Goal: Task Accomplishment & Management: Use online tool/utility

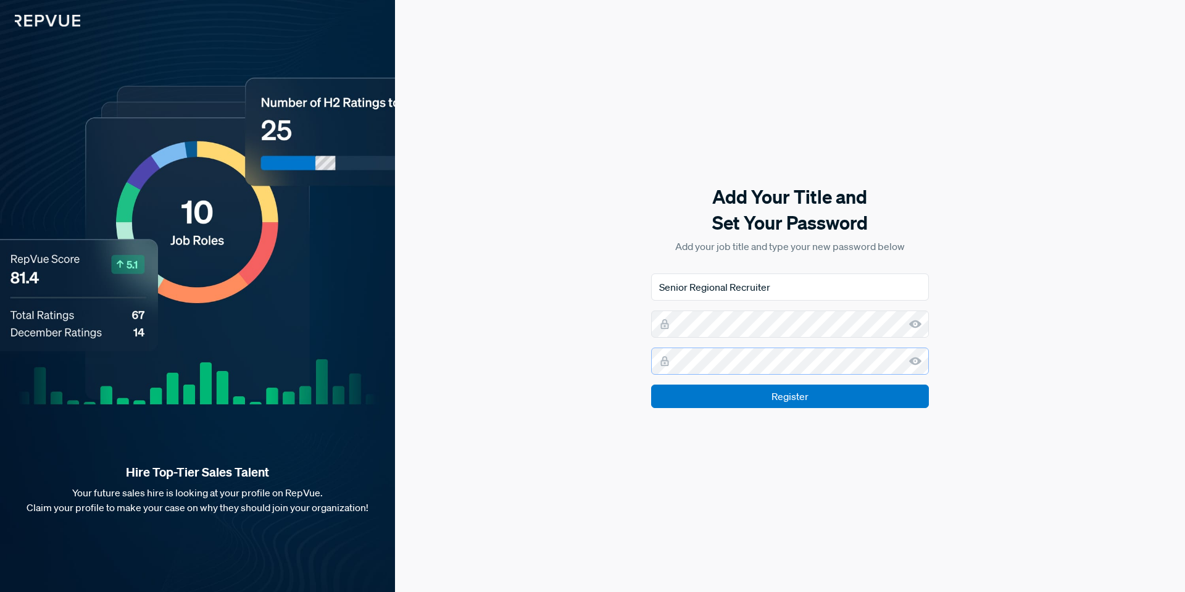
click at [651, 385] on input "Register" at bounding box center [790, 396] width 278 height 23
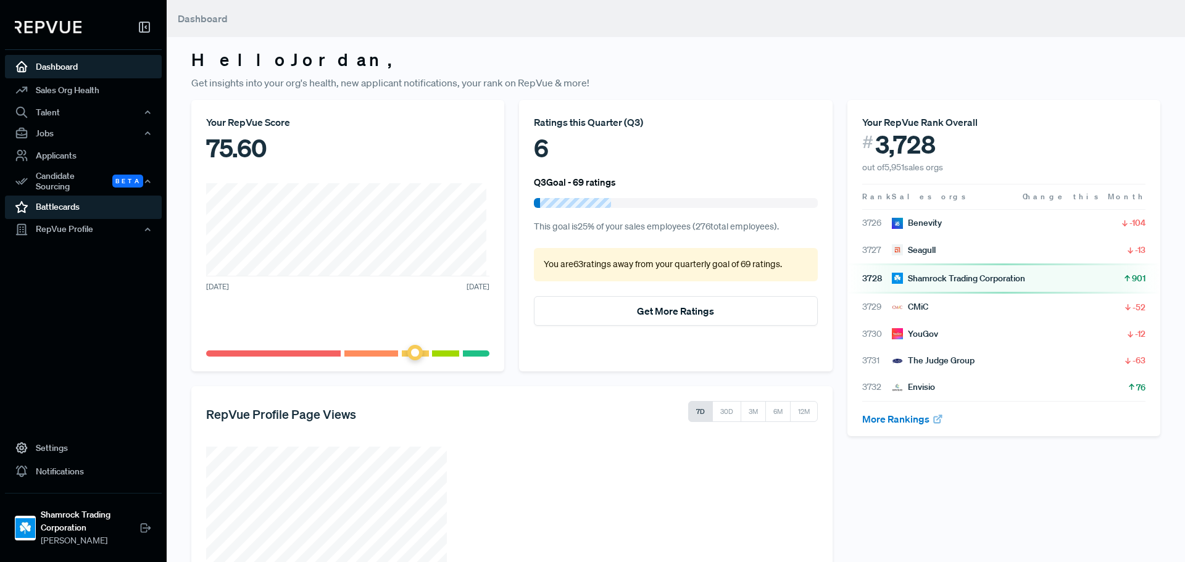
click at [60, 196] on link "Battlecards" at bounding box center [83, 207] width 157 height 23
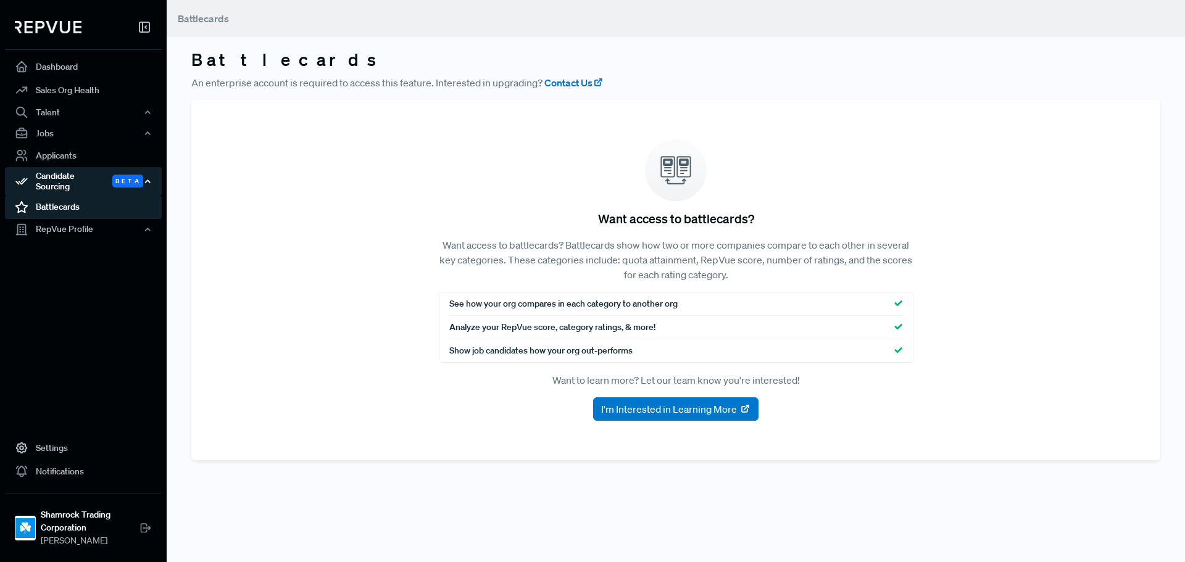
click at [66, 178] on div "Candidate Sourcing Beta" at bounding box center [83, 181] width 157 height 28
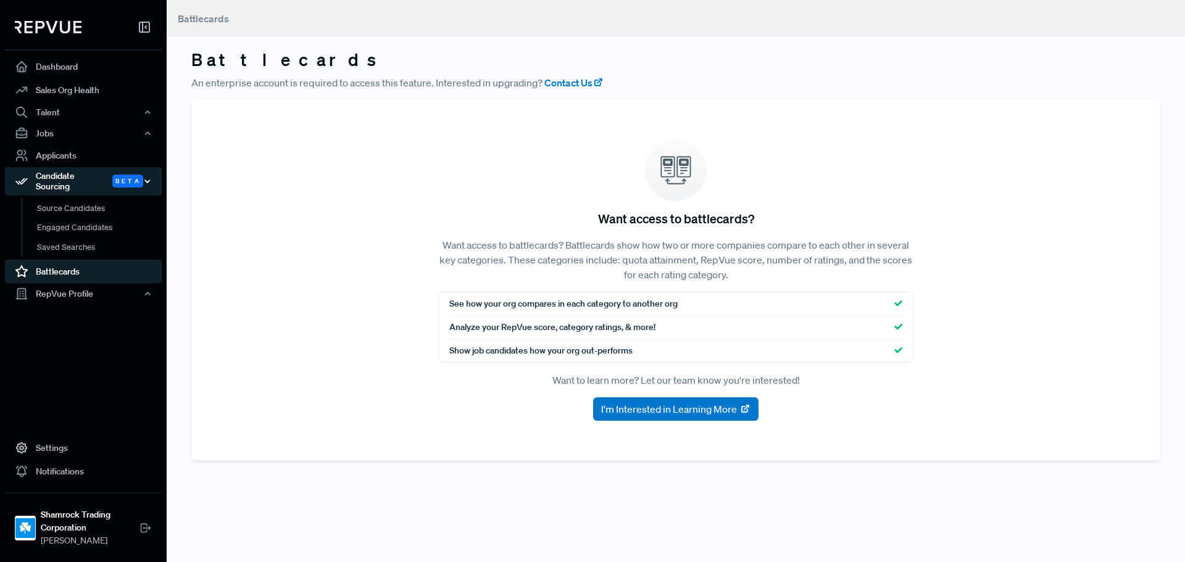
click at [62, 179] on div "Candidate Sourcing Beta" at bounding box center [83, 181] width 157 height 28
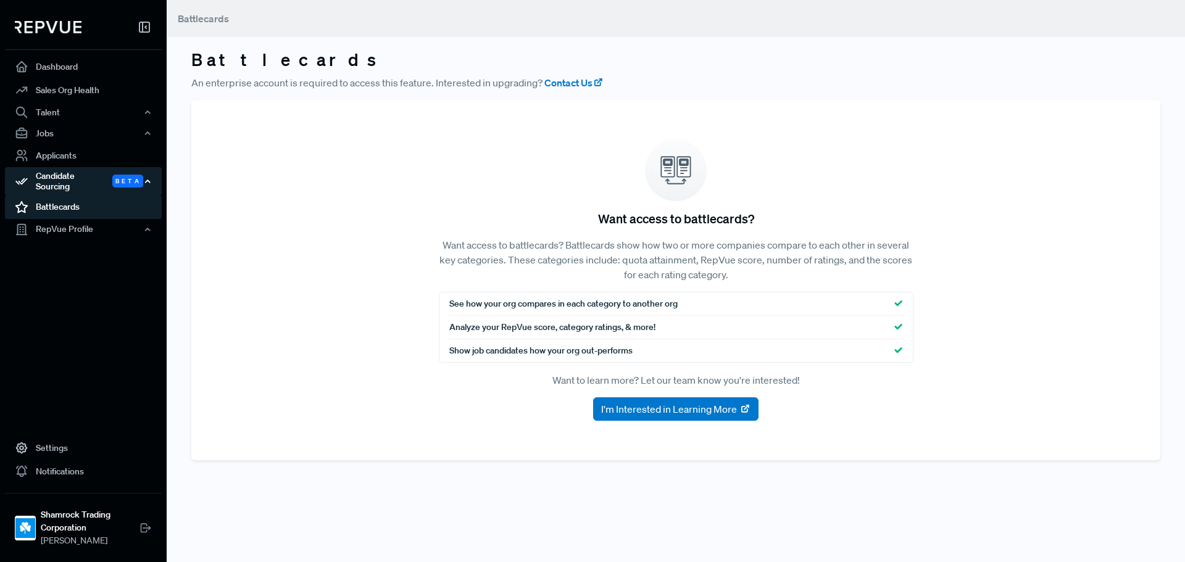
drag, startPoint x: 72, startPoint y: 180, endPoint x: 78, endPoint y: 188, distance: 10.6
click at [72, 179] on div "Candidate Sourcing Beta" at bounding box center [83, 181] width 157 height 28
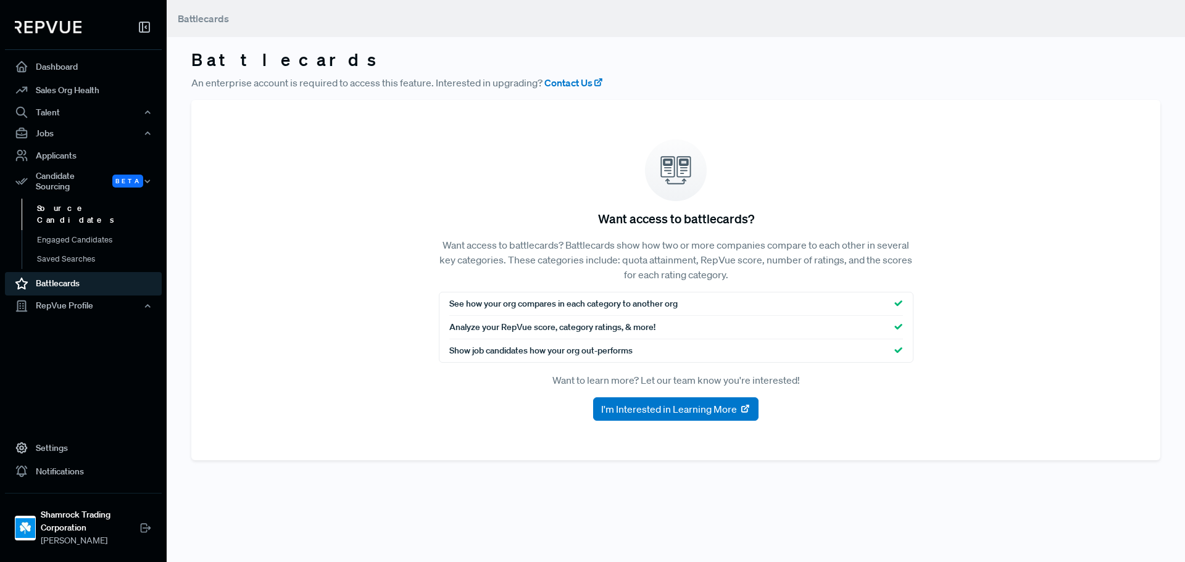
click at [85, 201] on link "Source Candidates" at bounding box center [100, 214] width 157 height 31
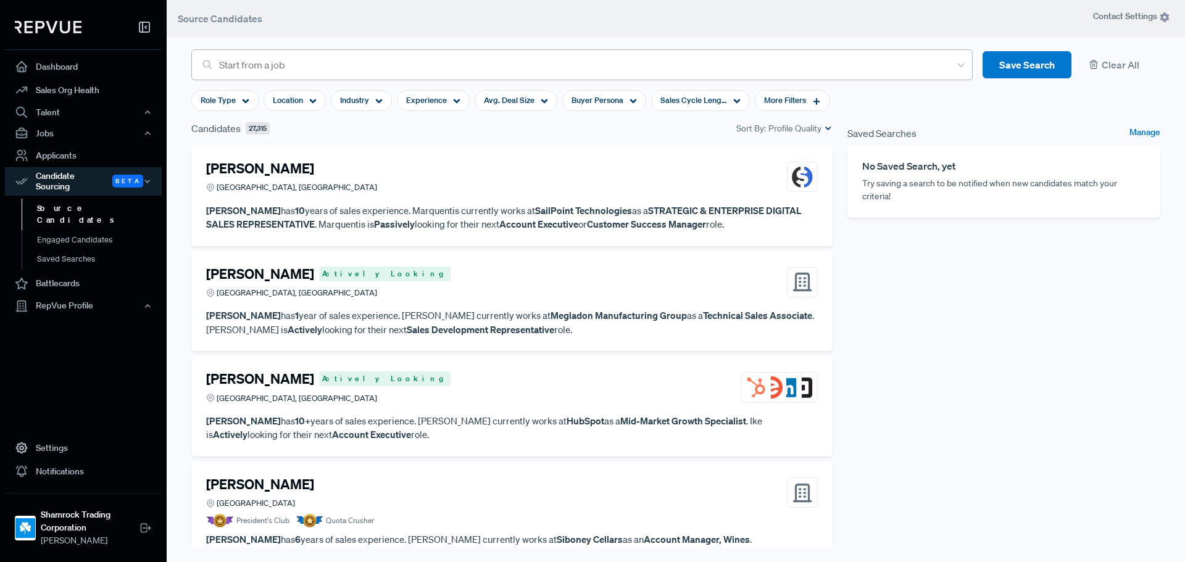
click at [301, 72] on div at bounding box center [581, 64] width 725 height 17
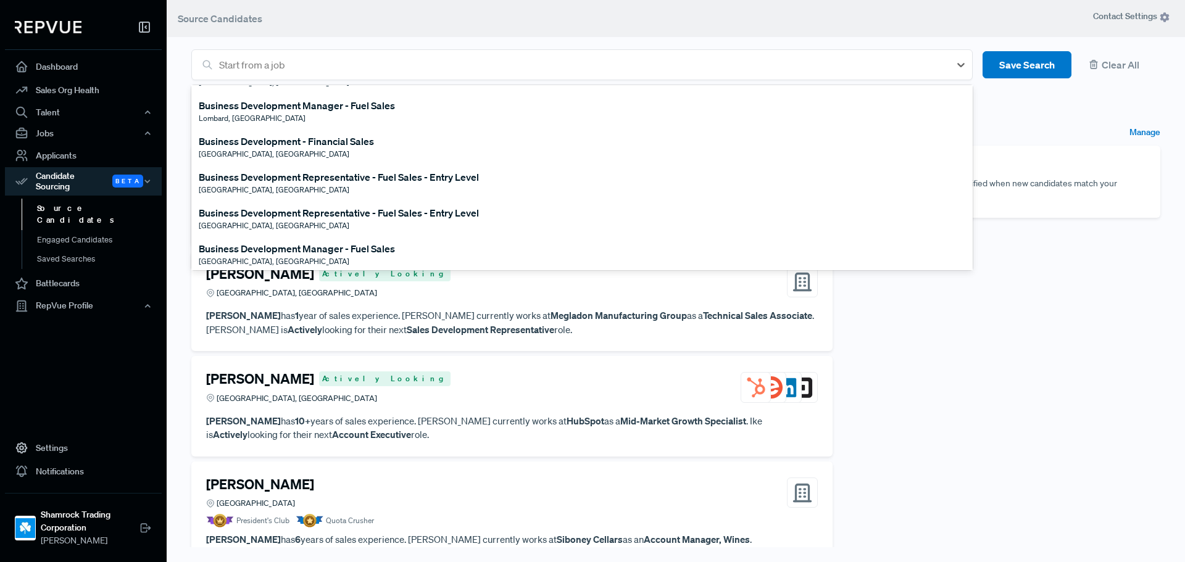
scroll to position [741, 0]
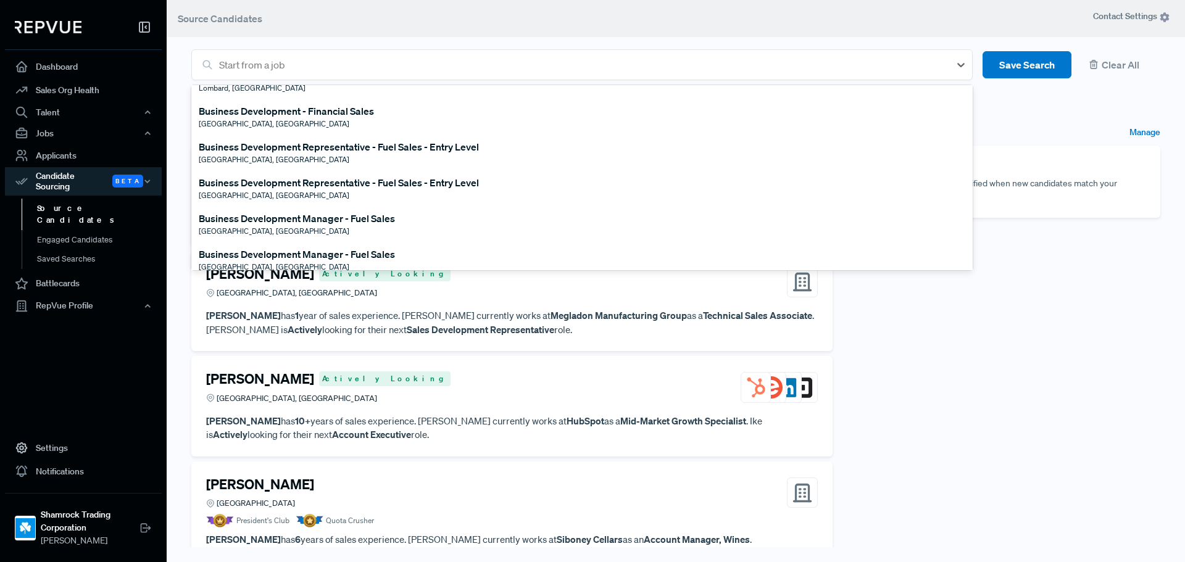
click at [246, 119] on span "[GEOGRAPHIC_DATA], [GEOGRAPHIC_DATA]" at bounding box center [274, 124] width 151 height 10
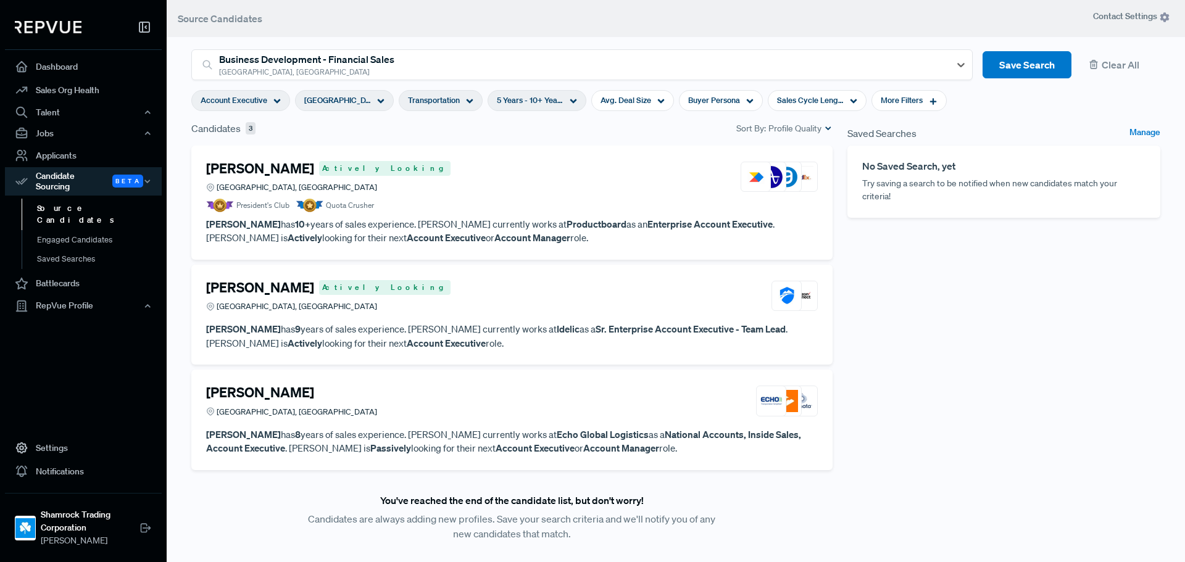
click at [421, 101] on span "Transportation" at bounding box center [434, 100] width 52 height 12
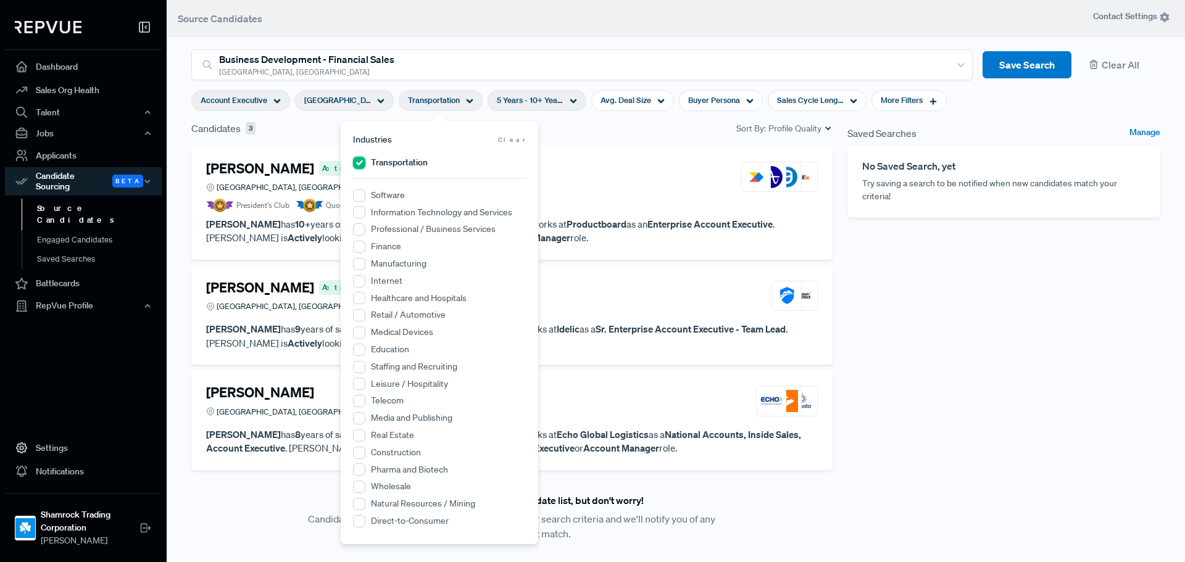
click at [356, 166] on input "Transportation" at bounding box center [359, 163] width 12 height 12
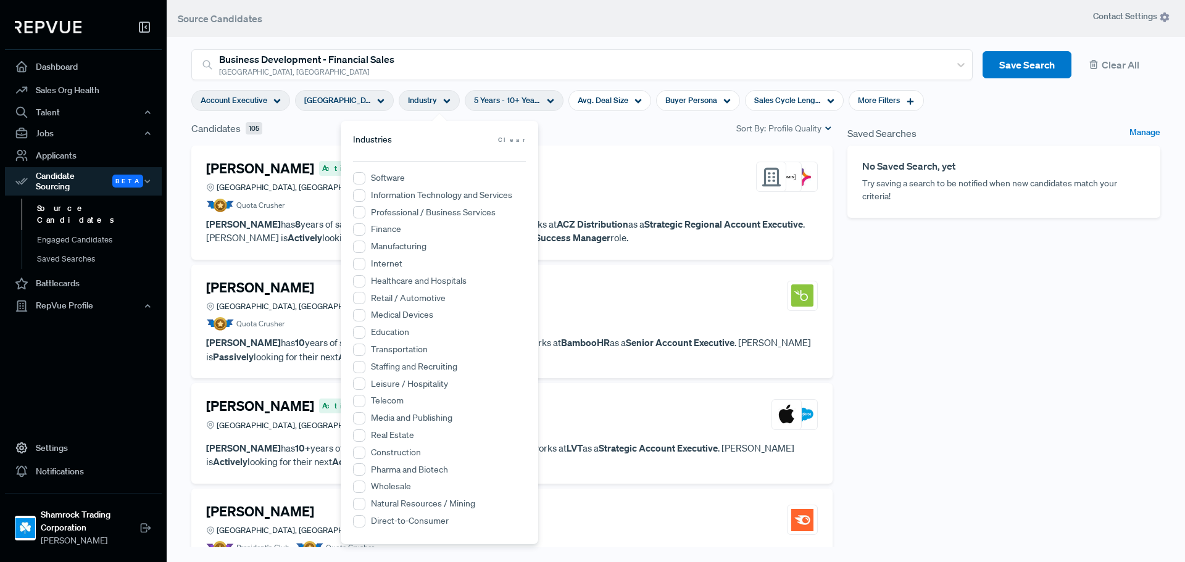
click at [1070, 360] on div "Saved Searches Manage No Saved Search, yet Try saving a search to be notified w…" at bounding box center [1004, 346] width 328 height 450
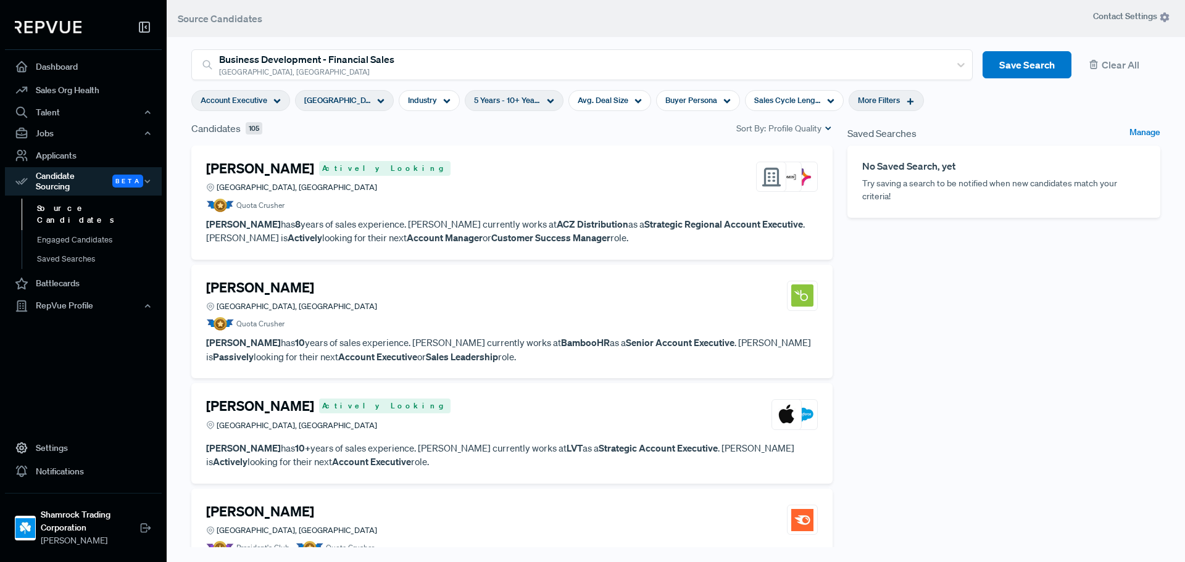
click at [900, 96] on div "More Filters" at bounding box center [886, 100] width 75 height 21
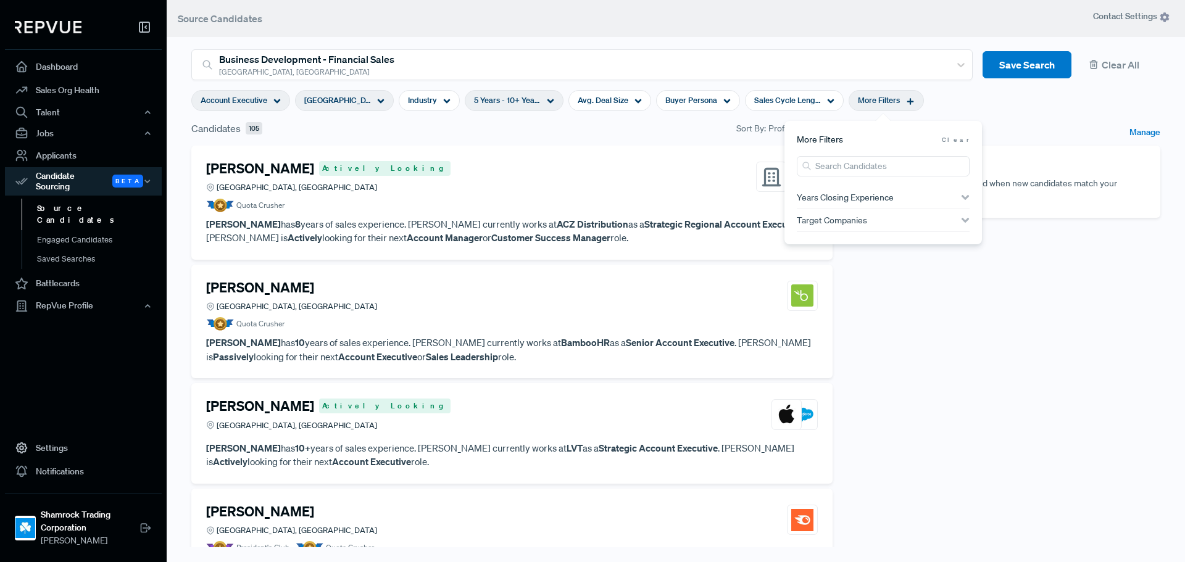
click at [867, 325] on div "Saved Searches Manage No Saved Search, yet Try saving a search to be notified w…" at bounding box center [1004, 346] width 328 height 450
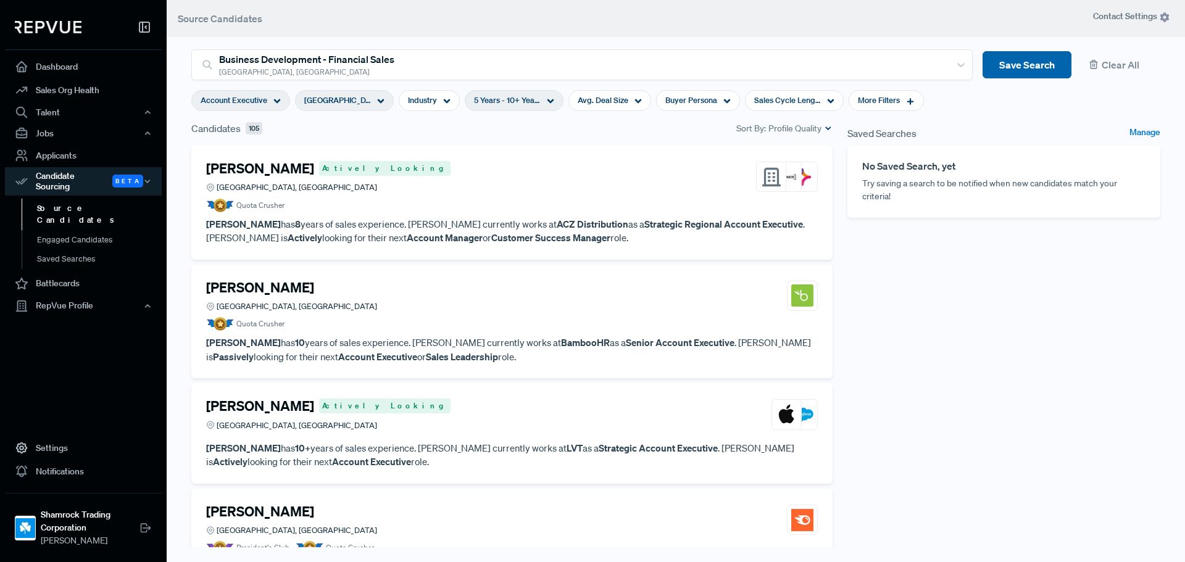
click at [1028, 54] on button "Save Search" at bounding box center [1027, 65] width 89 height 28
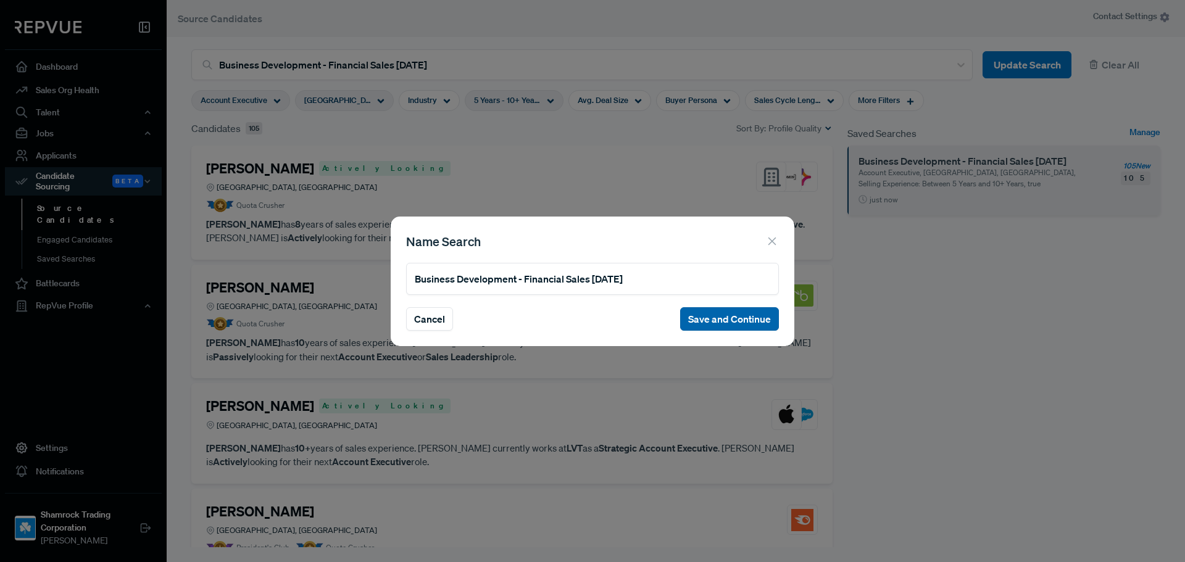
click at [693, 325] on button "Save and Continue" at bounding box center [729, 318] width 99 height 23
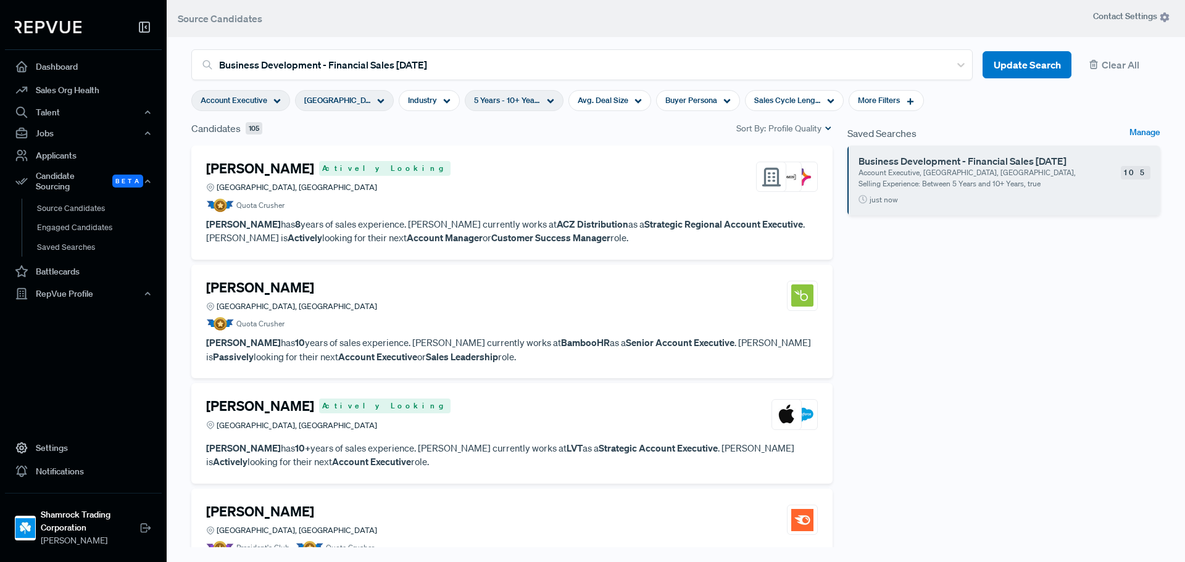
click at [509, 186] on div "Steven Rose Actively Looking Dallas, TX" at bounding box center [512, 176] width 612 height 33
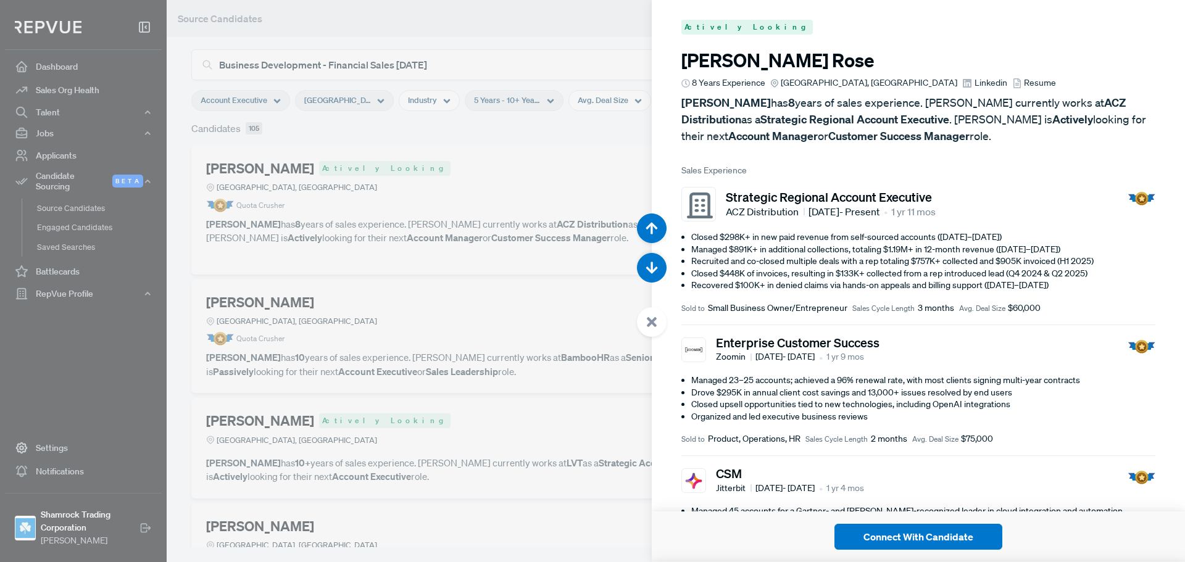
click at [975, 78] on span "Linkedin" at bounding box center [991, 83] width 33 height 13
click at [647, 322] on icon at bounding box center [651, 322] width 11 height 11
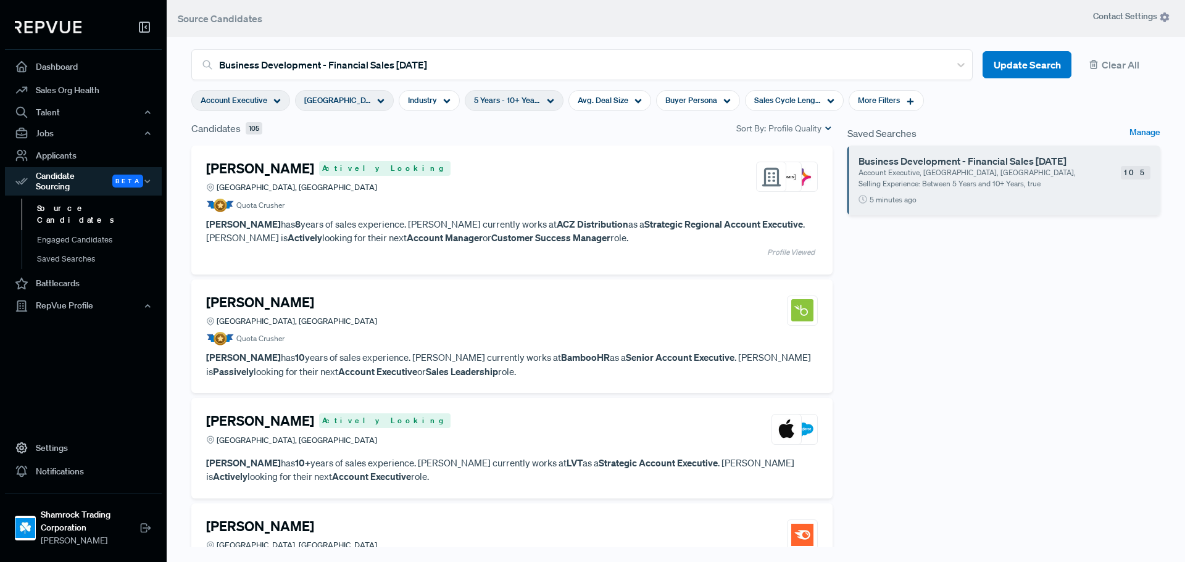
scroll to position [62, 0]
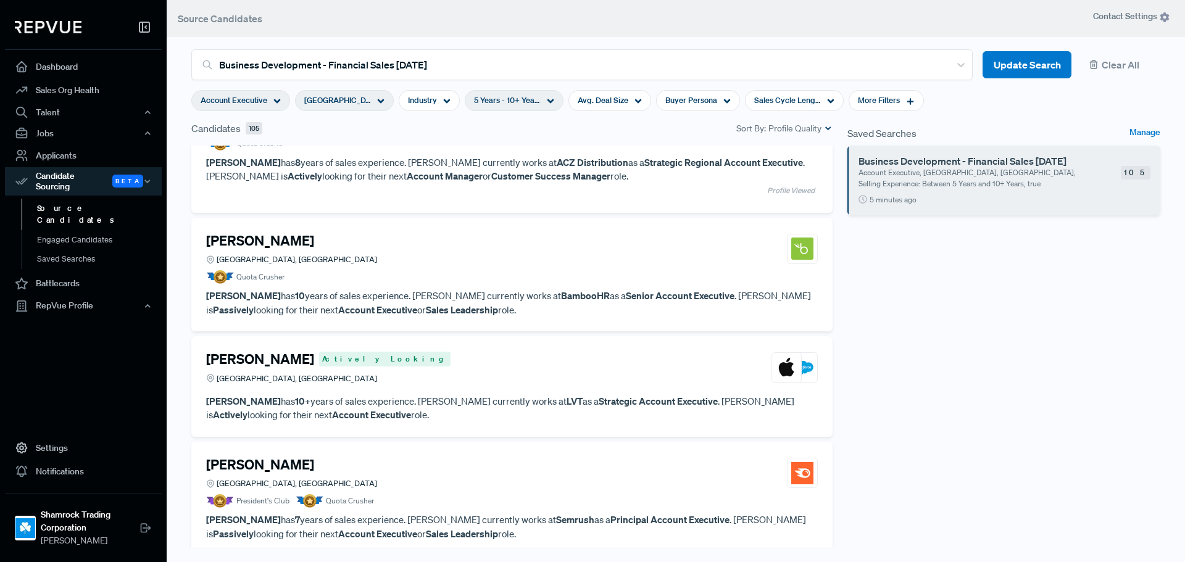
click at [401, 268] on article "Bryson Toth Greater Dallas Area, TX Quota Crusher" at bounding box center [512, 259] width 612 height 52
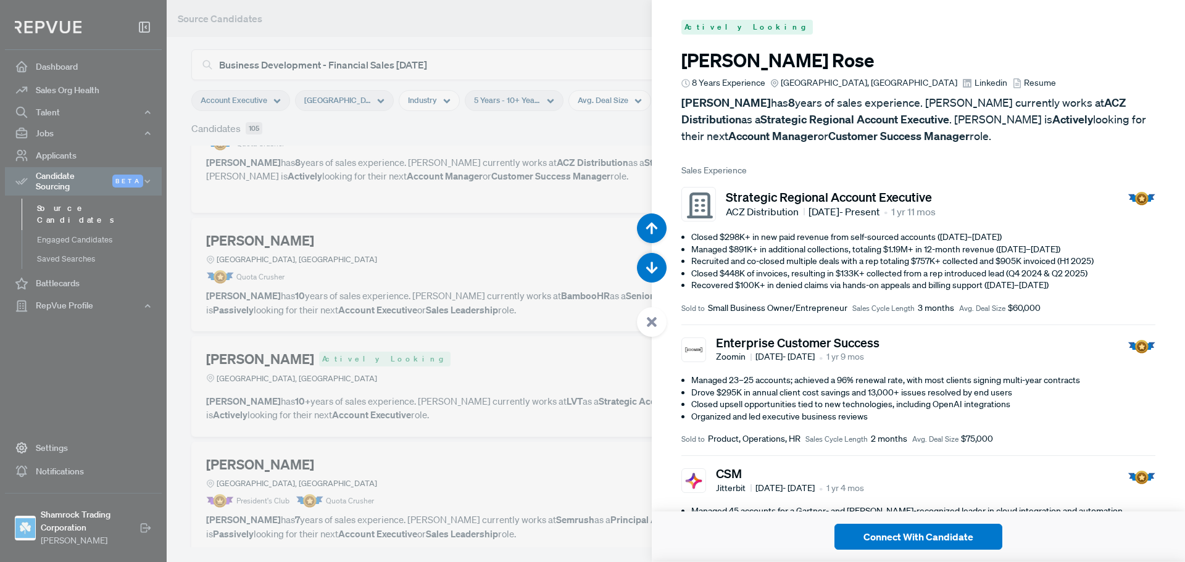
scroll to position [562, 0]
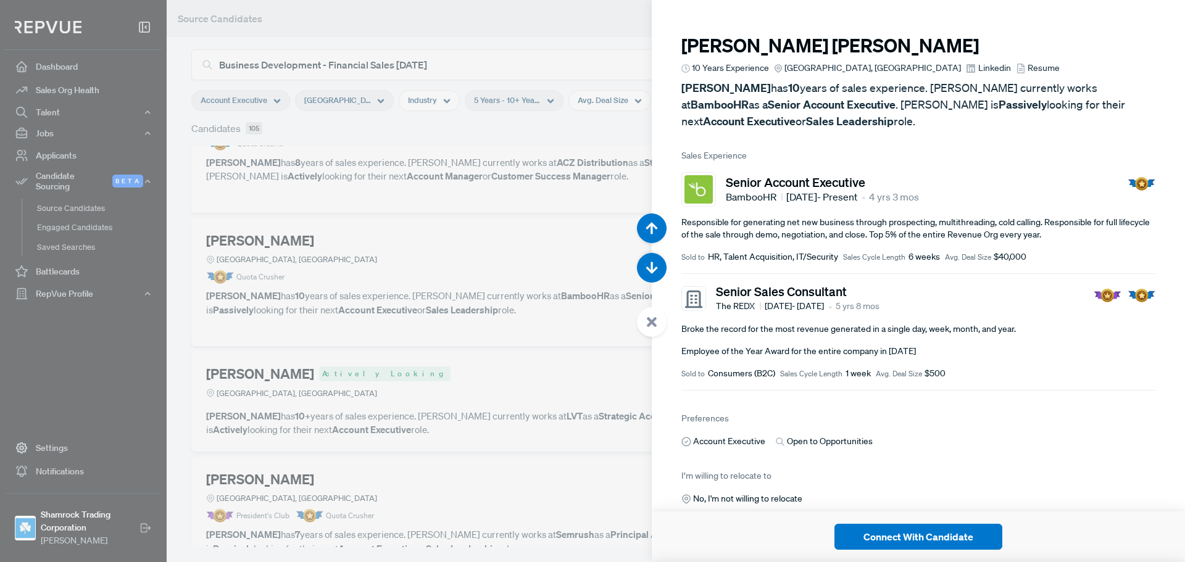
click at [978, 64] on span "Linkedin" at bounding box center [994, 68] width 33 height 13
click at [657, 323] on div at bounding box center [652, 322] width 30 height 30
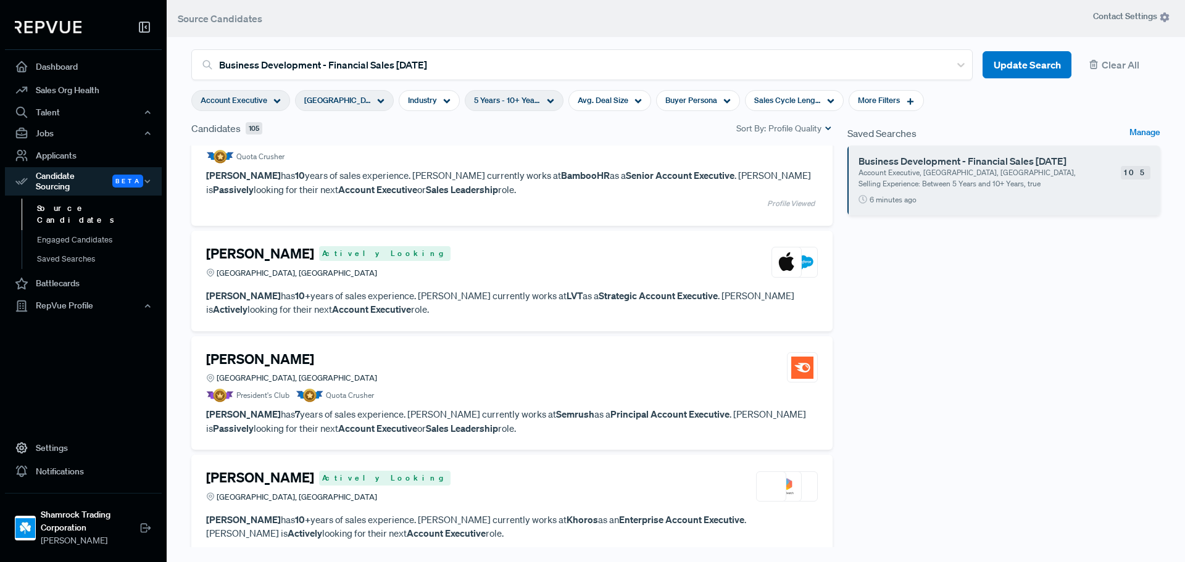
scroll to position [185, 0]
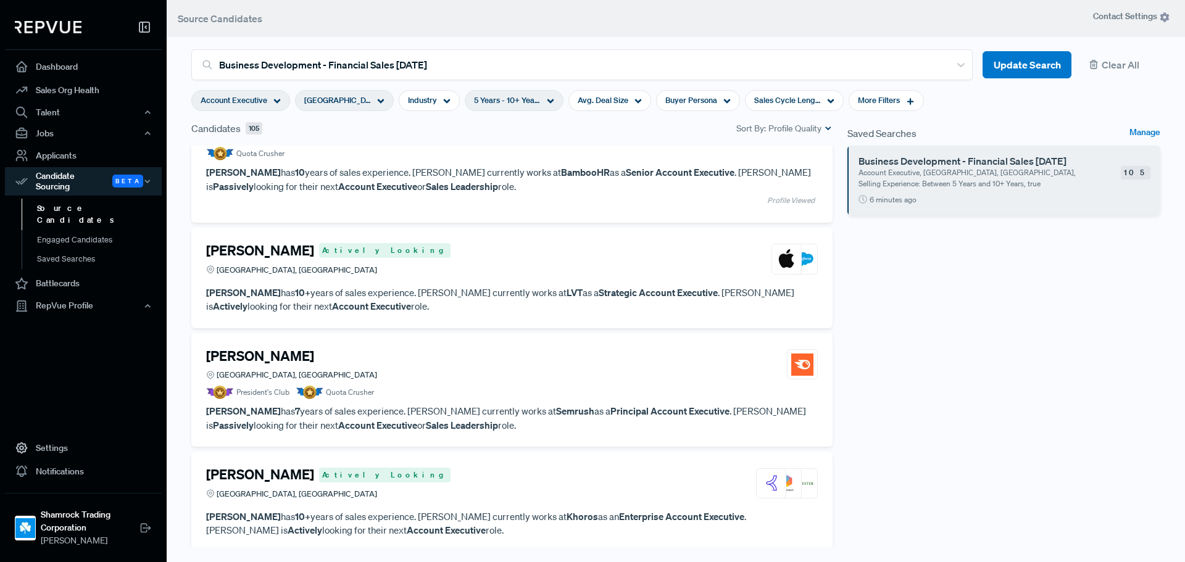
click at [493, 374] on div "Brandon Howarth Dallas, TX" at bounding box center [512, 364] width 612 height 33
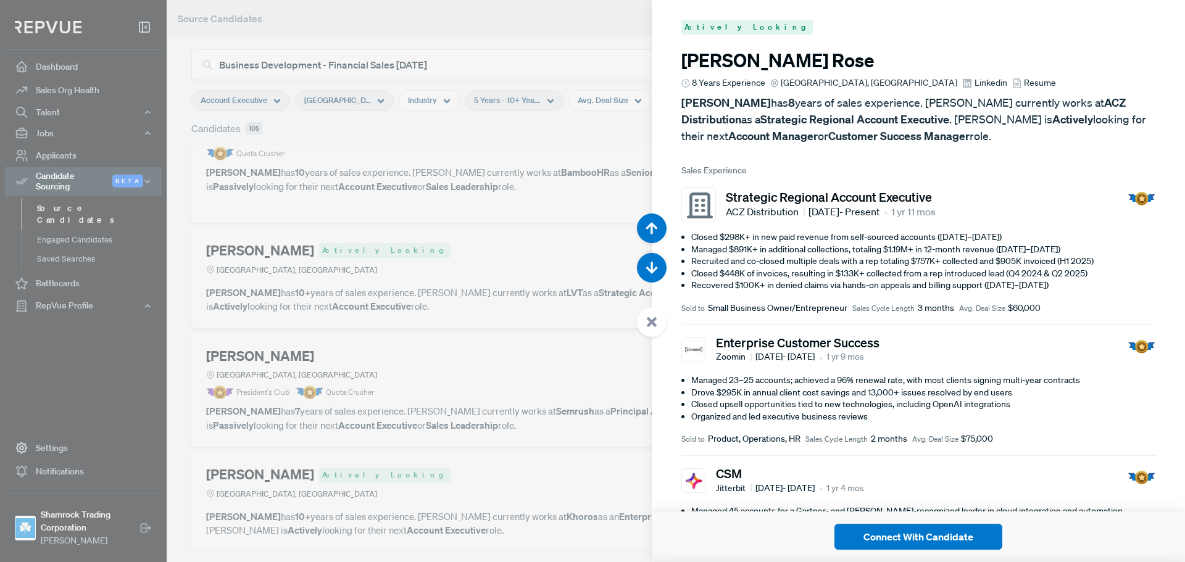
scroll to position [1687, 0]
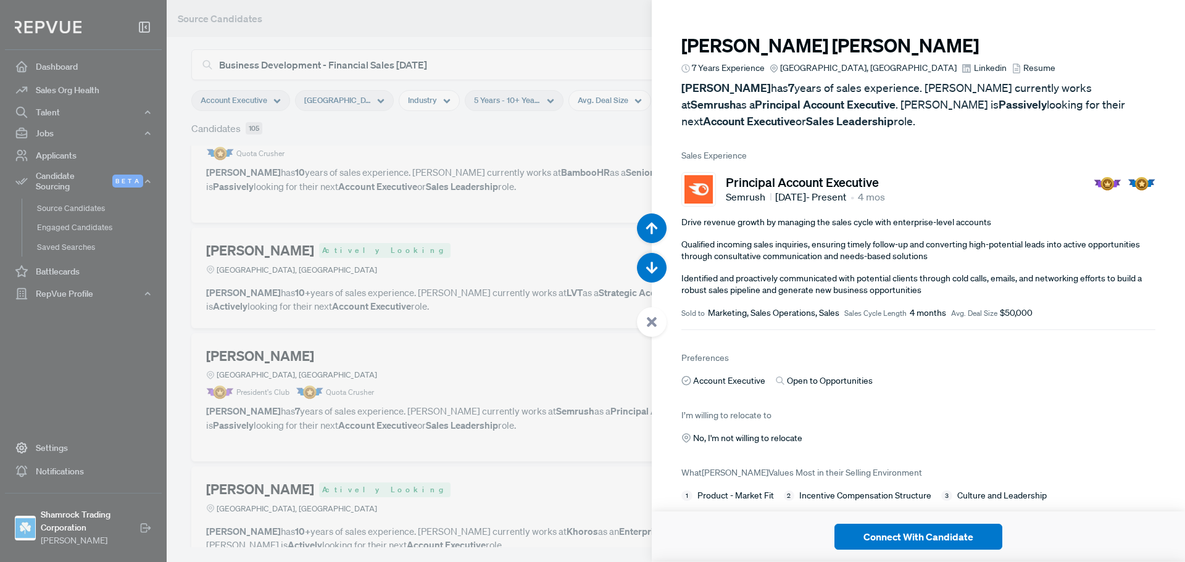
click at [962, 68] on link "Linkedin" at bounding box center [984, 68] width 44 height 13
click at [648, 323] on icon at bounding box center [651, 322] width 11 height 11
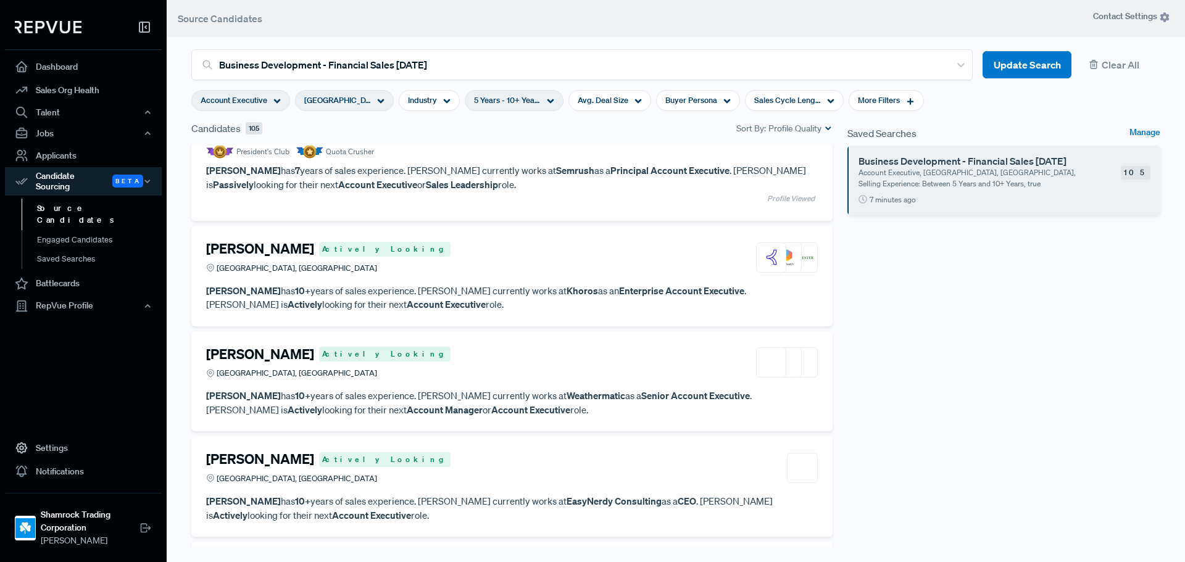
scroll to position [432, 0]
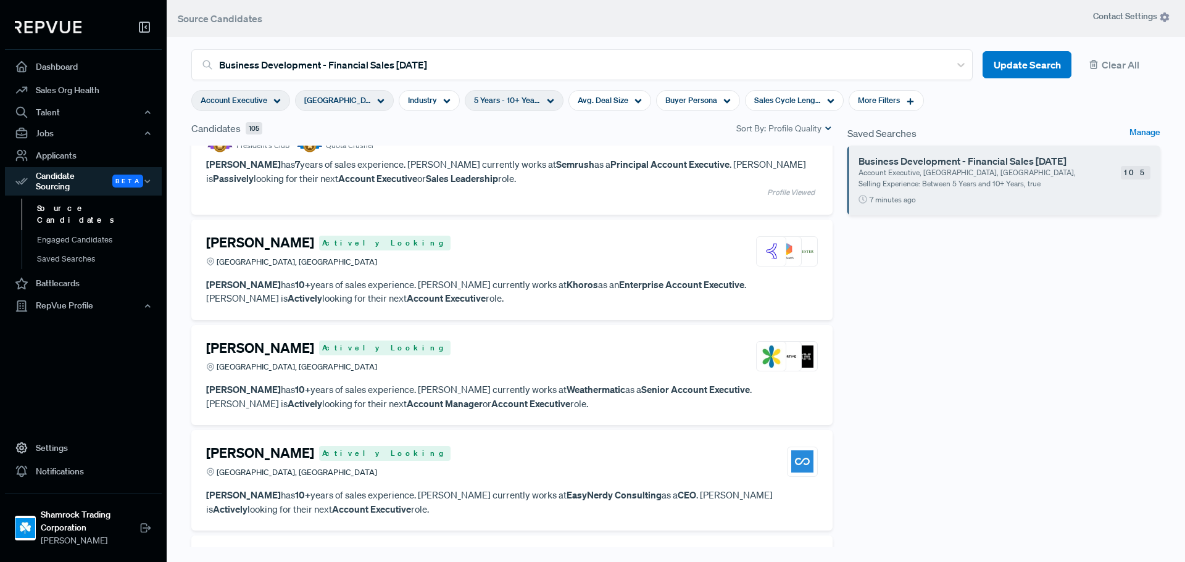
click at [436, 289] on p "Blake Pistor has 10+ years of sales experience. Blake currently works at Khoros…" at bounding box center [512, 292] width 612 height 28
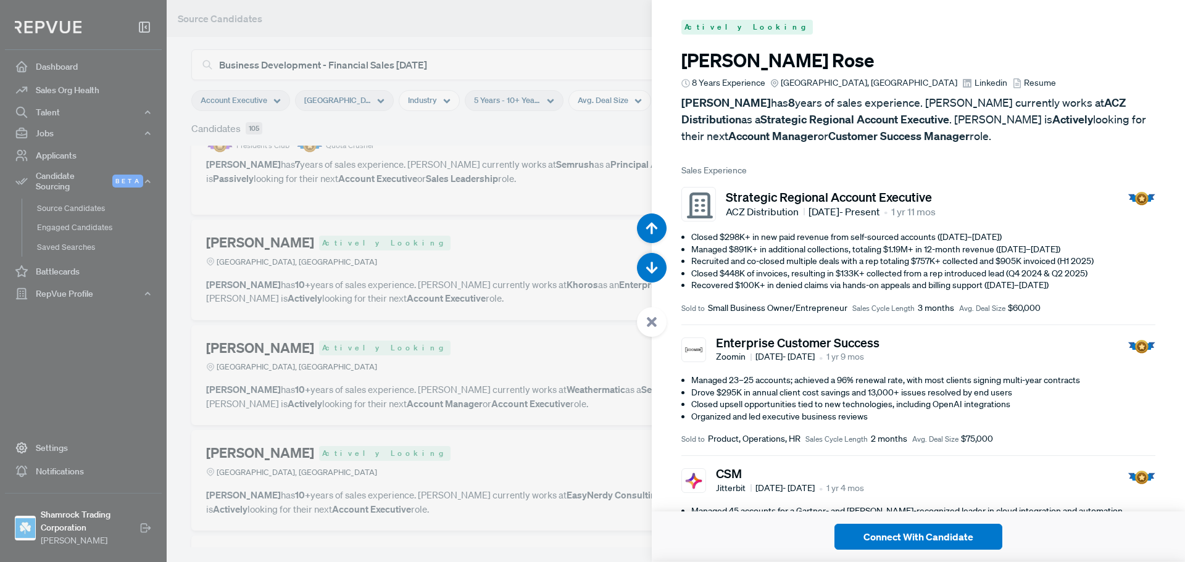
scroll to position [2249, 0]
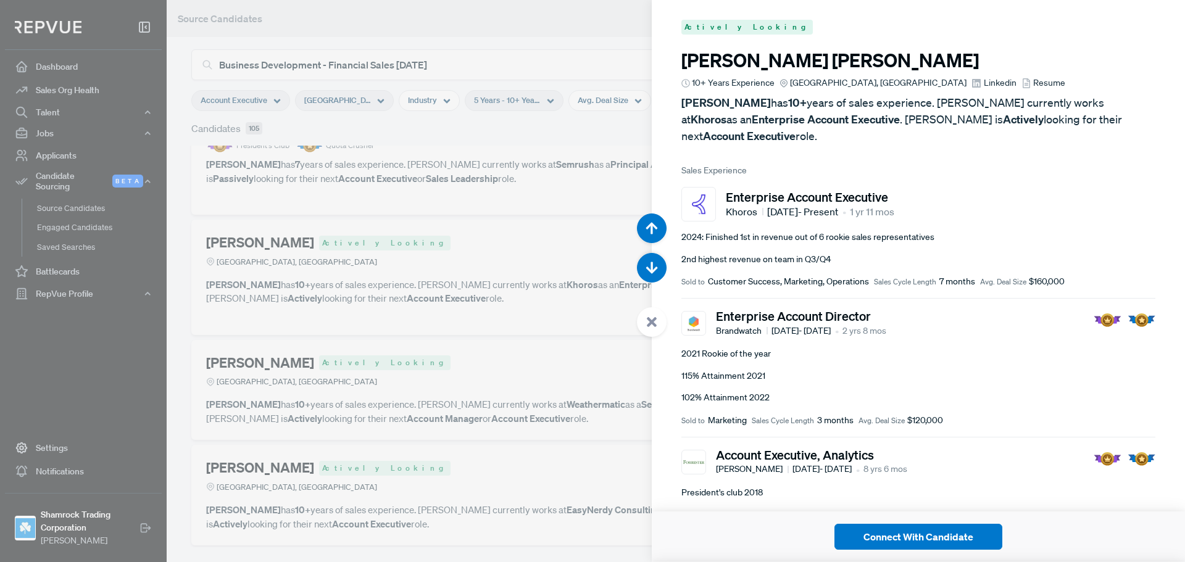
click at [984, 84] on span "Linkedin" at bounding box center [1000, 83] width 33 height 13
click at [654, 314] on div at bounding box center [652, 322] width 30 height 30
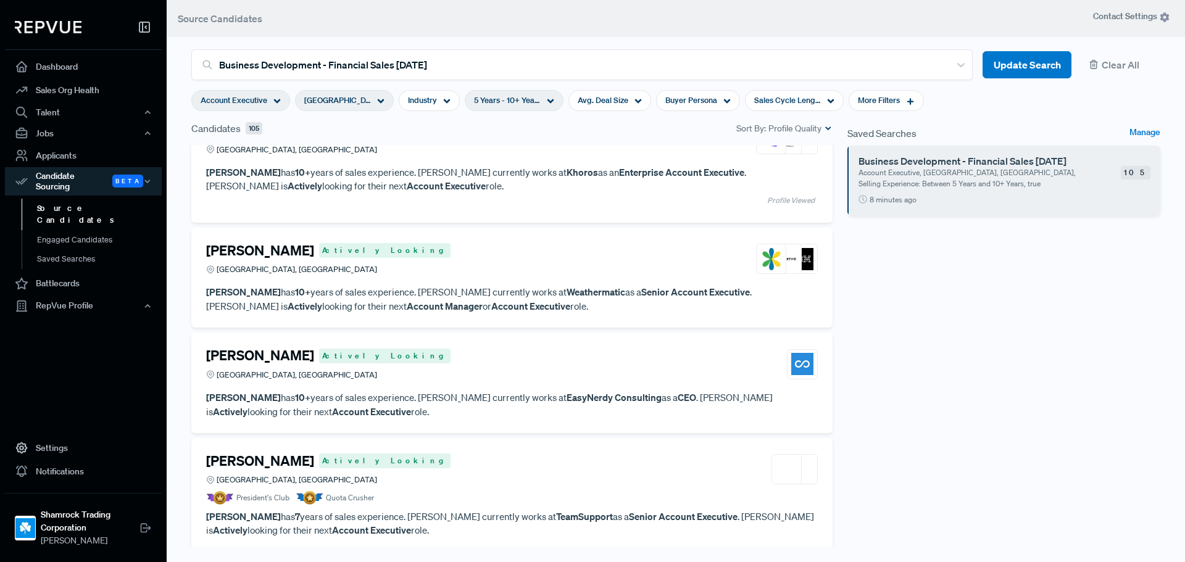
scroll to position [555, 0]
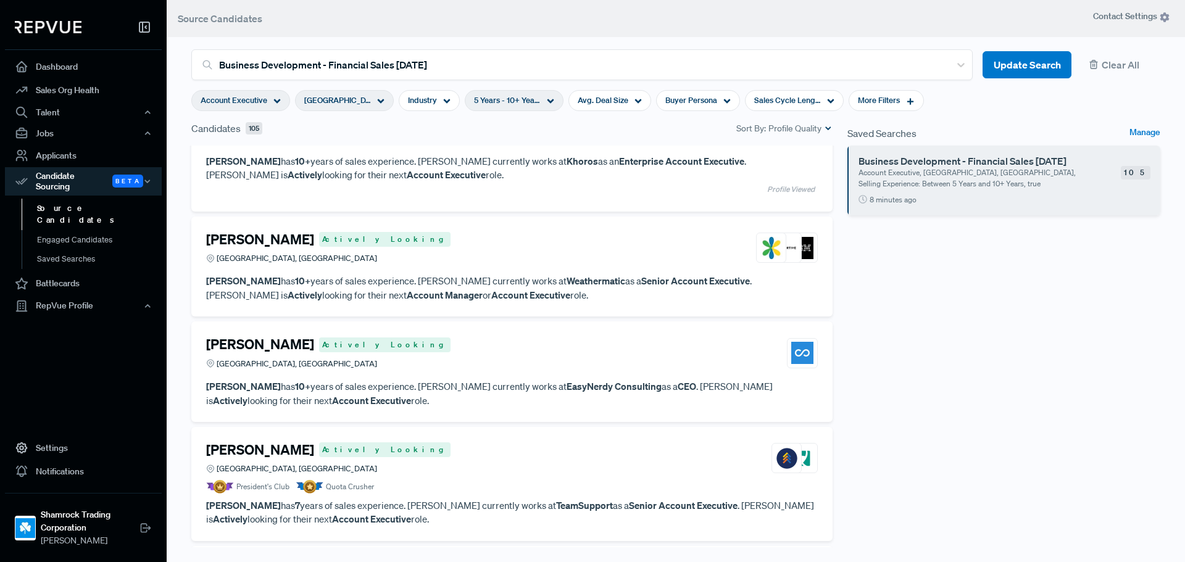
click at [580, 299] on p "John Jeffries has 10+ years of sales experience. John currently works at Weathe…" at bounding box center [512, 288] width 612 height 28
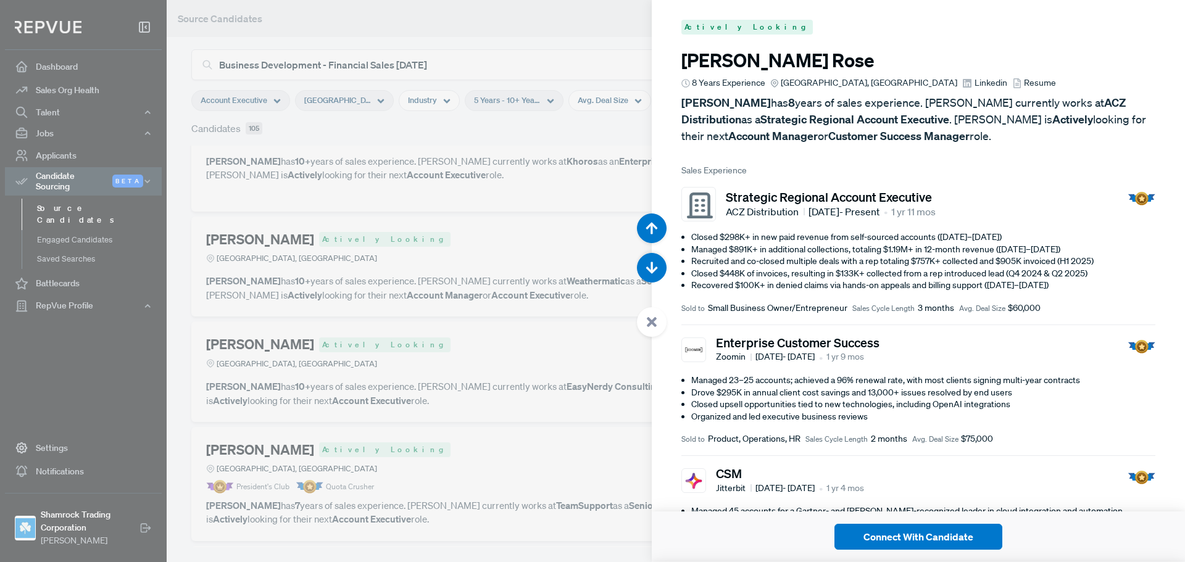
scroll to position [2811, 0]
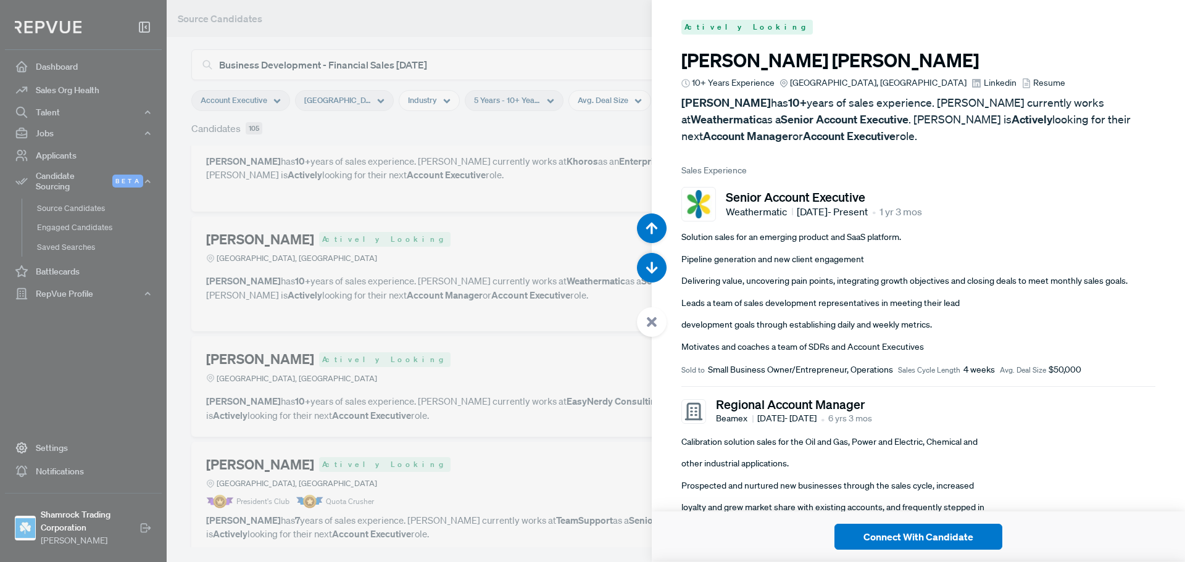
click at [972, 83] on use at bounding box center [976, 83] width 9 height 9
click at [649, 318] on use at bounding box center [652, 322] width 10 height 10
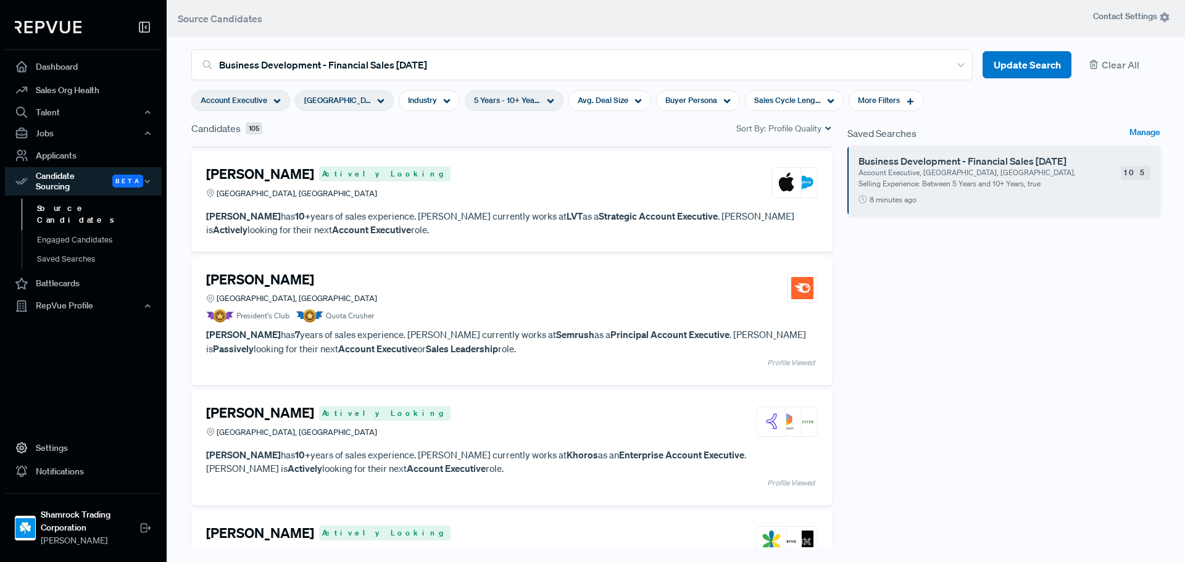
scroll to position [123, 0]
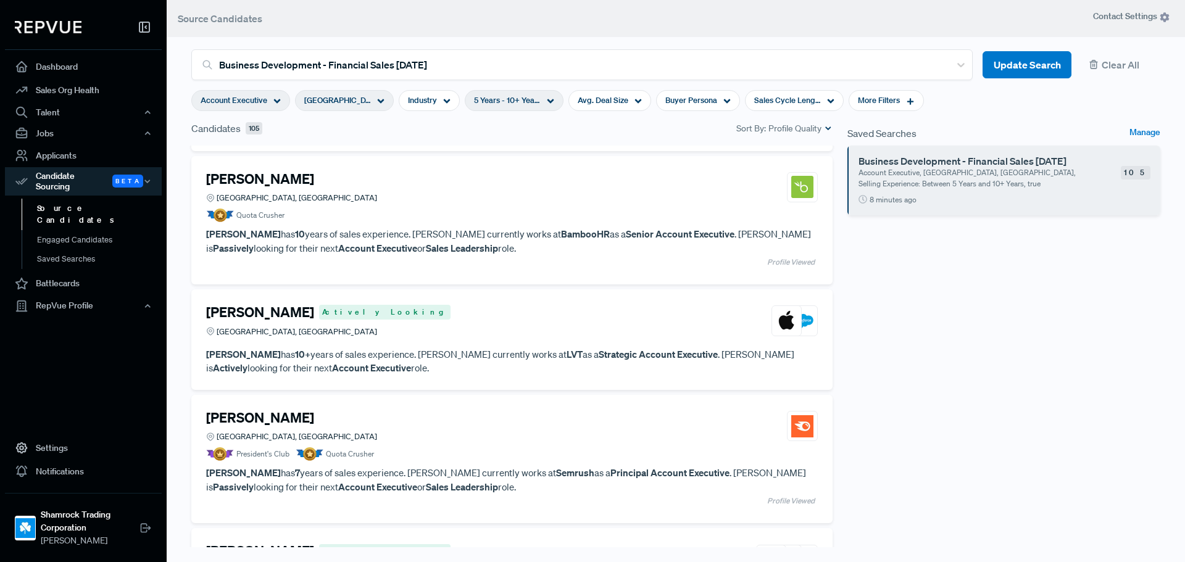
click at [551, 104] on icon at bounding box center [550, 101] width 7 height 7
type input "2 Years"
drag, startPoint x: 504, startPoint y: 165, endPoint x: 476, endPoint y: 165, distance: 27.2
click at [475, 166] on div at bounding box center [473, 163] width 9 height 9
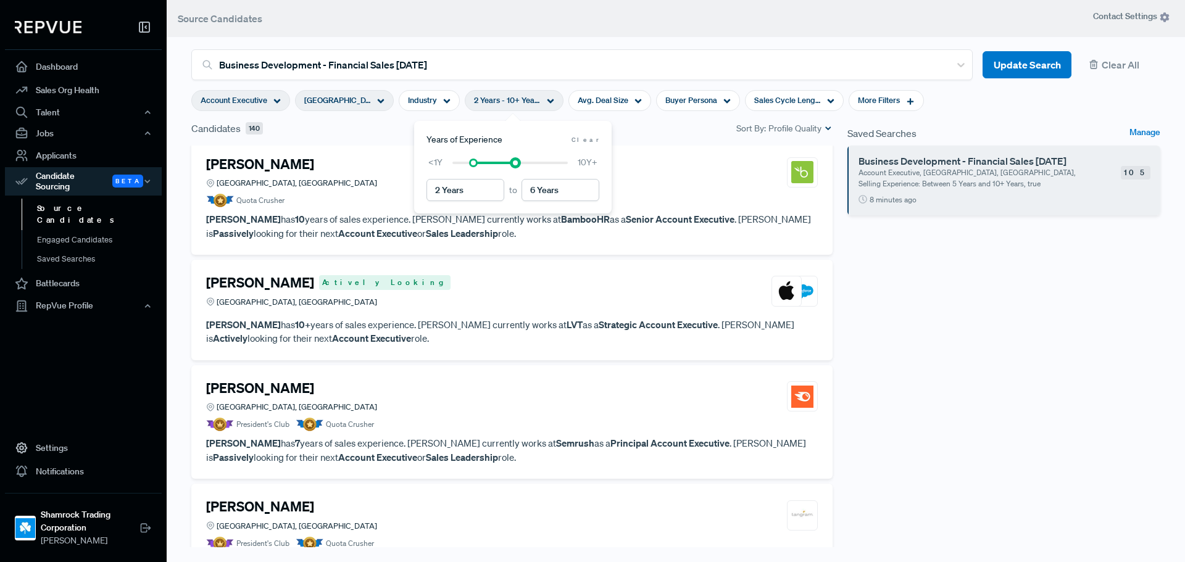
type input "5 Years"
drag, startPoint x: 567, startPoint y: 162, endPoint x: 500, endPoint y: 167, distance: 67.4
click at [500, 167] on div at bounding box center [509, 163] width 115 height 9
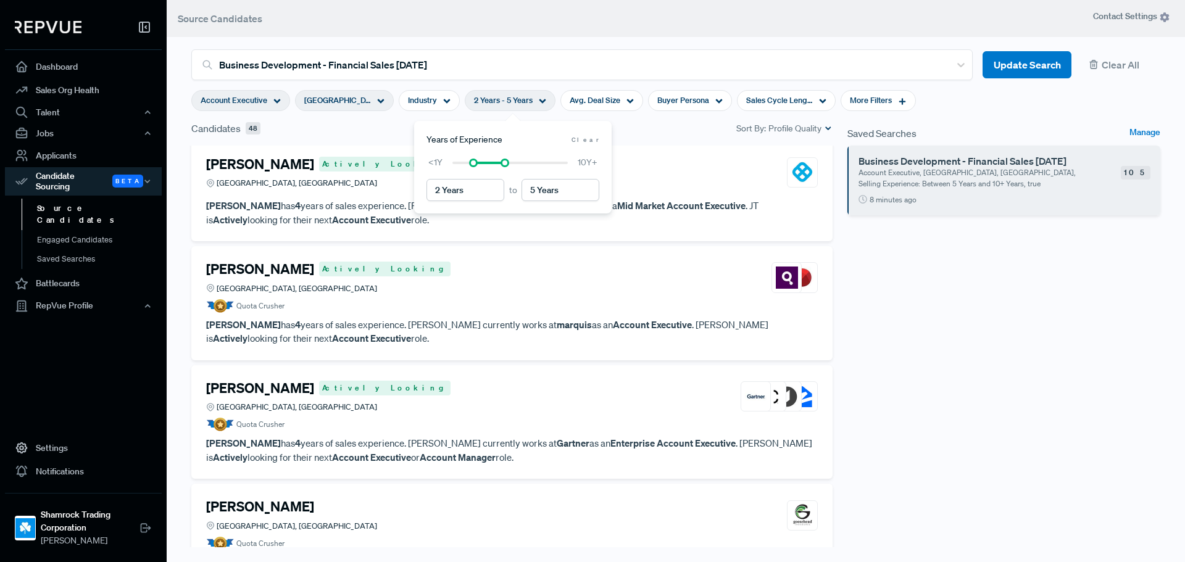
click at [931, 328] on div "Saved Searches Manage Business Development - Financial Sales 09/17/2025 Account…" at bounding box center [1004, 346] width 328 height 450
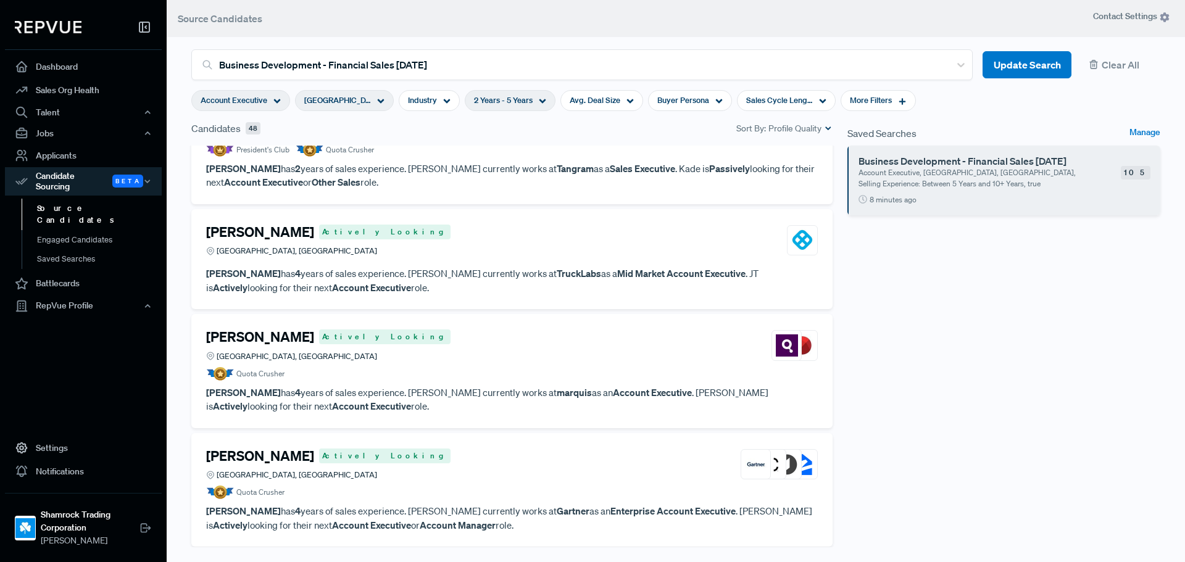
scroll to position [0, 0]
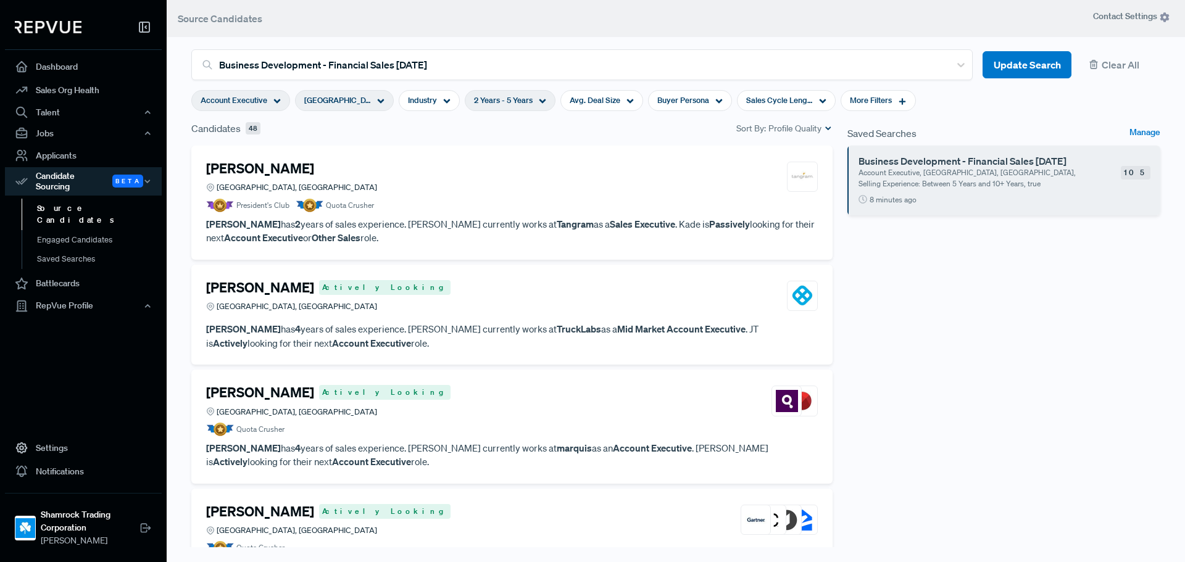
click at [459, 193] on div "Kade Turnage Fort Worth, TX" at bounding box center [512, 176] width 612 height 33
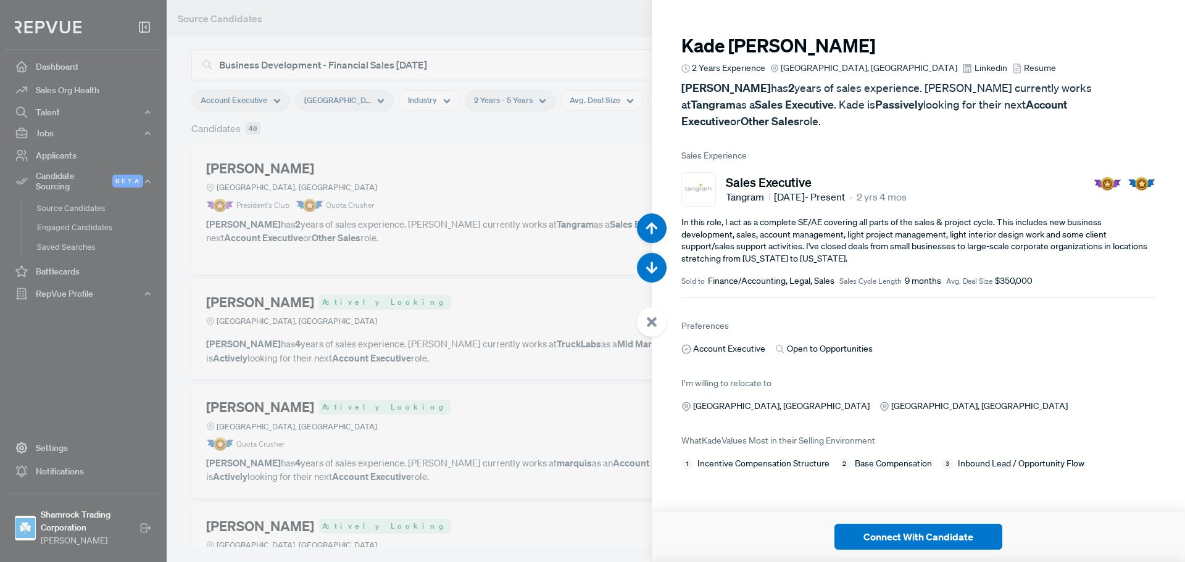
click at [963, 67] on use at bounding box center [967, 68] width 9 height 9
click at [650, 325] on use at bounding box center [652, 322] width 10 height 10
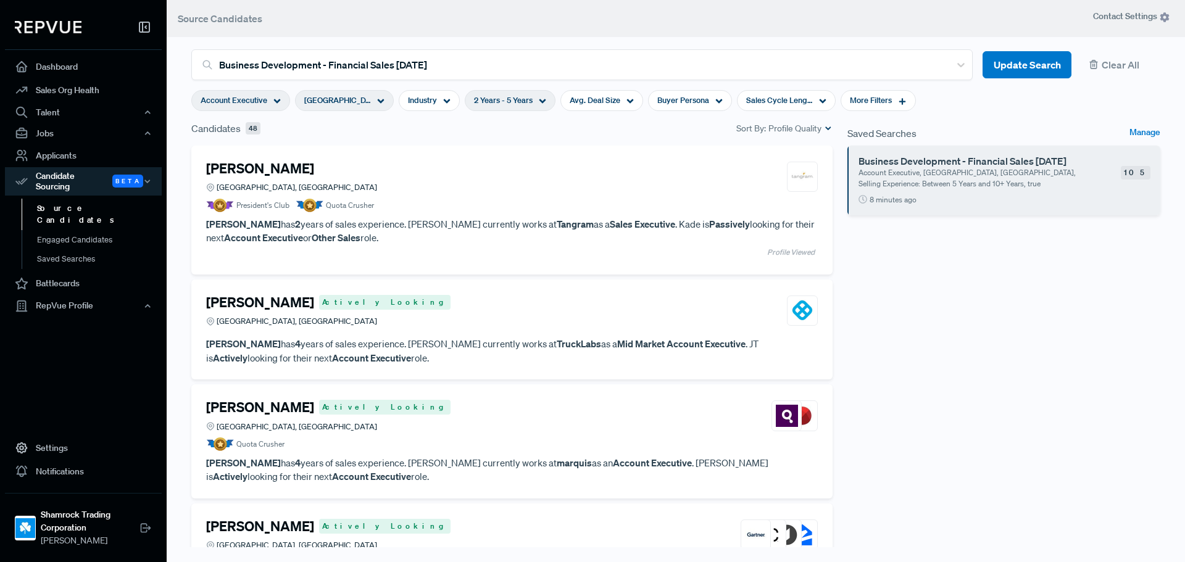
click at [460, 426] on div "Daniel Friedman Actively Looking Dallas, TX" at bounding box center [512, 415] width 612 height 33
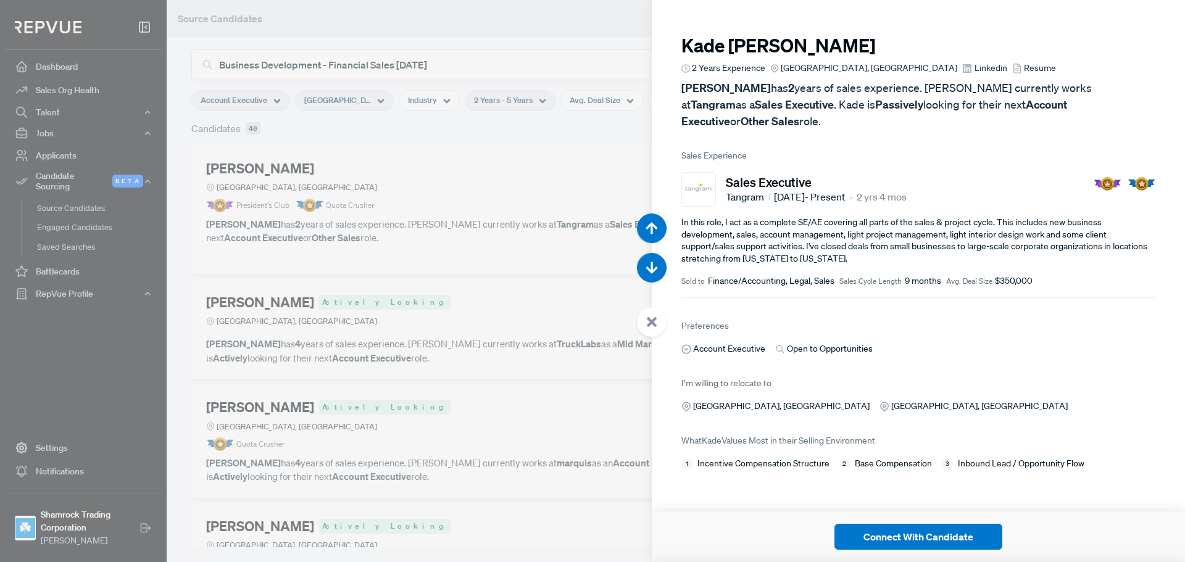
scroll to position [1125, 0]
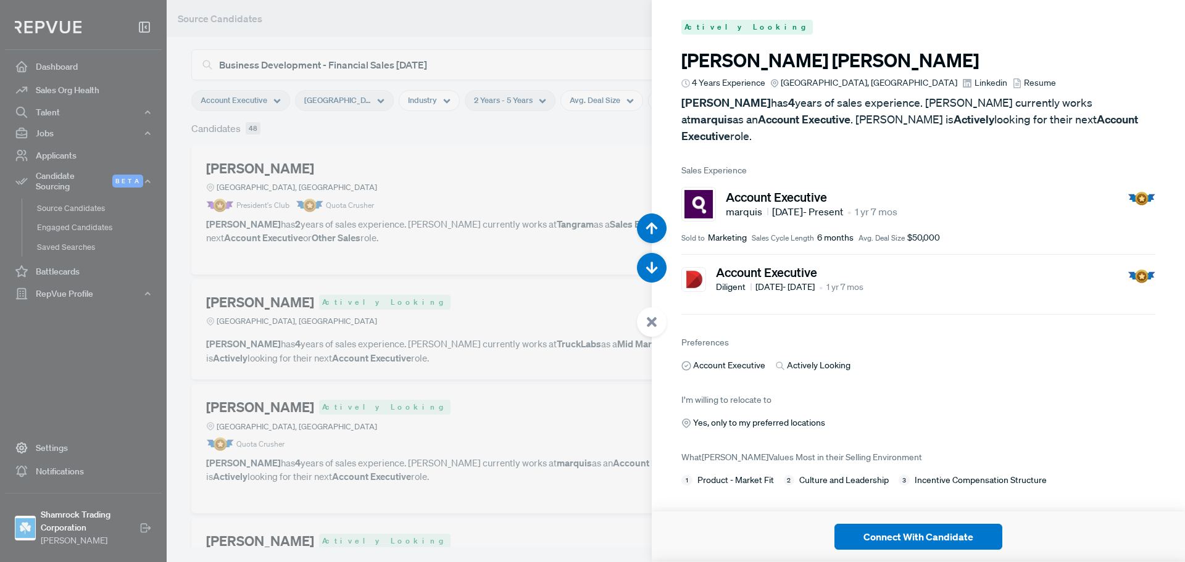
click at [962, 83] on link "Linkedin" at bounding box center [984, 83] width 44 height 13
click at [650, 320] on use at bounding box center [652, 322] width 10 height 10
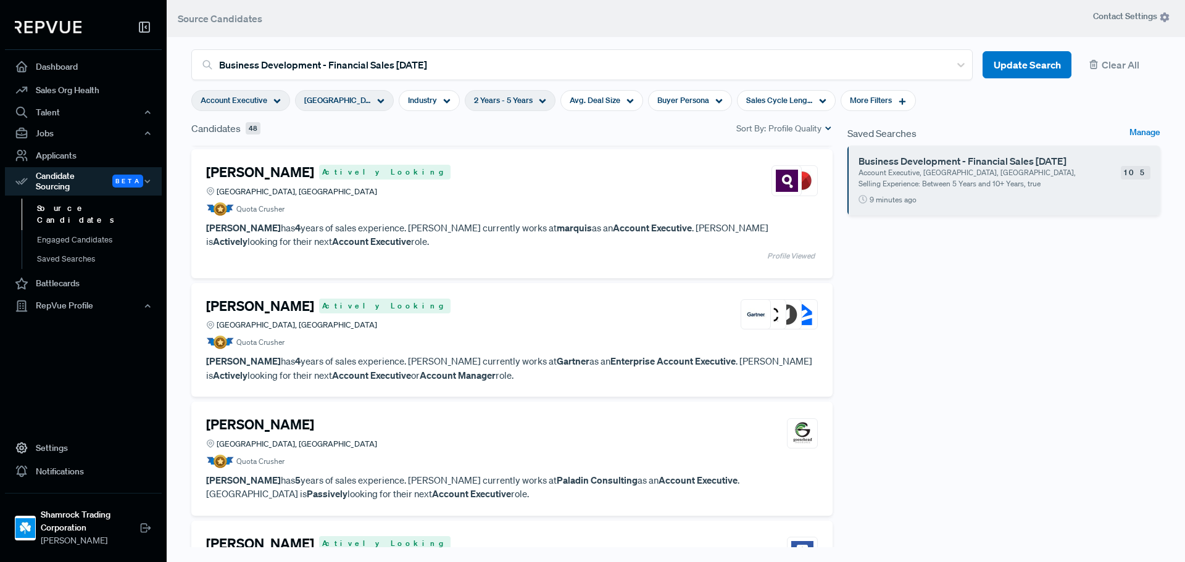
scroll to position [247, 0]
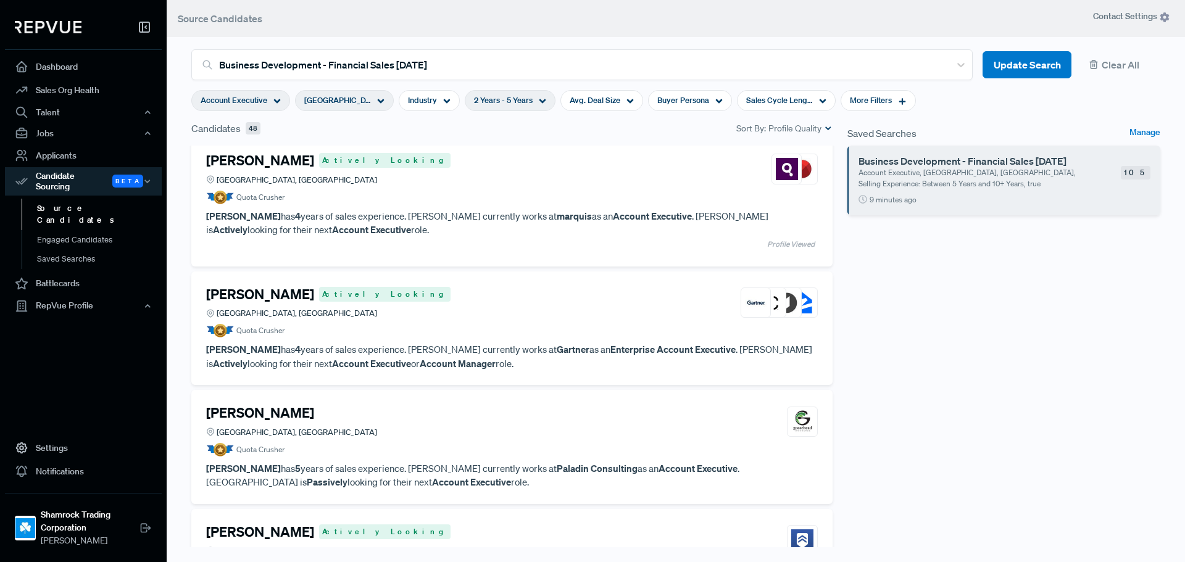
click at [464, 328] on article "Quota Crusher" at bounding box center [512, 331] width 612 height 14
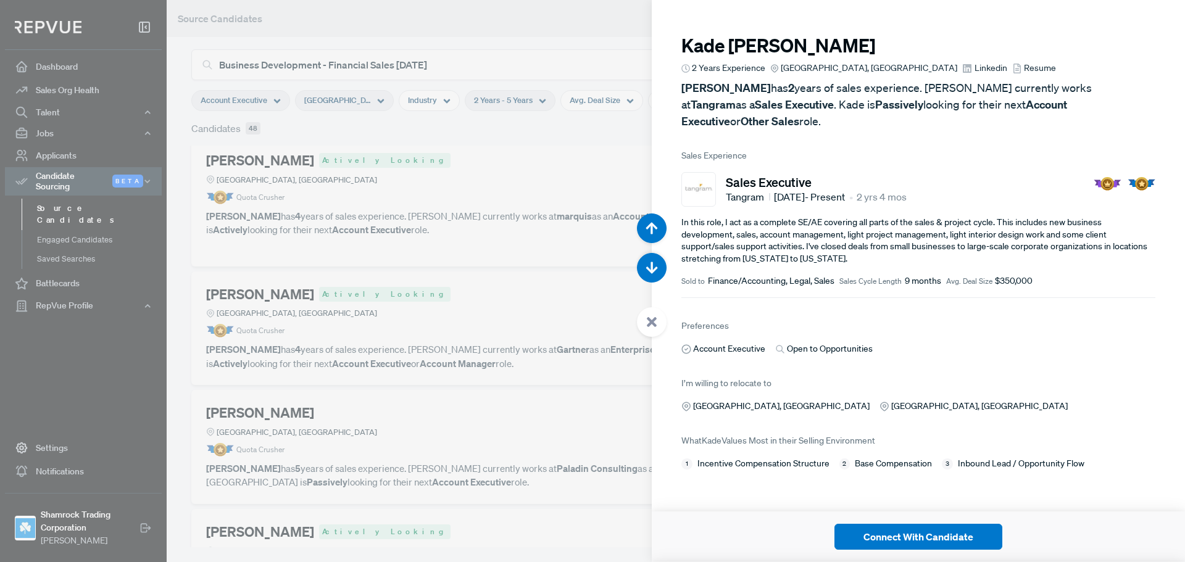
scroll to position [1687, 0]
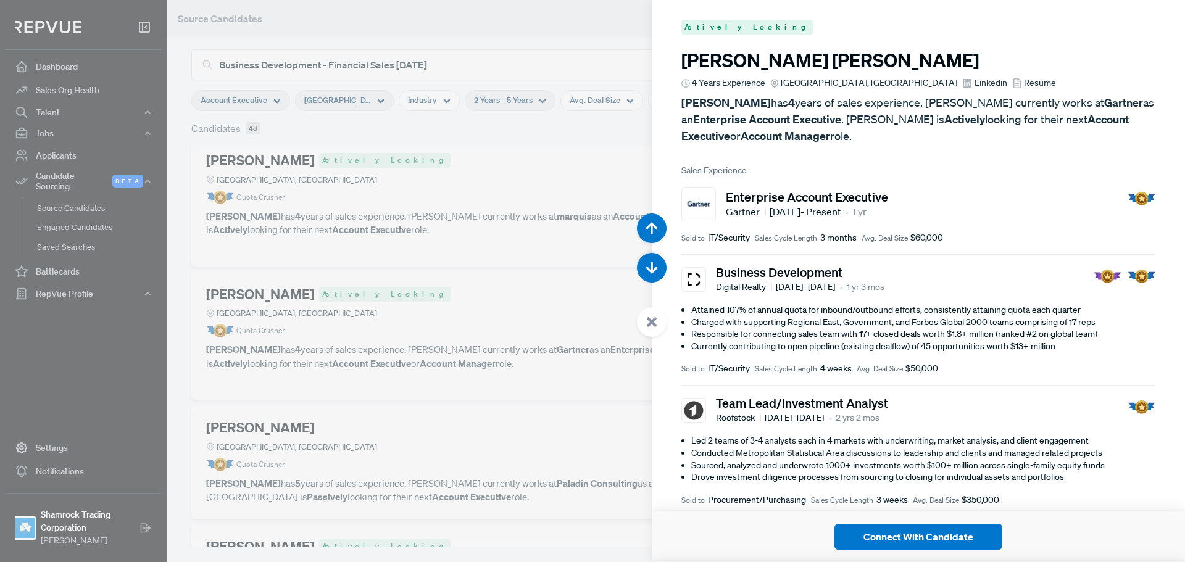
click at [963, 85] on use at bounding box center [967, 83] width 9 height 9
click at [981, 544] on button "Connect With Candidate" at bounding box center [918, 537] width 168 height 26
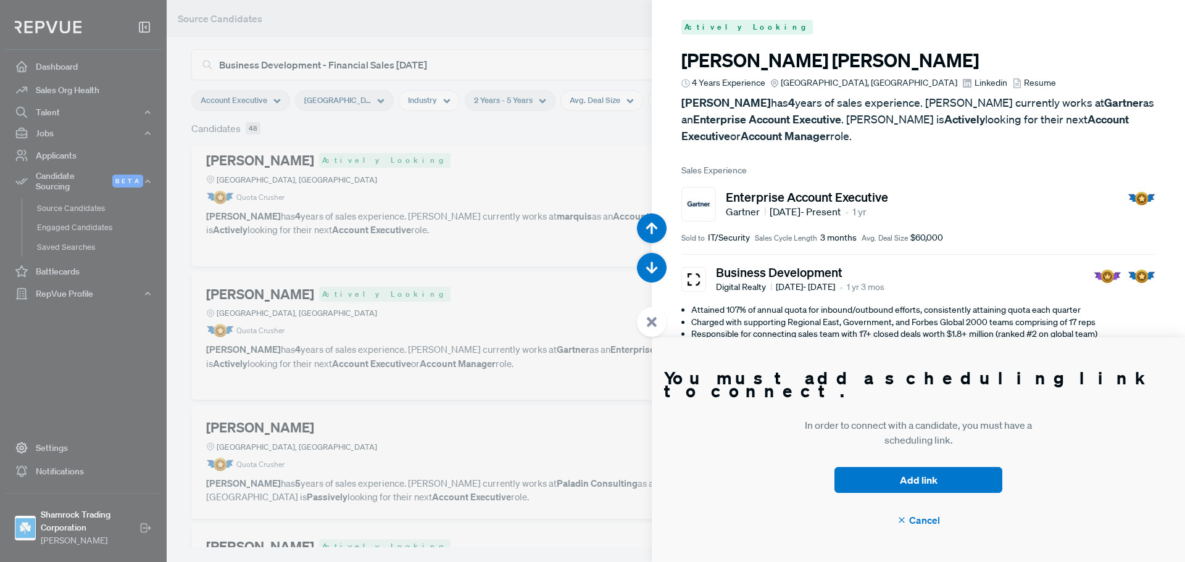
click at [981, 544] on article "You must add a scheduling link to connect. In order to connect with a candidate…" at bounding box center [918, 450] width 533 height 225
click at [928, 473] on button "Add link" at bounding box center [918, 480] width 168 height 26
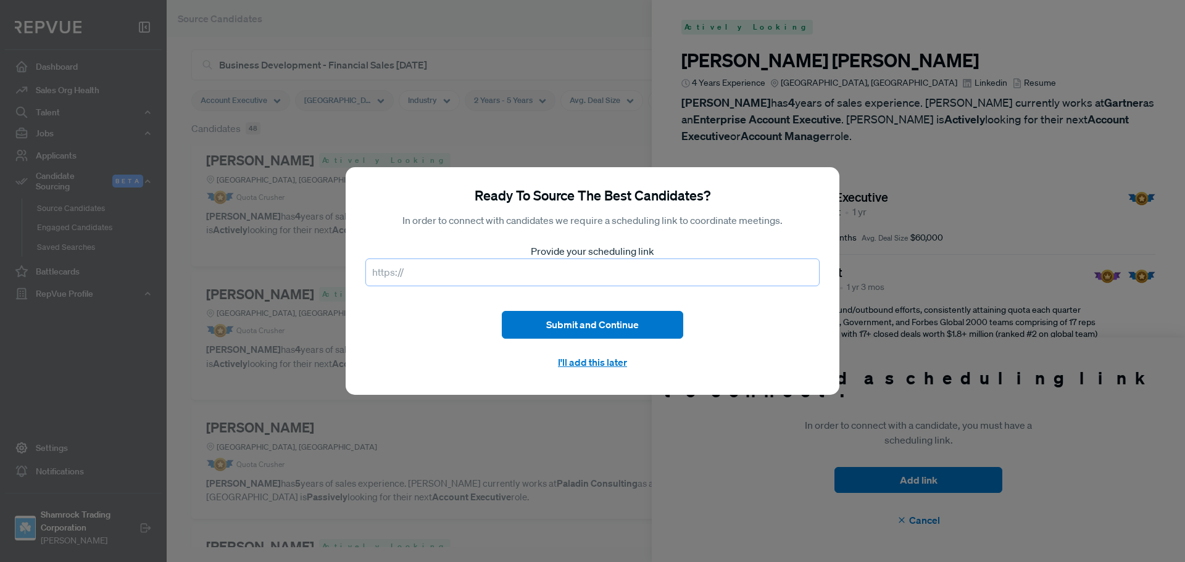
click at [473, 272] on input "text" at bounding box center [592, 273] width 454 height 28
paste input "https://outlook.office.com/bookwithme/user/6854f7e7cb2b4cf2809bc24ad5d00662@rya…"
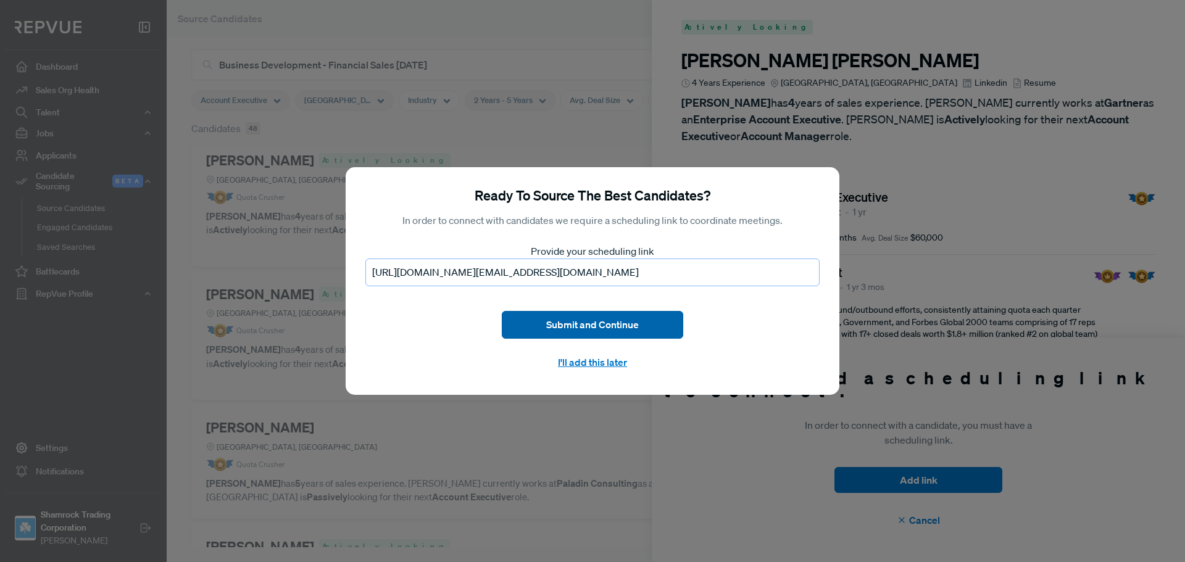
type input "https://outlook.office.com/bookwithme/user/6854f7e7cb2b4cf2809bc24ad5d00662@rya…"
click at [538, 317] on button "Submit and Continue" at bounding box center [592, 325] width 181 height 28
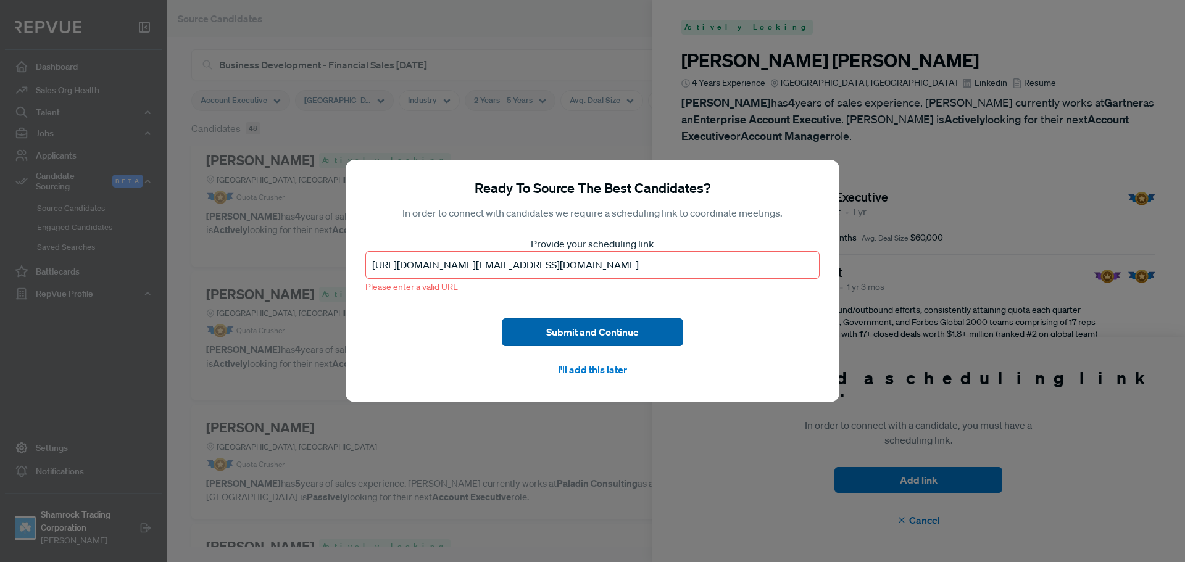
scroll to position [0, 0]
click at [562, 367] on button "I'll add this later" at bounding box center [592, 369] width 181 height 27
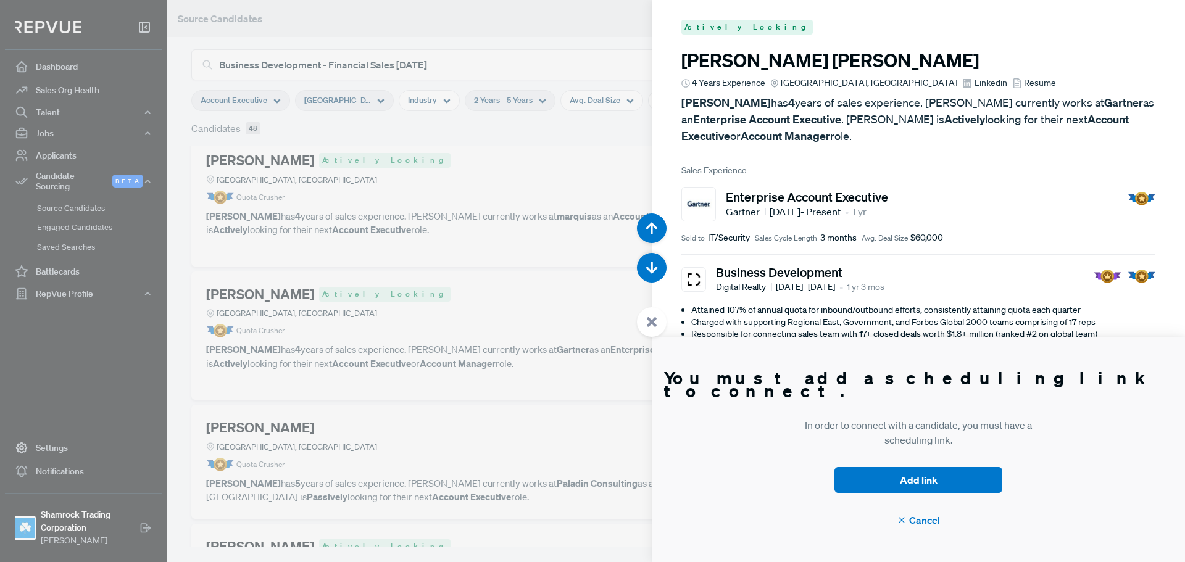
click at [916, 518] on span "Cancel" at bounding box center [918, 520] width 43 height 15
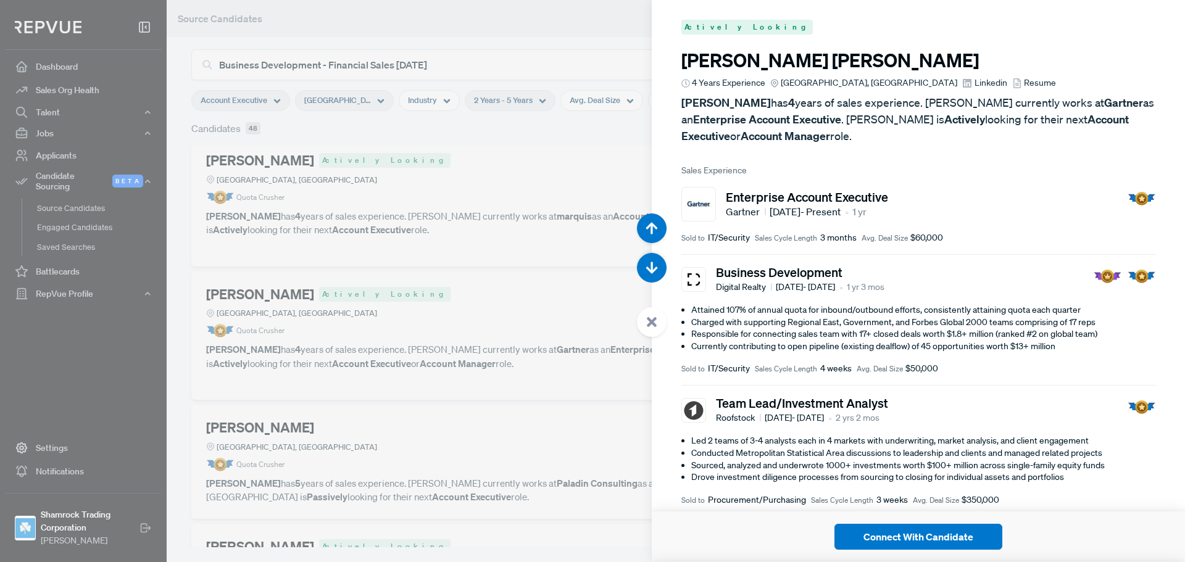
drag, startPoint x: 655, startPoint y: 326, endPoint x: 1181, endPoint y: 249, distance: 530.9
click at [655, 325] on use at bounding box center [652, 322] width 10 height 10
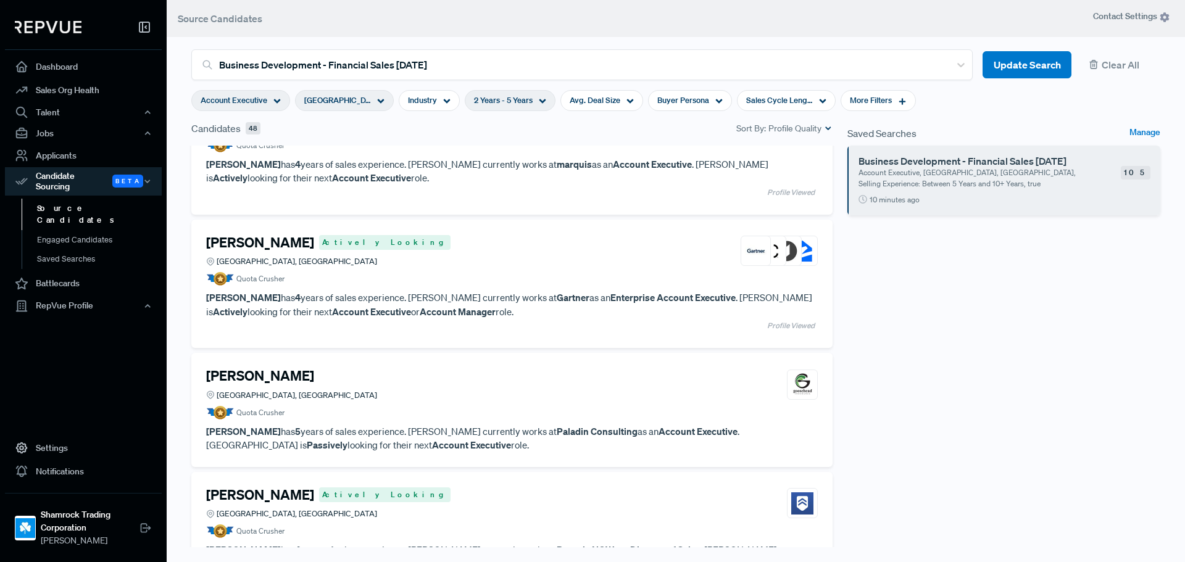
scroll to position [370, 0]
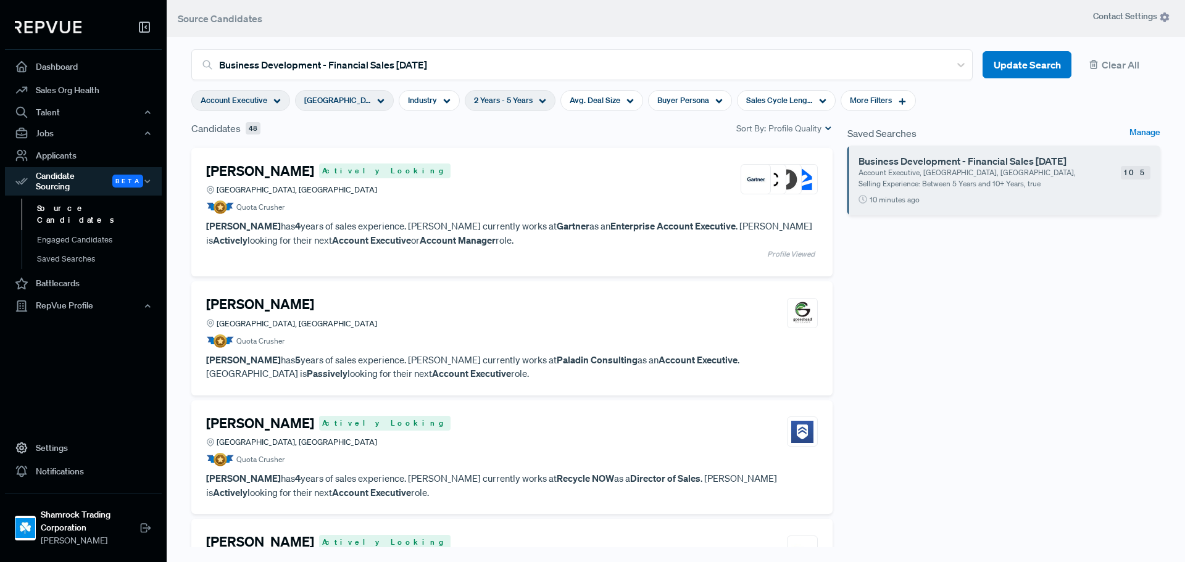
click at [398, 315] on div "Parker Cowan Greater Dallas Area, TX" at bounding box center [512, 312] width 612 height 33
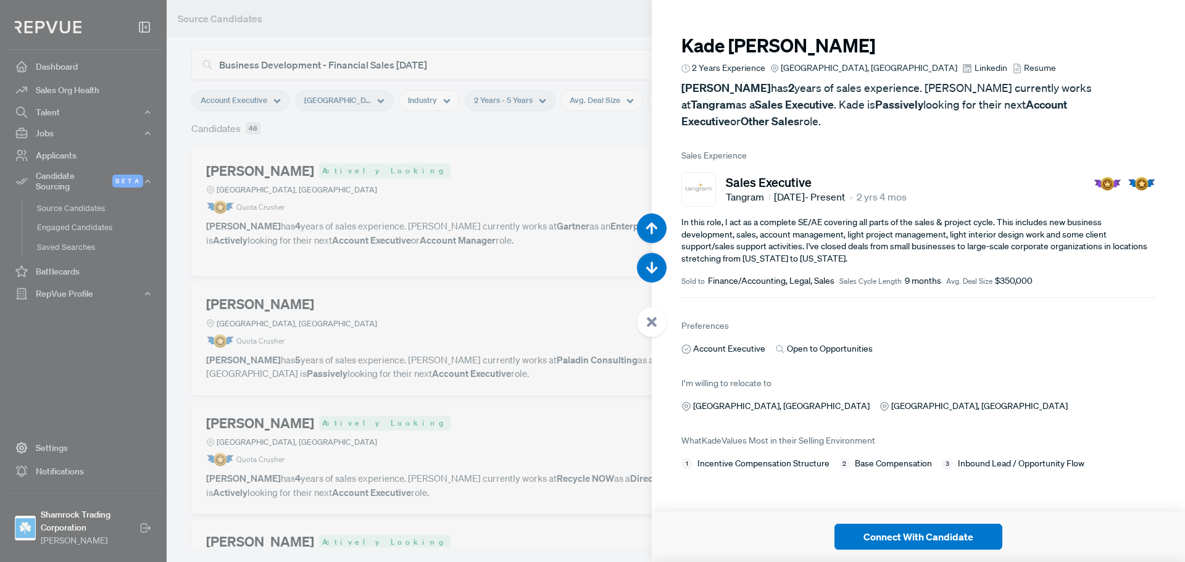
scroll to position [2249, 0]
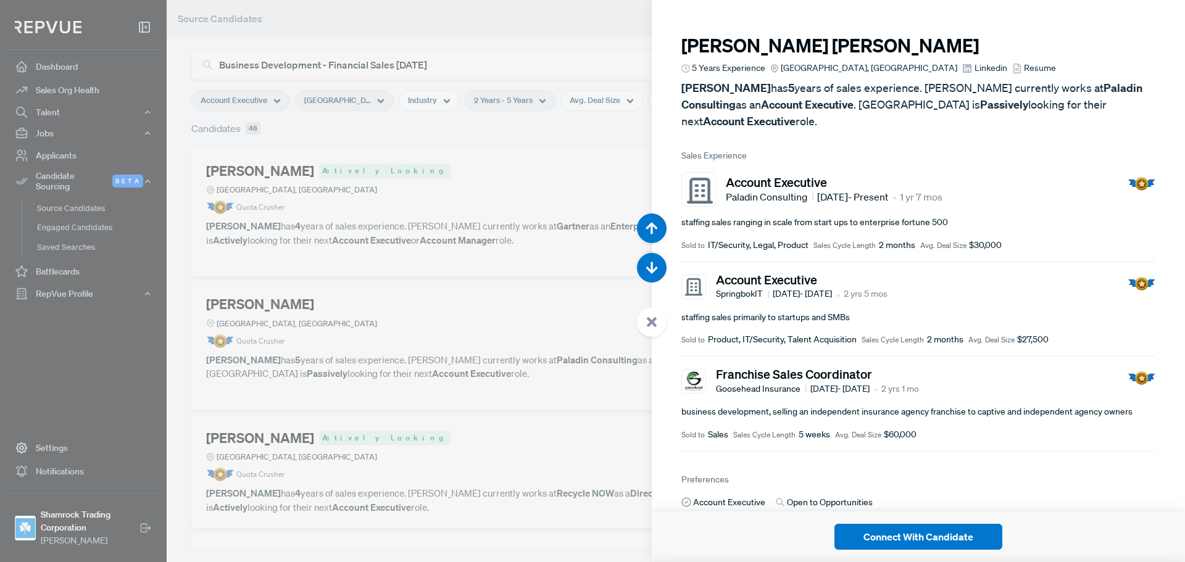
click at [975, 69] on span "Linkedin" at bounding box center [991, 68] width 33 height 13
drag, startPoint x: 655, startPoint y: 325, endPoint x: 650, endPoint y: 330, distance: 6.6
click at [655, 326] on use at bounding box center [652, 322] width 10 height 10
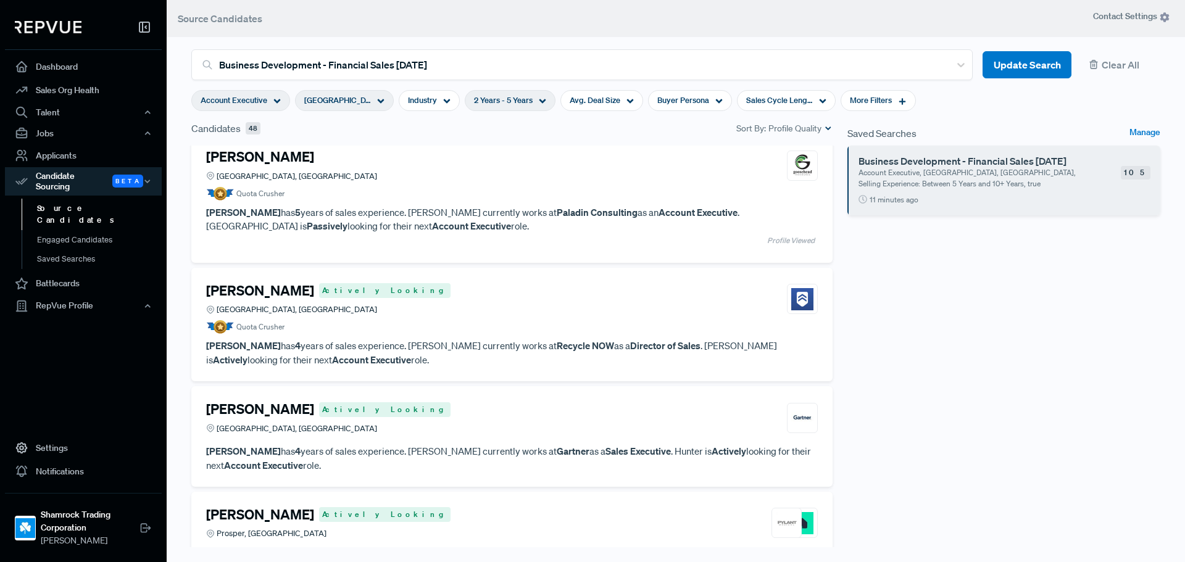
scroll to position [555, 0]
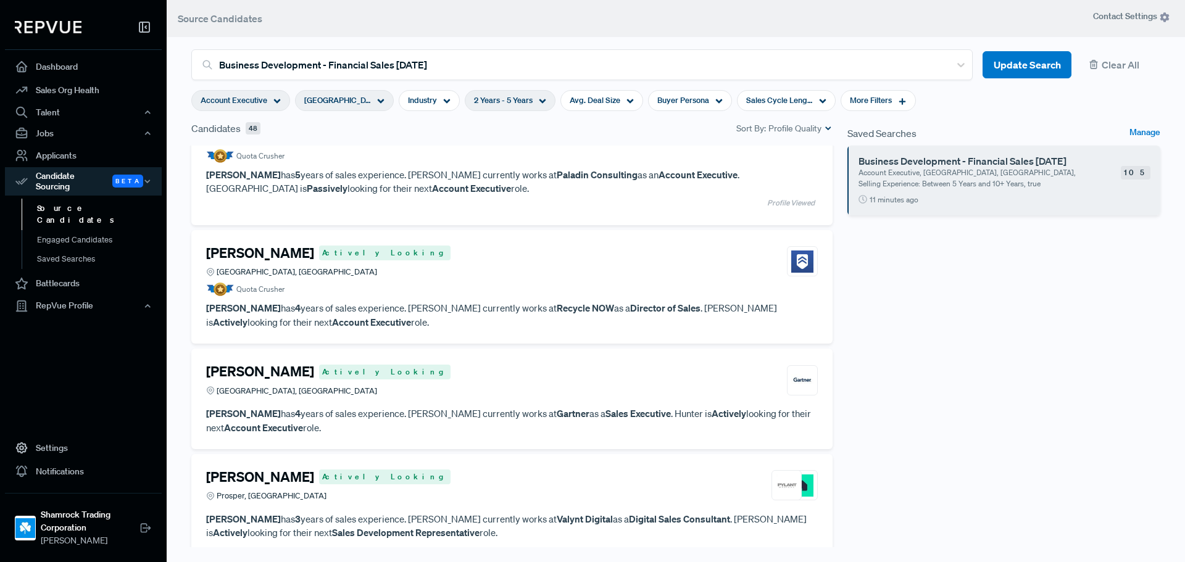
click at [363, 295] on article "Quota Crusher" at bounding box center [512, 290] width 612 height 14
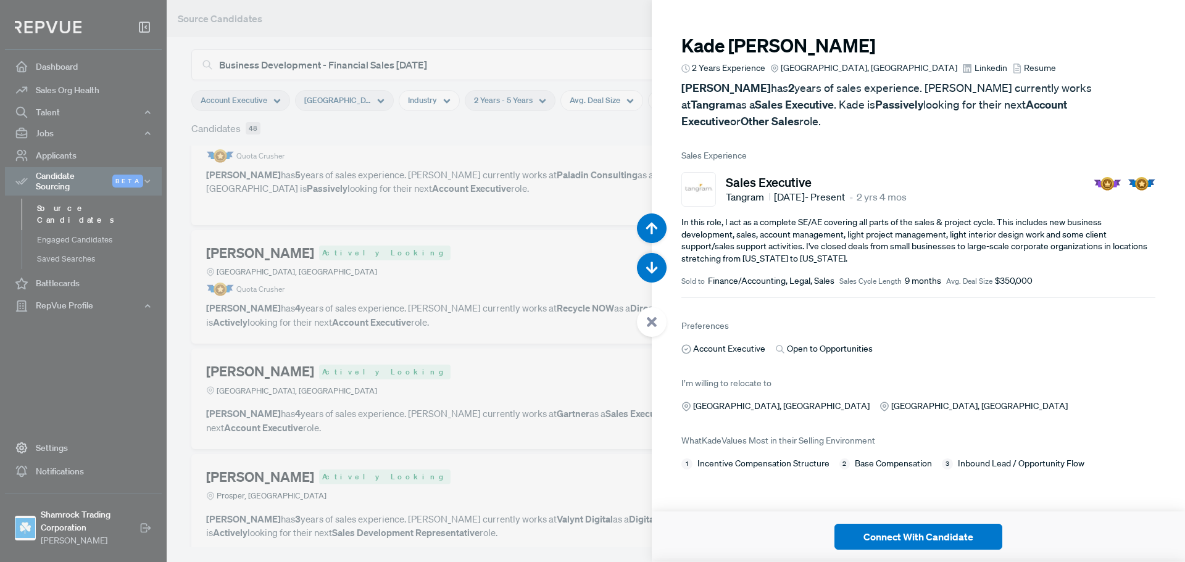
scroll to position [2811, 0]
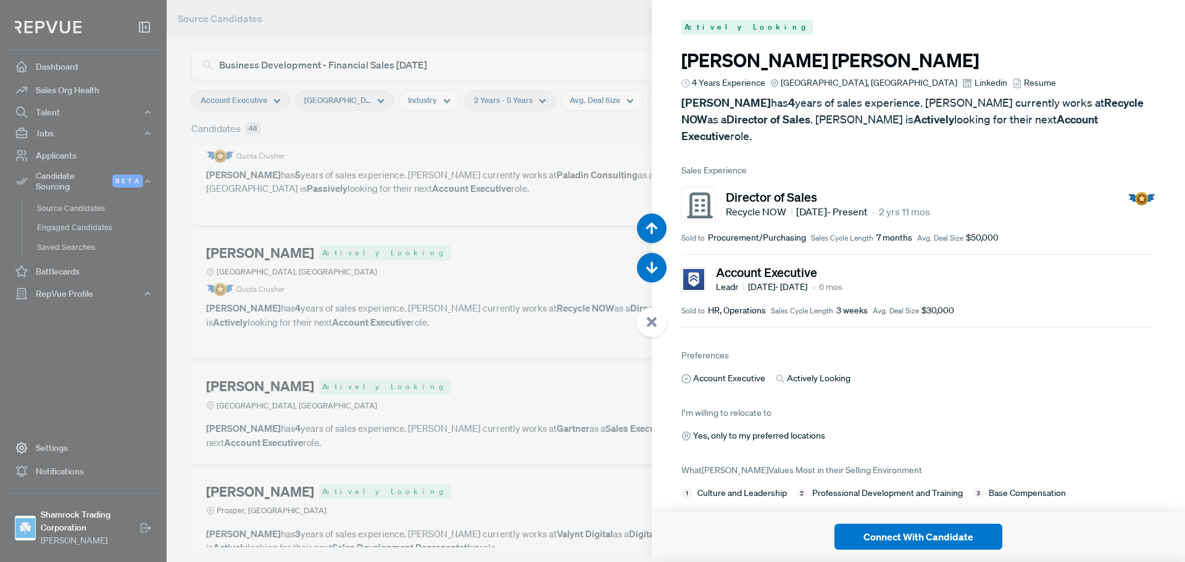
click at [962, 81] on icon at bounding box center [967, 83] width 10 height 10
click at [654, 331] on div at bounding box center [652, 322] width 30 height 30
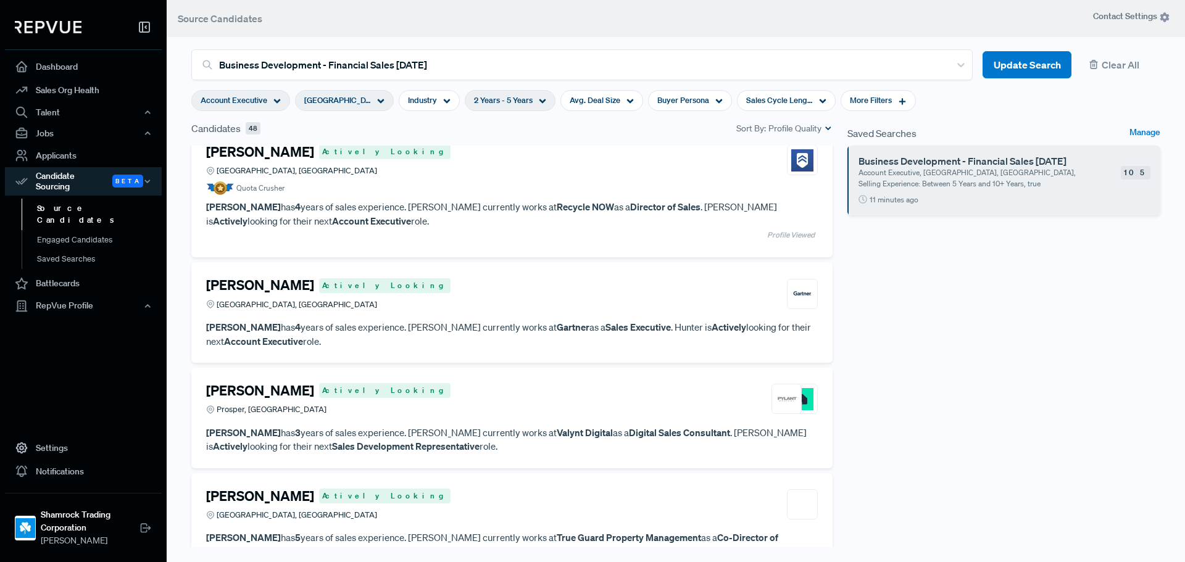
scroll to position [679, 0]
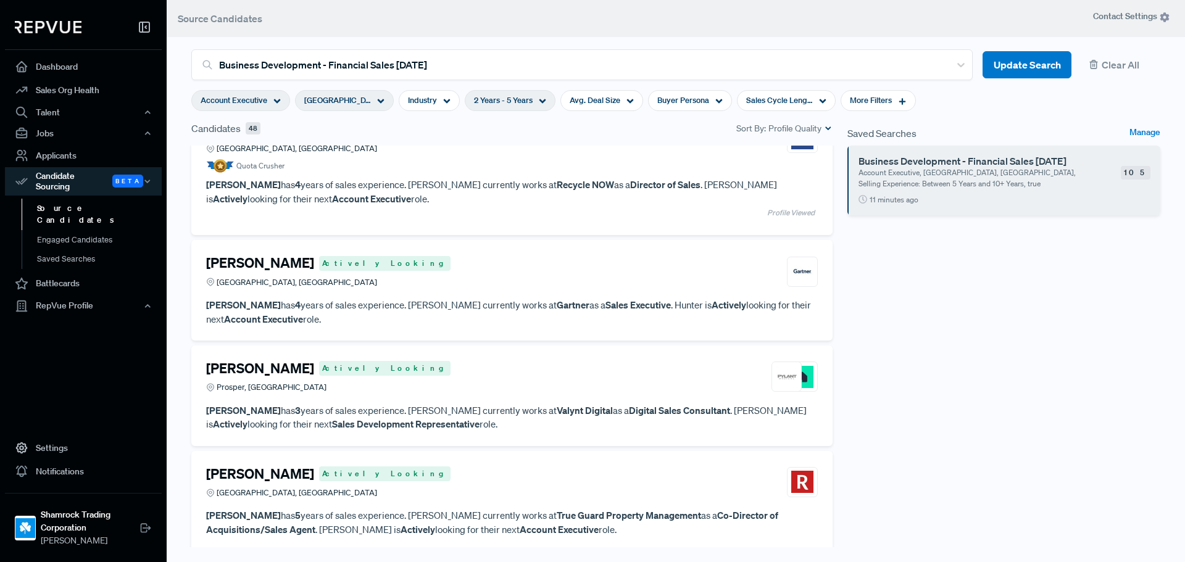
click at [456, 330] on div "Hunter Stolz Actively Looking Dallas, TX Hunter Stolz has 4 years of sales expe…" at bounding box center [511, 290] width 641 height 101
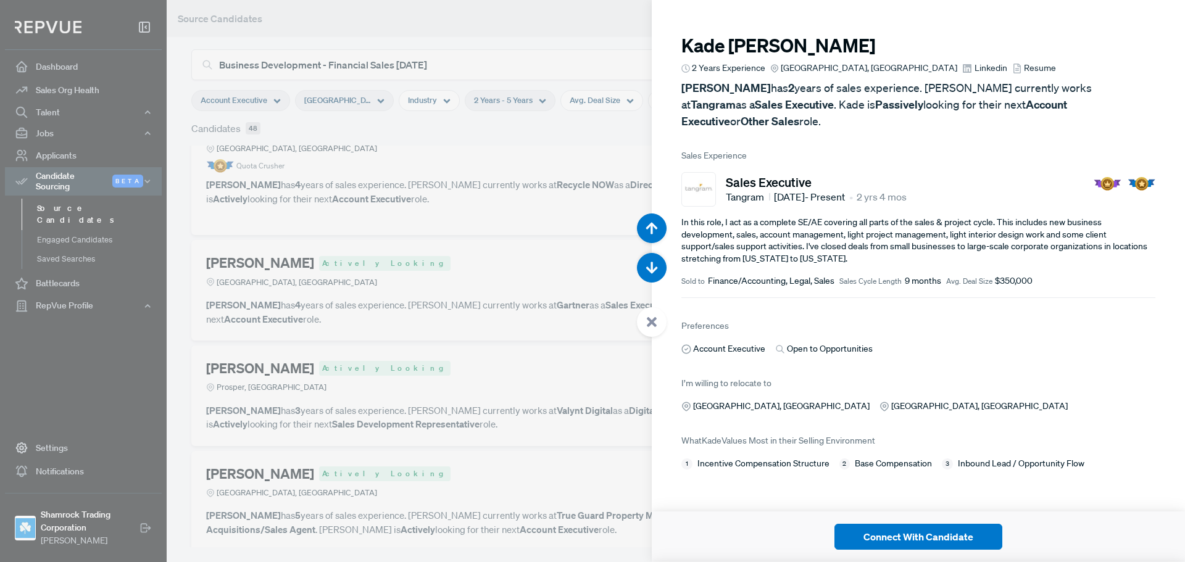
scroll to position [3374, 0]
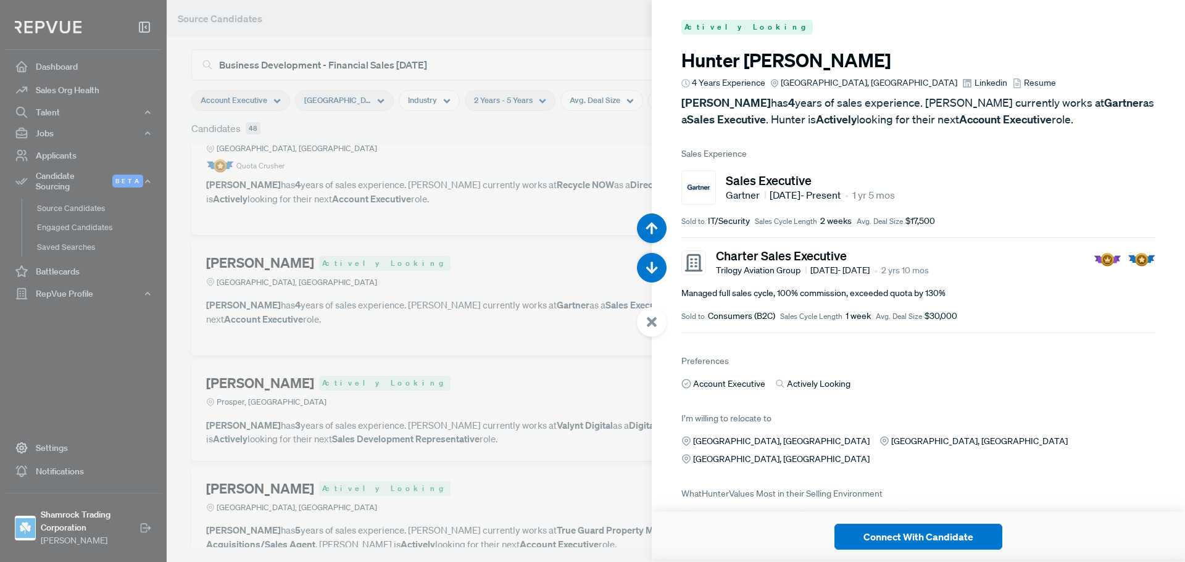
click at [962, 88] on icon at bounding box center [967, 83] width 10 height 10
click at [658, 321] on div at bounding box center [652, 322] width 30 height 30
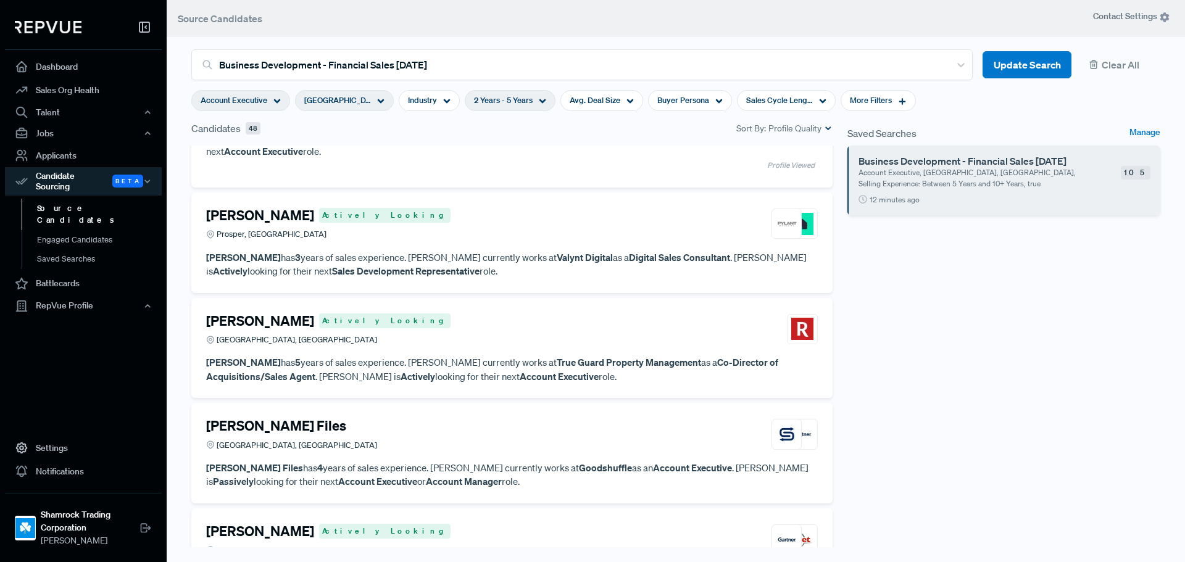
scroll to position [864, 0]
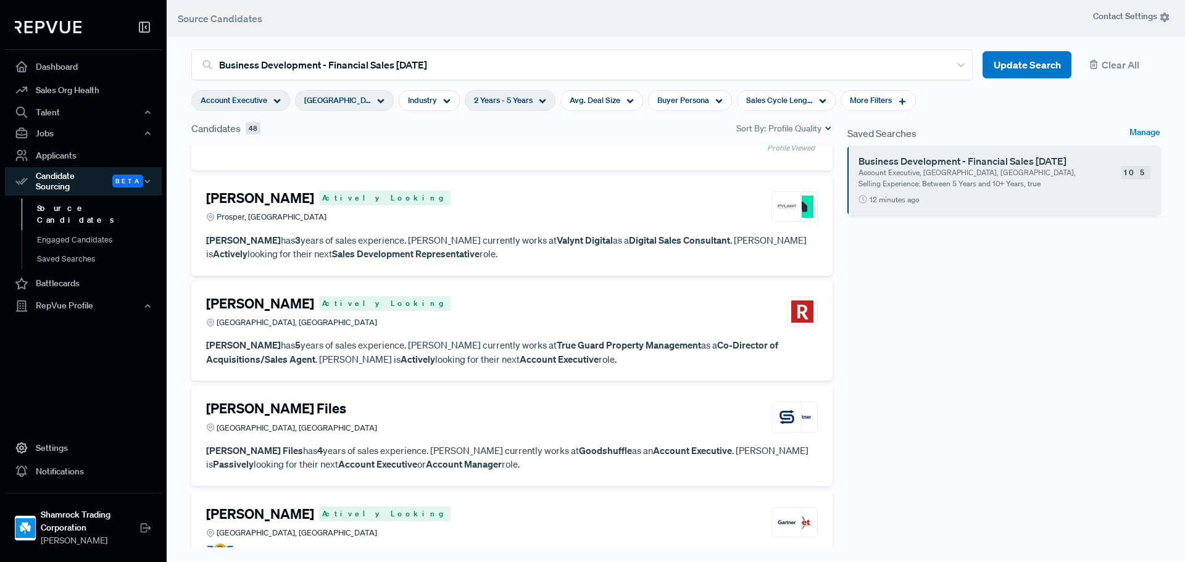
click at [499, 253] on p "Logan Kern has 3 years of sales experience. Logan currently works at Valynt Dig…" at bounding box center [512, 247] width 612 height 28
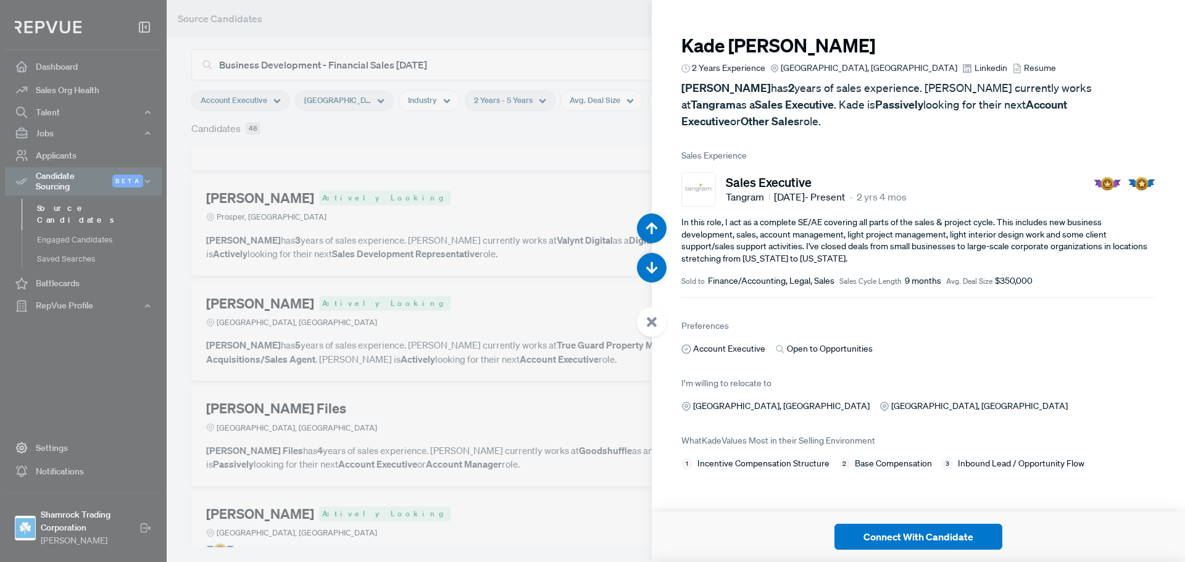
scroll to position [3936, 0]
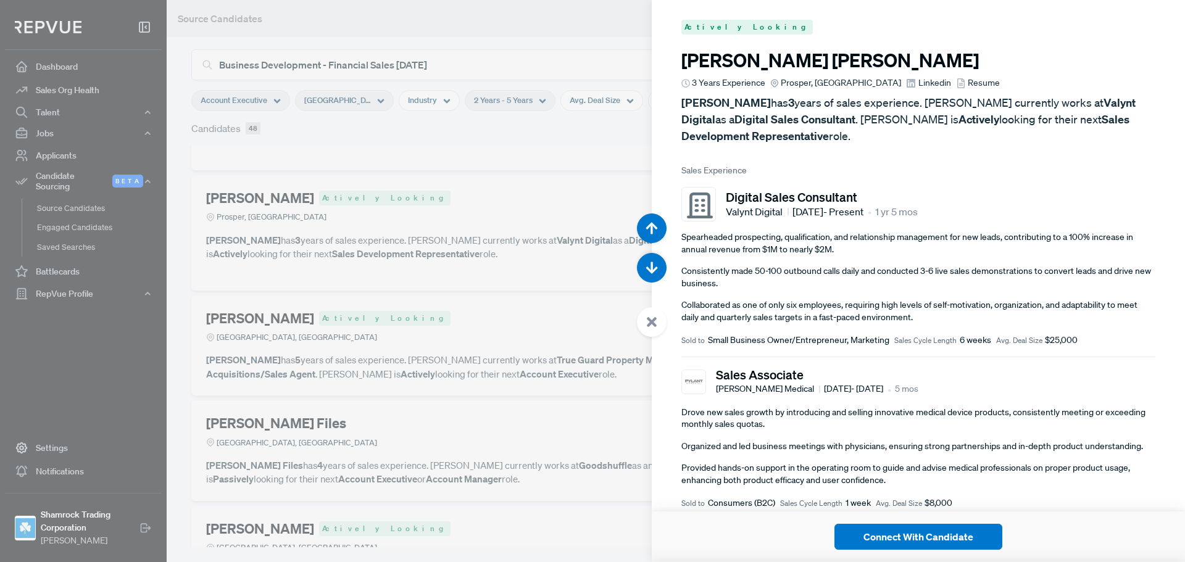
click at [918, 86] on span "Linkedin" at bounding box center [934, 83] width 33 height 13
click at [644, 331] on div at bounding box center [652, 322] width 30 height 30
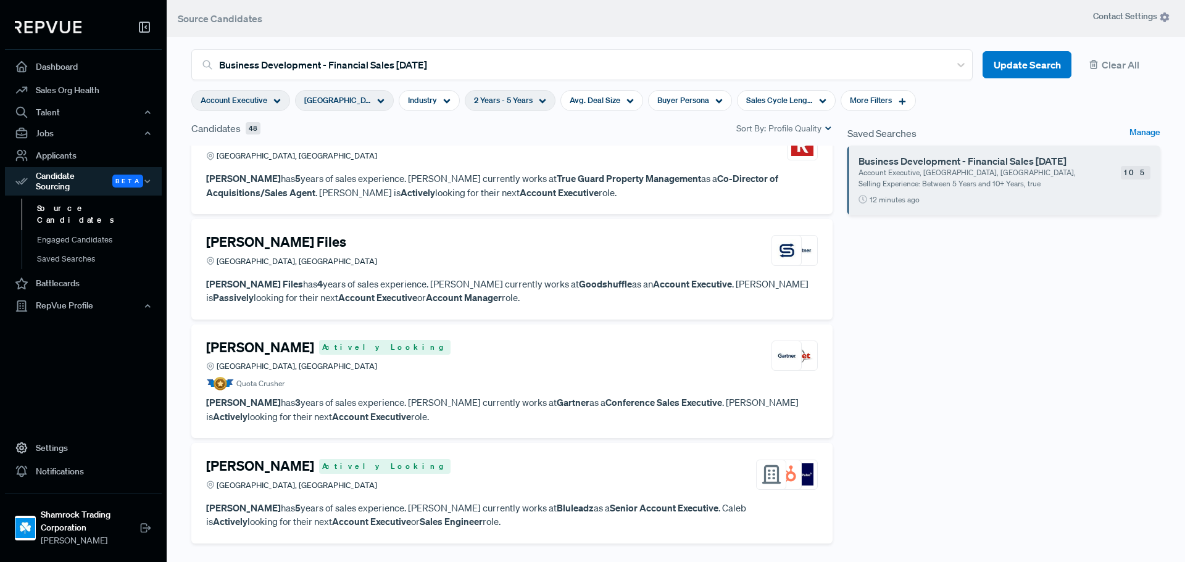
scroll to position [1049, 0]
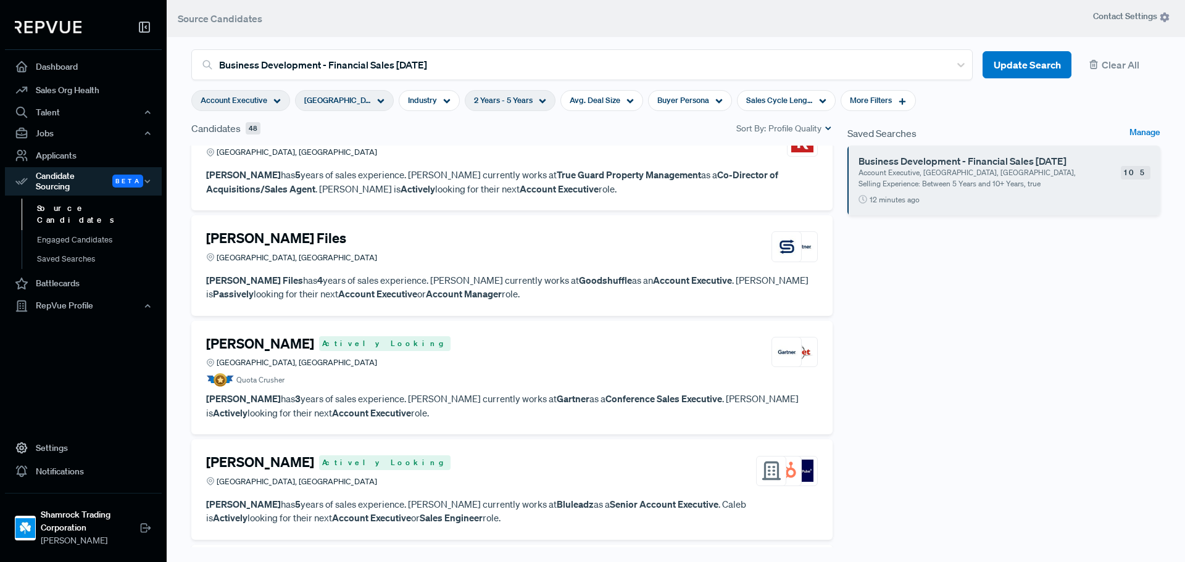
click at [499, 273] on p "Mackenzie Files has 4 years of sales experience. Mackenzie currently works at G…" at bounding box center [512, 287] width 612 height 28
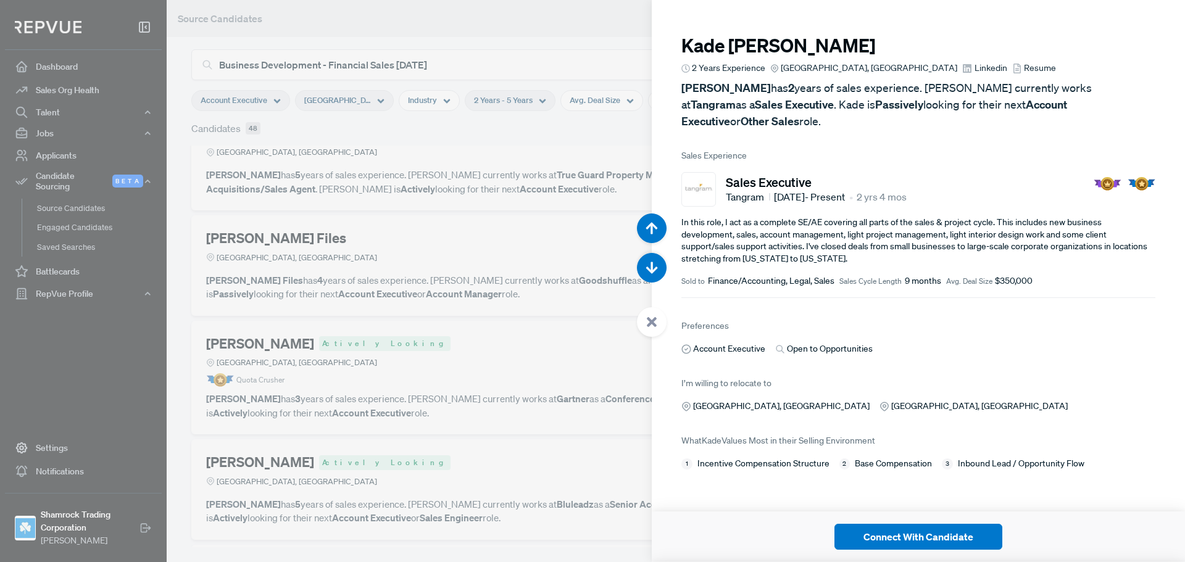
scroll to position [5060, 0]
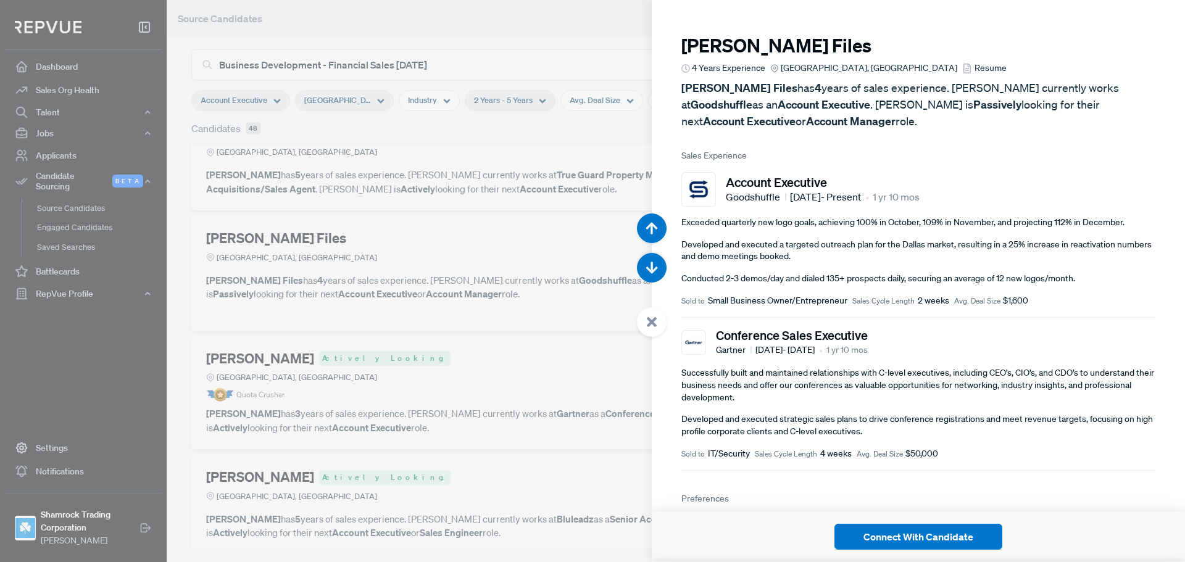
click at [962, 65] on link "Resume" at bounding box center [984, 68] width 44 height 13
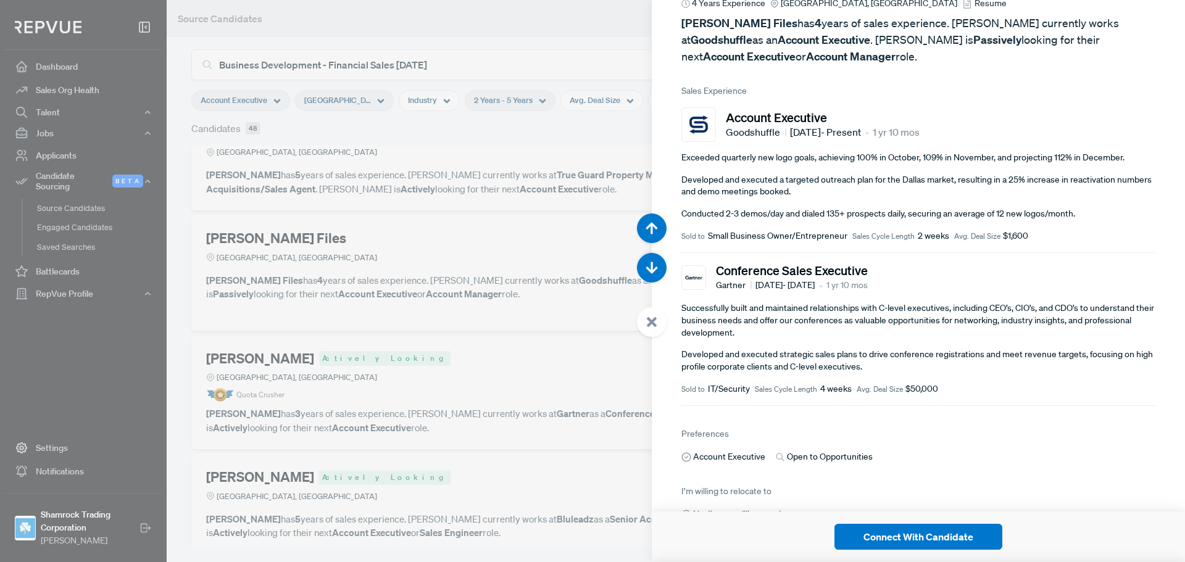
scroll to position [0, 0]
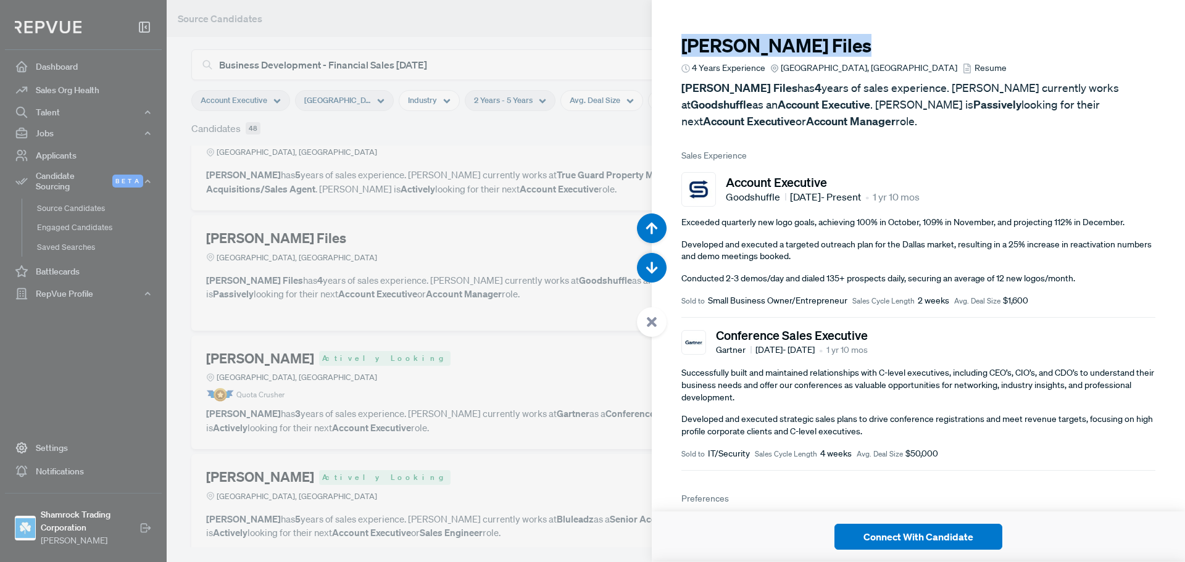
drag, startPoint x: 817, startPoint y: 53, endPoint x: 686, endPoint y: 53, distance: 130.8
click at [686, 53] on h3 "Mackenzie Files" at bounding box center [918, 46] width 474 height 22
copy h3 "Mackenzie Files"
click at [656, 325] on icon at bounding box center [651, 322] width 11 height 11
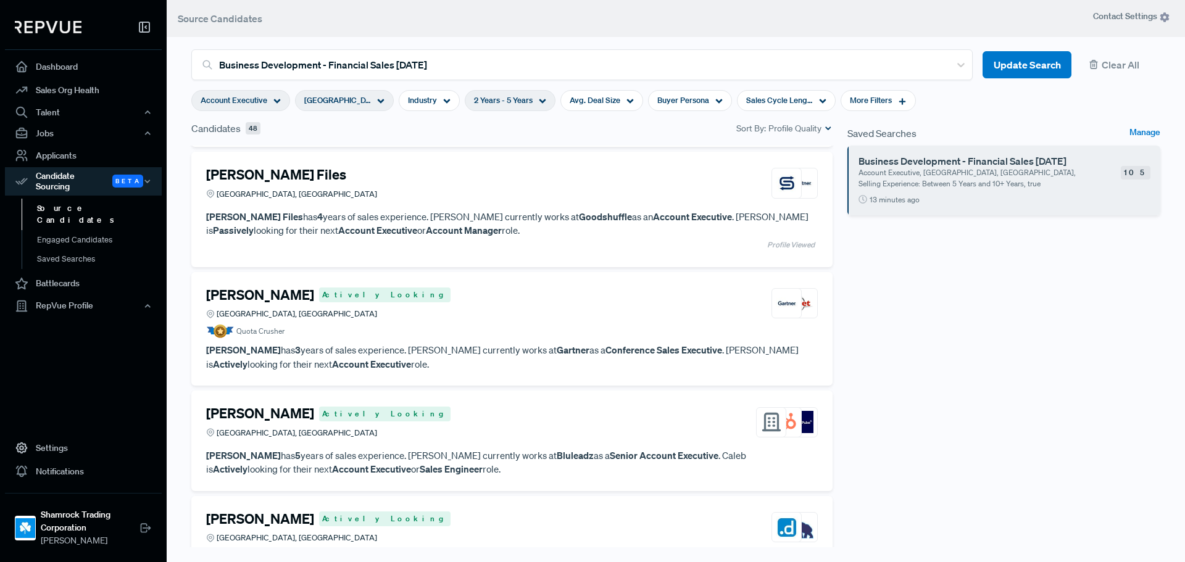
scroll to position [1173, 0]
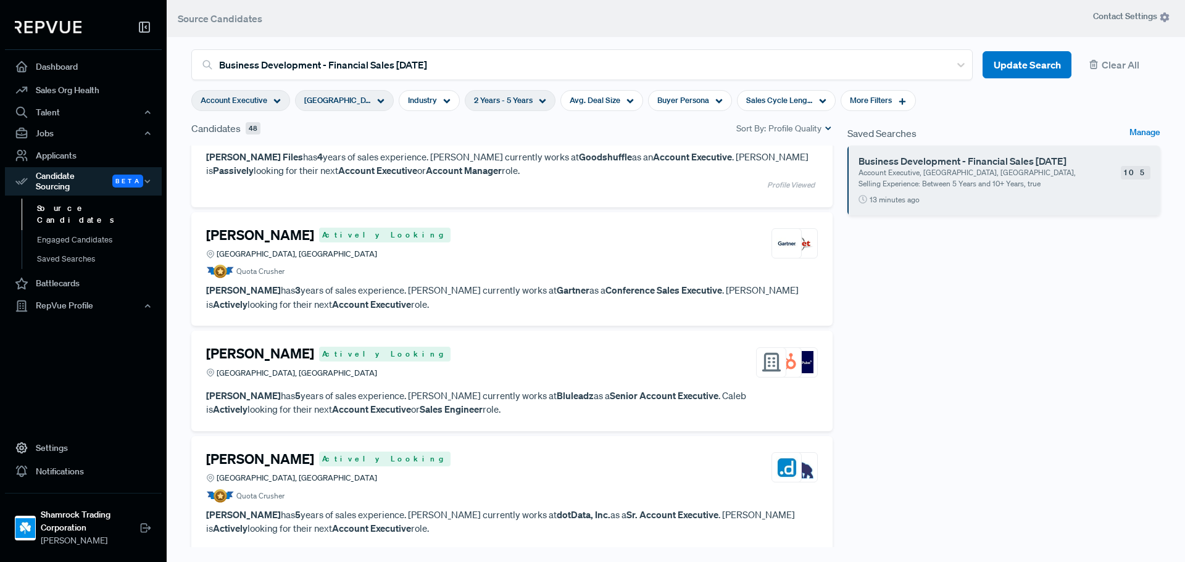
click at [515, 265] on article "Quota Crusher" at bounding box center [512, 272] width 612 height 14
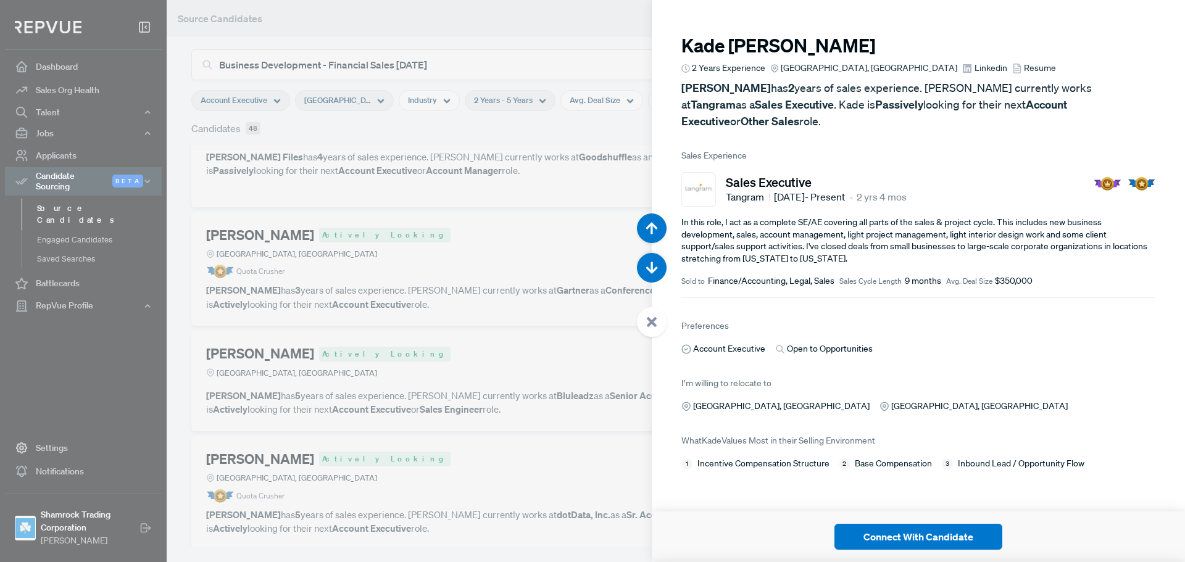
scroll to position [5623, 0]
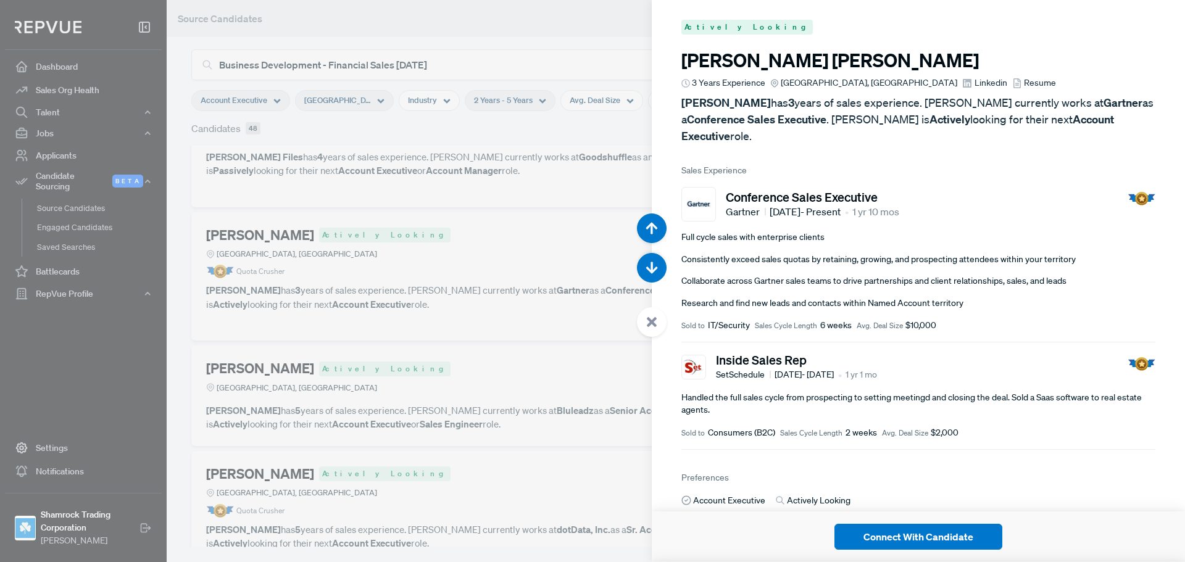
click at [975, 85] on span "Linkedin" at bounding box center [991, 83] width 33 height 13
click at [647, 322] on icon at bounding box center [651, 322] width 11 height 11
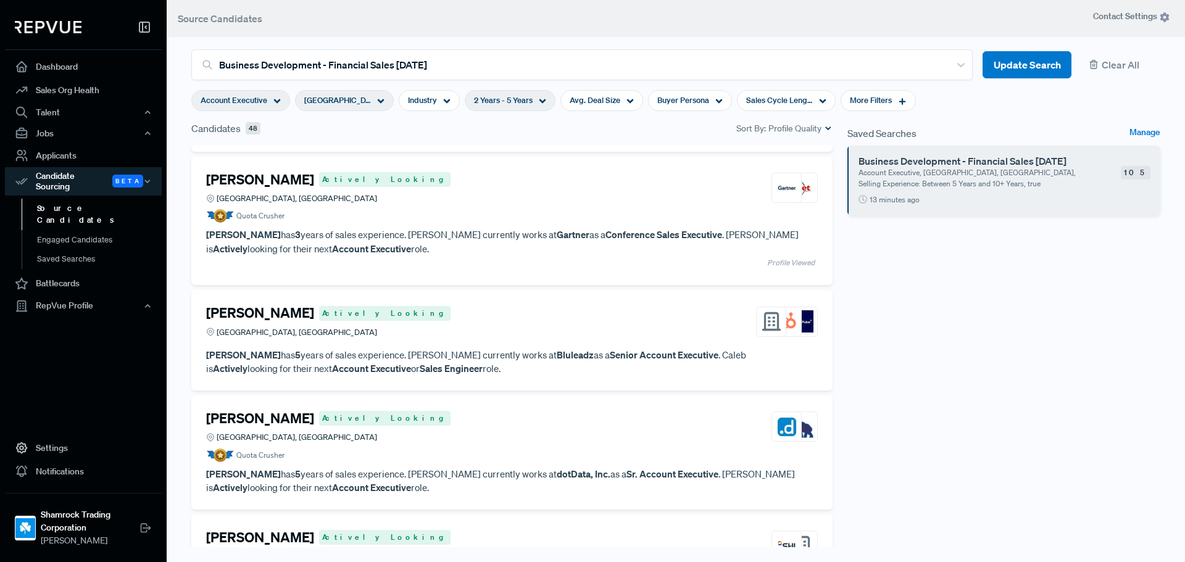
scroll to position [1296, 0]
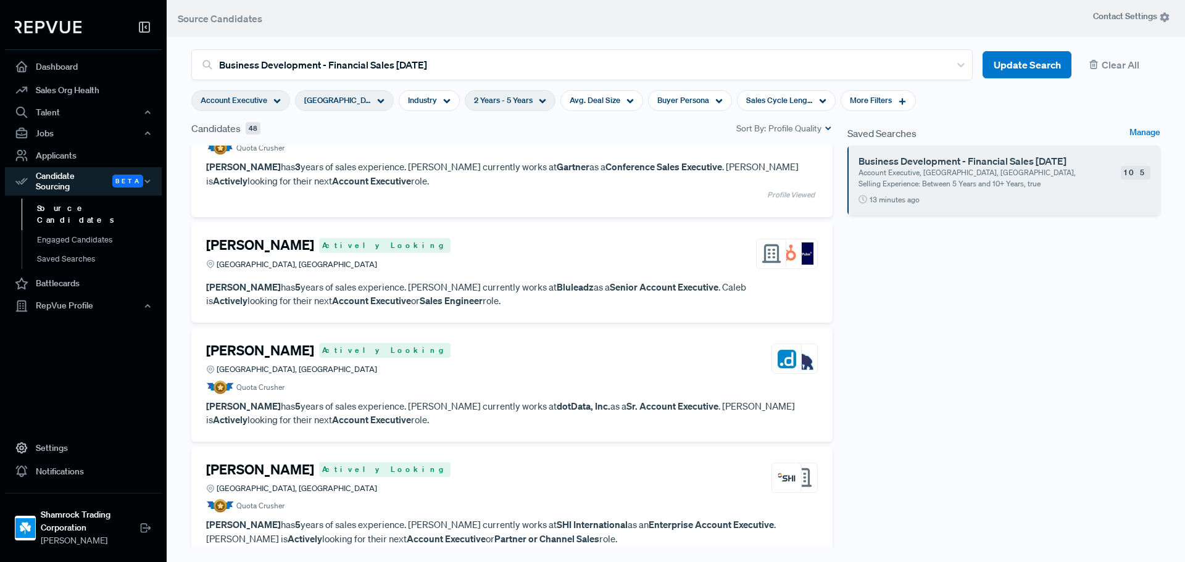
click at [574, 299] on p "Caleb Smith has 5 years of sales experience. Caleb currently works at Bluleadz …" at bounding box center [512, 294] width 612 height 28
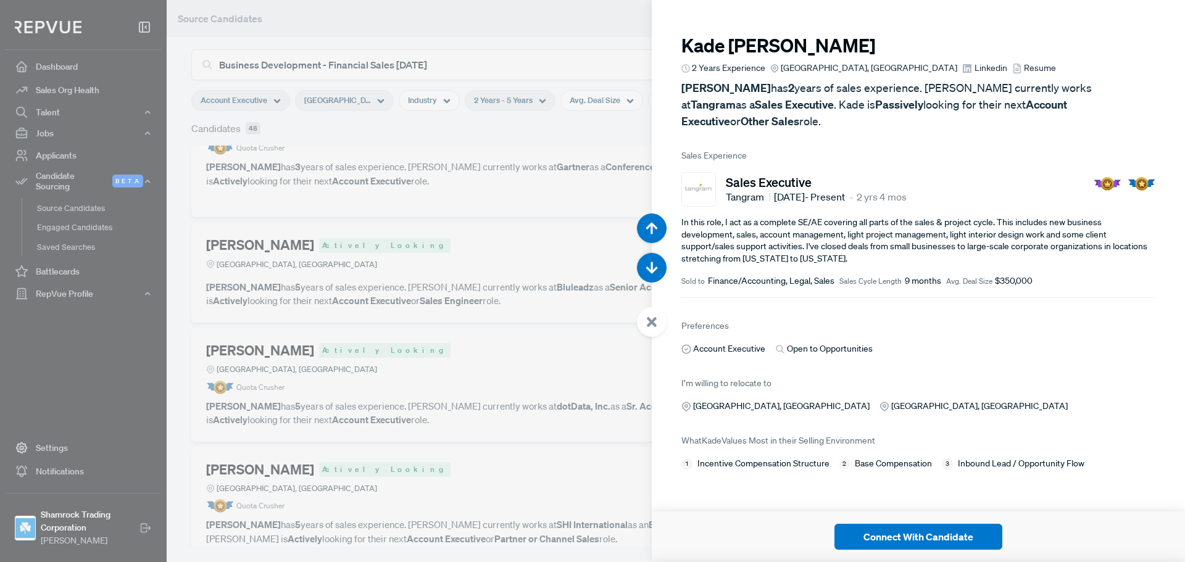
scroll to position [6185, 0]
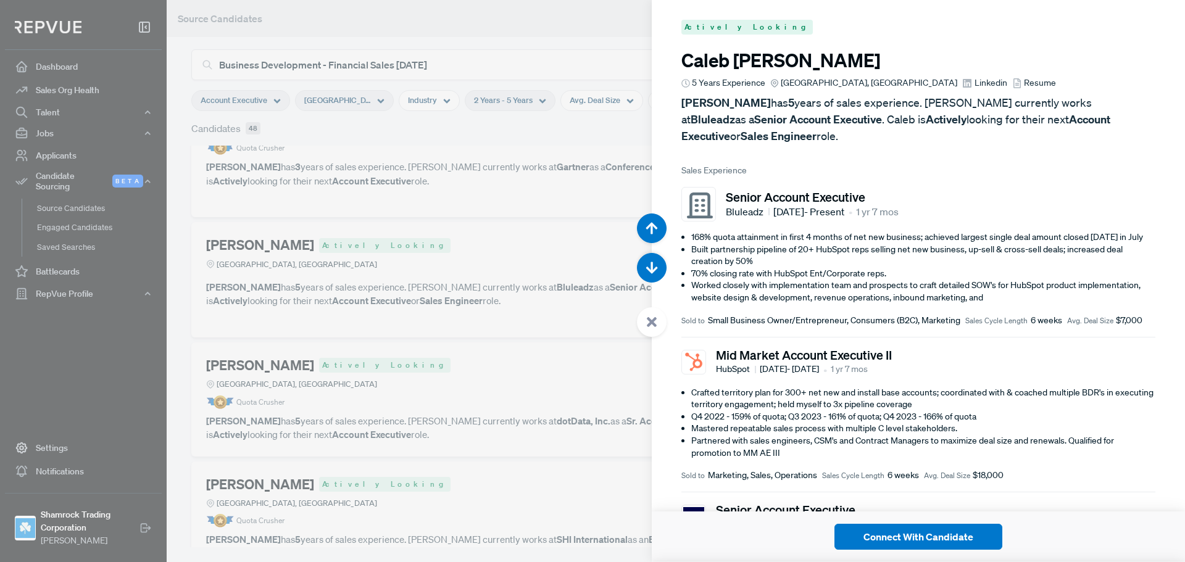
click at [975, 84] on span "Linkedin" at bounding box center [991, 83] width 33 height 13
click at [656, 322] on icon at bounding box center [651, 322] width 11 height 11
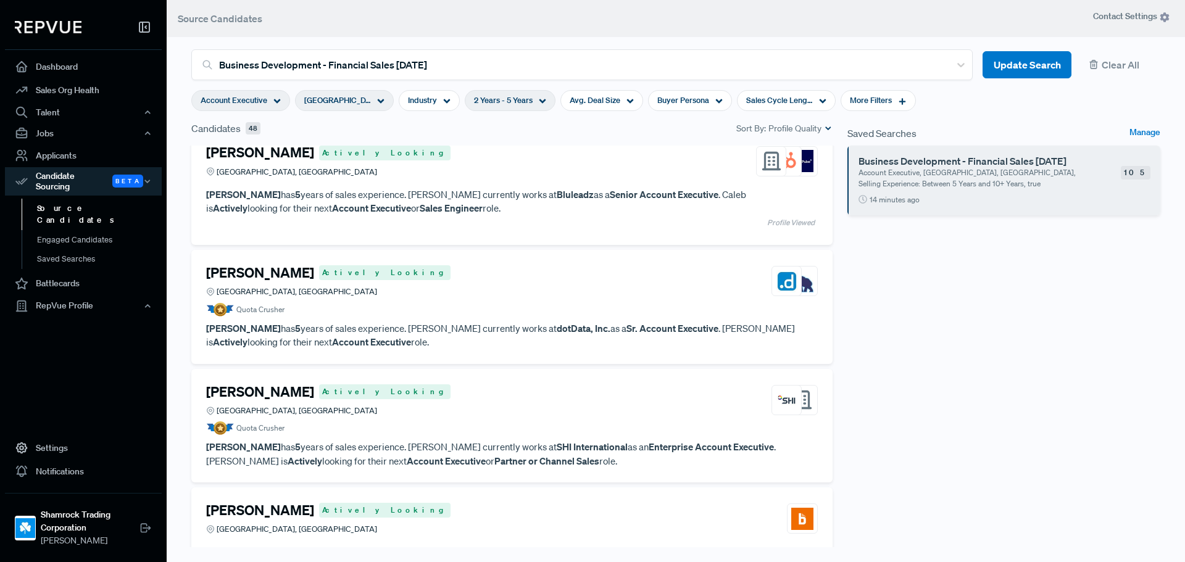
scroll to position [1420, 0]
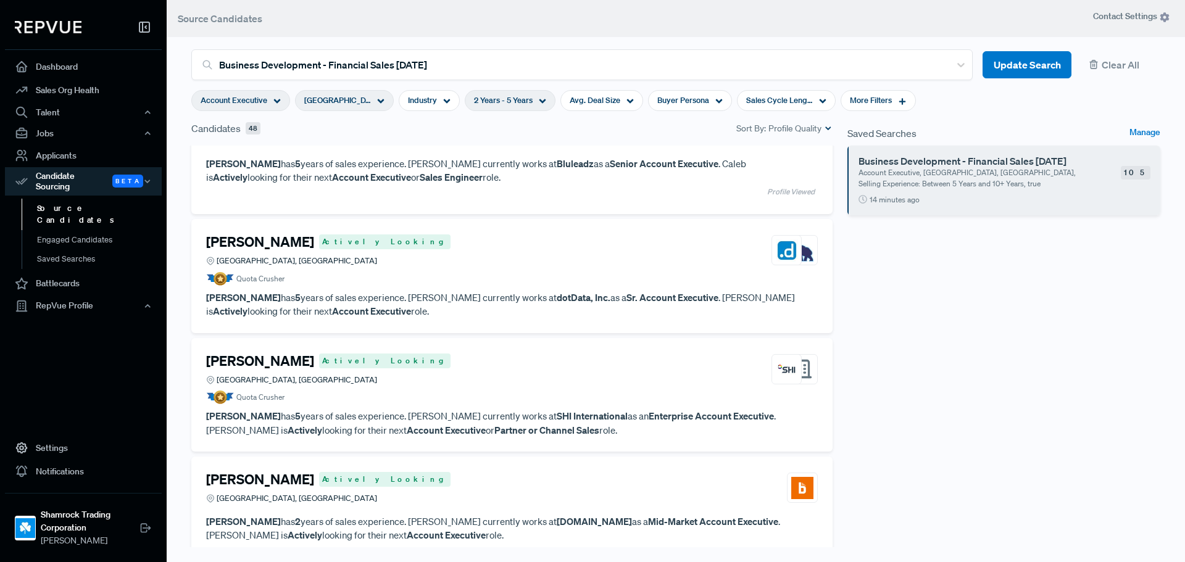
click at [415, 284] on article "Quota Crusher" at bounding box center [512, 279] width 612 height 14
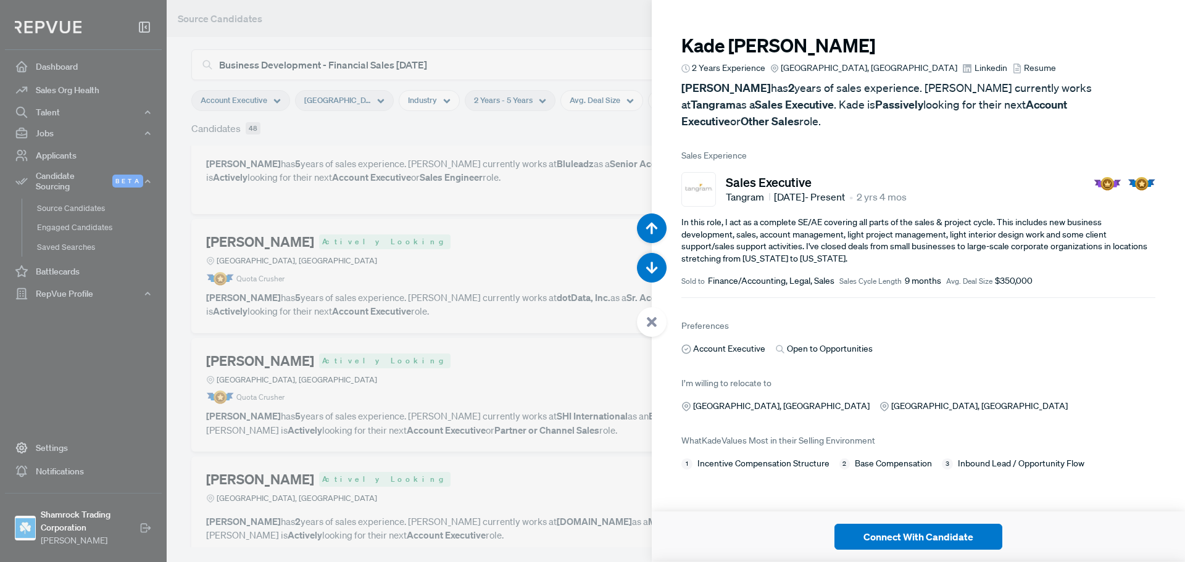
scroll to position [6747, 0]
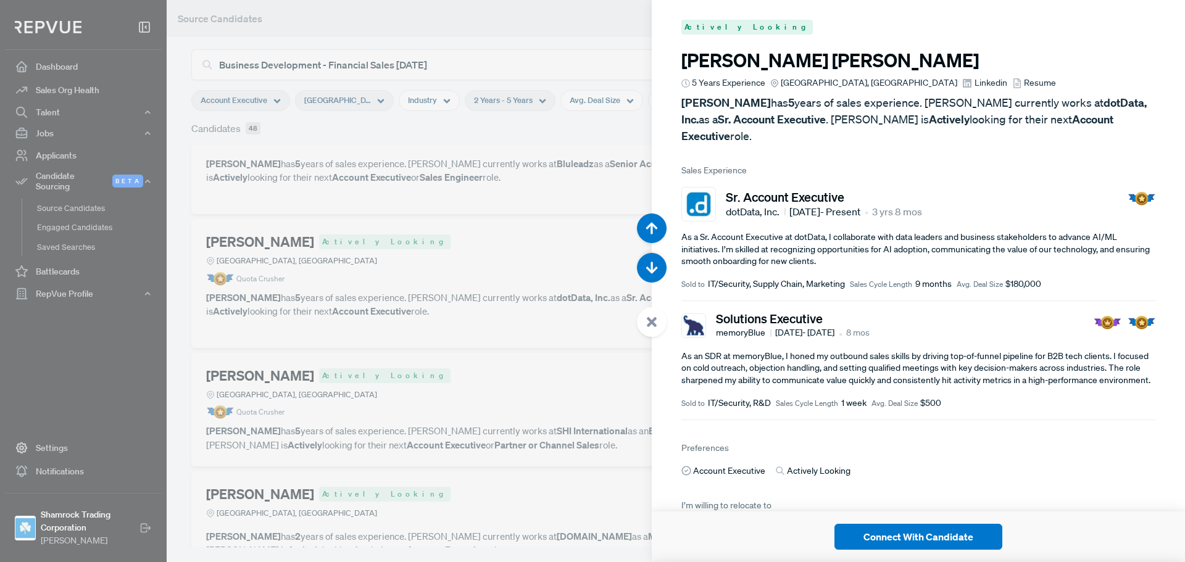
click at [975, 83] on span "Linkedin" at bounding box center [991, 83] width 33 height 13
click at [658, 317] on div at bounding box center [652, 322] width 30 height 30
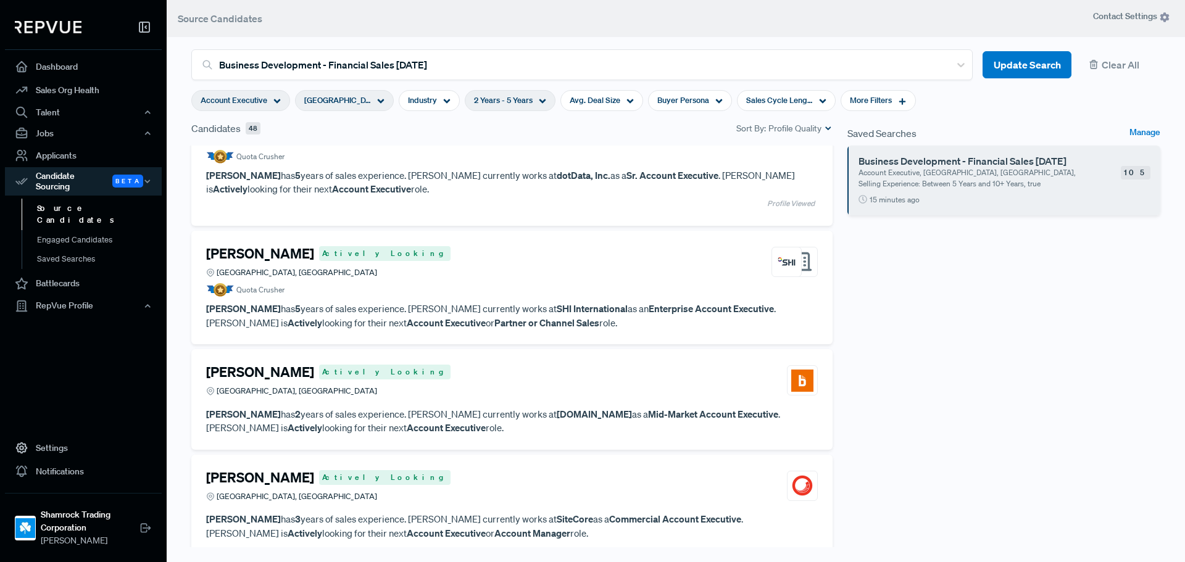
scroll to position [1543, 0]
click at [576, 284] on article "Quota Crusher" at bounding box center [512, 289] width 612 height 14
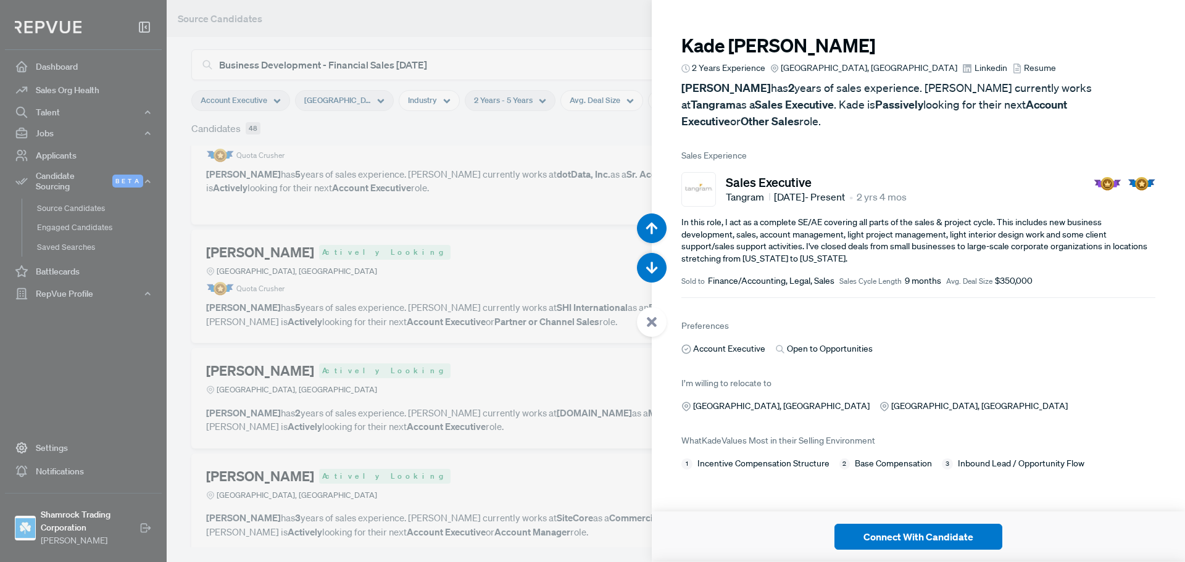
scroll to position [7310, 0]
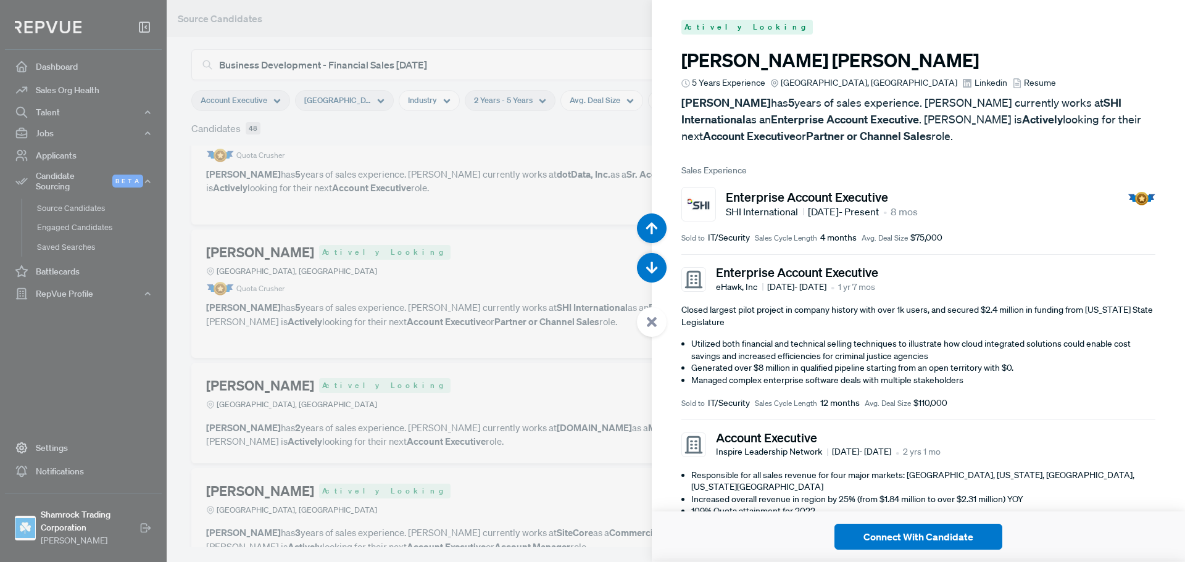
click at [975, 83] on span "Linkedin" at bounding box center [991, 83] width 33 height 13
click at [655, 328] on div at bounding box center [652, 322] width 30 height 30
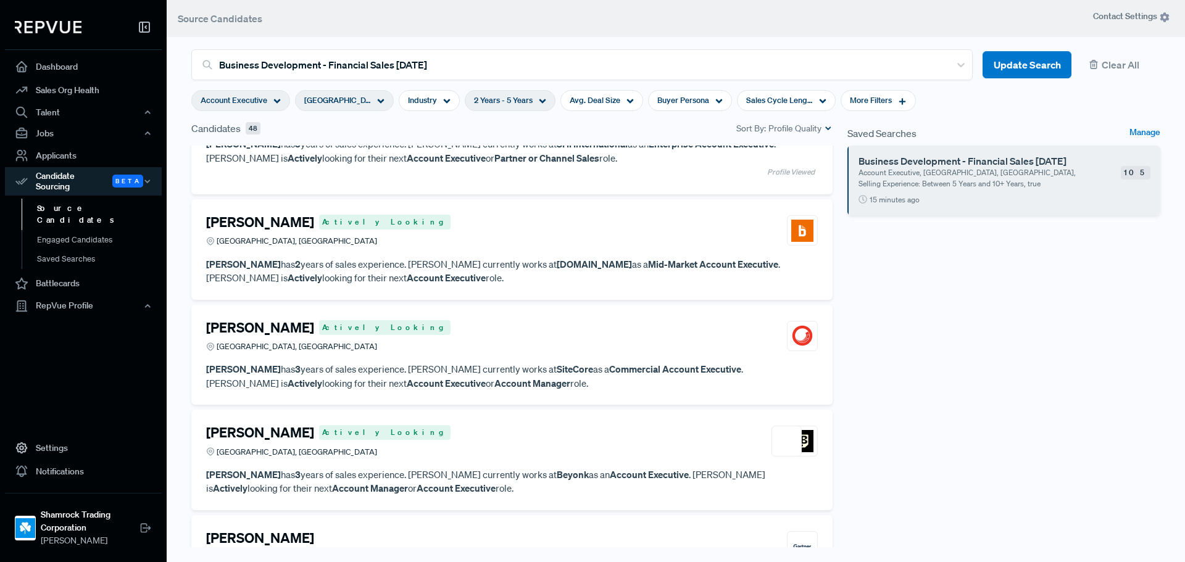
scroll to position [1790, 0]
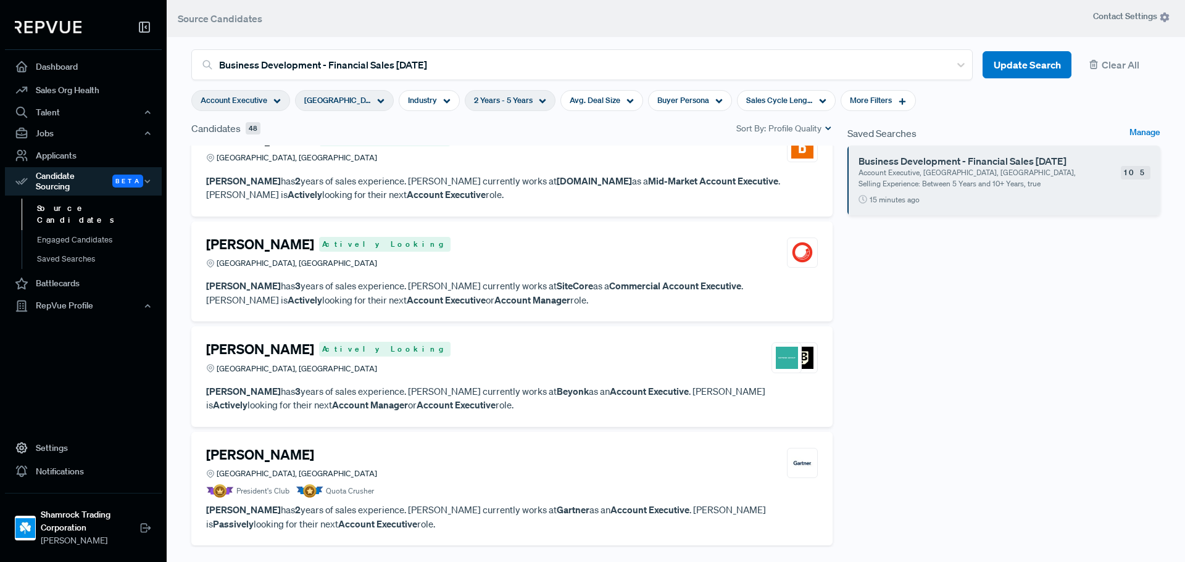
click at [455, 476] on div "Elise Baker Dallas, TX" at bounding box center [512, 463] width 612 height 33
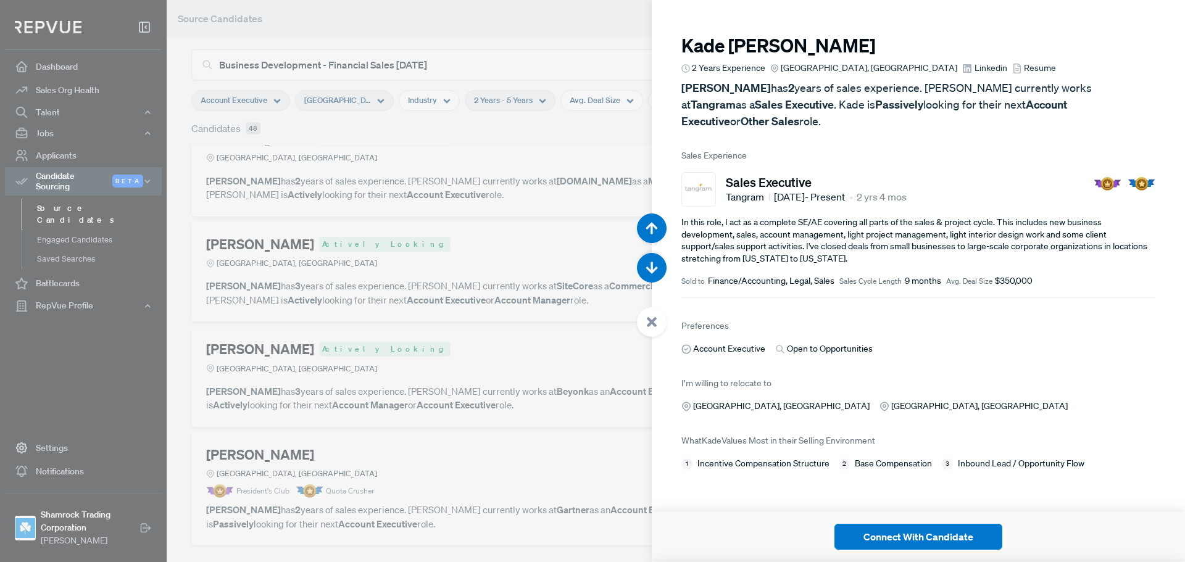
scroll to position [9559, 0]
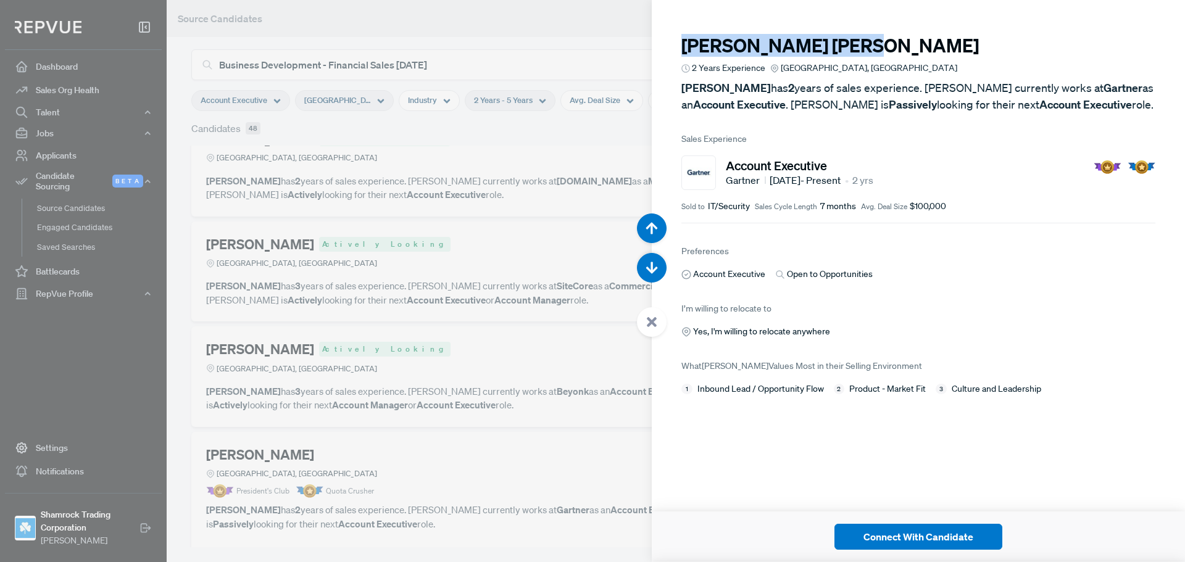
drag, startPoint x: 740, startPoint y: 49, endPoint x: 657, endPoint y: 56, distance: 82.9
click at [657, 54] on article "Elise Baker 2 Years Experience Dallas, TX Elise Baker has 2 years of sales expe…" at bounding box center [918, 207] width 533 height 415
copy h3 "Elise Baker"
click at [649, 326] on use at bounding box center [652, 322] width 10 height 10
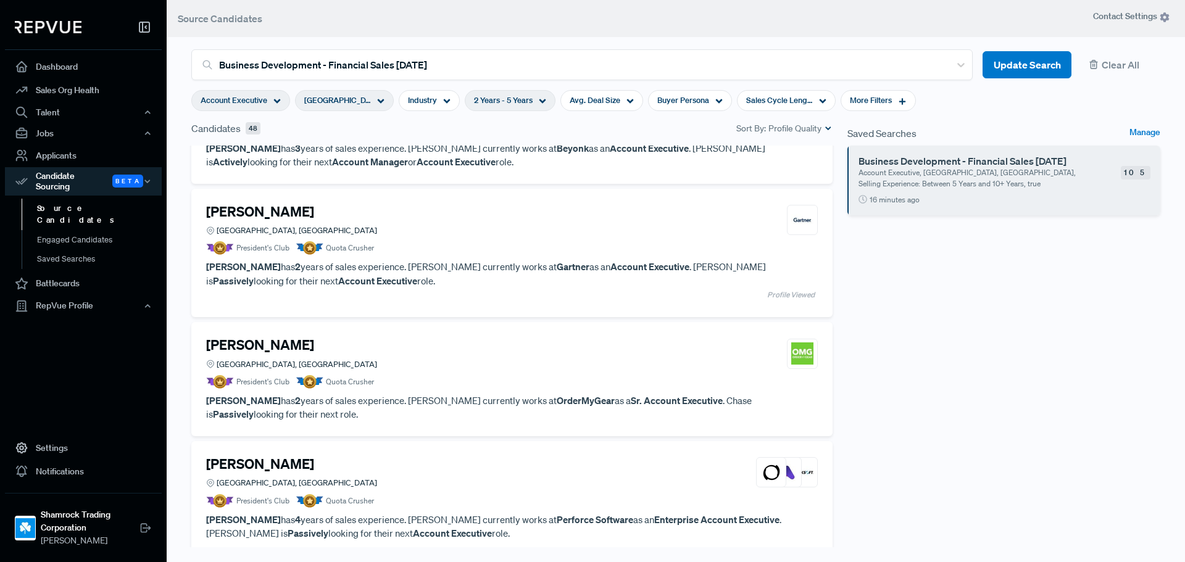
scroll to position [2037, 0]
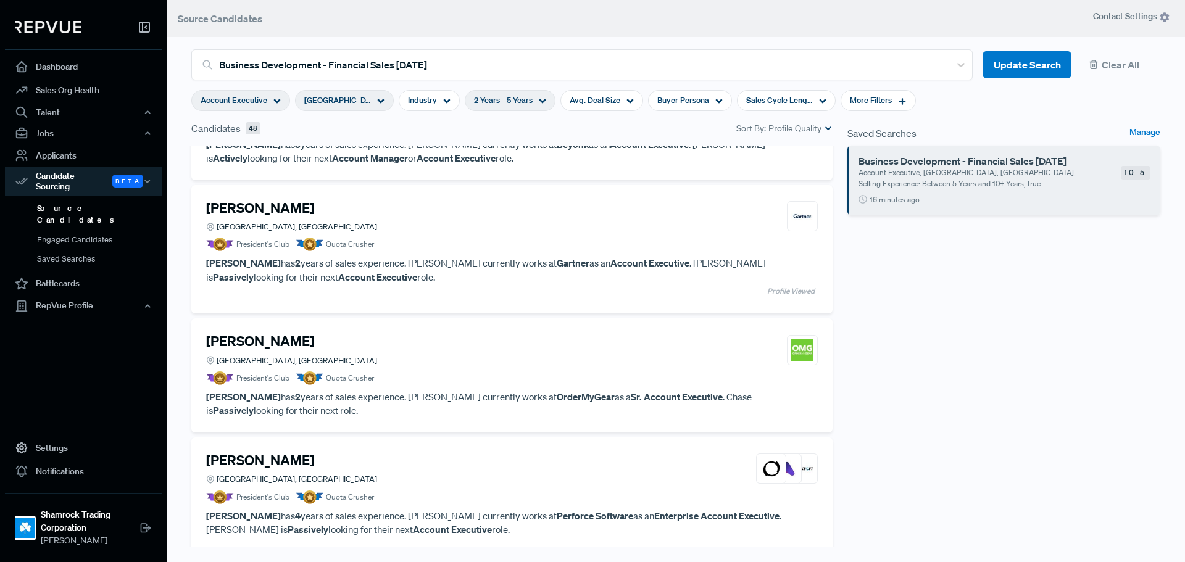
click at [385, 363] on div "Chase Wickman Dallas, TX" at bounding box center [512, 349] width 612 height 33
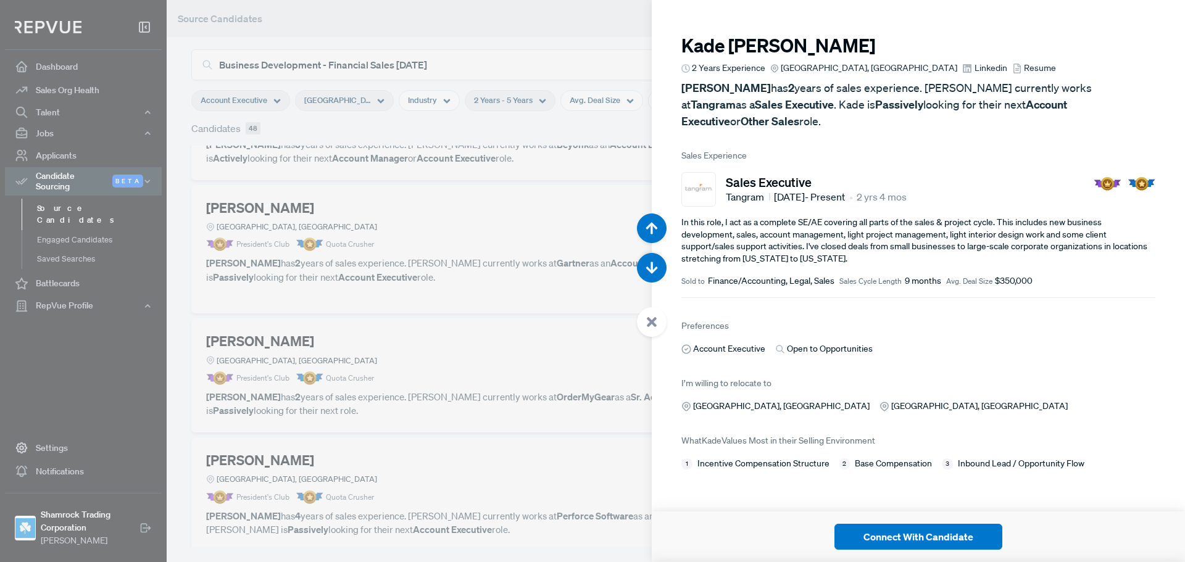
scroll to position [10121, 0]
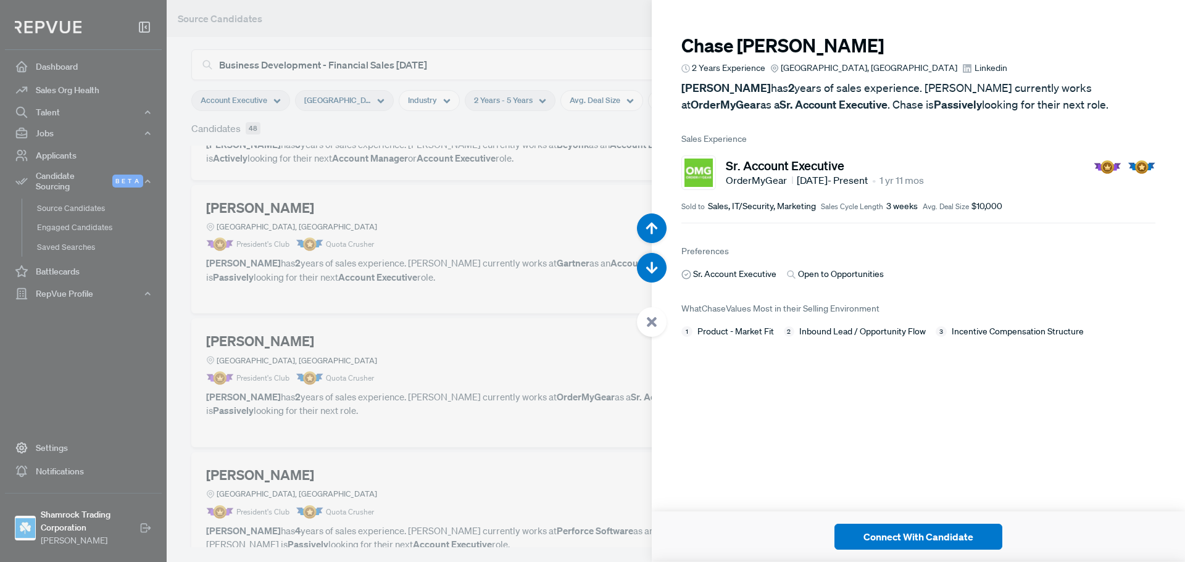
click at [975, 67] on span "Linkedin" at bounding box center [991, 68] width 33 height 13
click at [652, 331] on div at bounding box center [652, 322] width 30 height 30
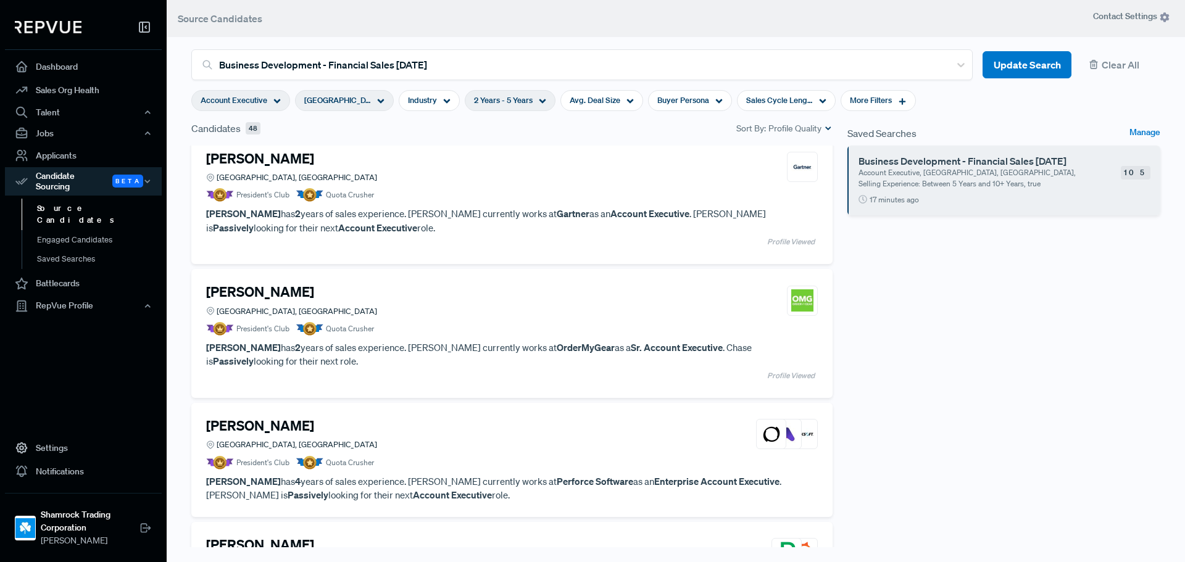
scroll to position [2160, 0]
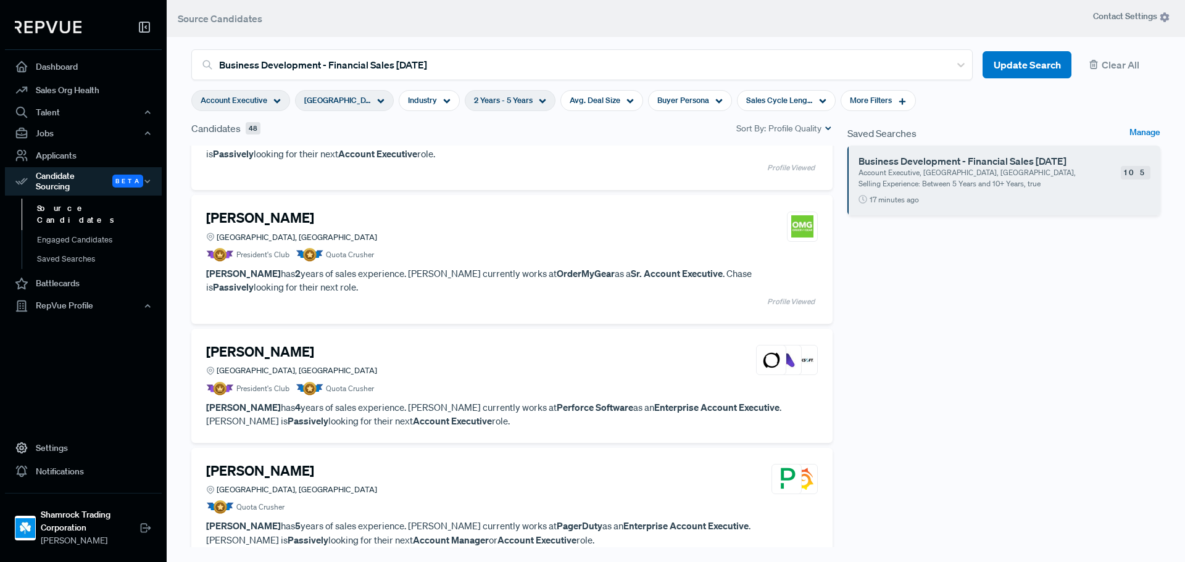
click at [400, 378] on article "Robert Ellerman Dallas, TX President's Club Quota Crusher" at bounding box center [512, 370] width 612 height 52
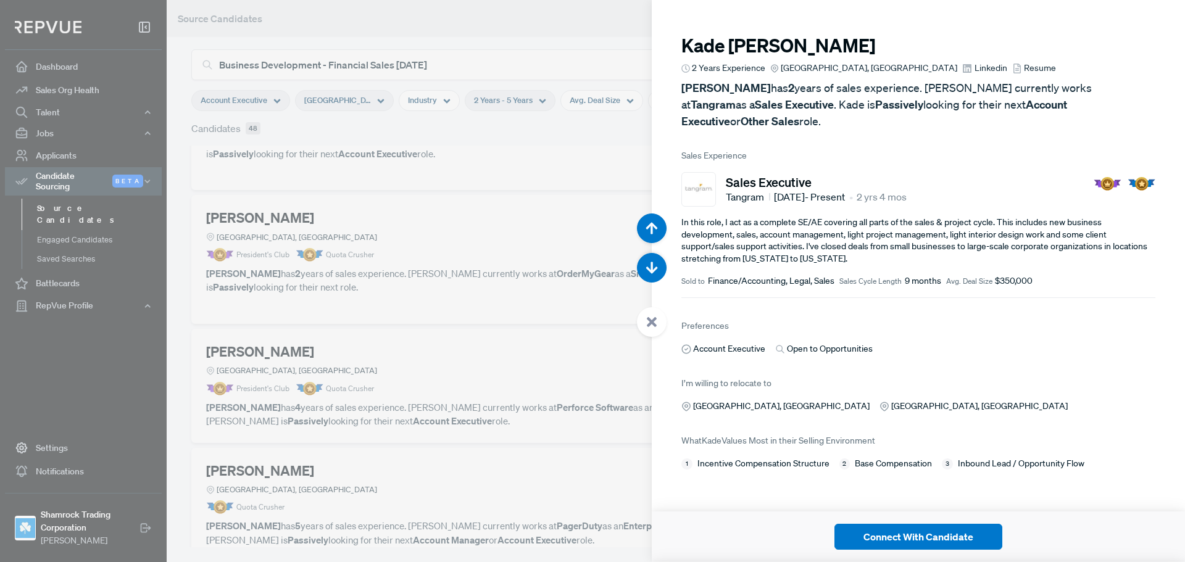
scroll to position [10683, 0]
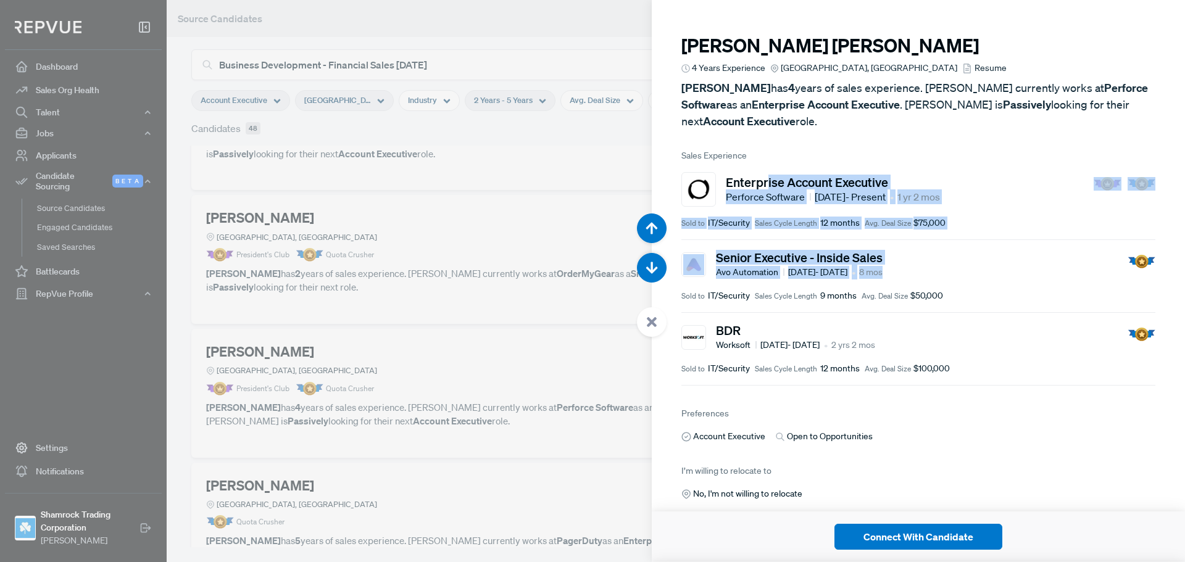
drag, startPoint x: 1005, startPoint y: 274, endPoint x: 760, endPoint y: 179, distance: 262.8
click at [761, 181] on article "Sales Experience Enterprise Account Executive Perforce Software Jul 2024 - Pres…" at bounding box center [918, 267] width 474 height 236
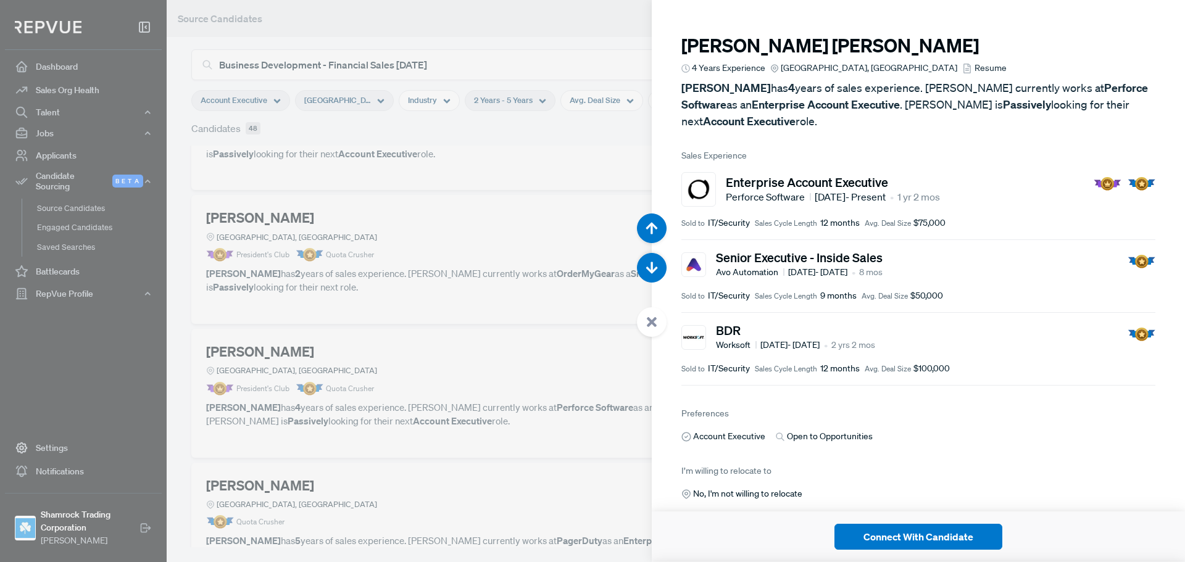
click at [968, 149] on span "Sales Experience" at bounding box center [918, 155] width 474 height 13
drag, startPoint x: 826, startPoint y: 47, endPoint x: 666, endPoint y: 41, distance: 160.0
click at [666, 41] on article "Robert Ellerman 4 Years Experience Dallas, TX Resume Robert Ellerman has 4 year…" at bounding box center [918, 289] width 533 height 578
copy h3 "Robert Ellerman"
click at [654, 316] on div at bounding box center [652, 322] width 30 height 30
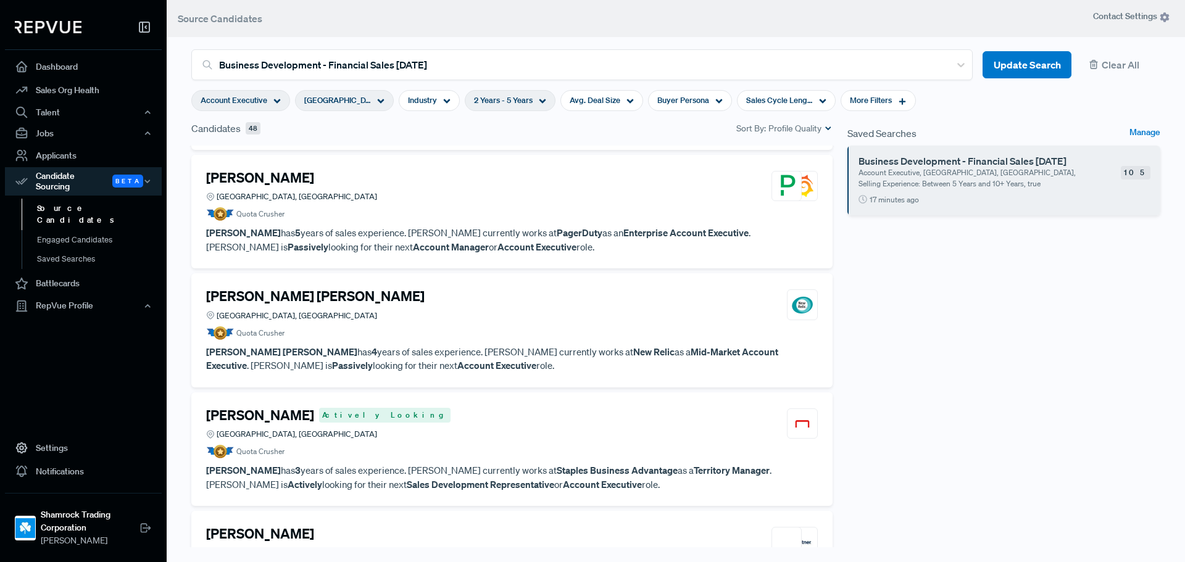
scroll to position [2469, 0]
click at [343, 328] on article "Quota Crusher" at bounding box center [512, 333] width 612 height 14
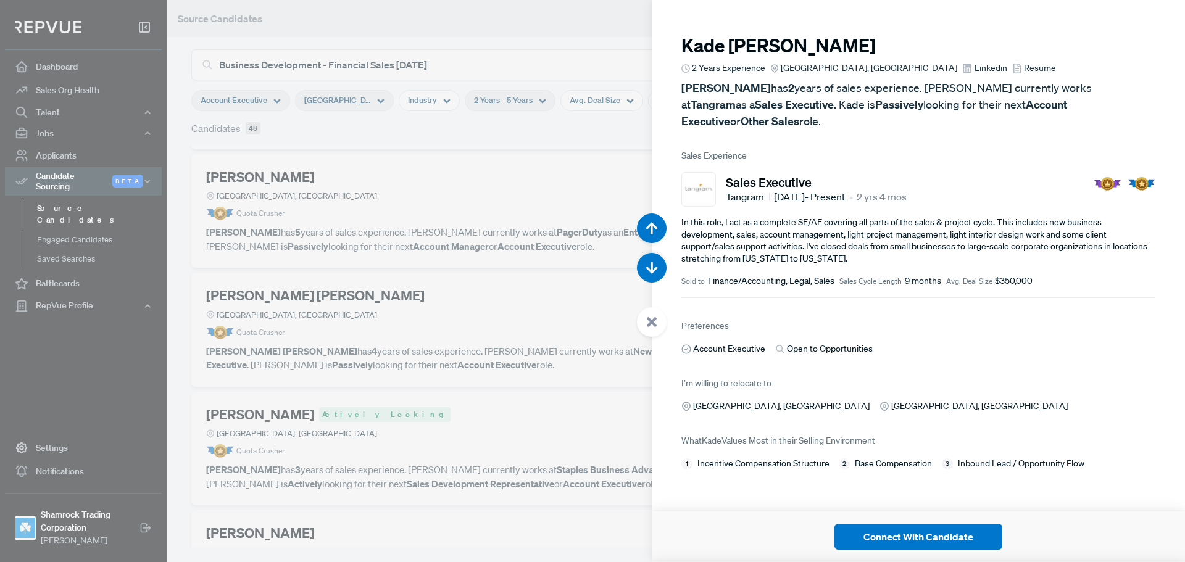
scroll to position [11808, 0]
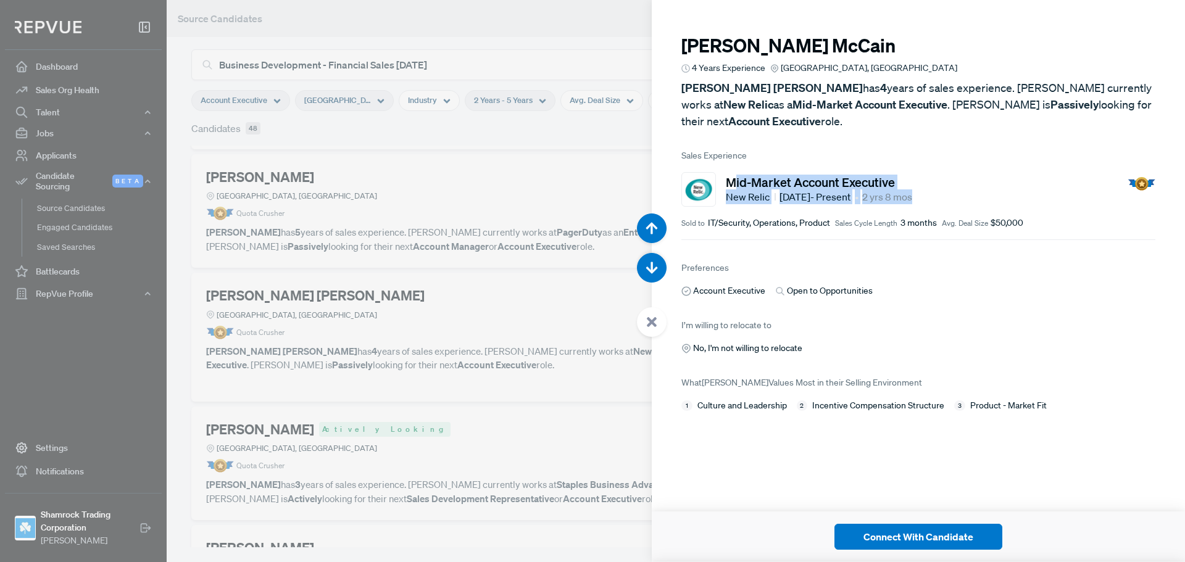
drag, startPoint x: 978, startPoint y: 189, endPoint x: 733, endPoint y: 149, distance: 248.4
click at [733, 162] on article "Mid-Market Account Executive New Relic Jan 2023 - Present • 2 yrs 8 mos Sold to…" at bounding box center [918, 201] width 474 height 78
click at [1005, 285] on div "Account Executive Open to Opportunities" at bounding box center [918, 291] width 474 height 13
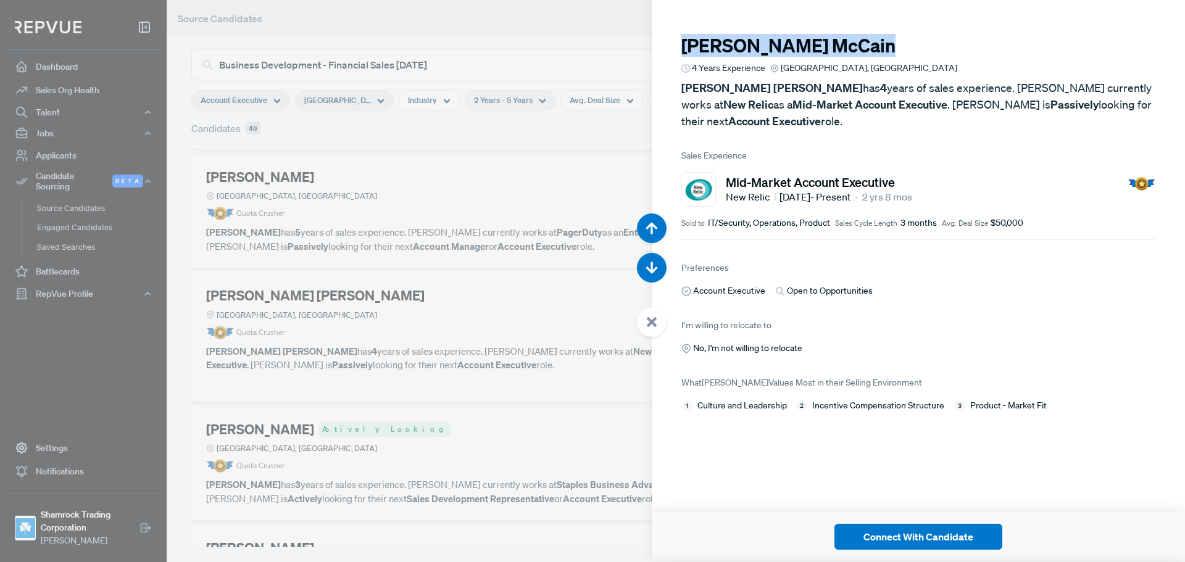
drag, startPoint x: 836, startPoint y: 42, endPoint x: 698, endPoint y: 55, distance: 138.9
click at [679, 47] on article "Cooper McCain 4 Years Experience Dallas, TX Cooper McCain has 4 years of sales …" at bounding box center [918, 216] width 533 height 432
copy h3 "Cooper McCain"
click at [659, 315] on div at bounding box center [652, 322] width 30 height 30
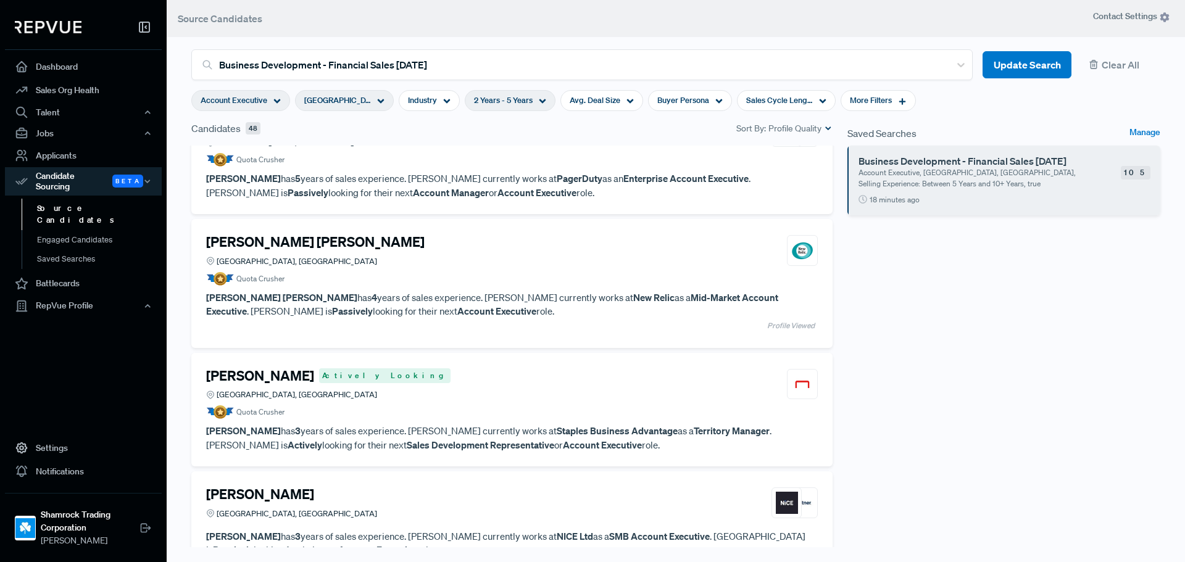
scroll to position [2713, 0]
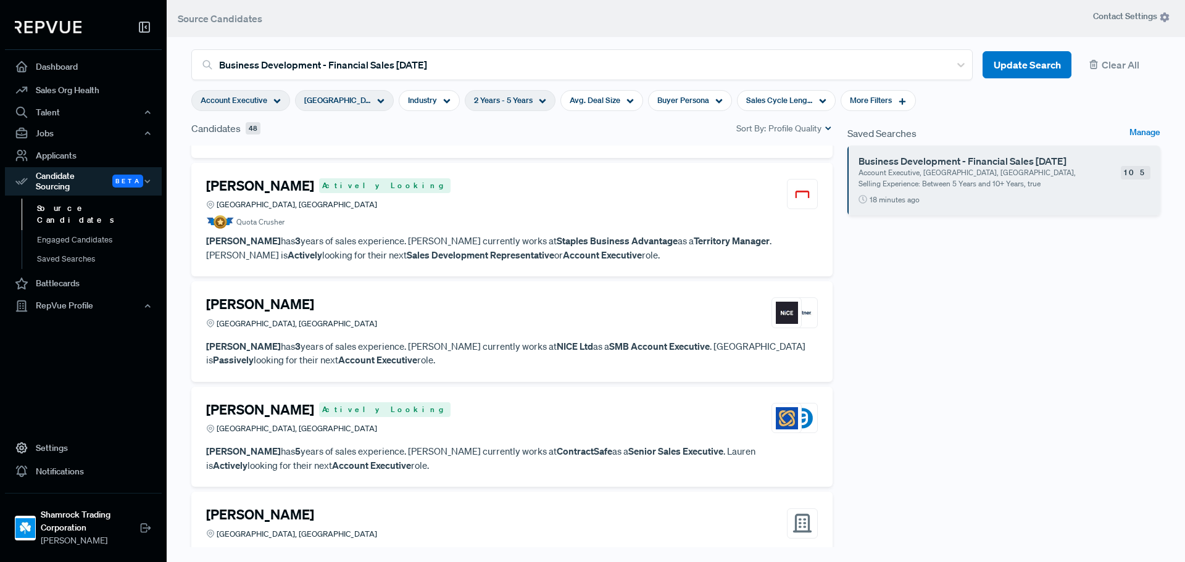
click at [468, 215] on article "Tiffany Elliott Actively Looking Dallas, TX Quota Crusher" at bounding box center [512, 204] width 612 height 52
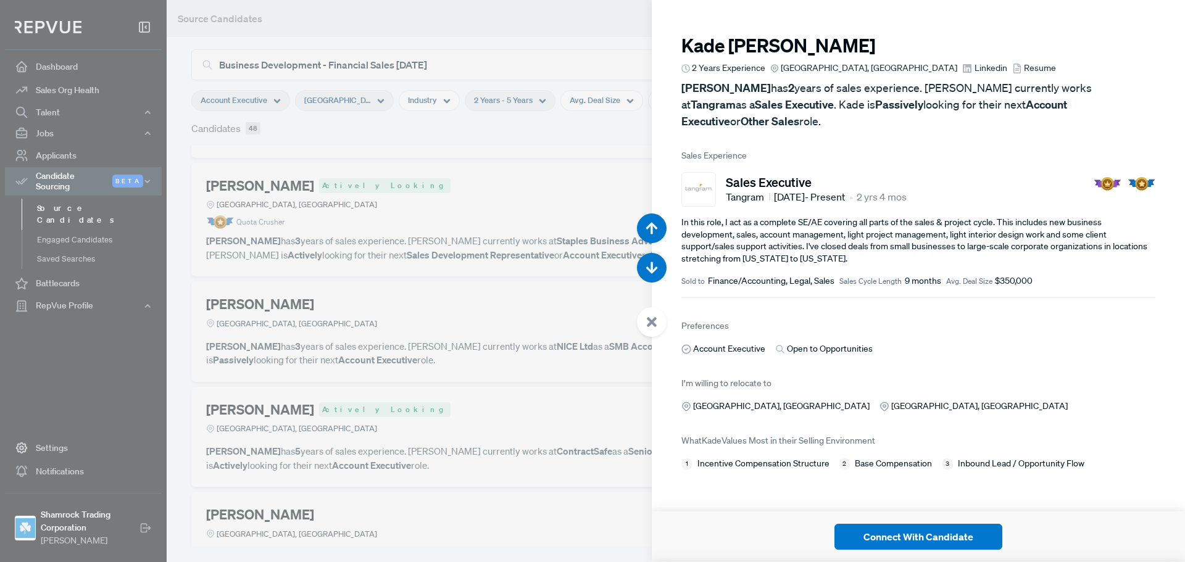
scroll to position [12370, 0]
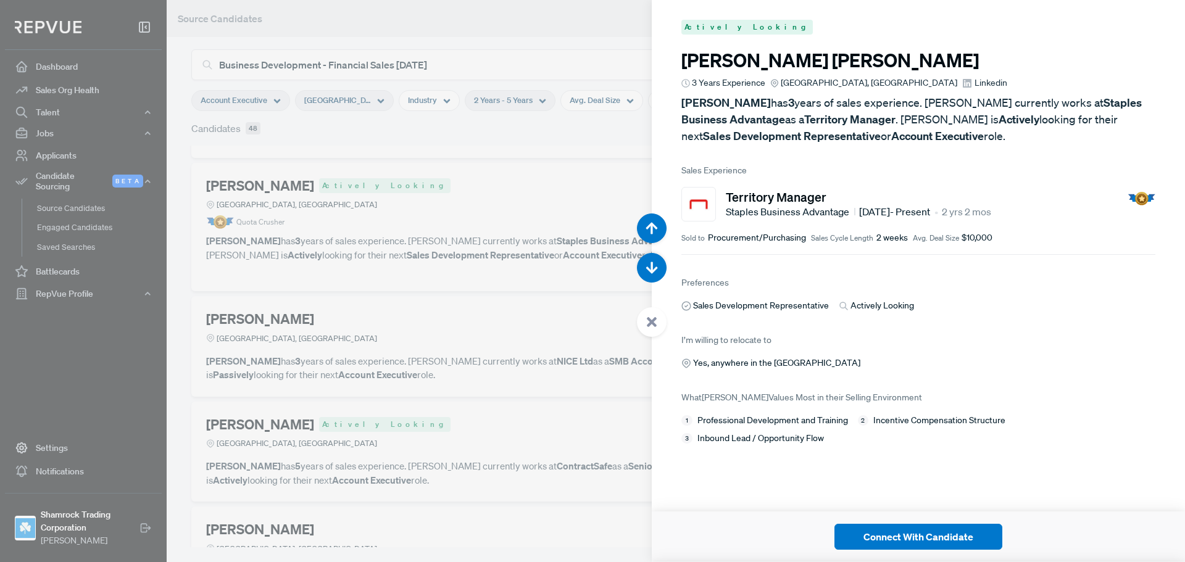
click at [975, 83] on span "Linkedin" at bounding box center [991, 83] width 33 height 13
click at [646, 322] on icon at bounding box center [651, 322] width 11 height 11
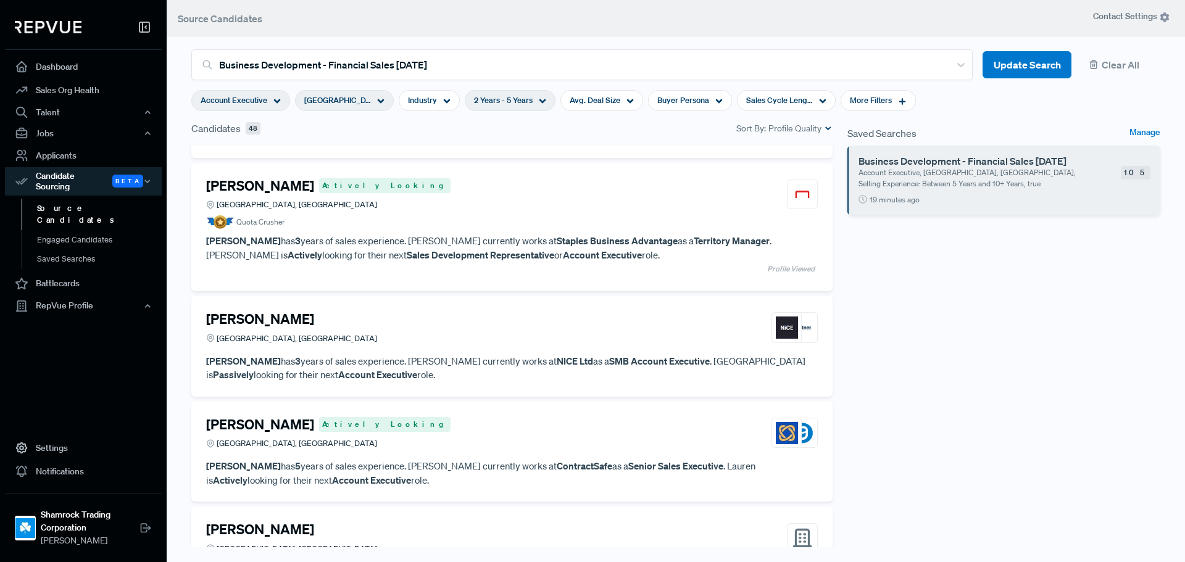
click at [444, 347] on article "Madison Neri Dallas, TX" at bounding box center [512, 330] width 612 height 38
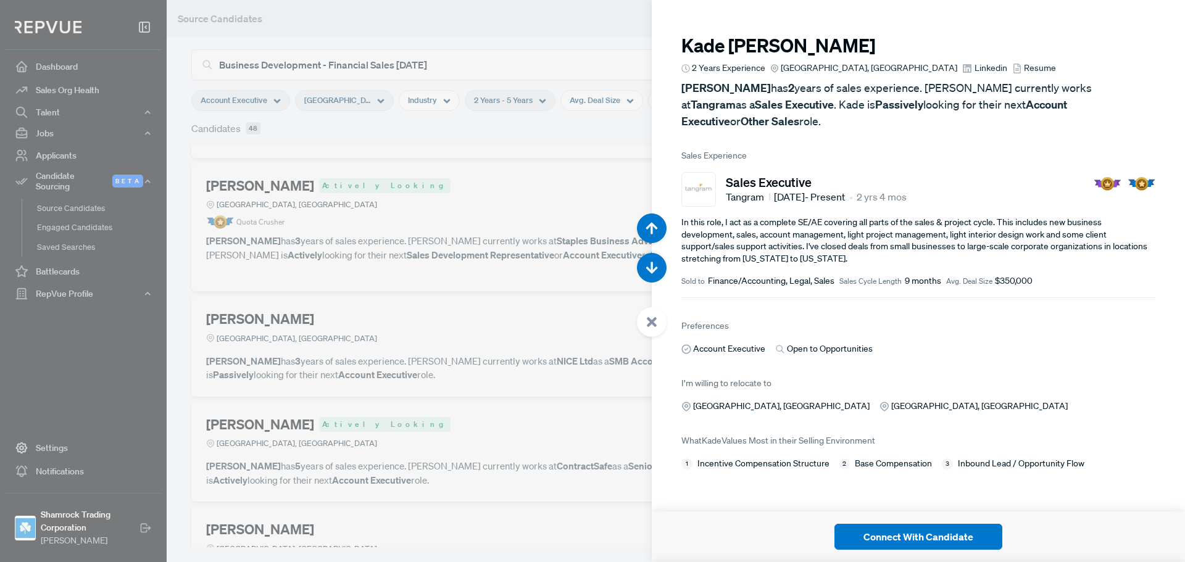
scroll to position [12932, 0]
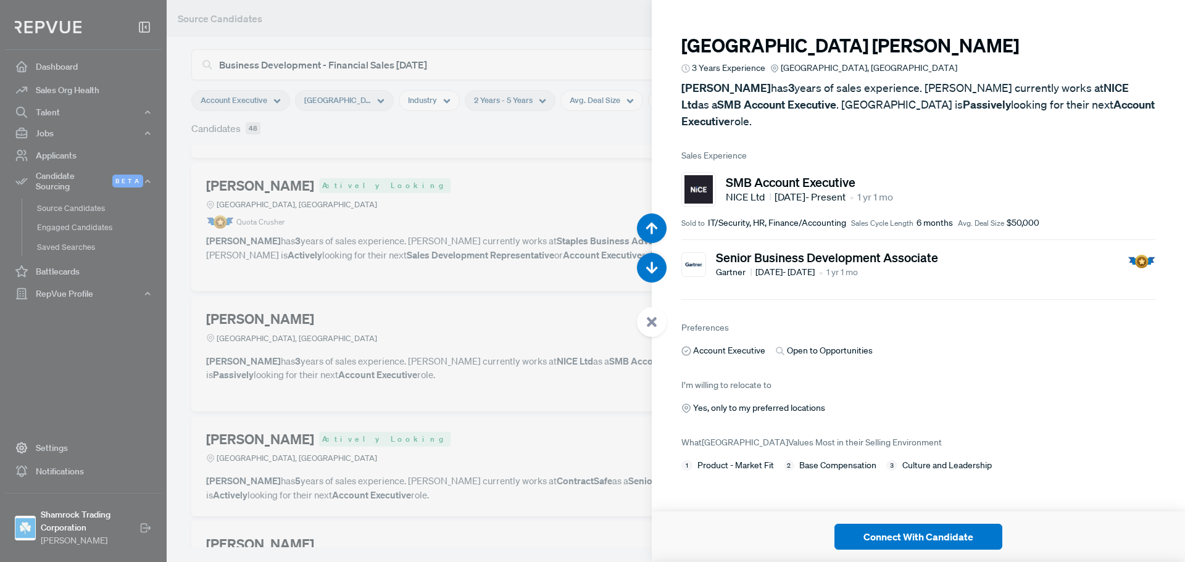
click at [934, 320] on article "Preferences Account Executive Open to Opportunities" at bounding box center [918, 339] width 474 height 38
click at [657, 328] on div at bounding box center [652, 322] width 30 height 30
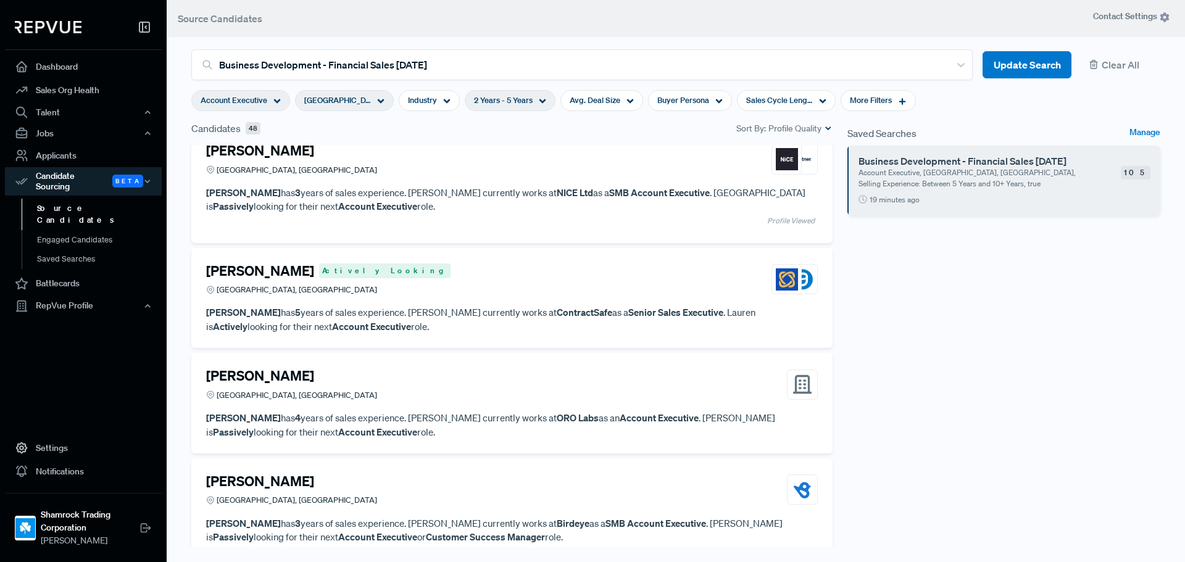
scroll to position [2898, 0]
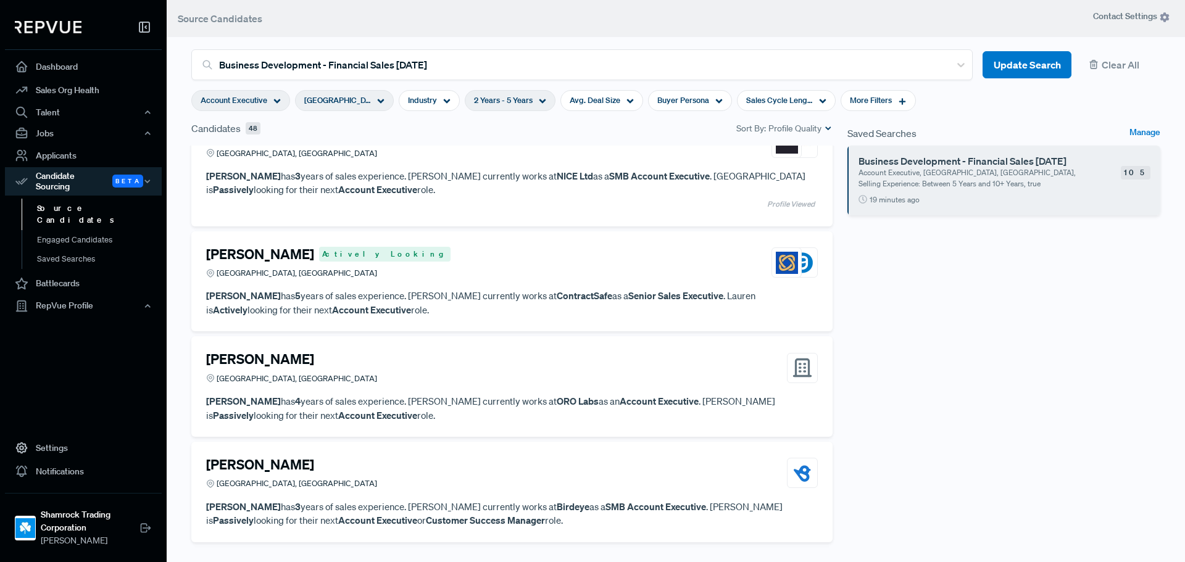
click at [551, 276] on div "Lauren Prewitt Actively Looking Greater Dallas Area, TX" at bounding box center [512, 262] width 612 height 33
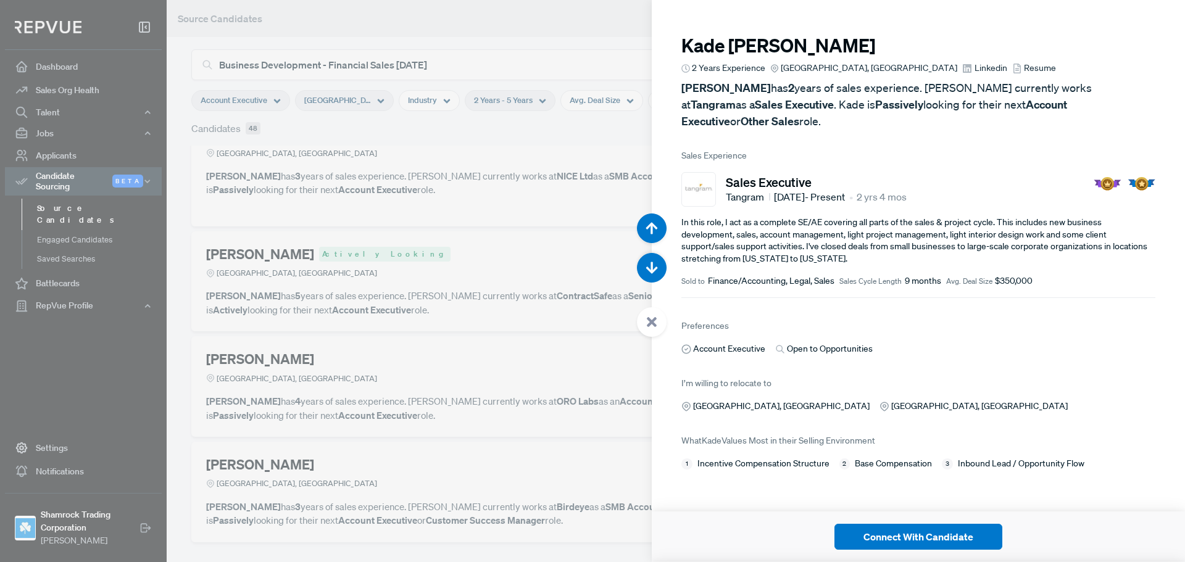
scroll to position [13494, 0]
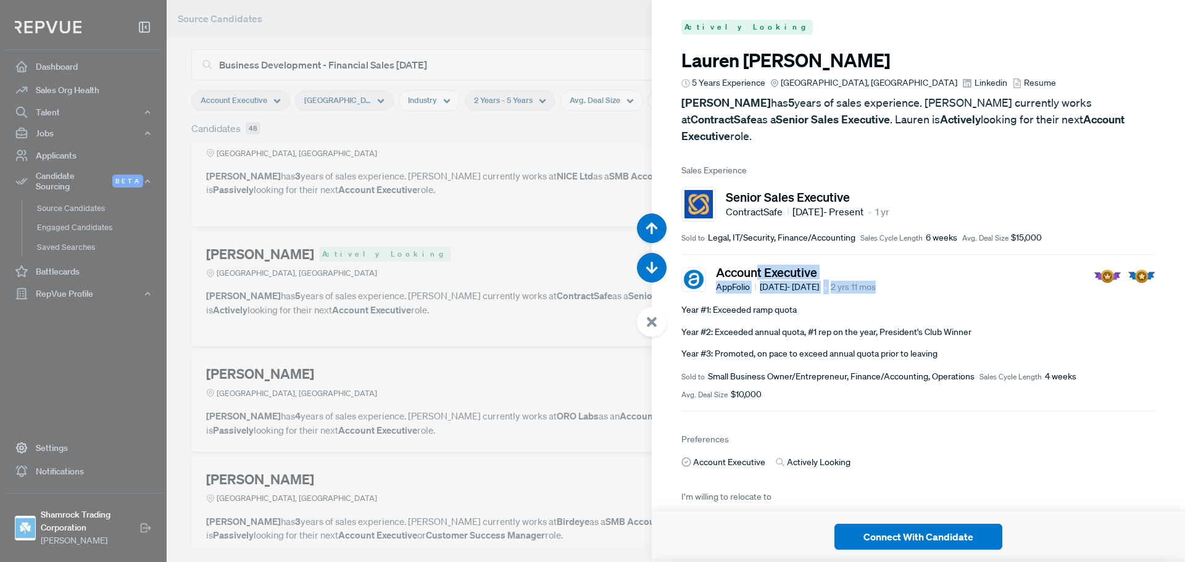
drag, startPoint x: 923, startPoint y: 275, endPoint x: 804, endPoint y: 265, distance: 119.5
click at [754, 265] on div "Account Executive AppFolio Oct 2021 - Sep 2024 • 2 yrs 11 mos" at bounding box center [918, 280] width 474 height 30
click at [975, 86] on span "Linkedin" at bounding box center [991, 83] width 33 height 13
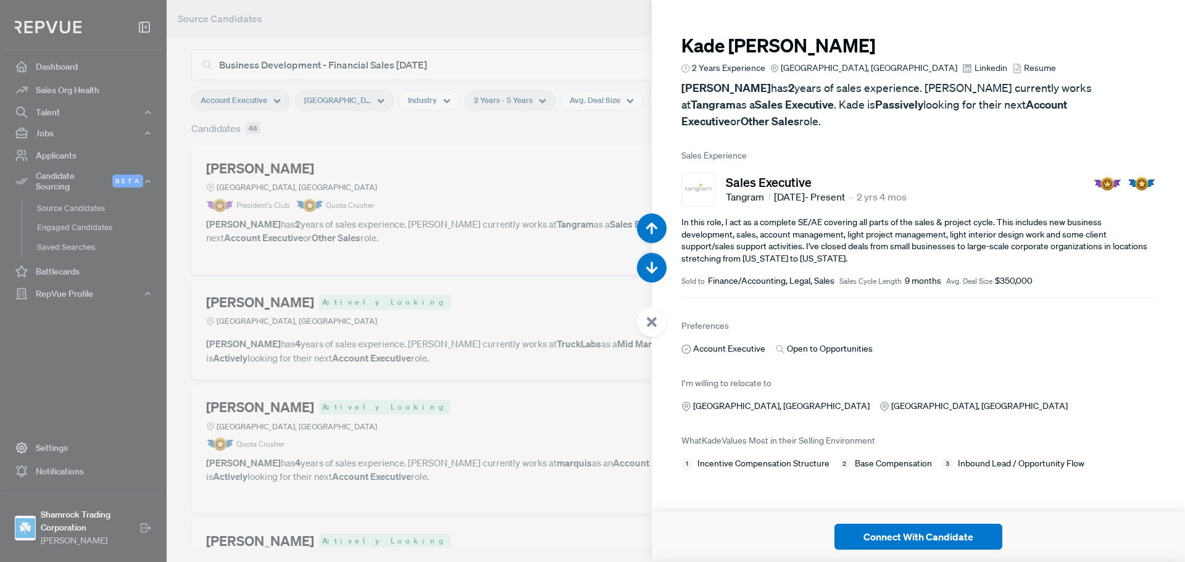
scroll to position [13494, 0]
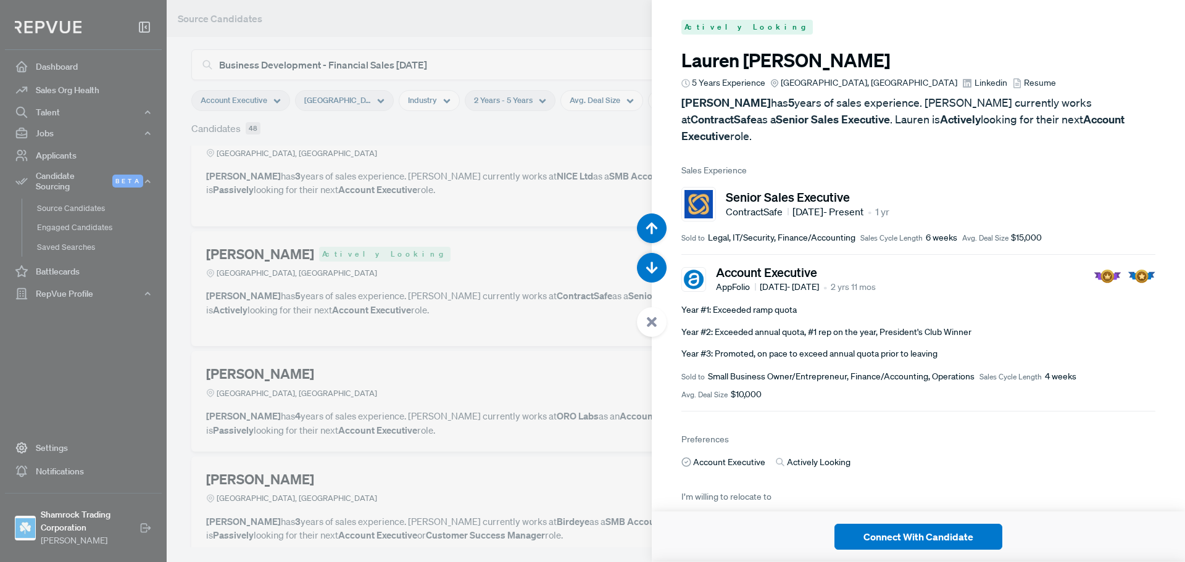
click at [655, 320] on use at bounding box center [652, 322] width 10 height 10
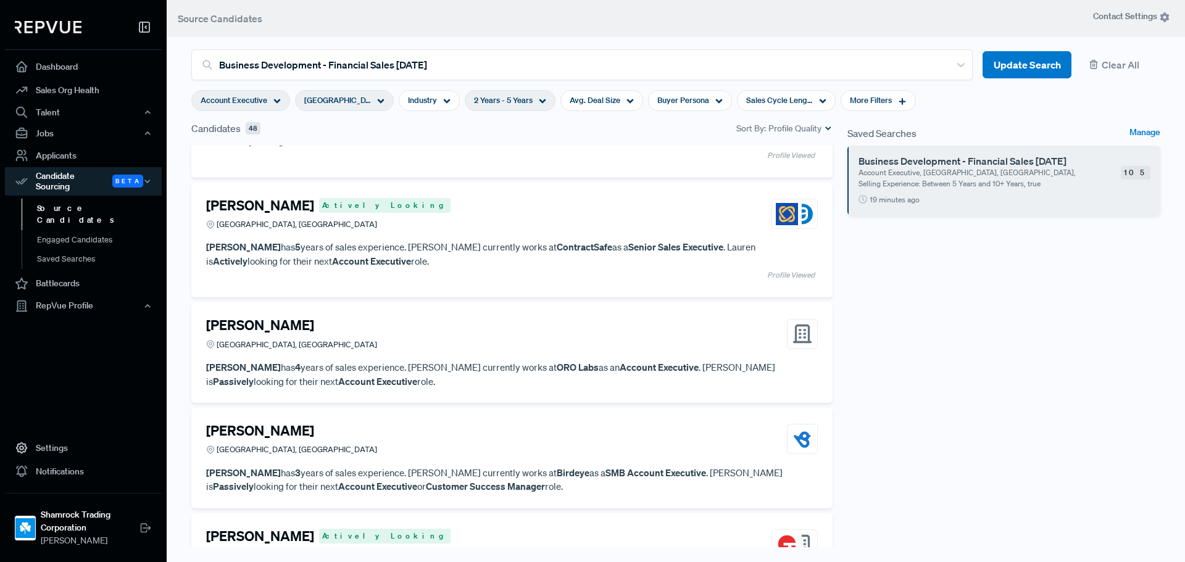
scroll to position [3021, 0]
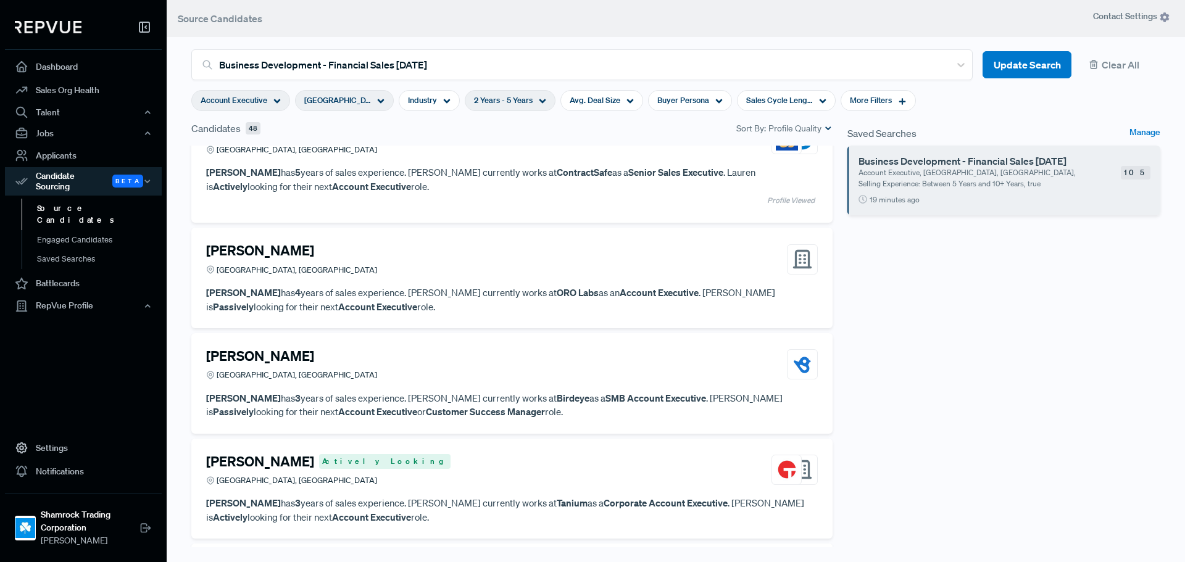
click at [418, 354] on div "[PERSON_NAME] [GEOGRAPHIC_DATA], [GEOGRAPHIC_DATA]" at bounding box center [512, 364] width 612 height 33
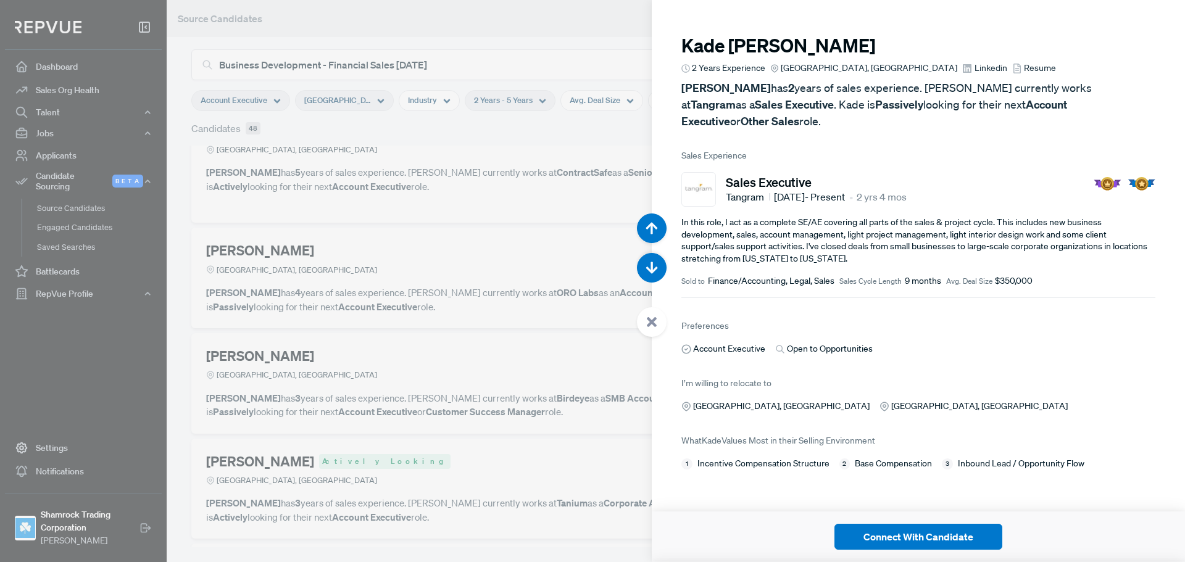
scroll to position [14619, 0]
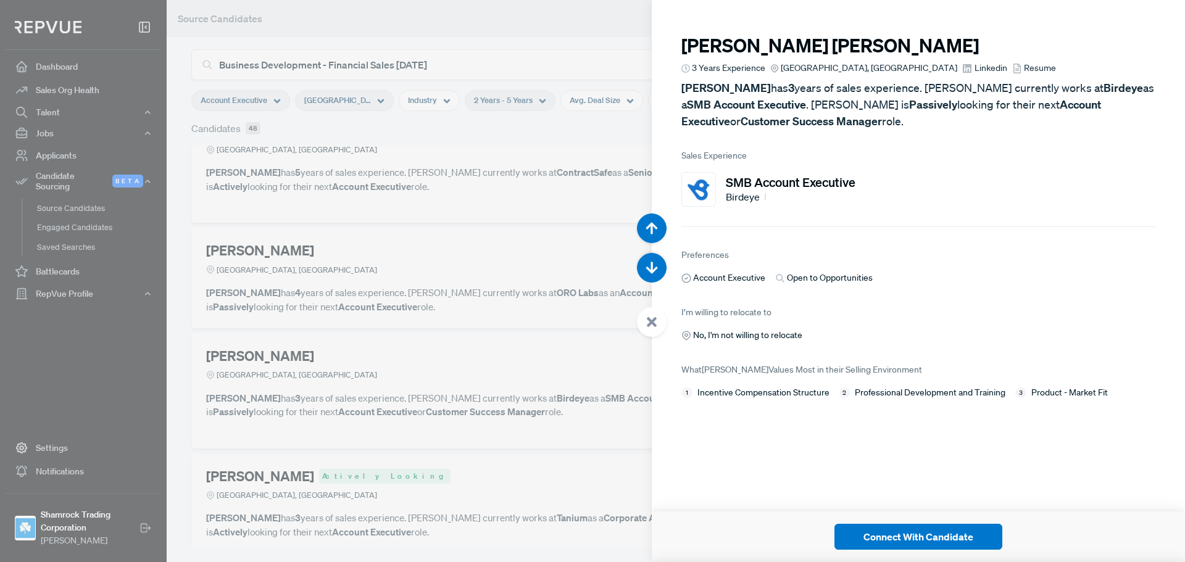
click at [975, 69] on span "Linkedin" at bounding box center [991, 68] width 33 height 13
click at [652, 325] on icon at bounding box center [651, 322] width 11 height 11
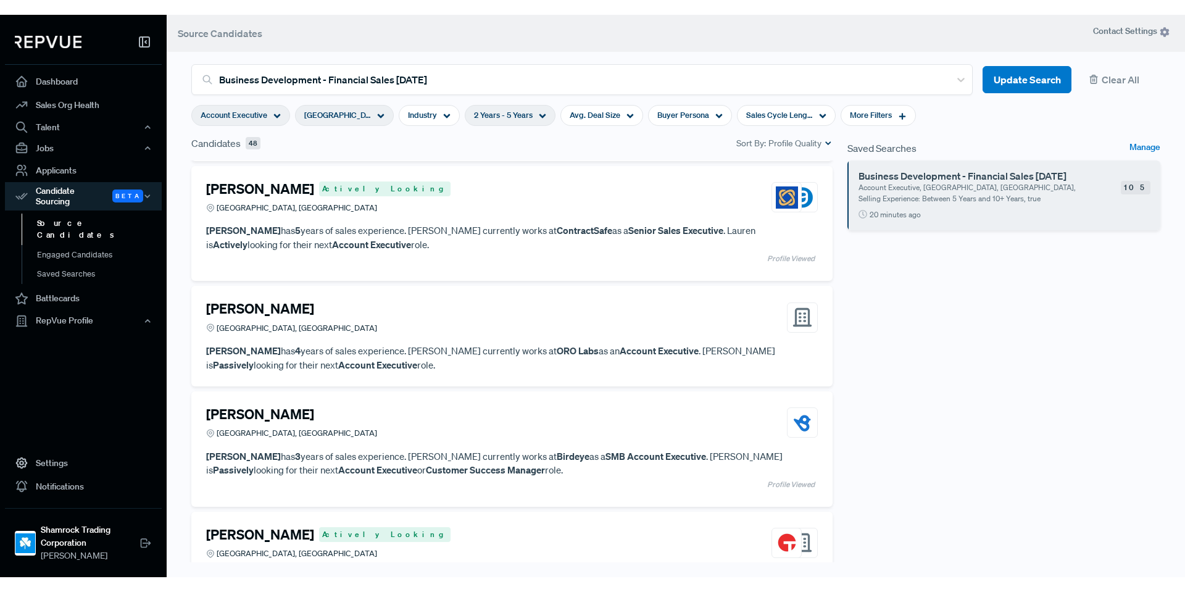
scroll to position [2959, 0]
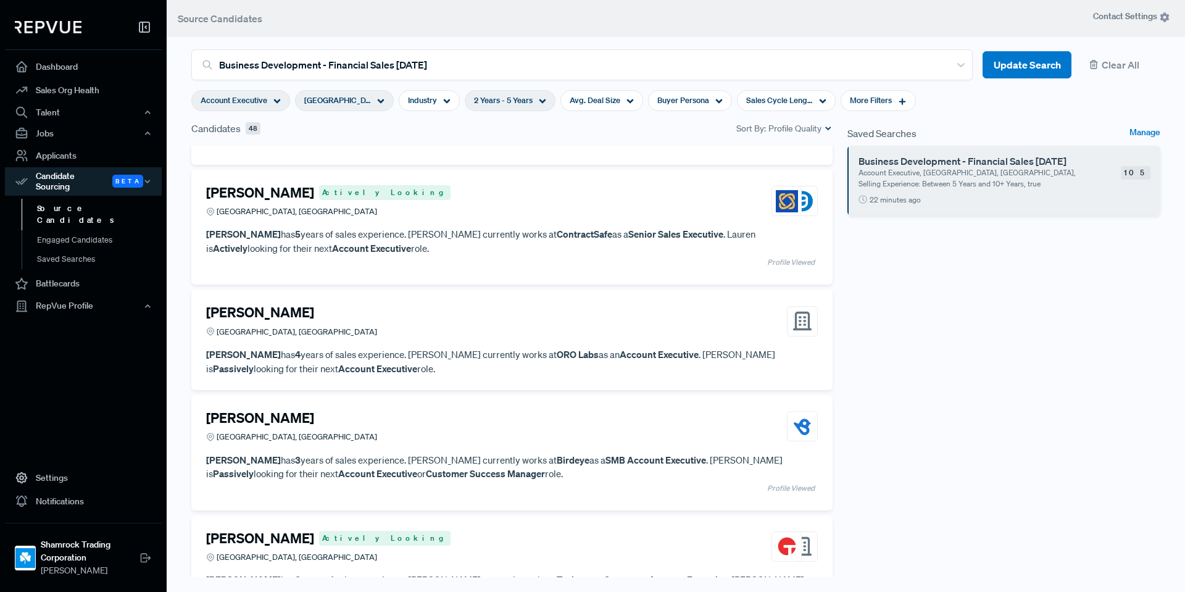
click at [449, 433] on div "[PERSON_NAME] [GEOGRAPHIC_DATA], [GEOGRAPHIC_DATA]" at bounding box center [512, 426] width 612 height 33
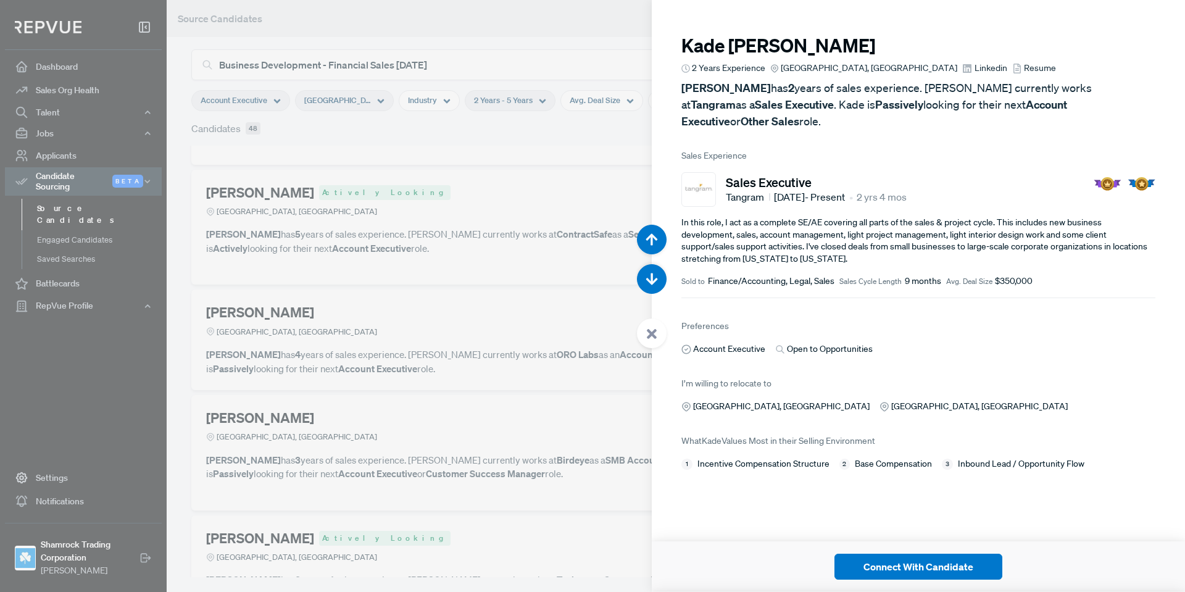
scroll to position [15389, 0]
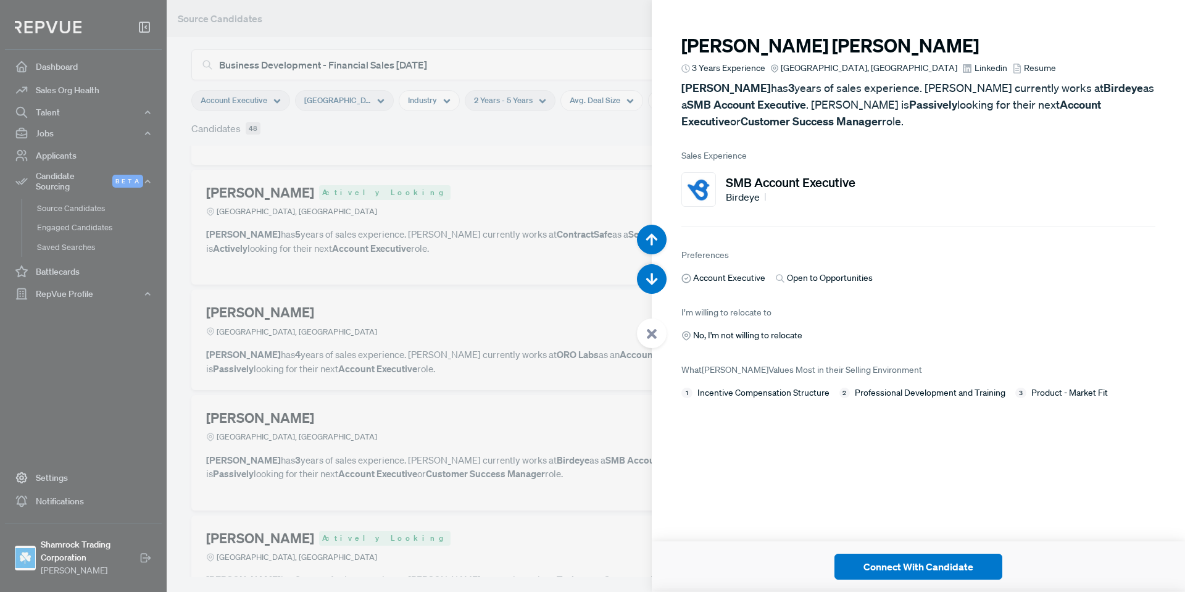
click at [658, 337] on div at bounding box center [652, 333] width 30 height 30
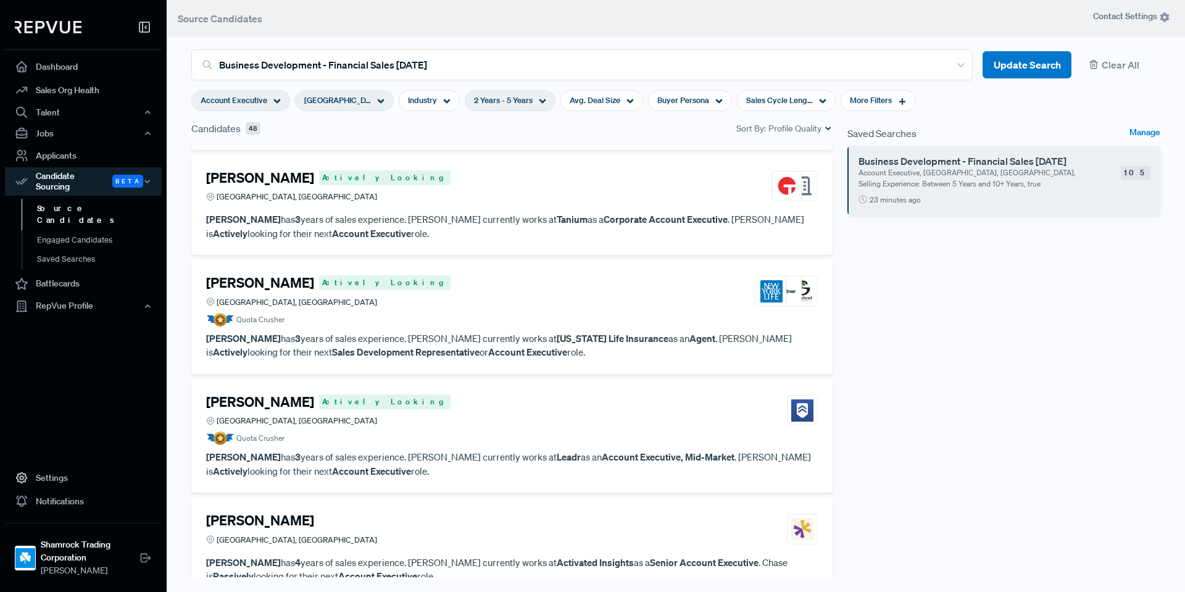
scroll to position [3330, 0]
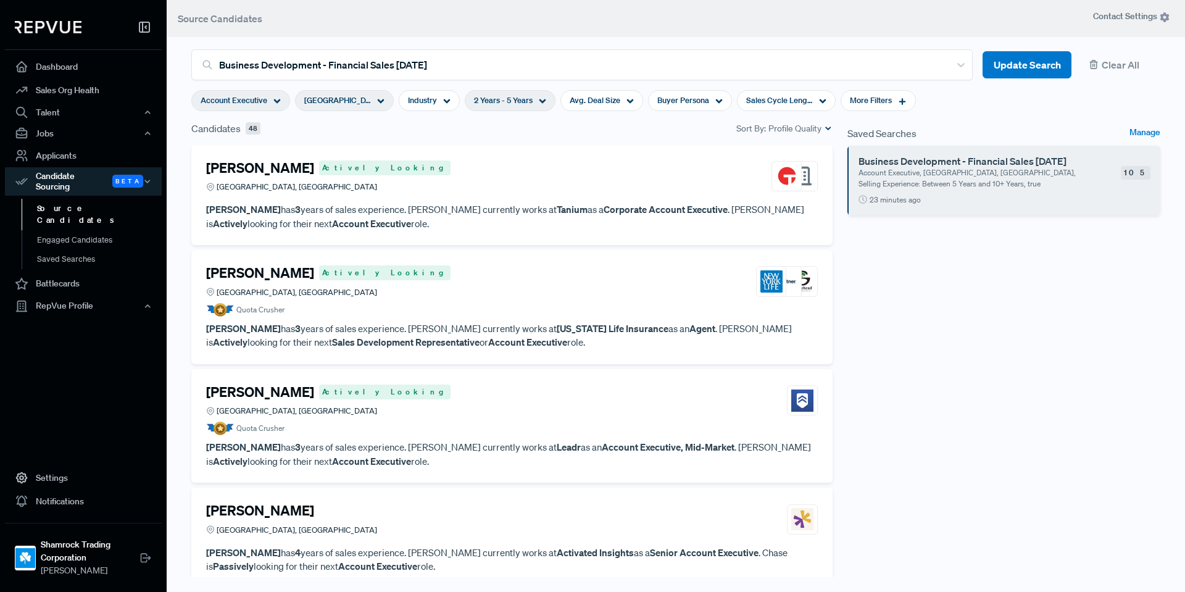
click at [580, 296] on div "[PERSON_NAME] Actively Looking [GEOGRAPHIC_DATA], [GEOGRAPHIC_DATA]" at bounding box center [512, 281] width 612 height 33
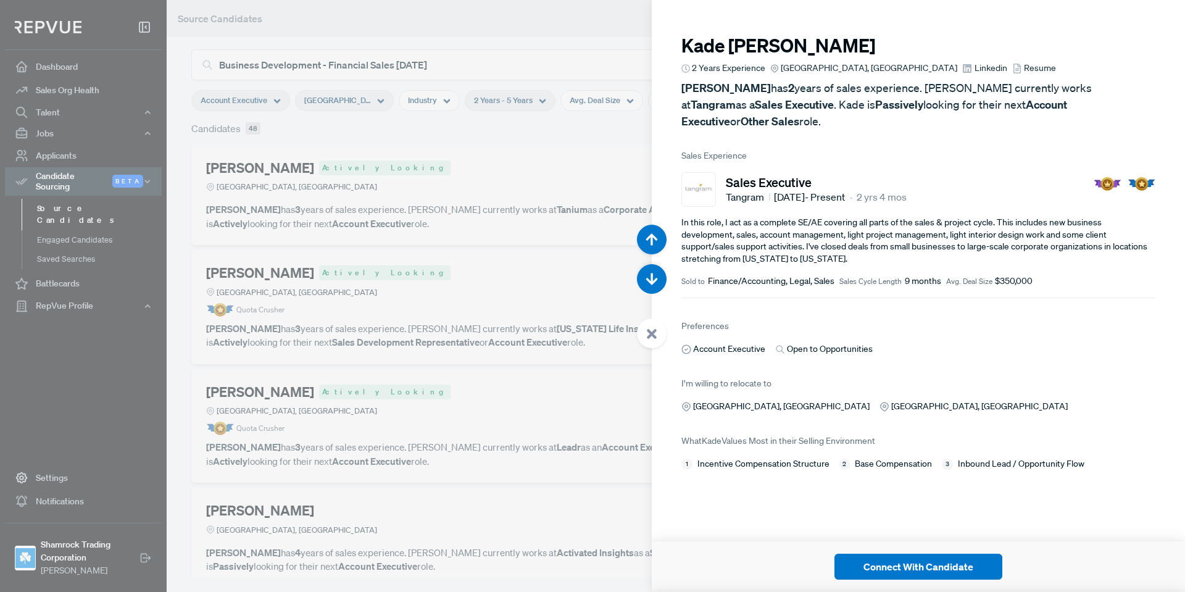
scroll to position [16573, 0]
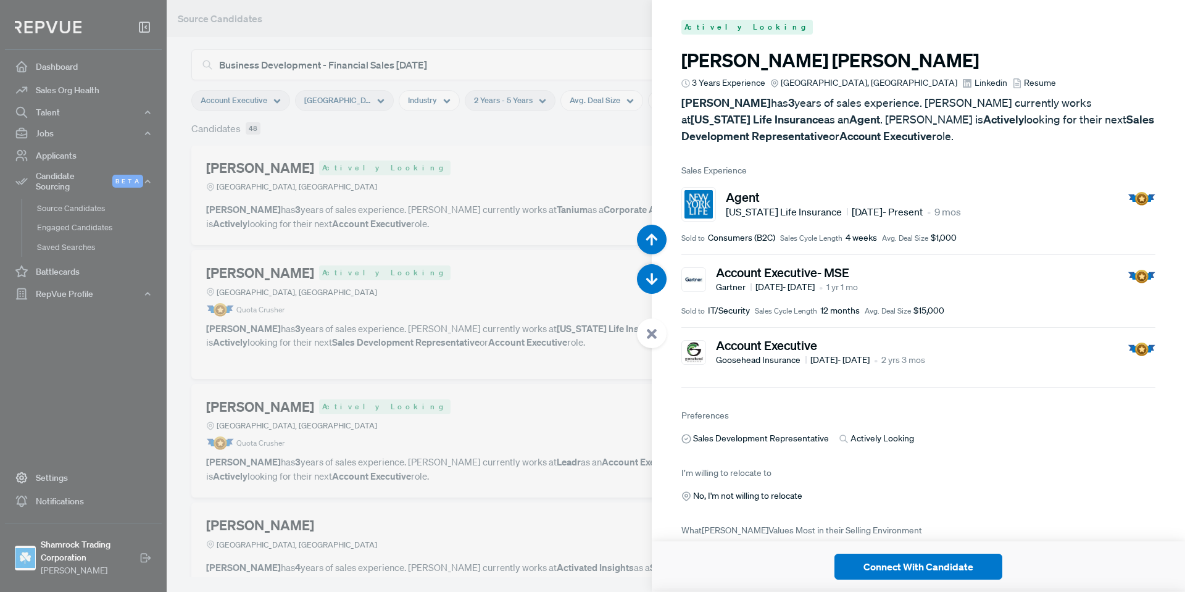
click at [975, 87] on span "Linkedin" at bounding box center [991, 83] width 33 height 13
click at [658, 335] on div at bounding box center [652, 333] width 30 height 30
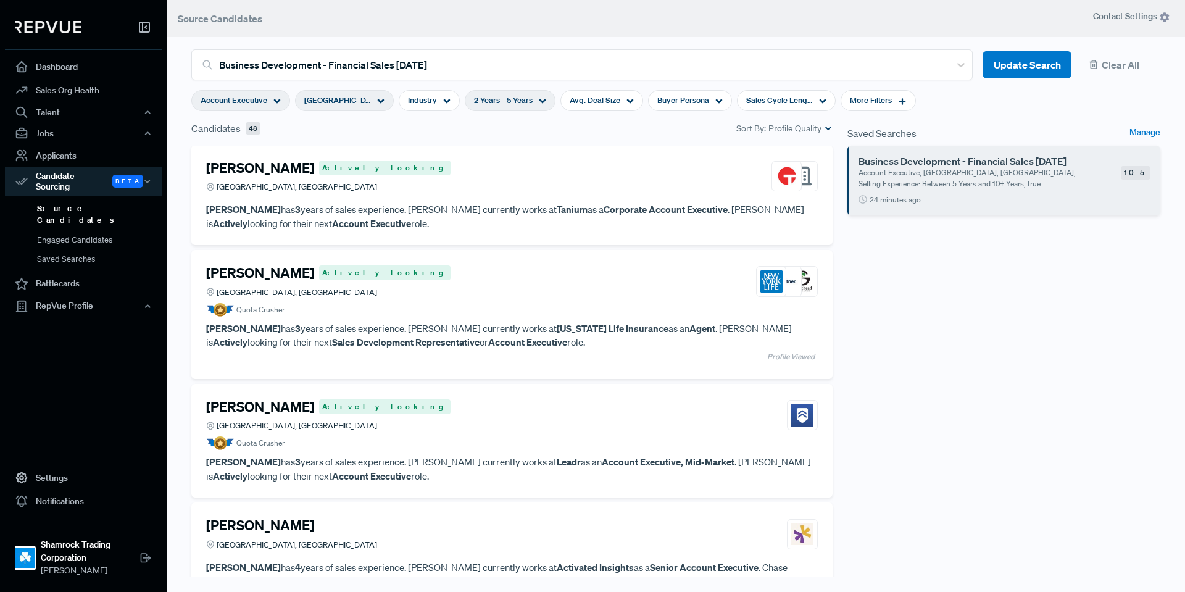
click at [1058, 383] on div "Saved Searches Manage Business Development - Financial Sales [DATE] Account Exe…" at bounding box center [1004, 357] width 328 height 472
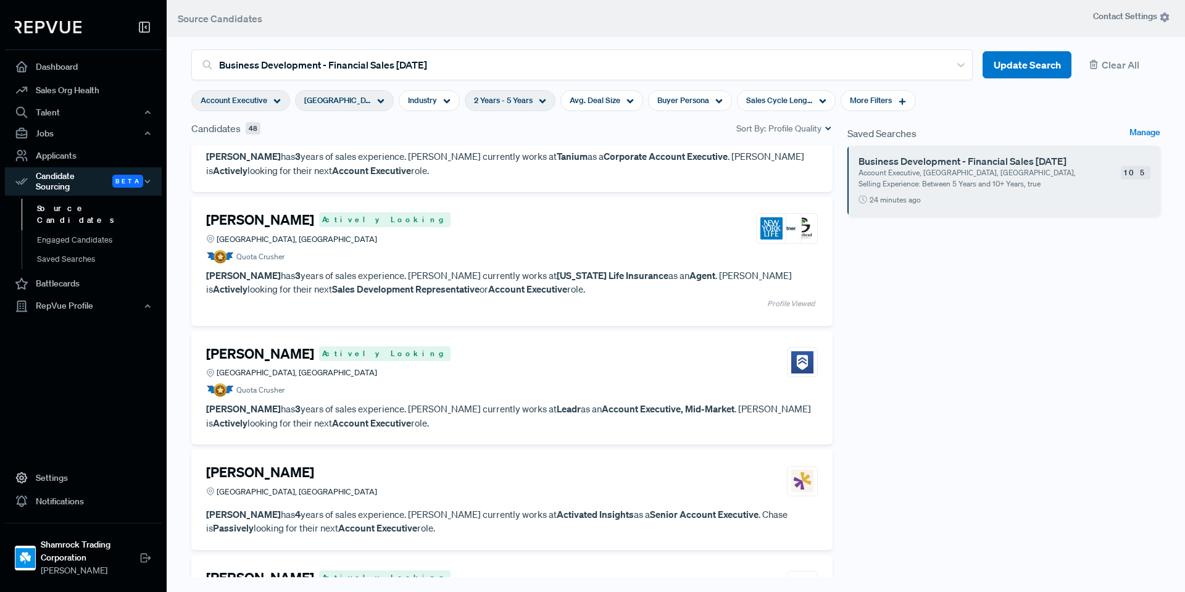
scroll to position [3453, 0]
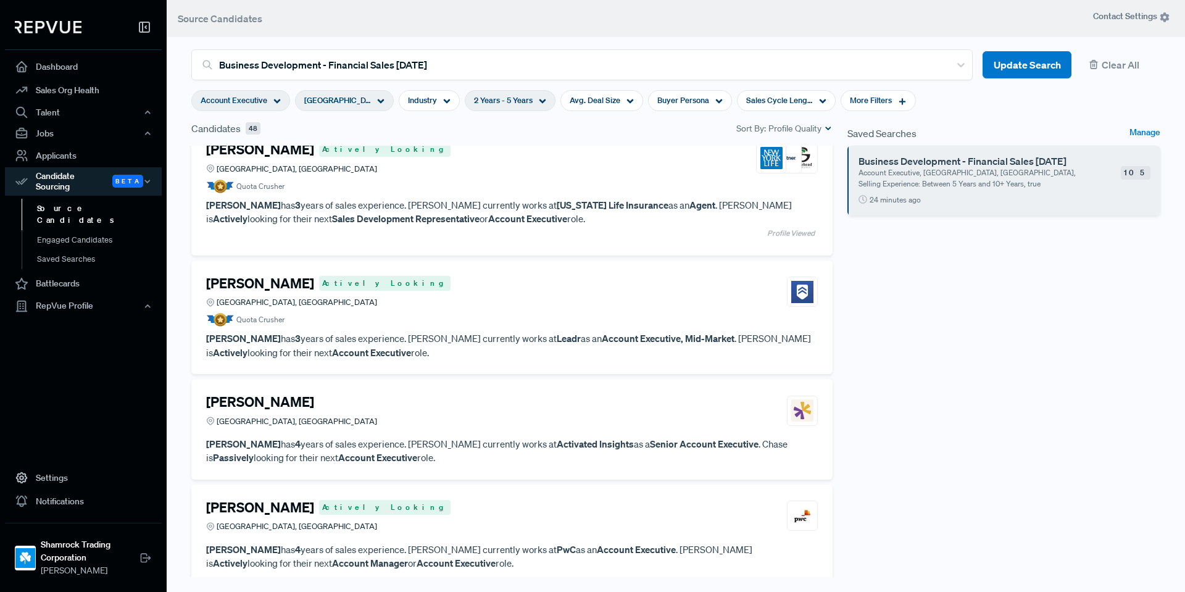
click at [544, 313] on article "Quota Crusher" at bounding box center [512, 320] width 612 height 14
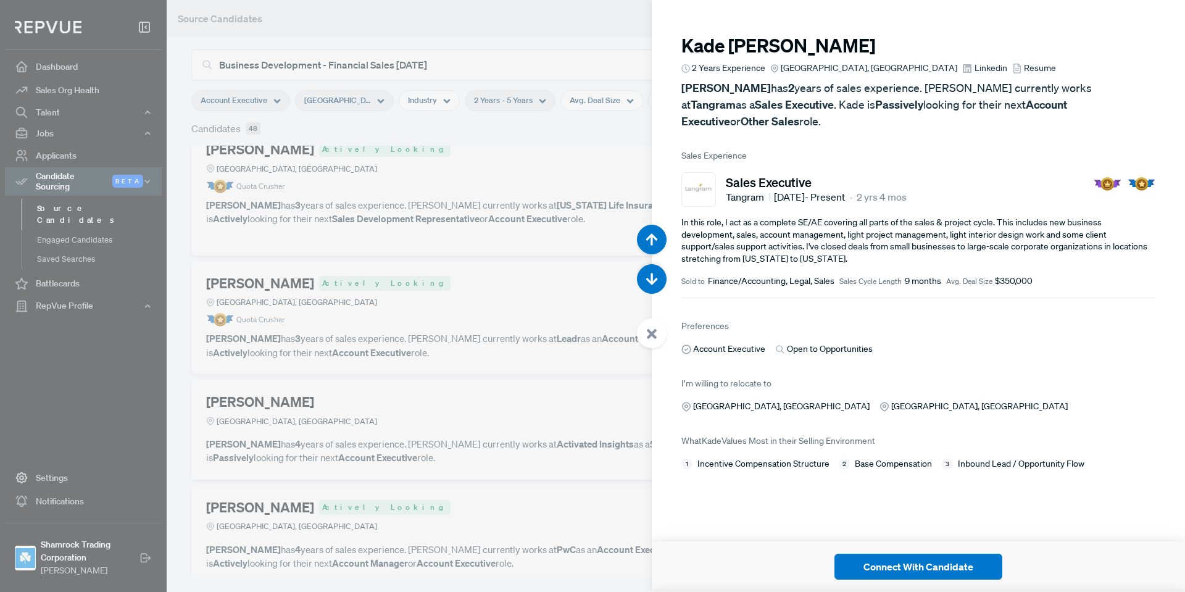
scroll to position [17165, 0]
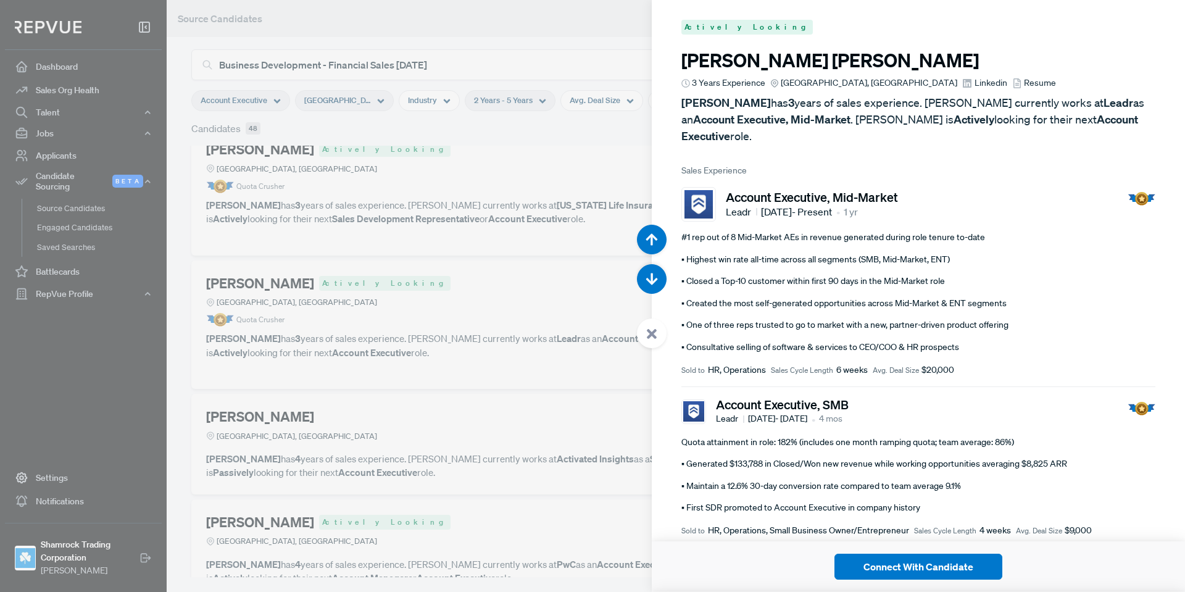
click at [975, 77] on span "Linkedin" at bounding box center [991, 83] width 33 height 13
click at [660, 335] on div at bounding box center [652, 333] width 30 height 30
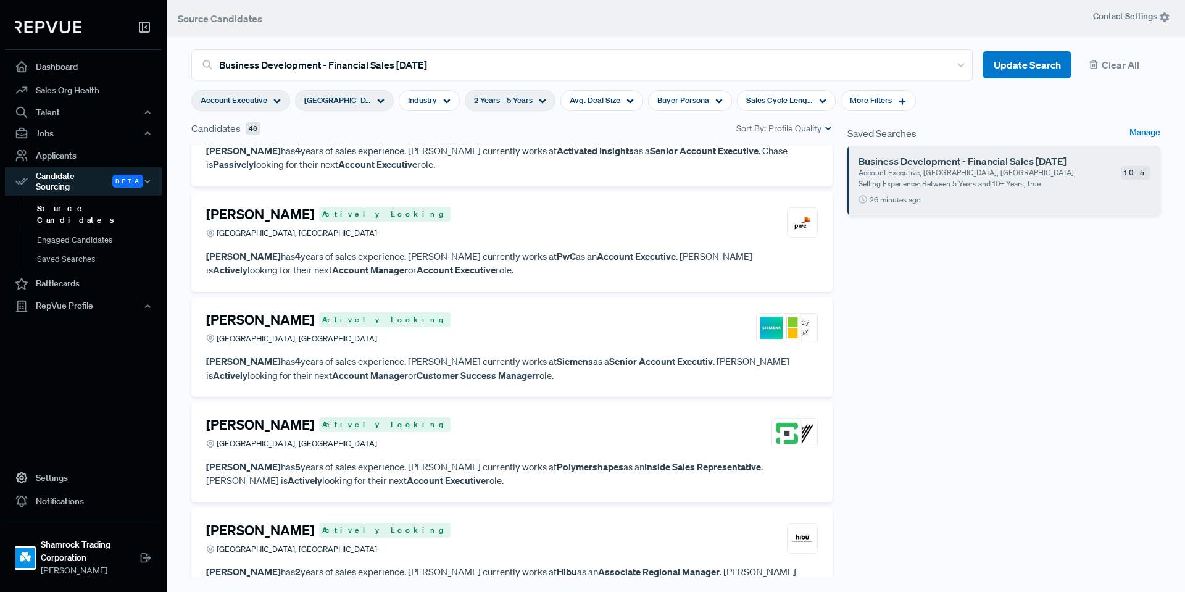
scroll to position [3762, 0]
click at [542, 247] on article "[PERSON_NAME] Actively Looking [GEOGRAPHIC_DATA], [GEOGRAPHIC_DATA] [PERSON_NAM…" at bounding box center [512, 241] width 612 height 71
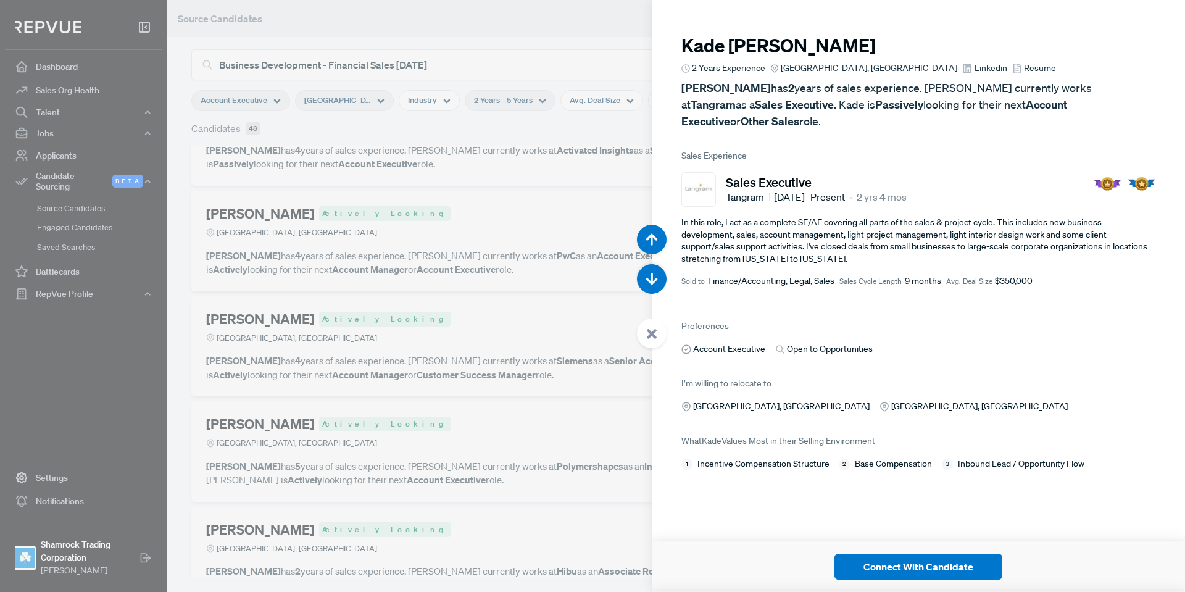
scroll to position [18349, 0]
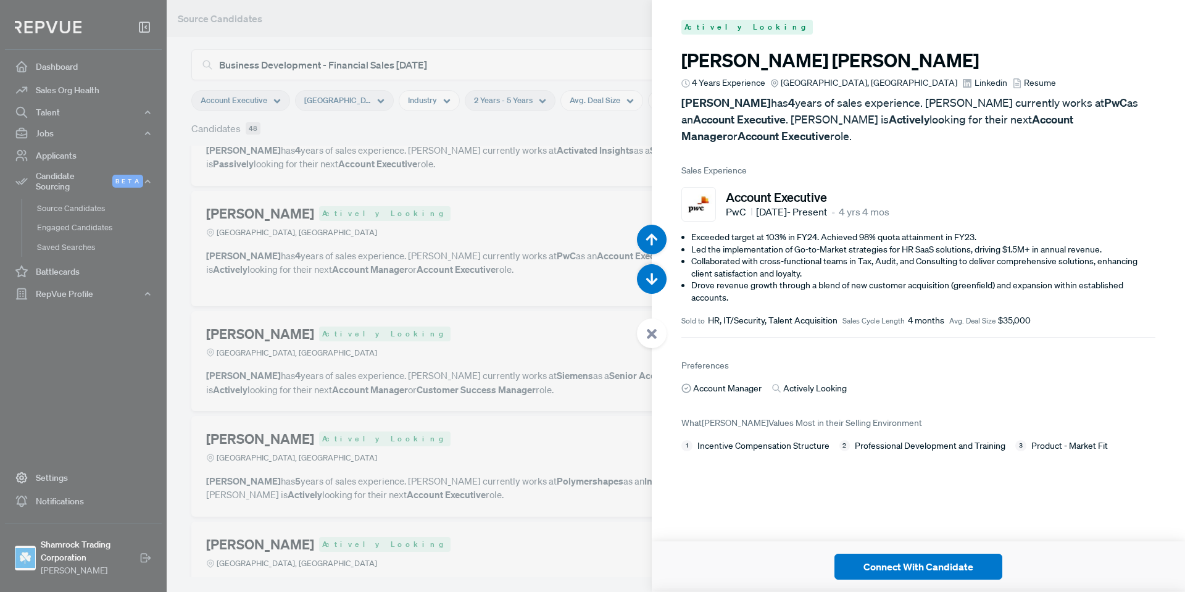
click at [899, 90] on article "[PERSON_NAME] 4 Years Experience [GEOGRAPHIC_DATA], [GEOGRAPHIC_DATA] Linkedin …" at bounding box center [918, 96] width 474 height 95
click at [975, 84] on span "Linkedin" at bounding box center [991, 83] width 33 height 13
click at [656, 332] on icon at bounding box center [651, 333] width 11 height 11
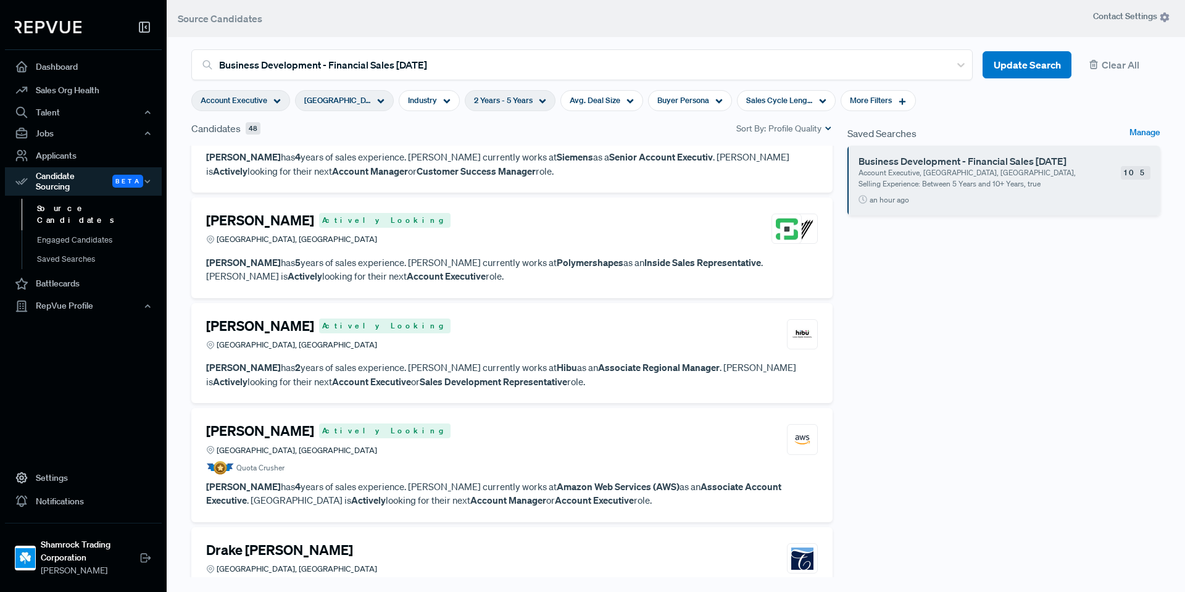
scroll to position [4009, 0]
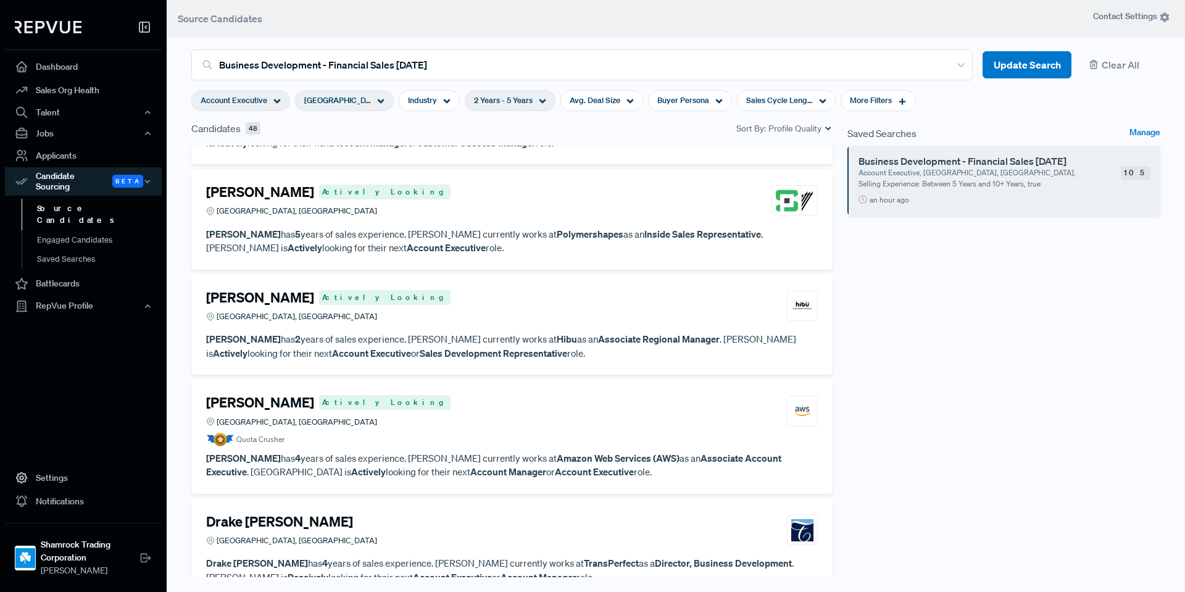
click at [449, 410] on div "[PERSON_NAME] Actively Looking [GEOGRAPHIC_DATA], [GEOGRAPHIC_DATA]" at bounding box center [512, 410] width 612 height 33
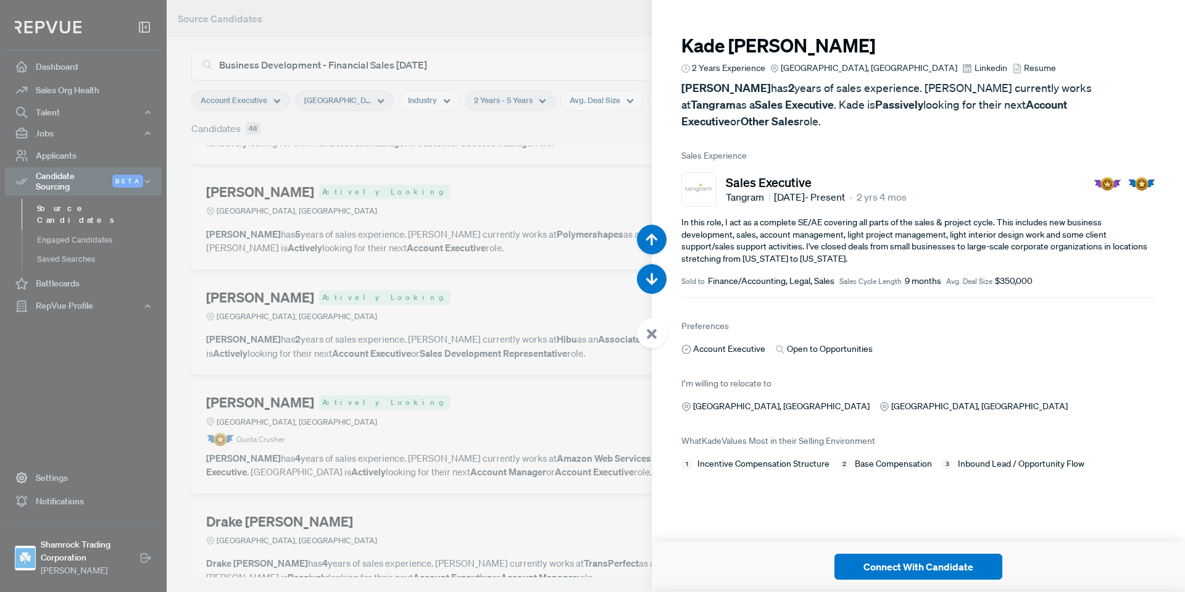
scroll to position [20716, 0]
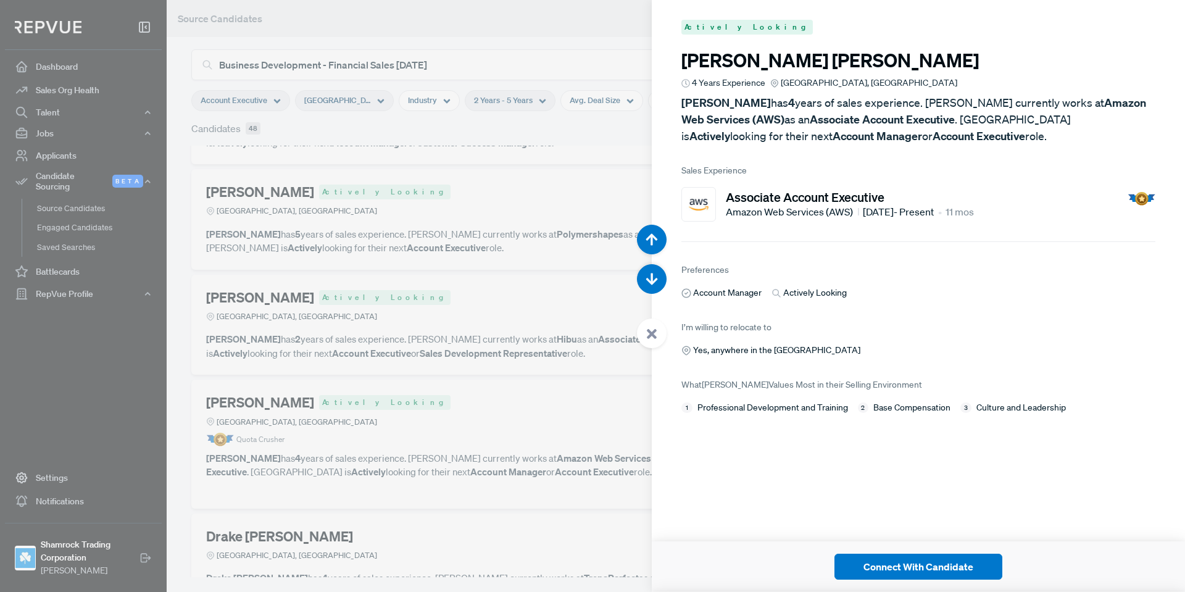
click at [663, 336] on div at bounding box center [652, 333] width 30 height 30
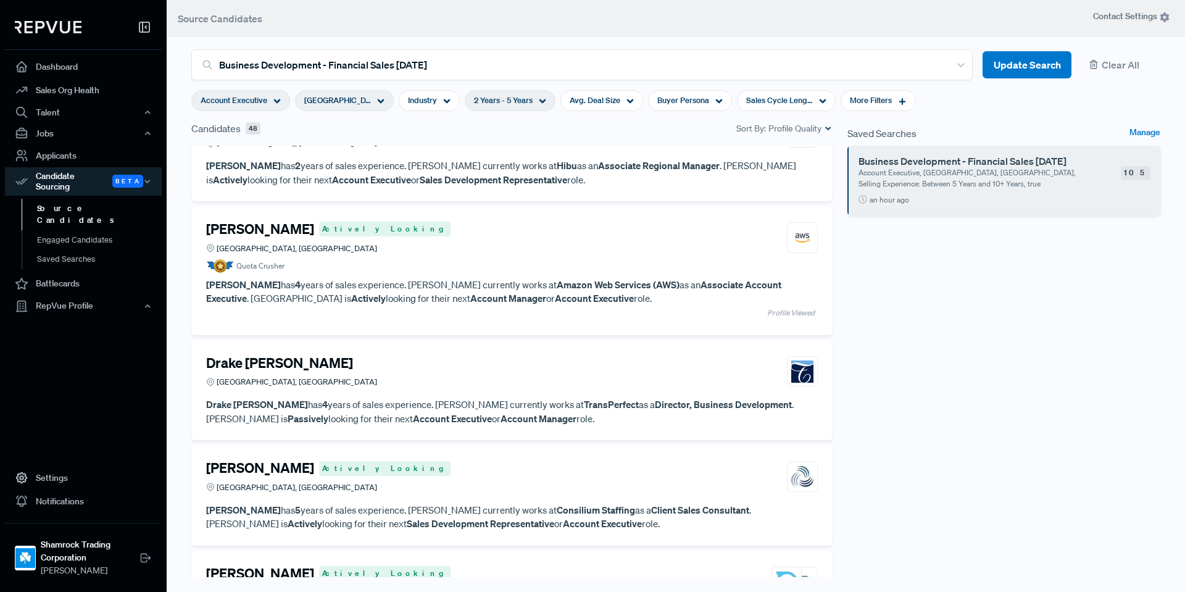
scroll to position [4194, 0]
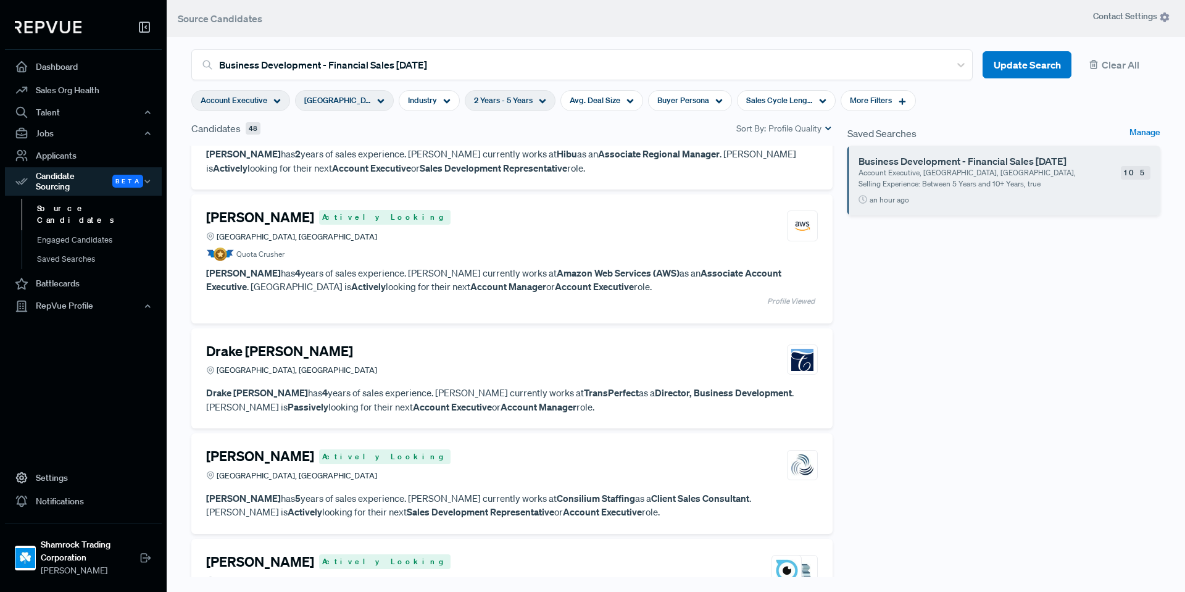
click at [497, 472] on div "[PERSON_NAME] Actively Looking [GEOGRAPHIC_DATA], [GEOGRAPHIC_DATA]" at bounding box center [512, 464] width 612 height 33
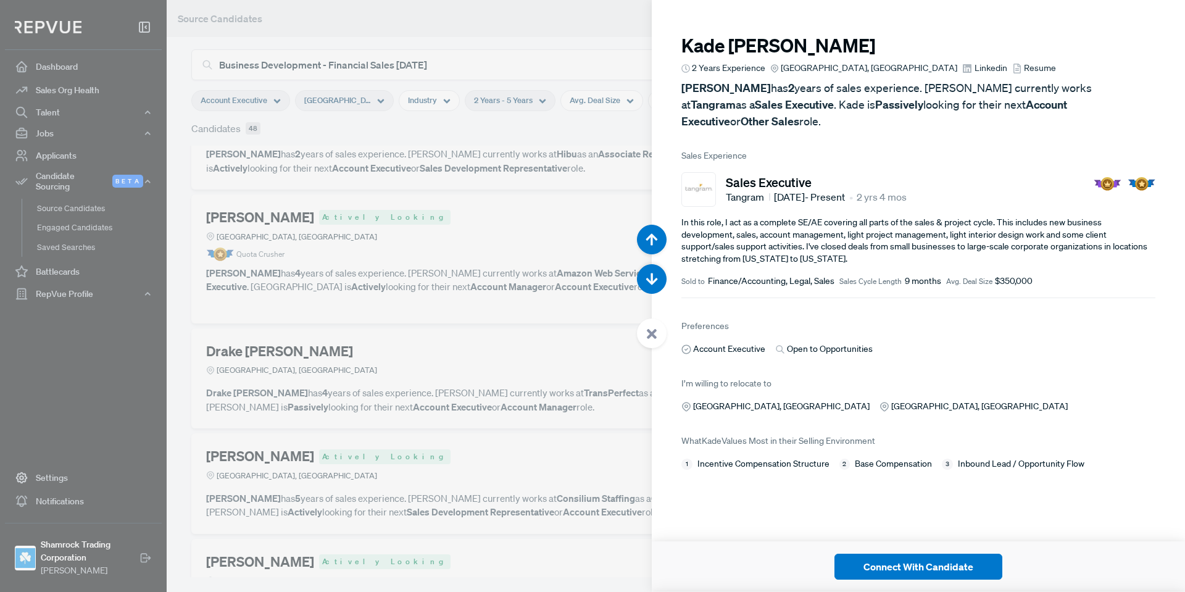
scroll to position [21900, 0]
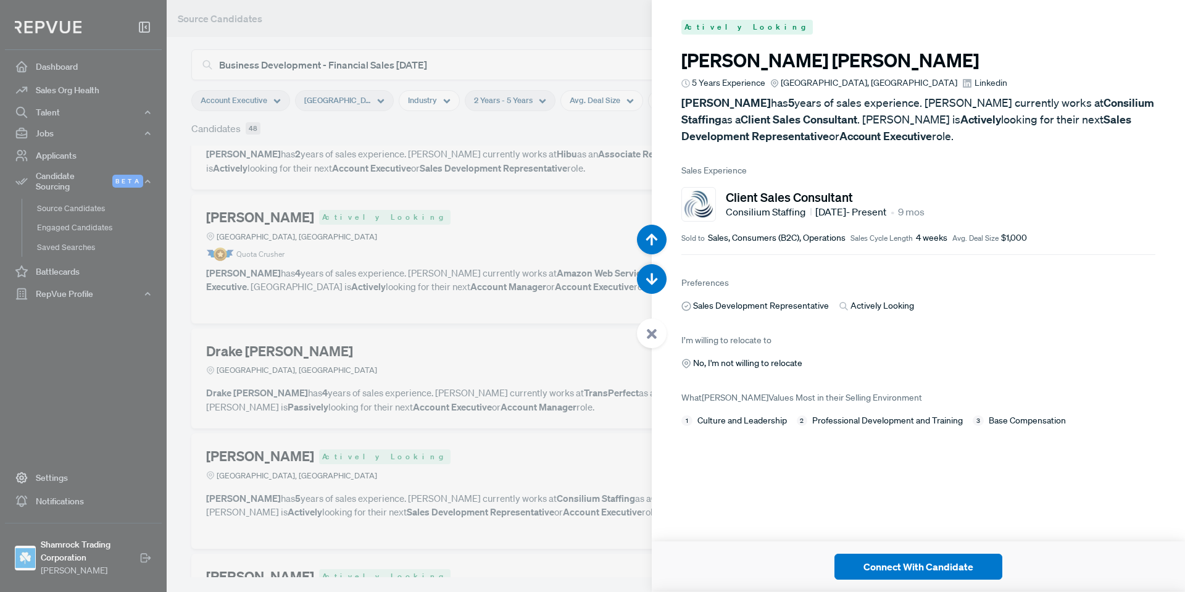
click at [657, 341] on div at bounding box center [652, 333] width 30 height 30
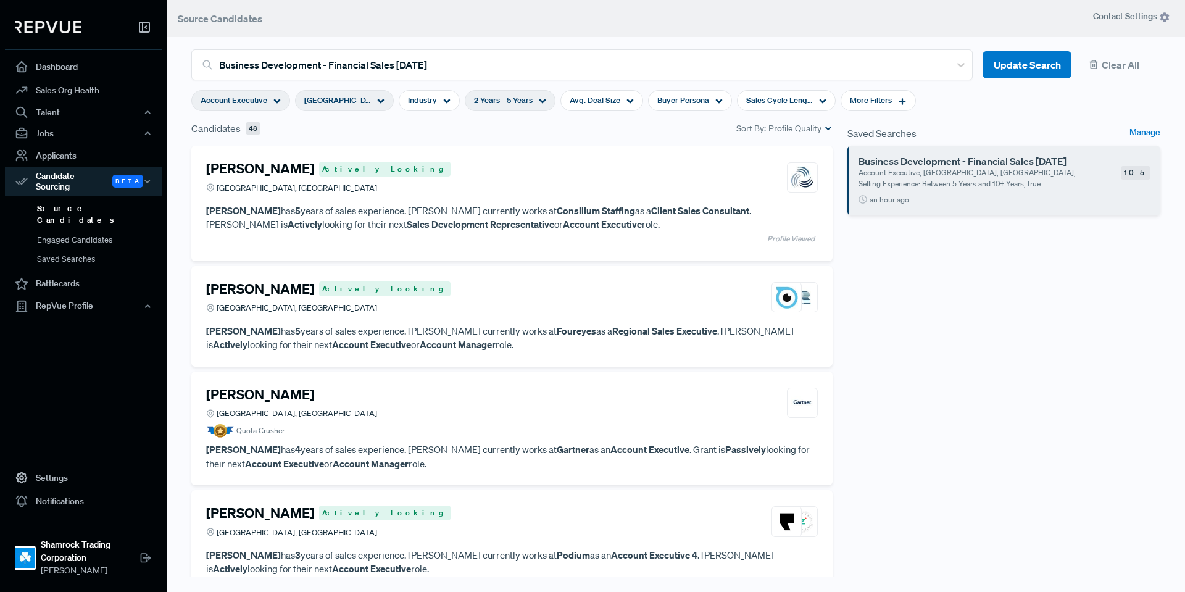
scroll to position [4502, 0]
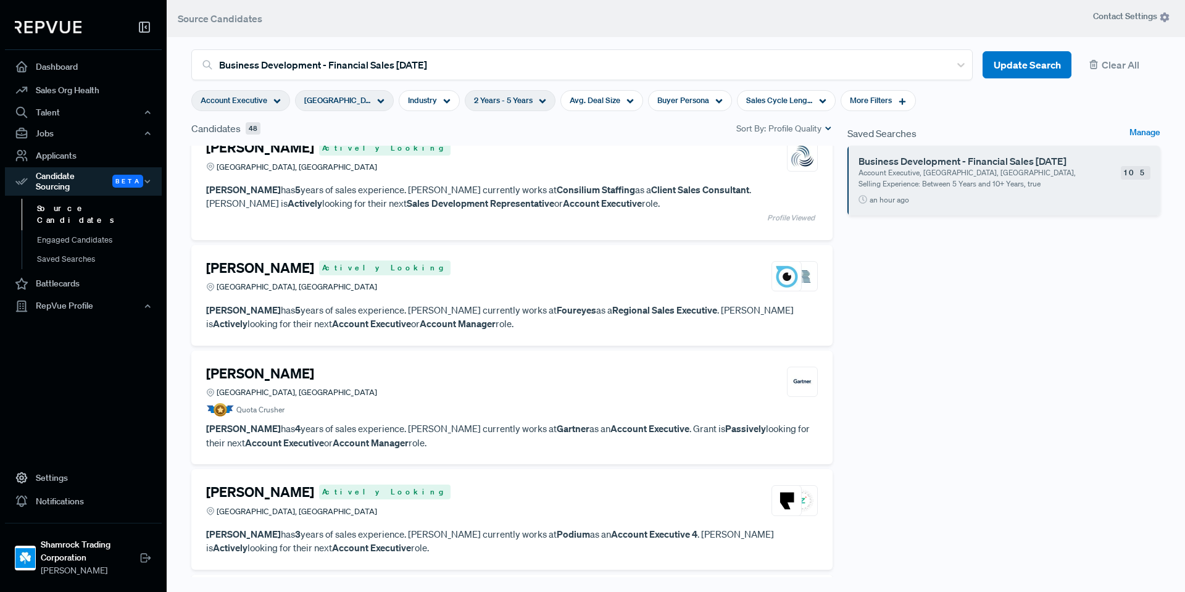
click at [404, 396] on div "[PERSON_NAME] [GEOGRAPHIC_DATA], [GEOGRAPHIC_DATA]" at bounding box center [512, 381] width 612 height 33
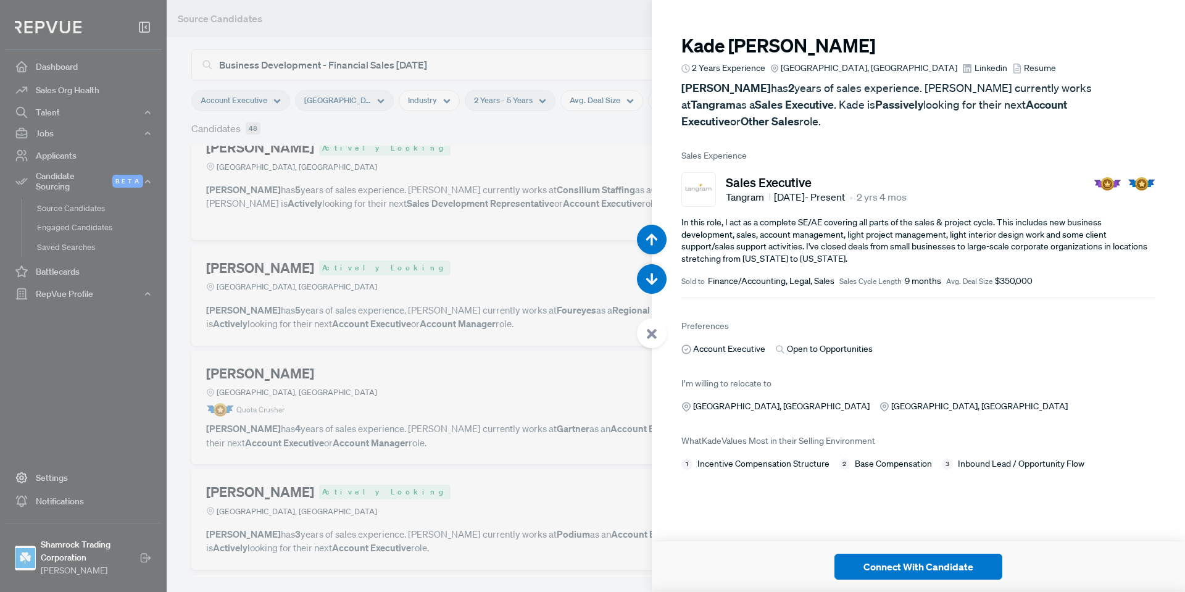
scroll to position [23084, 0]
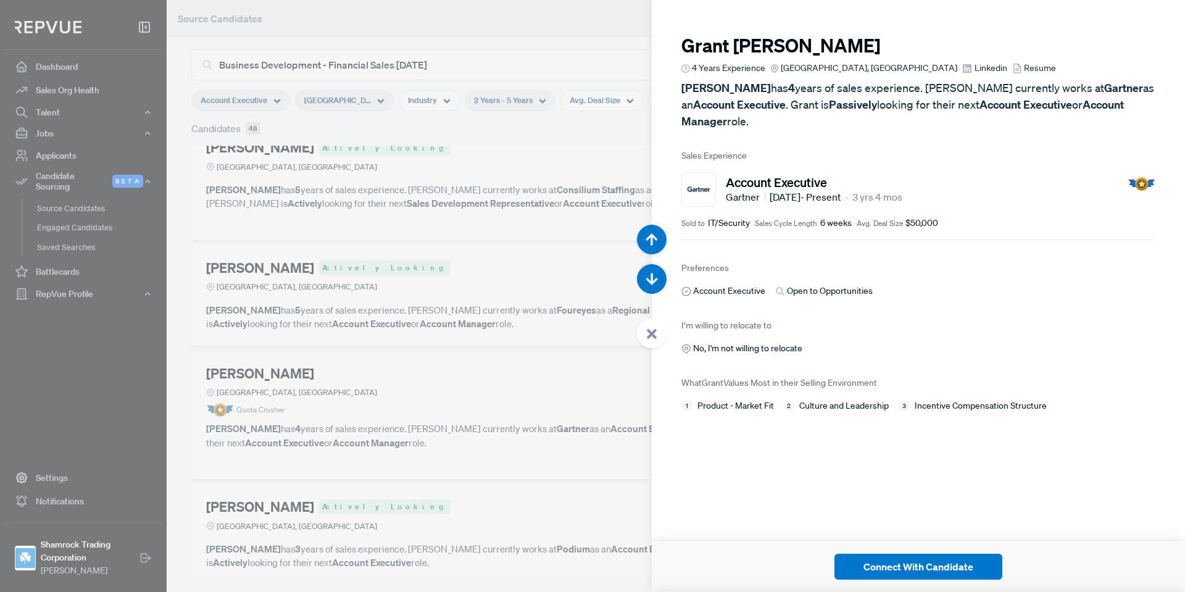
click at [975, 70] on span "Linkedin" at bounding box center [991, 68] width 33 height 13
click at [654, 330] on icon at bounding box center [651, 333] width 11 height 11
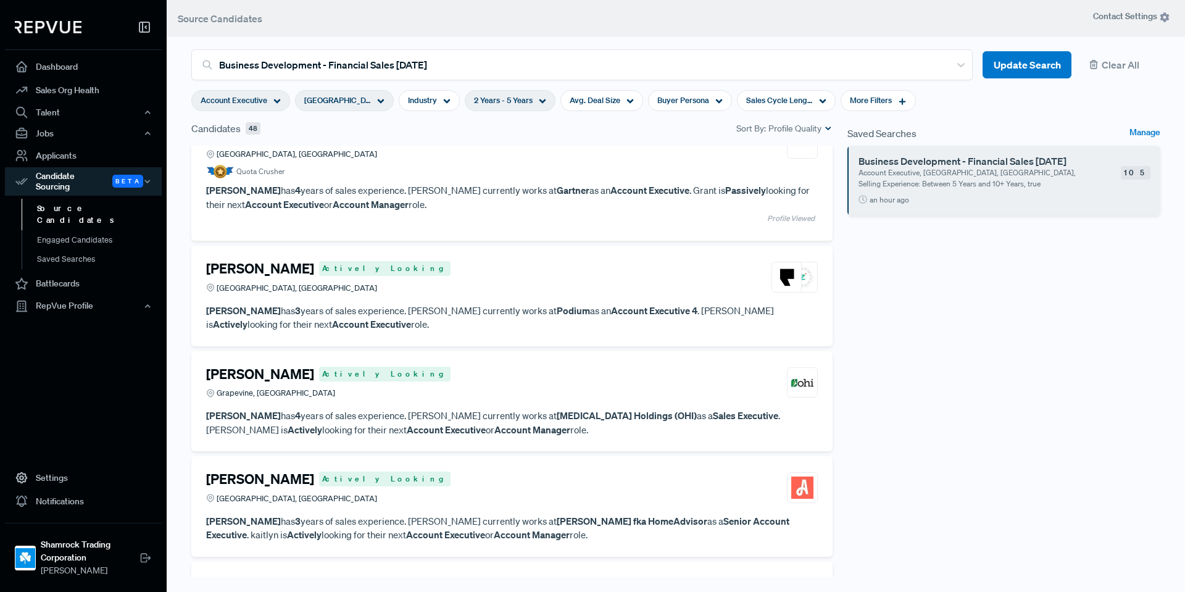
scroll to position [4811, 0]
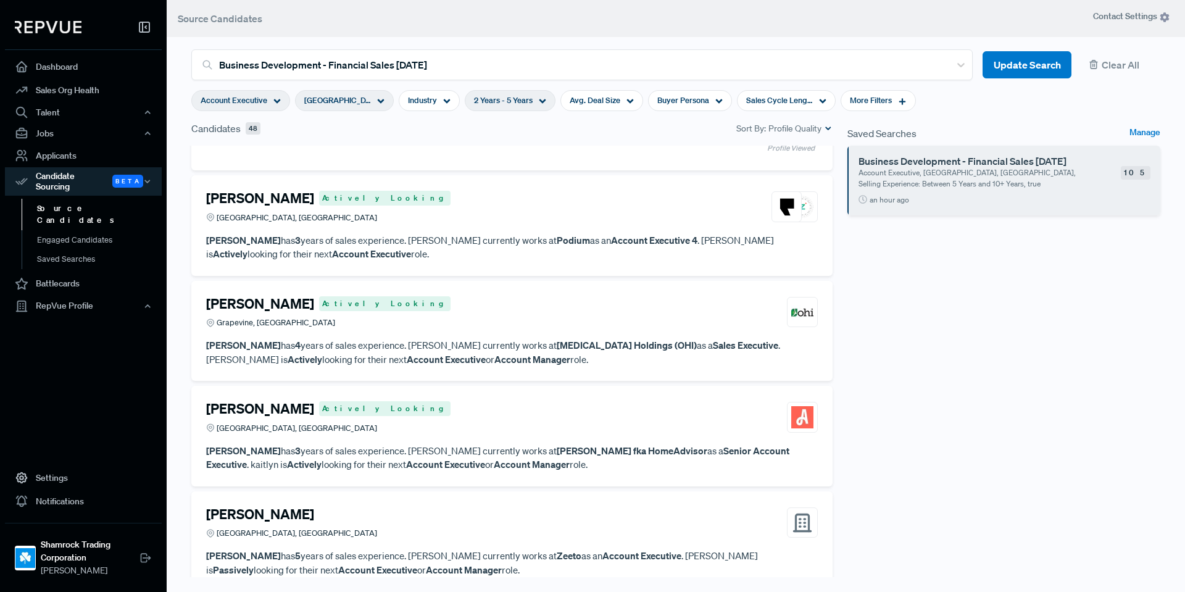
click at [383, 327] on div "[PERSON_NAME] Actively Looking Grapevine, [GEOGRAPHIC_DATA]" at bounding box center [512, 312] width 612 height 33
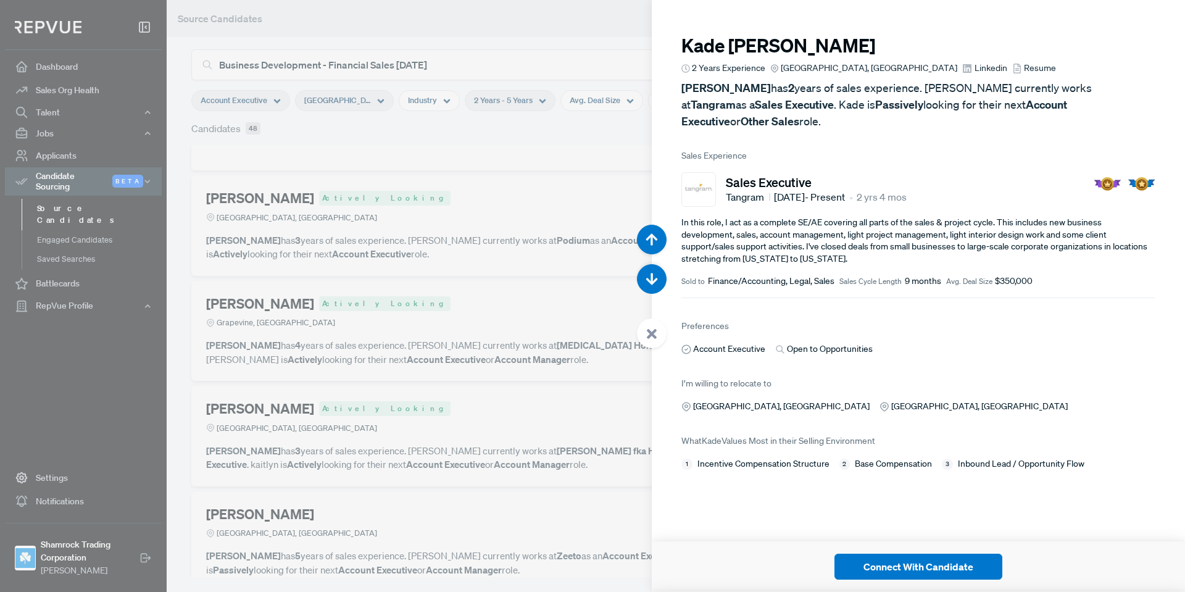
scroll to position [24268, 0]
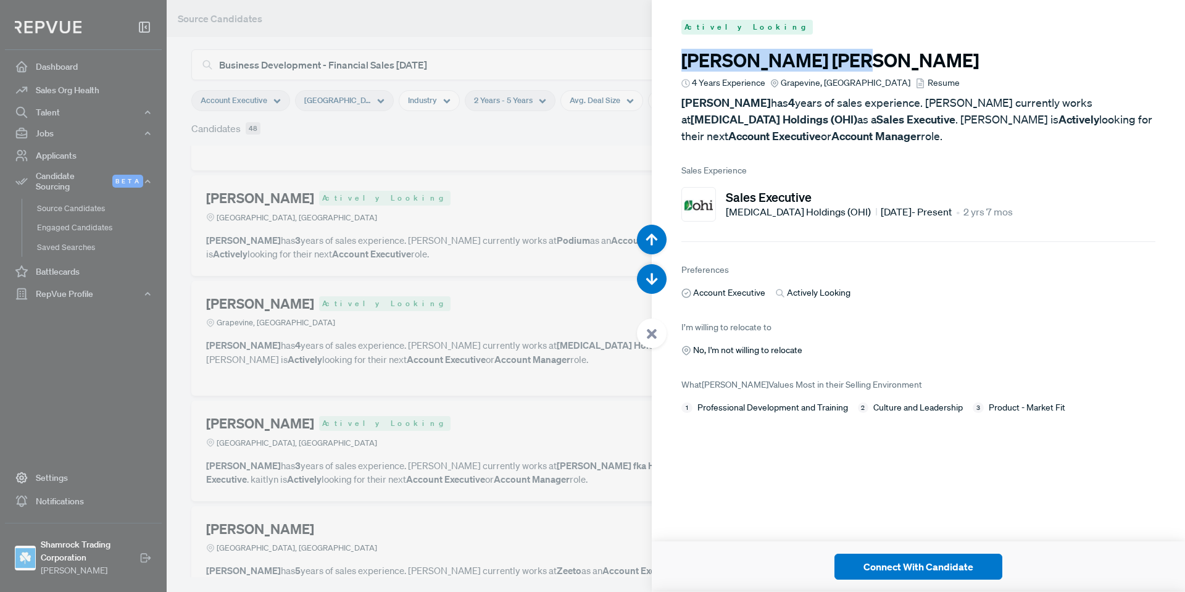
drag, startPoint x: 818, startPoint y: 62, endPoint x: 676, endPoint y: 62, distance: 142.6
click at [678, 61] on article "Actively Looking [PERSON_NAME] 4 Years Experience [GEOGRAPHIC_DATA], [GEOGRAPHI…" at bounding box center [918, 217] width 533 height 434
copy h3 "[PERSON_NAME]"
click at [654, 325] on div at bounding box center [652, 333] width 30 height 30
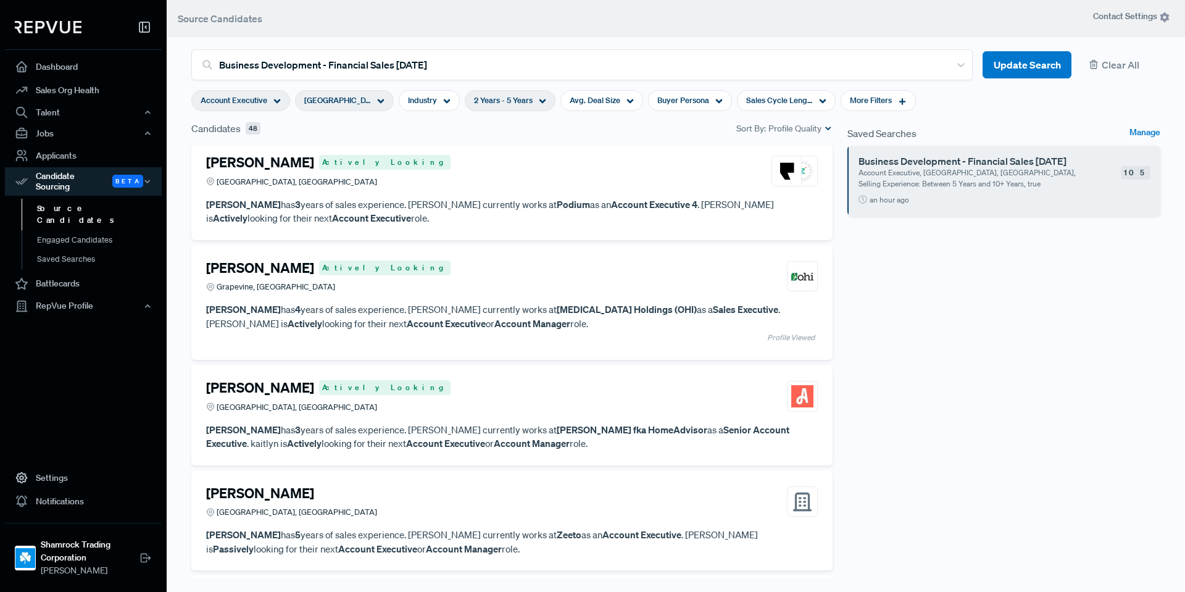
scroll to position [4935, 0]
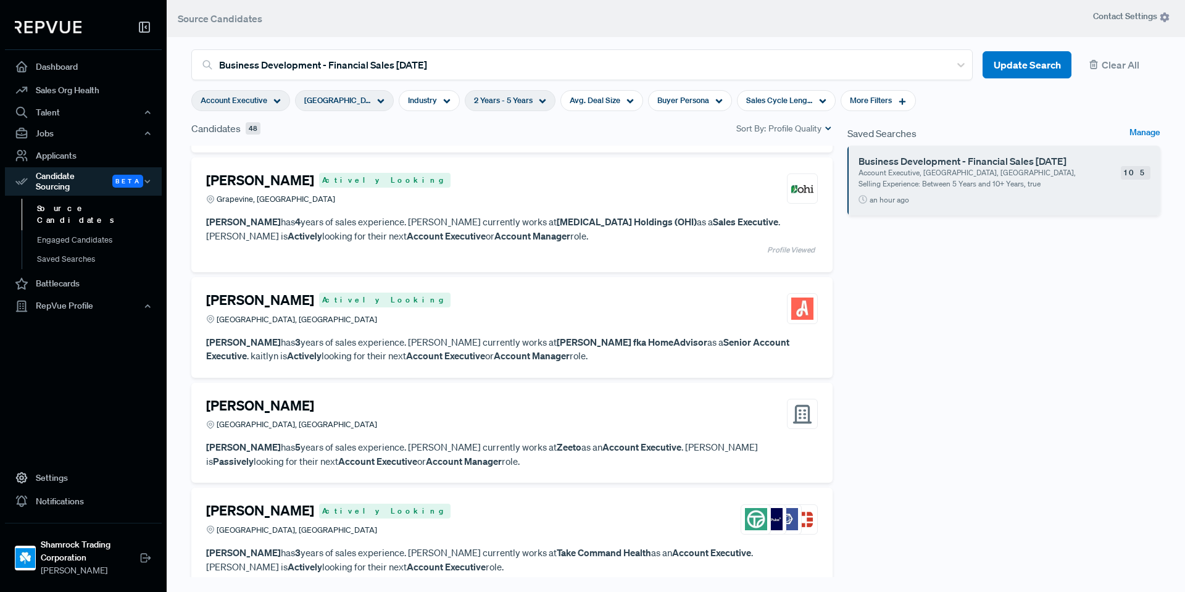
click at [533, 312] on div "[PERSON_NAME] Actively Looking [GEOGRAPHIC_DATA], [GEOGRAPHIC_DATA]" at bounding box center [512, 308] width 612 height 33
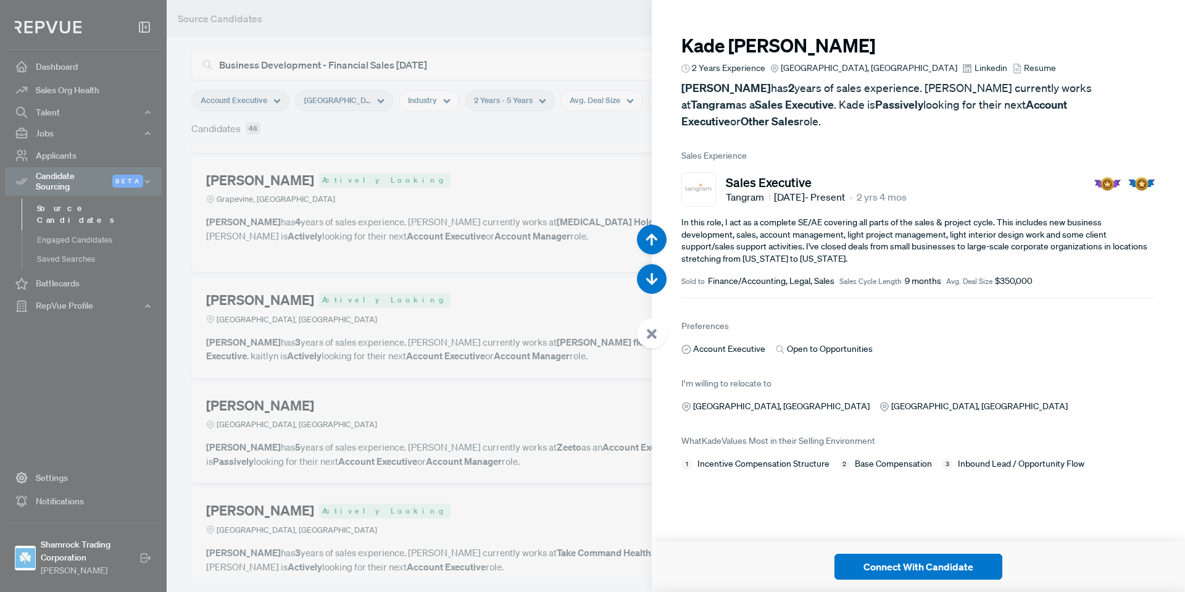
scroll to position [24860, 0]
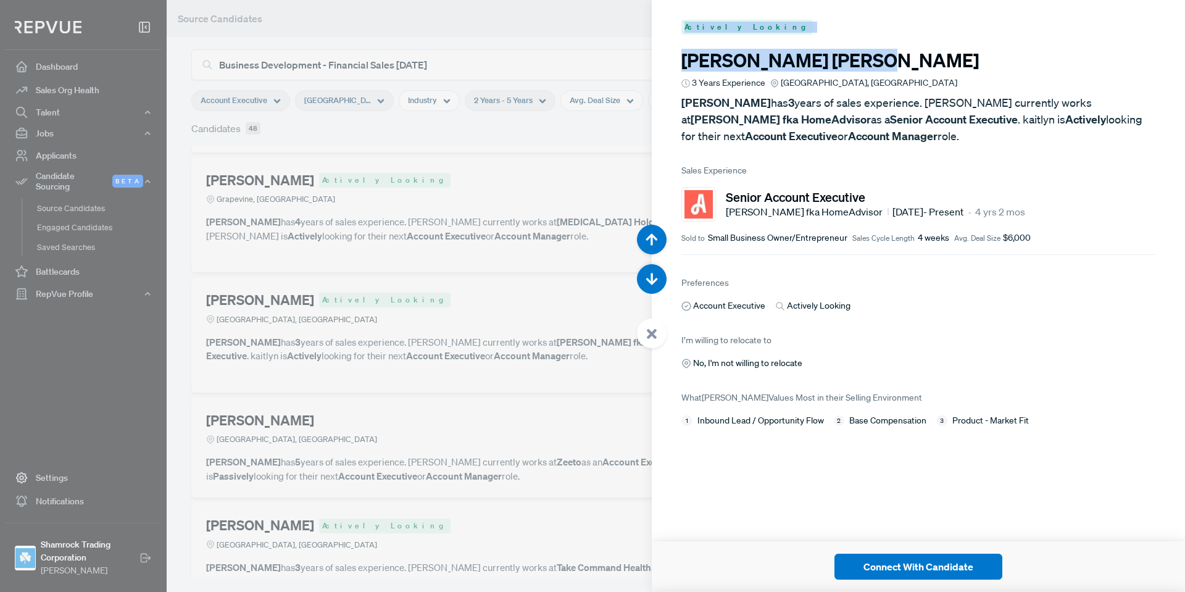
drag, startPoint x: 828, startPoint y: 64, endPoint x: 628, endPoint y: 70, distance: 199.4
click at [628, 70] on body "Dashboard Sales Org Health Talent Talent Data Talent Profiles Talent Competitor…" at bounding box center [592, 296] width 1185 height 592
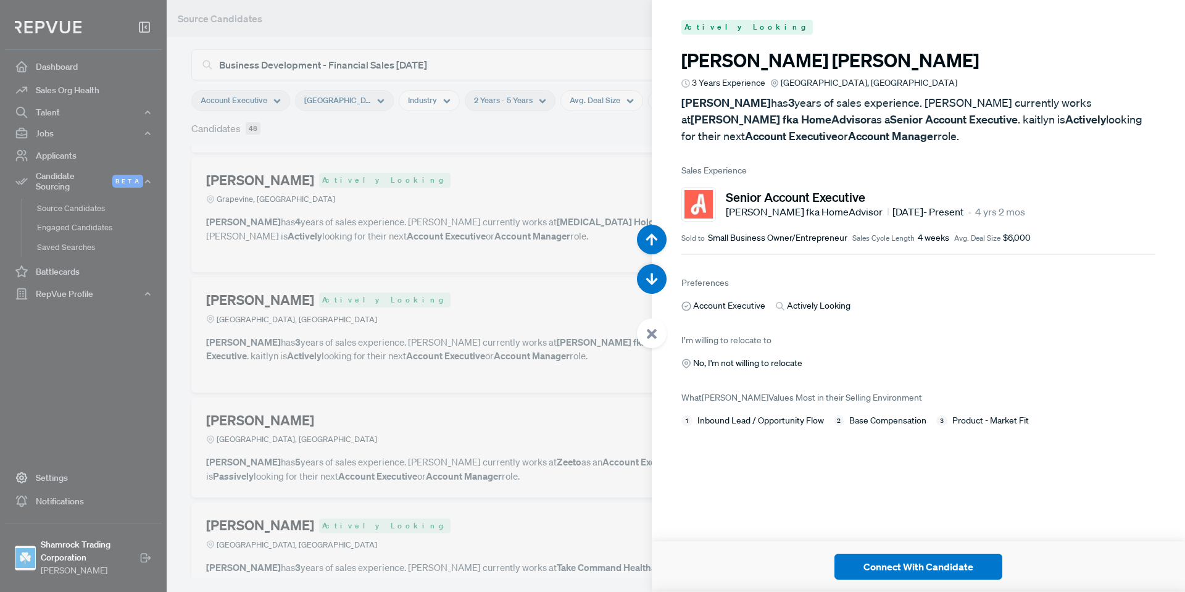
click at [682, 72] on article "Actively Looking [PERSON_NAME] 3 Years Experience [GEOGRAPHIC_DATA], [GEOGRAPHI…" at bounding box center [918, 223] width 533 height 447
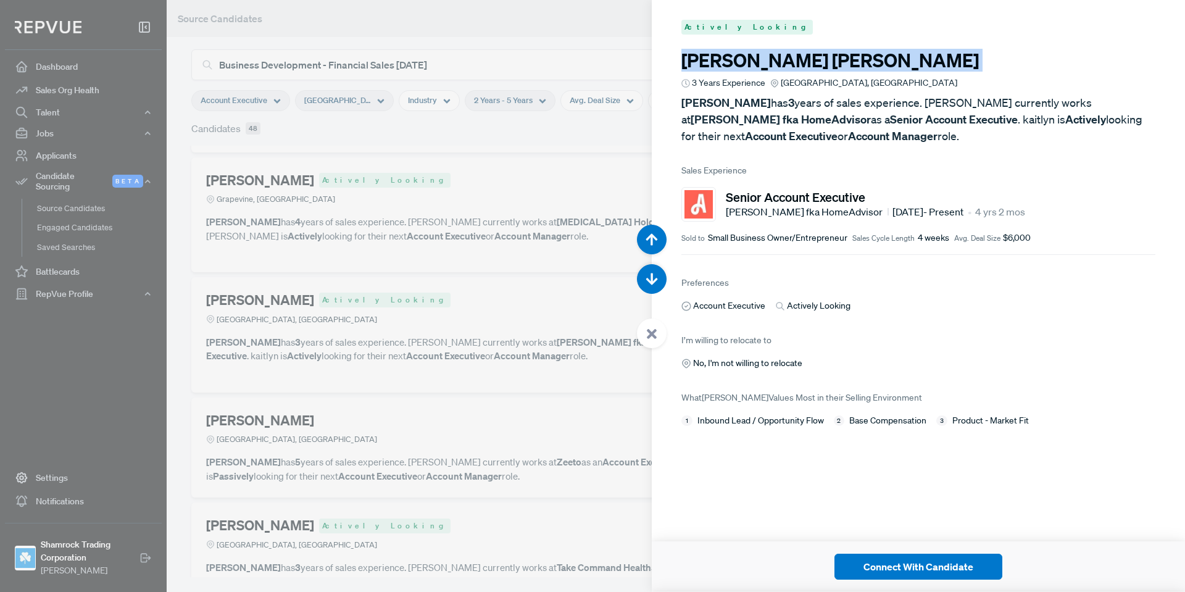
click at [807, 64] on h3 "[PERSON_NAME]" at bounding box center [918, 60] width 474 height 22
click at [807, 57] on h3 "[PERSON_NAME]" at bounding box center [918, 60] width 474 height 22
drag, startPoint x: 804, startPoint y: 59, endPoint x: 680, endPoint y: 61, distance: 124.7
click at [680, 61] on article "Actively Looking [PERSON_NAME] 3 Years Experience [GEOGRAPHIC_DATA], [GEOGRAPHI…" at bounding box center [918, 223] width 533 height 447
copy h3 "[PERSON_NAME]"
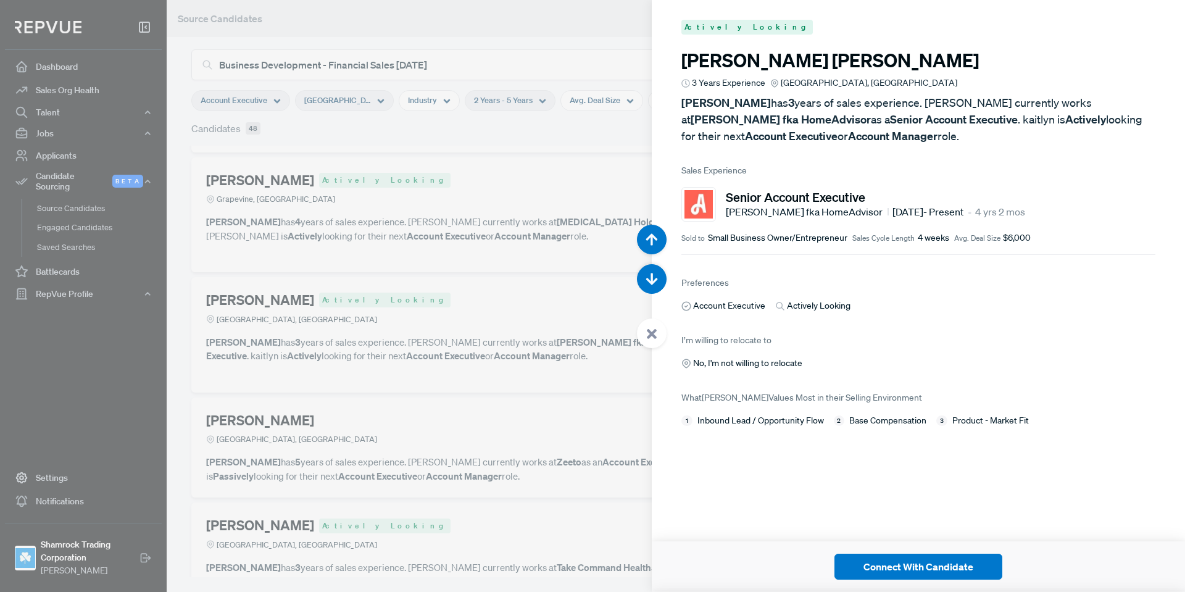
click at [644, 338] on div at bounding box center [652, 333] width 30 height 30
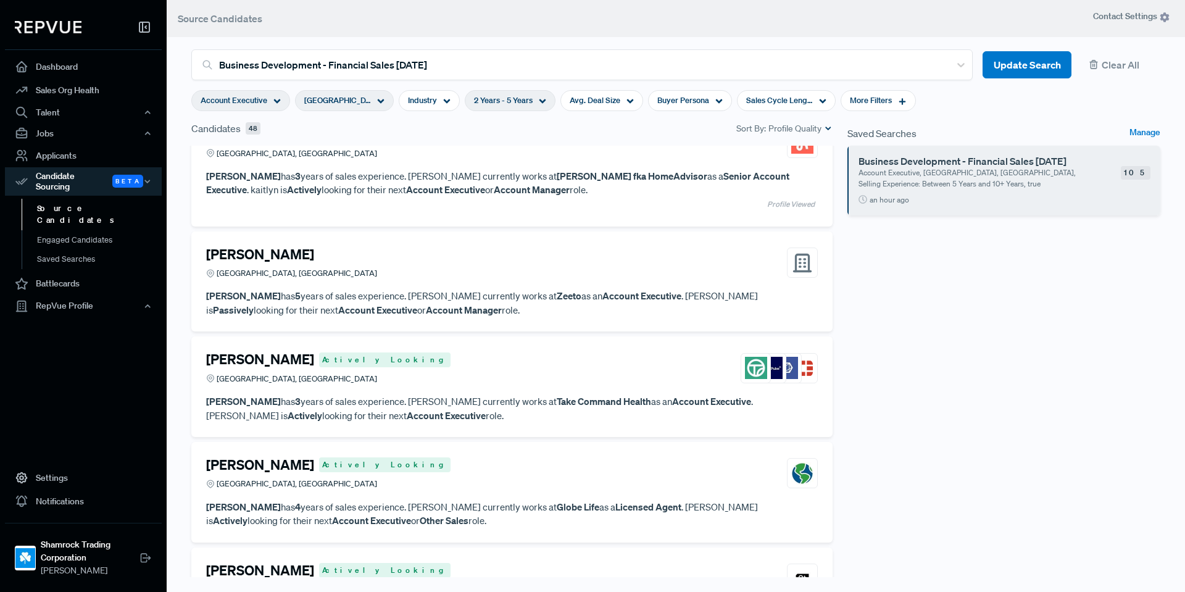
scroll to position [5120, 0]
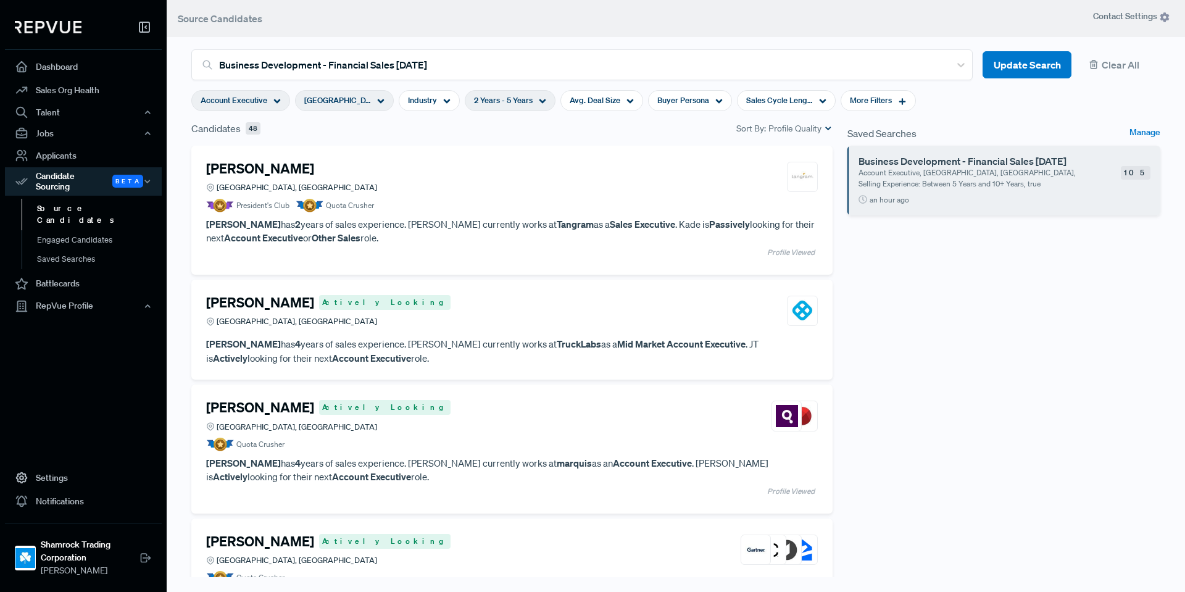
scroll to position [5120, 0]
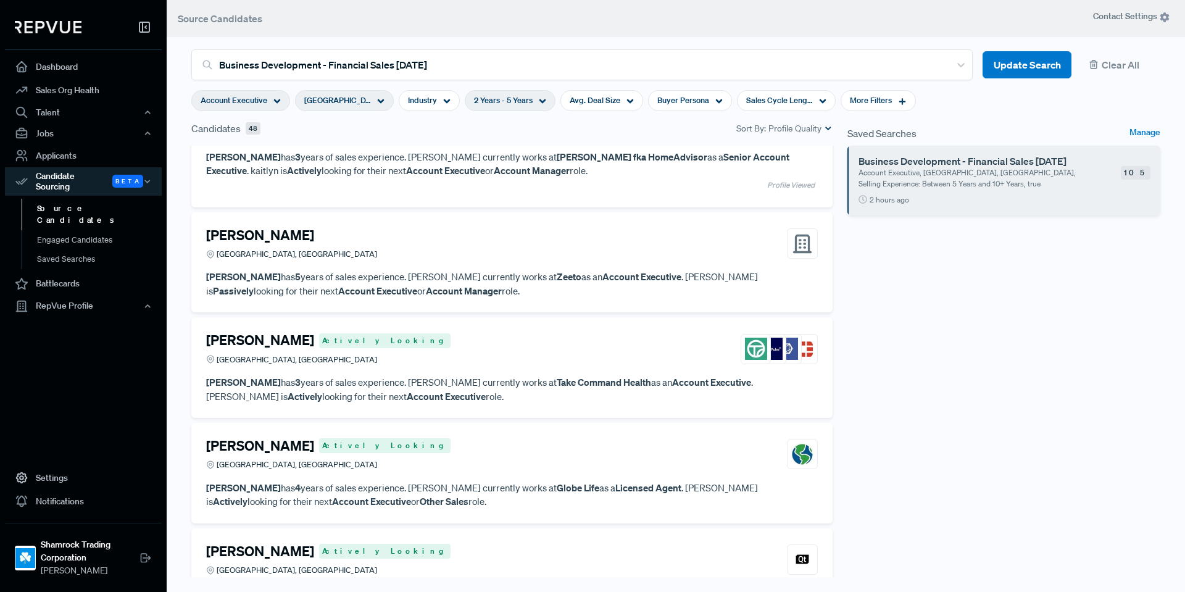
click at [1046, 330] on div "Saved Searches Manage Business Development - Financial Sales [DATE] Account Exe…" at bounding box center [1004, 357] width 328 height 472
click at [1050, 380] on div "Saved Searches Manage Business Development - Financial Sales [DATE] Account Exe…" at bounding box center [1004, 357] width 328 height 472
click at [451, 361] on div "Philip Le Actively Looking Greater Dallas Area, TX" at bounding box center [512, 348] width 612 height 33
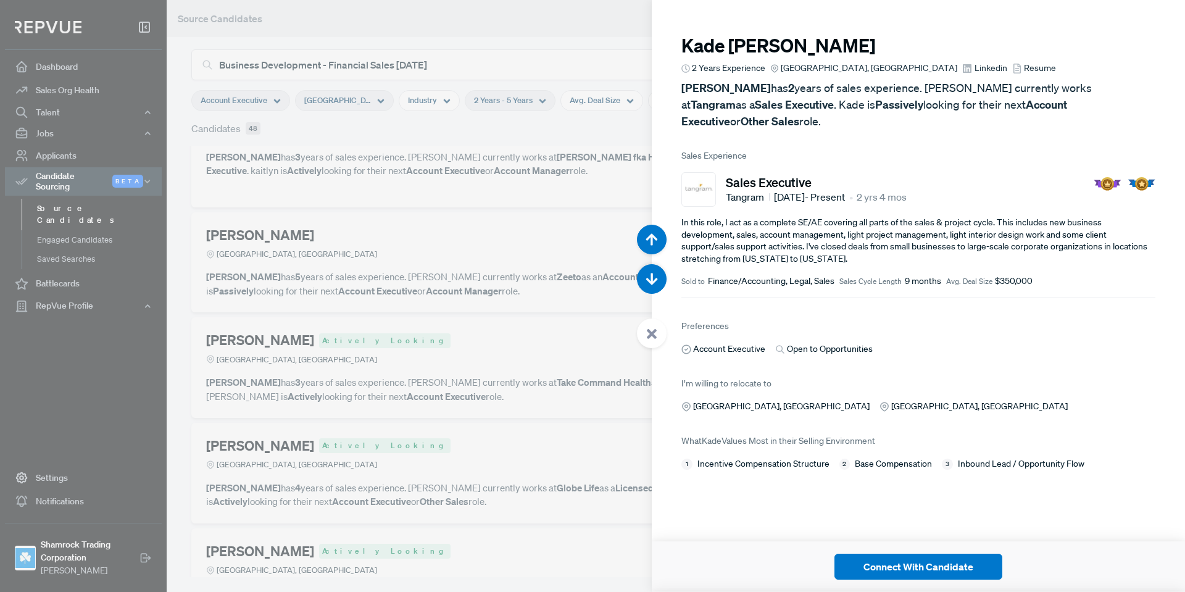
scroll to position [26043, 0]
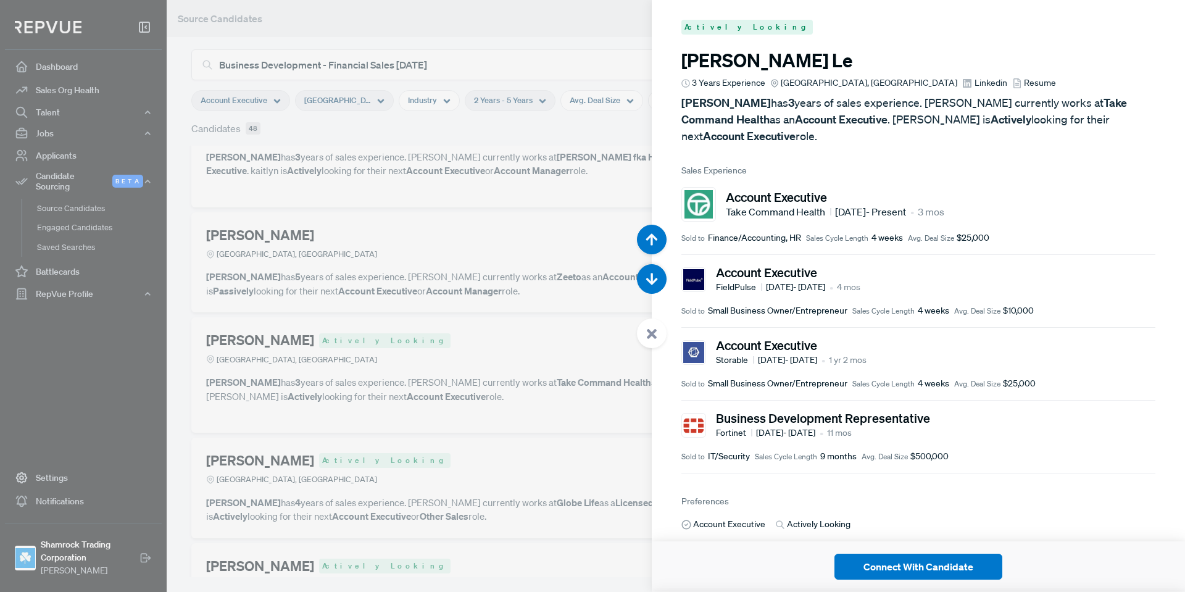
click at [975, 86] on span "Linkedin" at bounding box center [991, 83] width 33 height 13
click at [657, 326] on div at bounding box center [652, 333] width 30 height 30
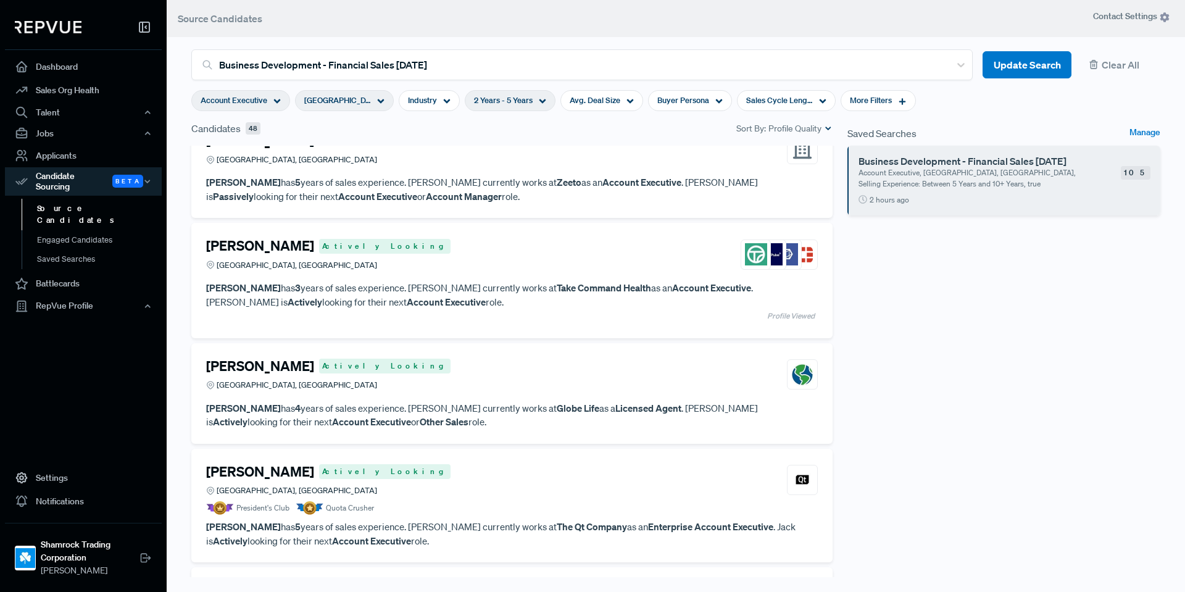
scroll to position [5338, 0]
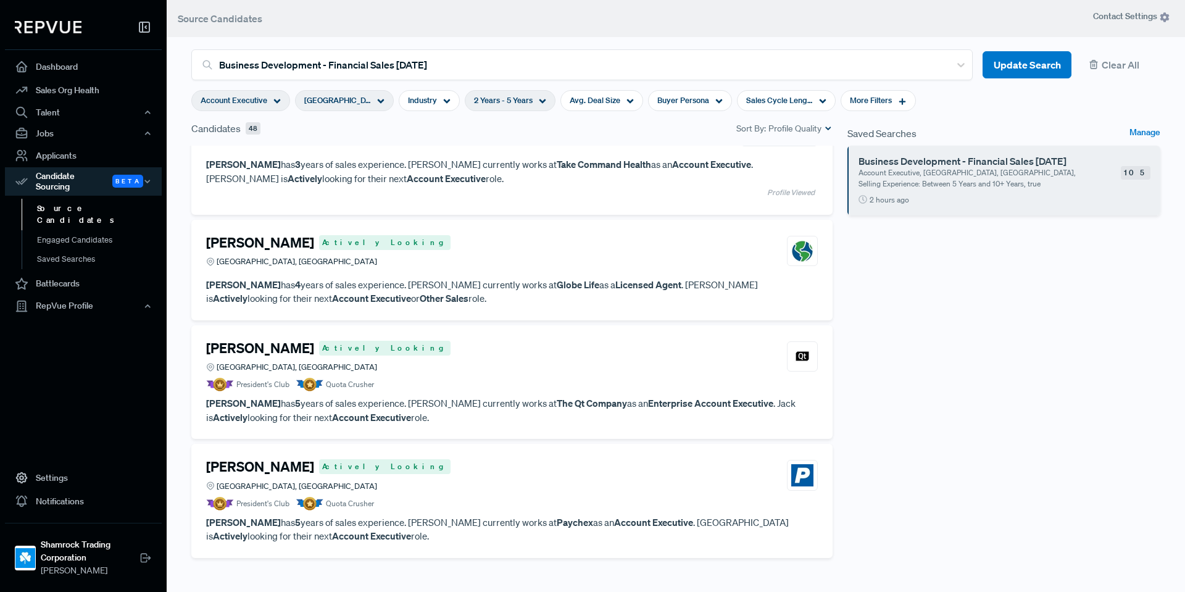
click at [449, 361] on div "Jack DiPierro Actively Looking Dallas, TX" at bounding box center [512, 356] width 612 height 33
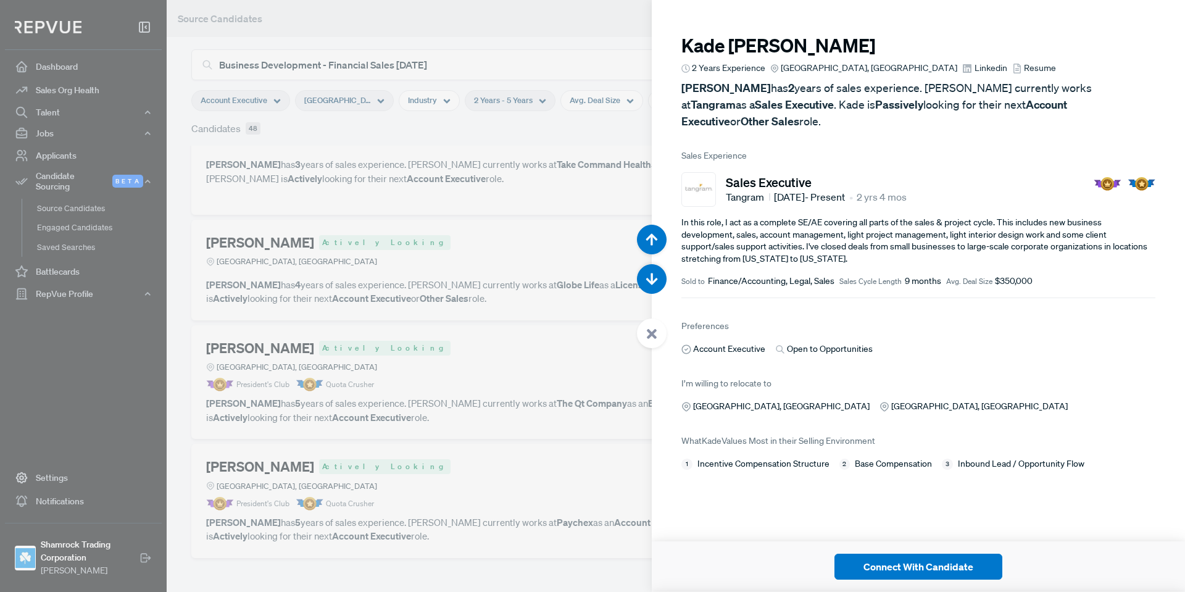
scroll to position [27227, 0]
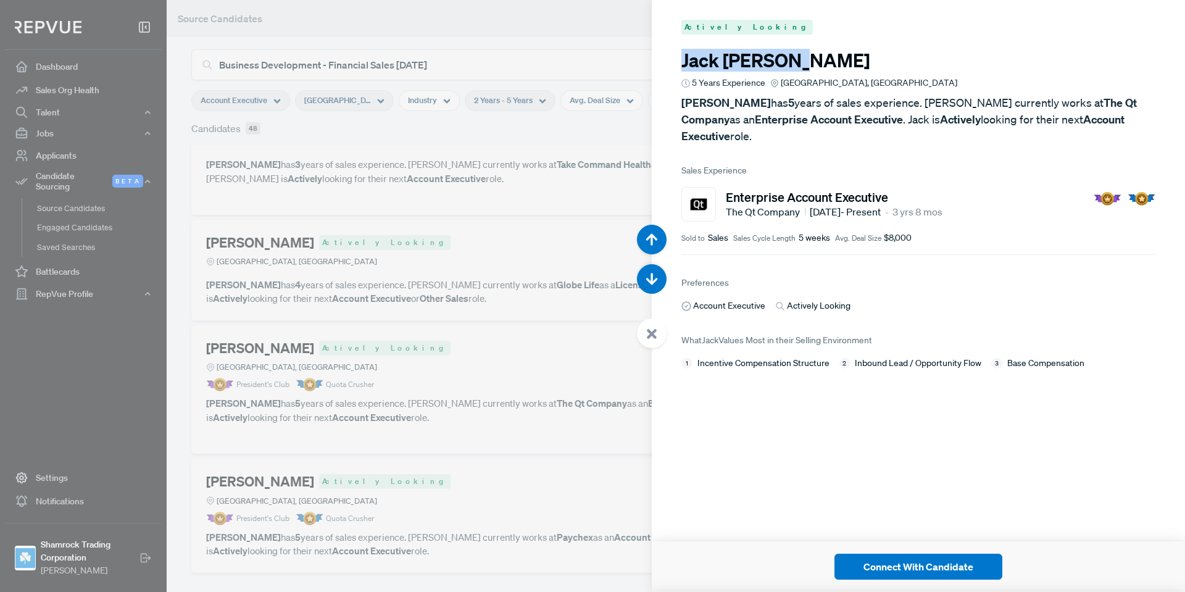
drag, startPoint x: 799, startPoint y: 56, endPoint x: 677, endPoint y: 61, distance: 121.7
click at [677, 61] on article "Actively Looking Jack DiPierro 5 Years Experience Dallas, TX Jack DiPierro has …" at bounding box center [918, 194] width 533 height 389
copy h3 "Jack DiPierro"
click at [647, 331] on icon at bounding box center [651, 333] width 11 height 11
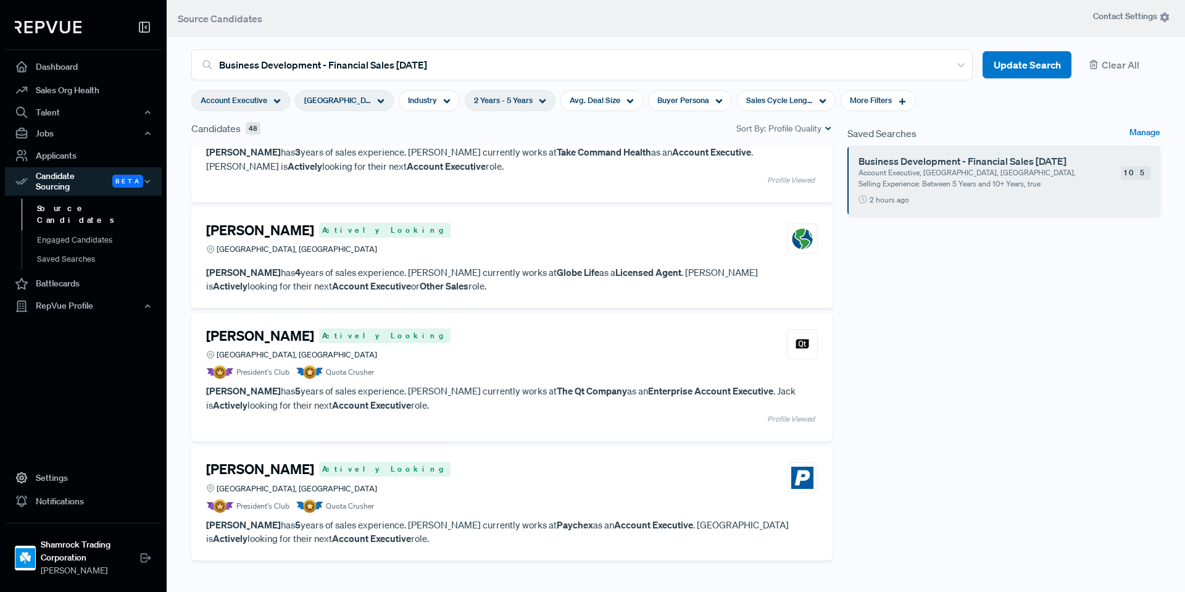
scroll to position [5352, 0]
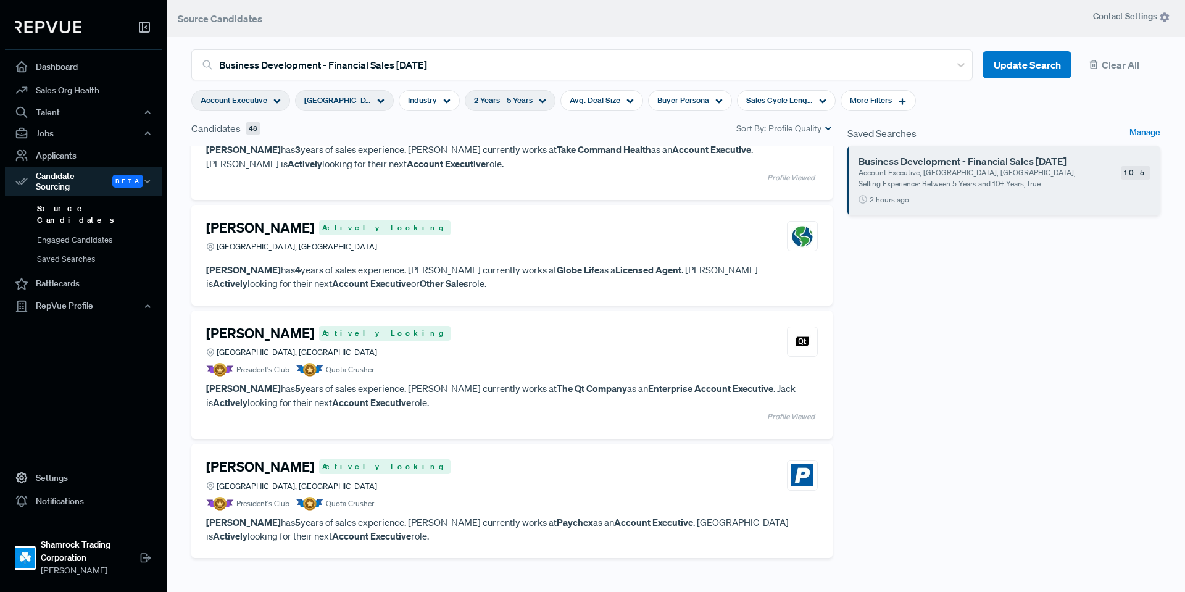
click at [1092, 394] on div "Saved Searches Manage Business Development - Financial Sales 09/17/2025 Account…" at bounding box center [1004, 357] width 328 height 472
drag, startPoint x: 824, startPoint y: 552, endPoint x: 833, endPoint y: 549, distance: 9.8
click at [825, 533] on div "Kade Turnage Fort Worth, TX President's Club Quota Crusher Kade Turnage has 2 y…" at bounding box center [512, 369] width 656 height 447
click at [548, 464] on div "Declan Connolly Actively Looking Dallas, TX" at bounding box center [512, 475] width 612 height 33
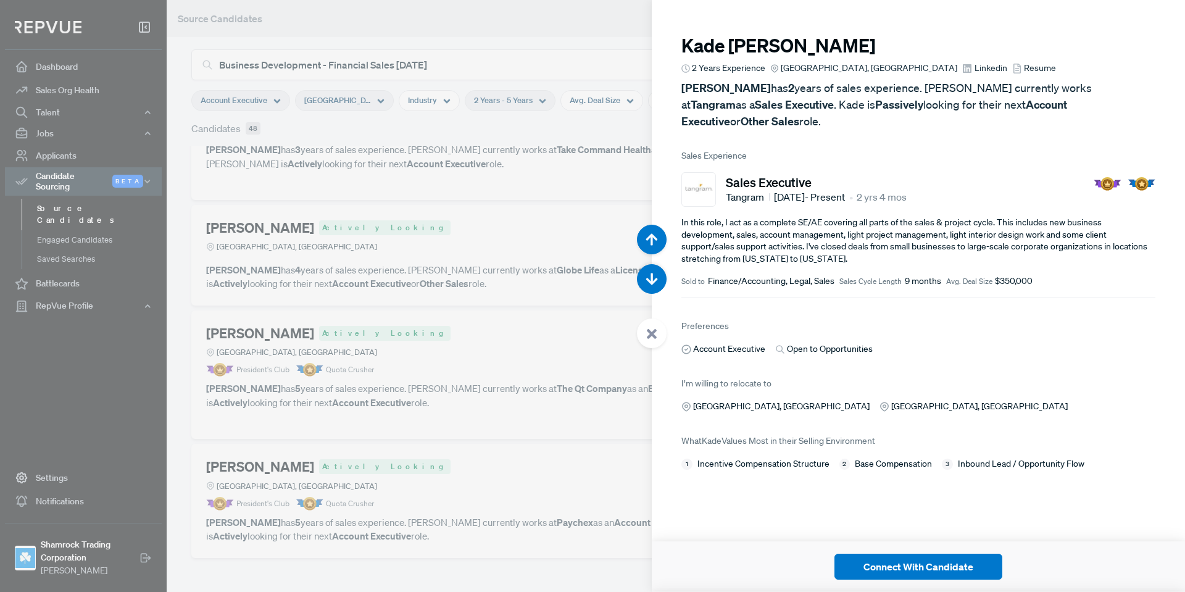
scroll to position [27819, 0]
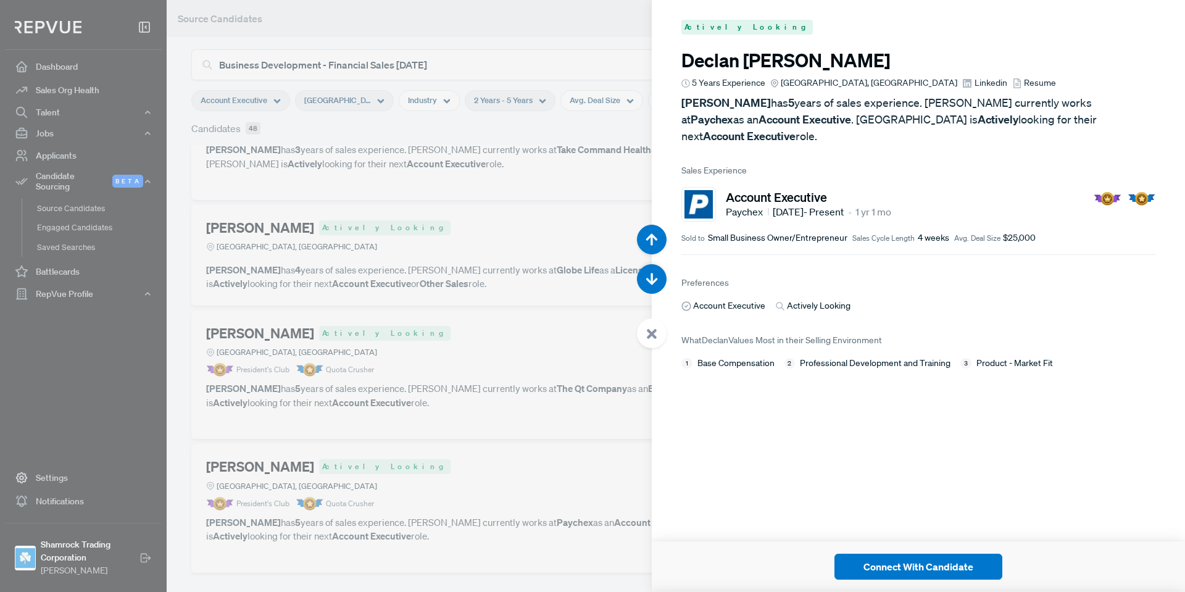
click at [975, 80] on span "Linkedin" at bounding box center [991, 83] width 33 height 13
click at [651, 337] on icon at bounding box center [651, 333] width 11 height 11
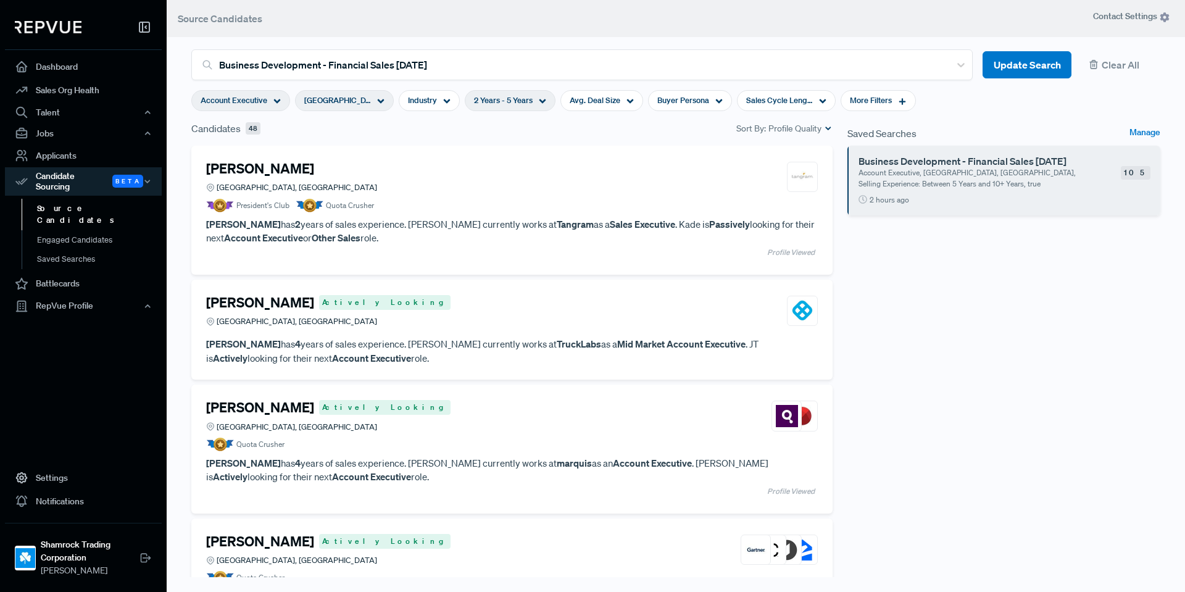
click at [1078, 191] on article "Business Development - Financial Sales 09/17/2025 Account Executive, Greater Da…" at bounding box center [1003, 181] width 313 height 70
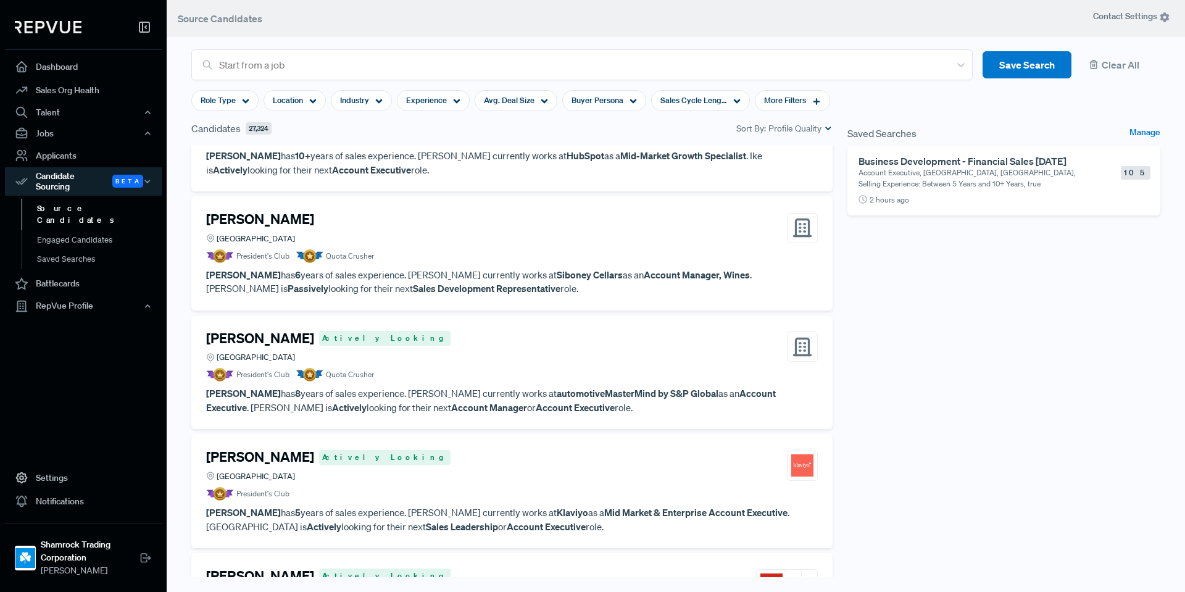
scroll to position [741, 0]
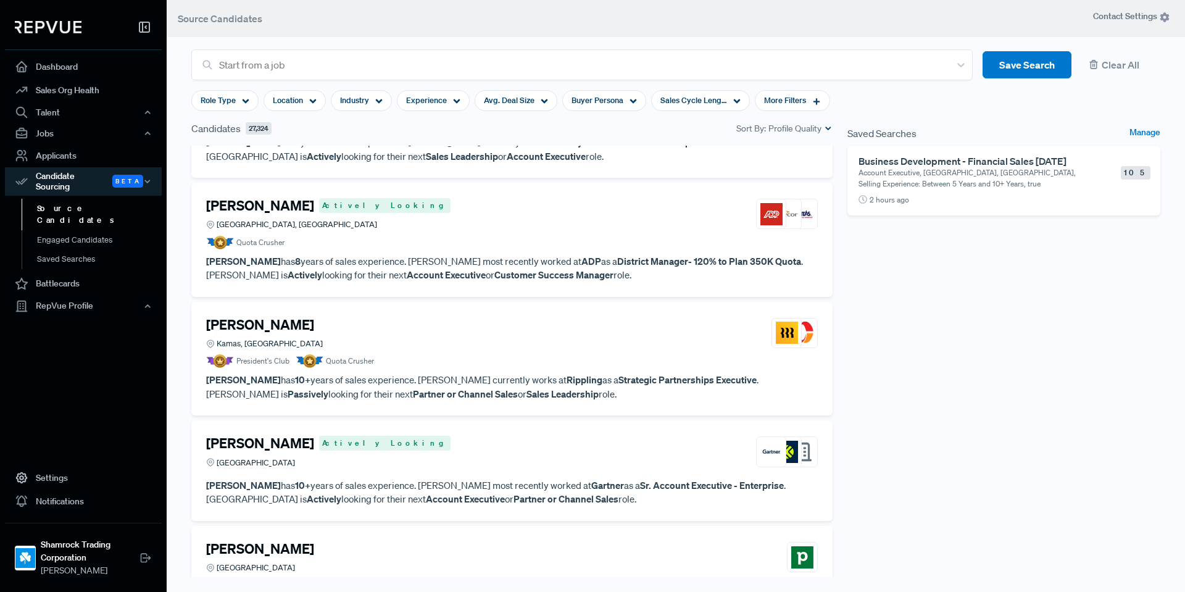
click at [949, 332] on div "Saved Searches Manage Business Development - Financial Sales 09/17/2025 Account…" at bounding box center [1004, 357] width 328 height 472
click at [933, 288] on div "Saved Searches Manage Business Development - Financial Sales 09/17/2025 Account…" at bounding box center [1004, 357] width 328 height 472
click at [618, 249] on article "Quota Crusher" at bounding box center [512, 243] width 612 height 14
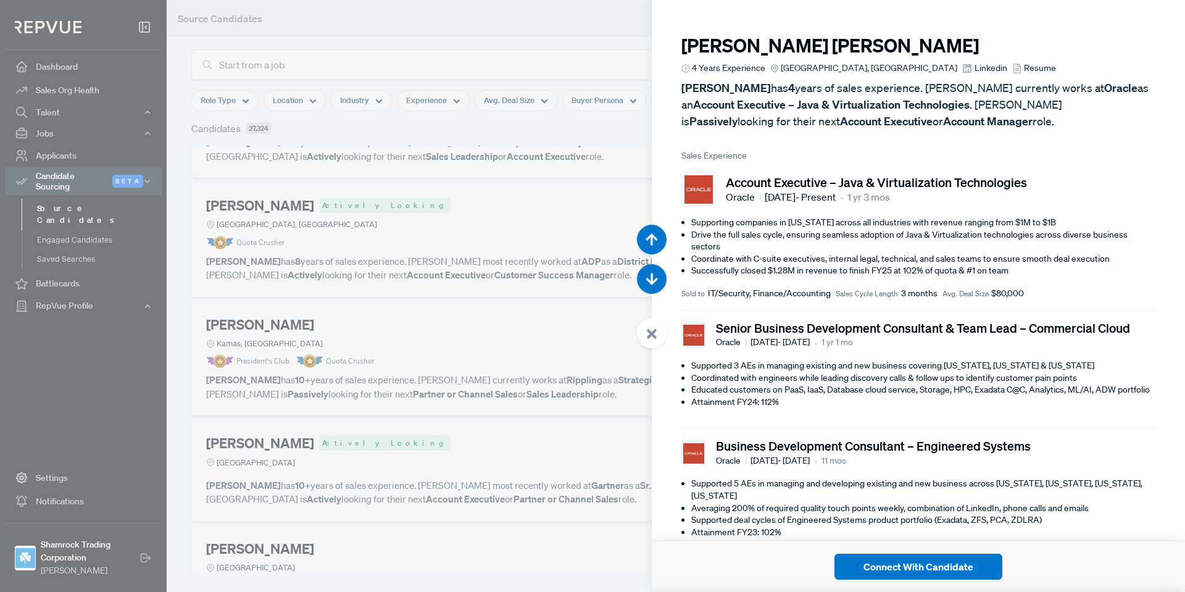
scroll to position [4143, 0]
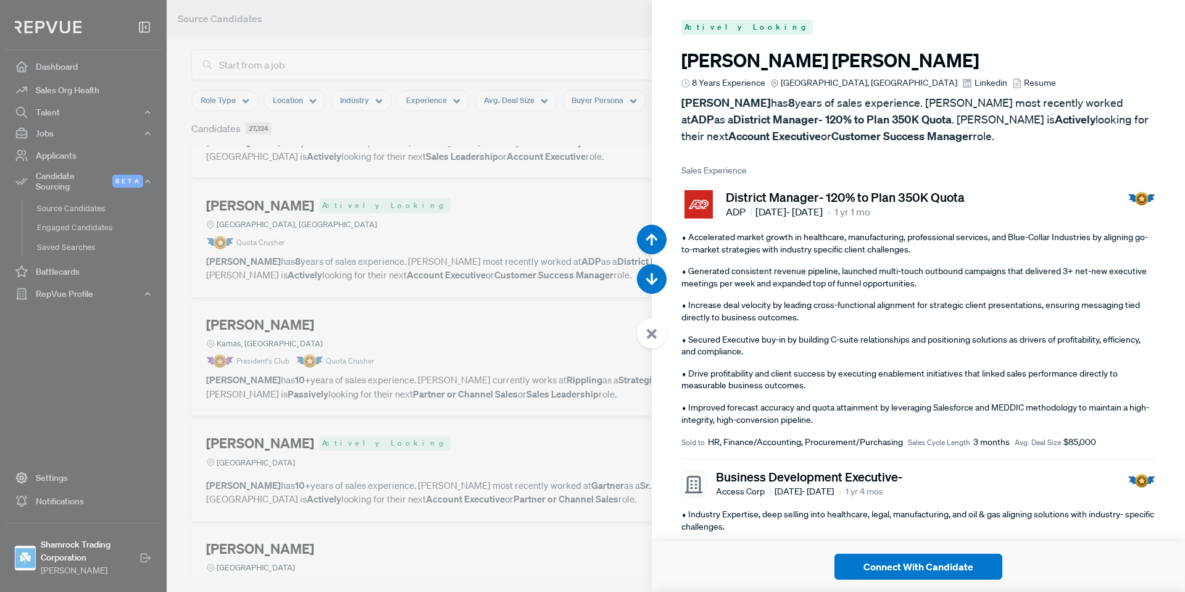
click at [653, 331] on use at bounding box center [652, 334] width 10 height 10
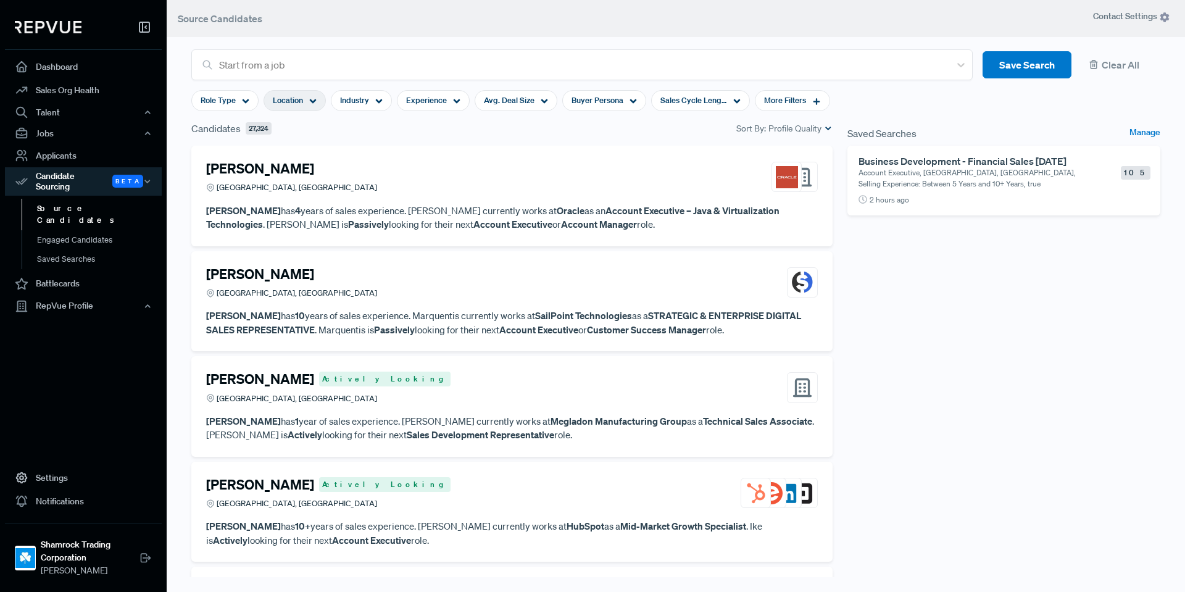
click at [301, 98] on span "Location" at bounding box center [288, 100] width 30 height 12
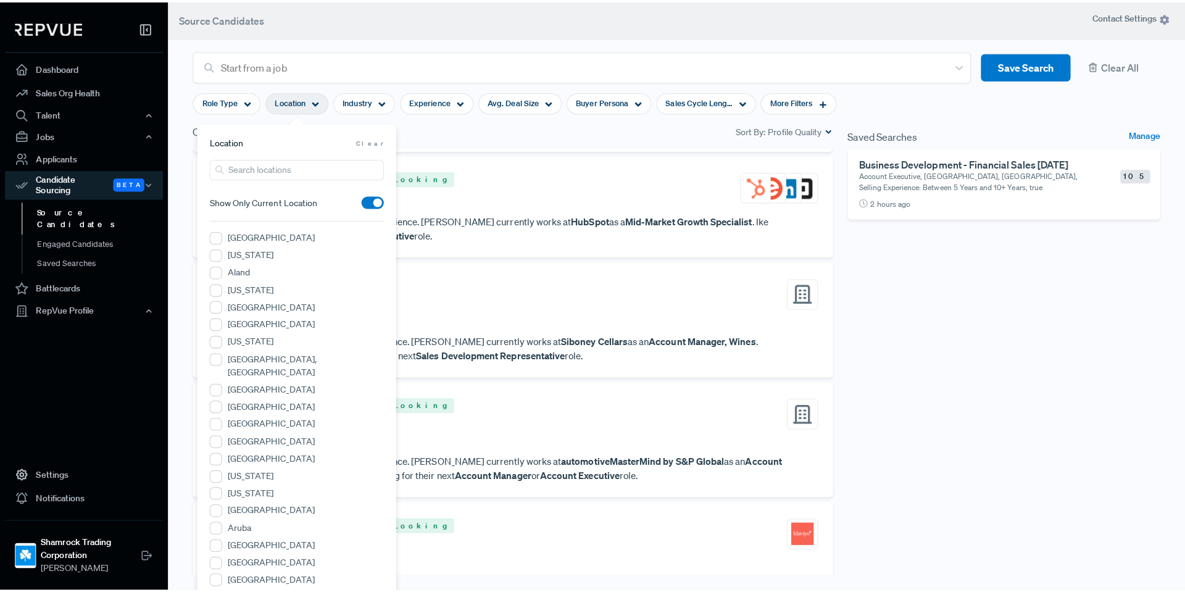
scroll to position [432, 0]
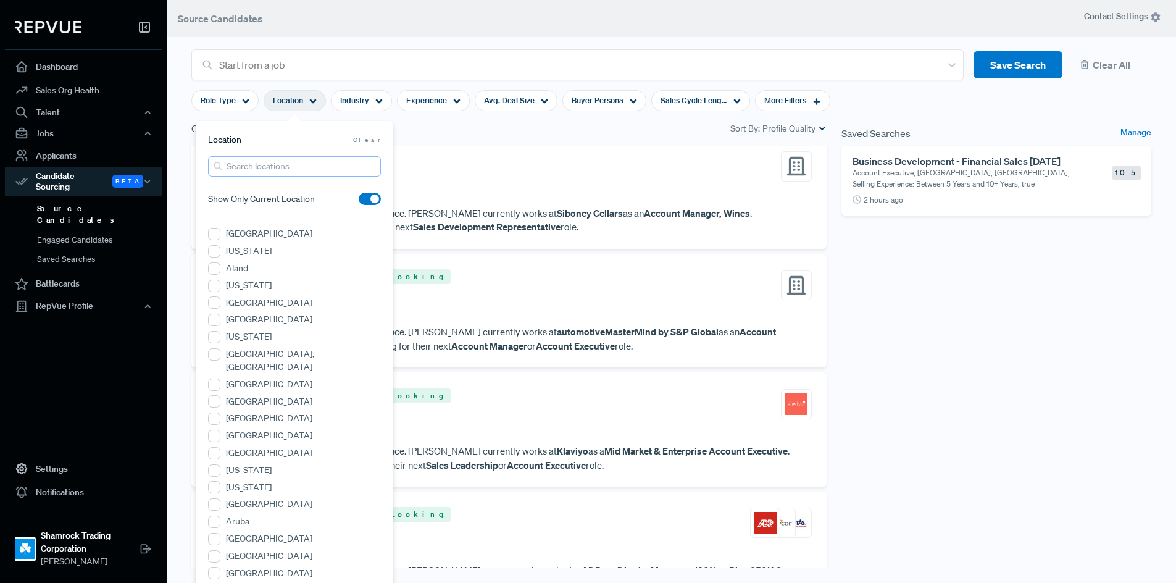
click at [264, 170] on input "search" at bounding box center [294, 166] width 173 height 20
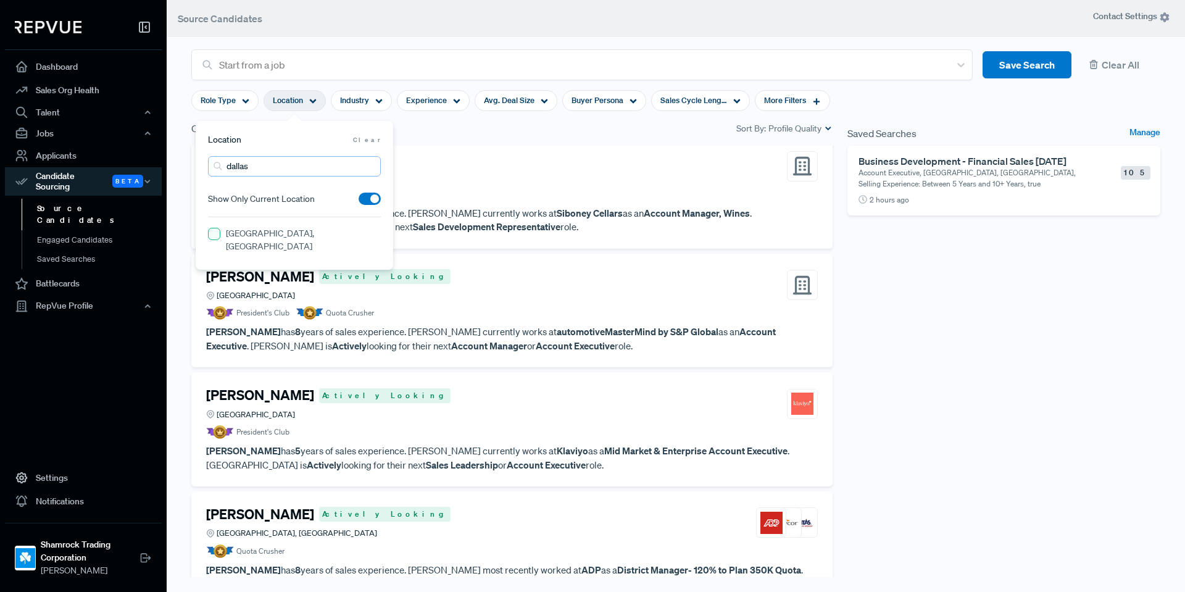
type input "dallas"
click at [218, 235] on TX "[GEOGRAPHIC_DATA], [GEOGRAPHIC_DATA]" at bounding box center [214, 234] width 12 height 12
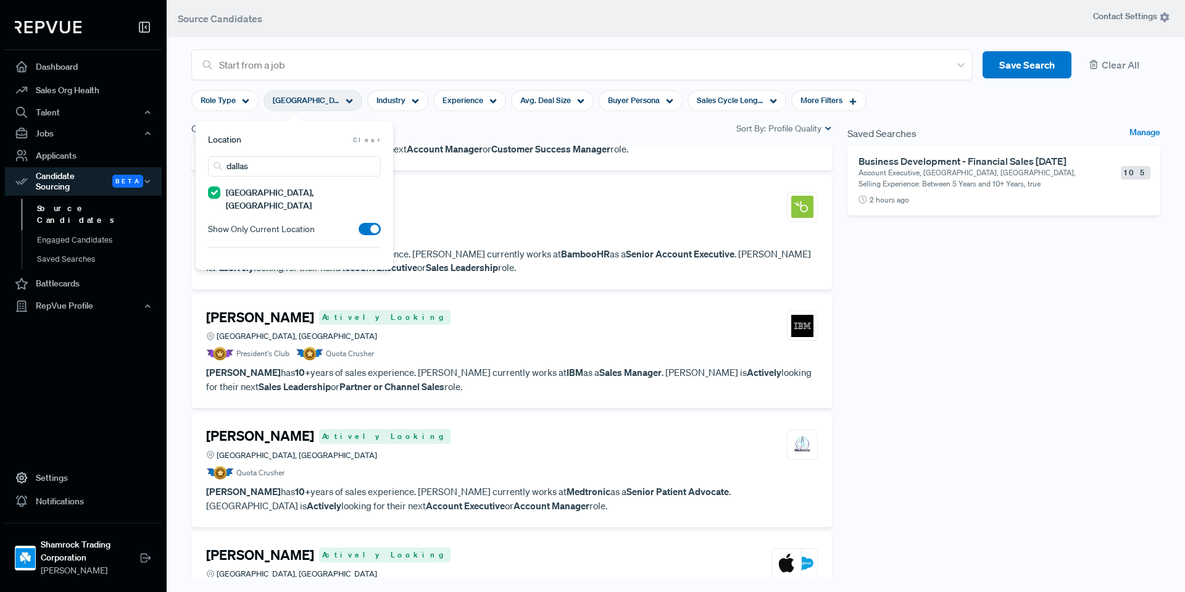
scroll to position [473, 0]
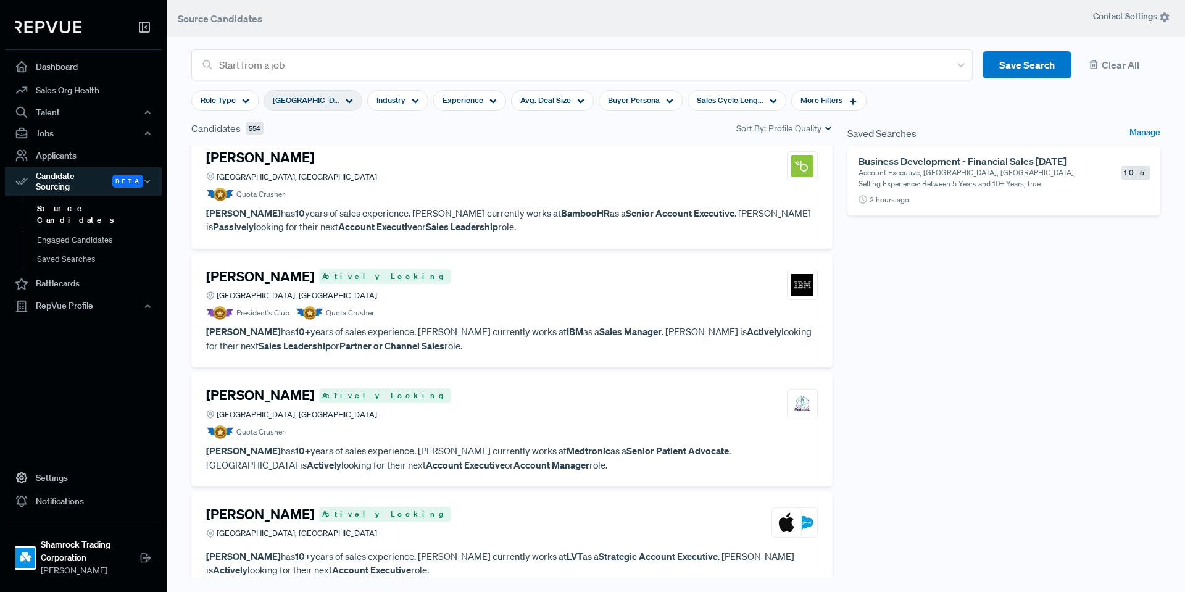
click at [1026, 369] on div "Saved Searches Manage Business Development - Financial Sales 09/17/2025 Account…" at bounding box center [1004, 357] width 328 height 472
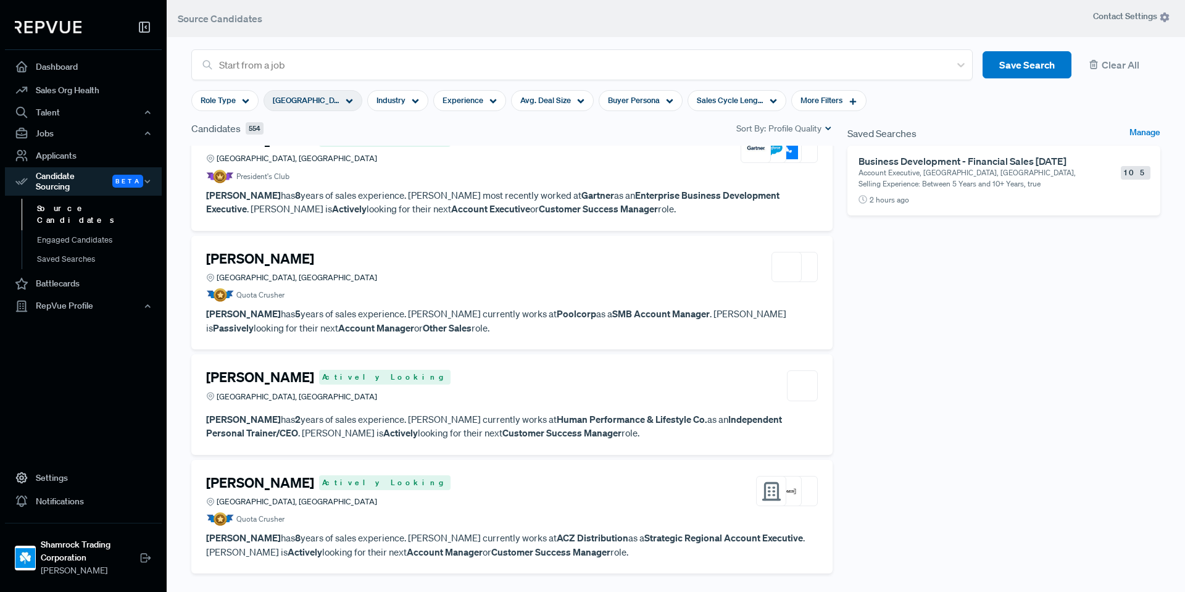
scroll to position [0, 0]
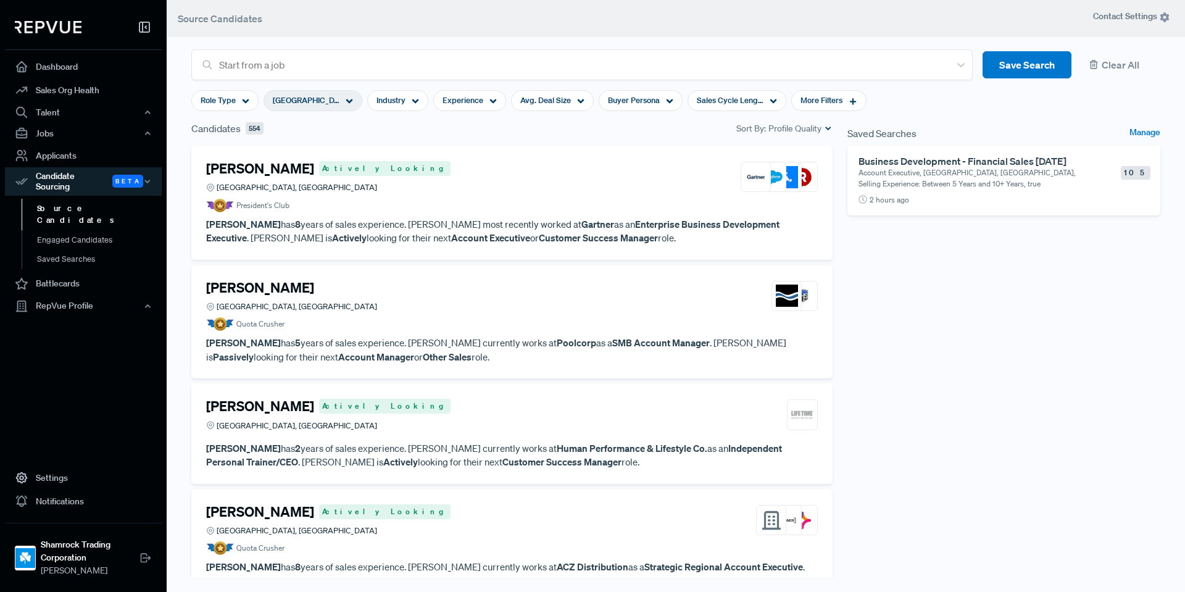
click at [428, 214] on article "Michael LaMendola Actively Looking Greater Dallas Area, TX President's Club Mic…" at bounding box center [512, 202] width 612 height 85
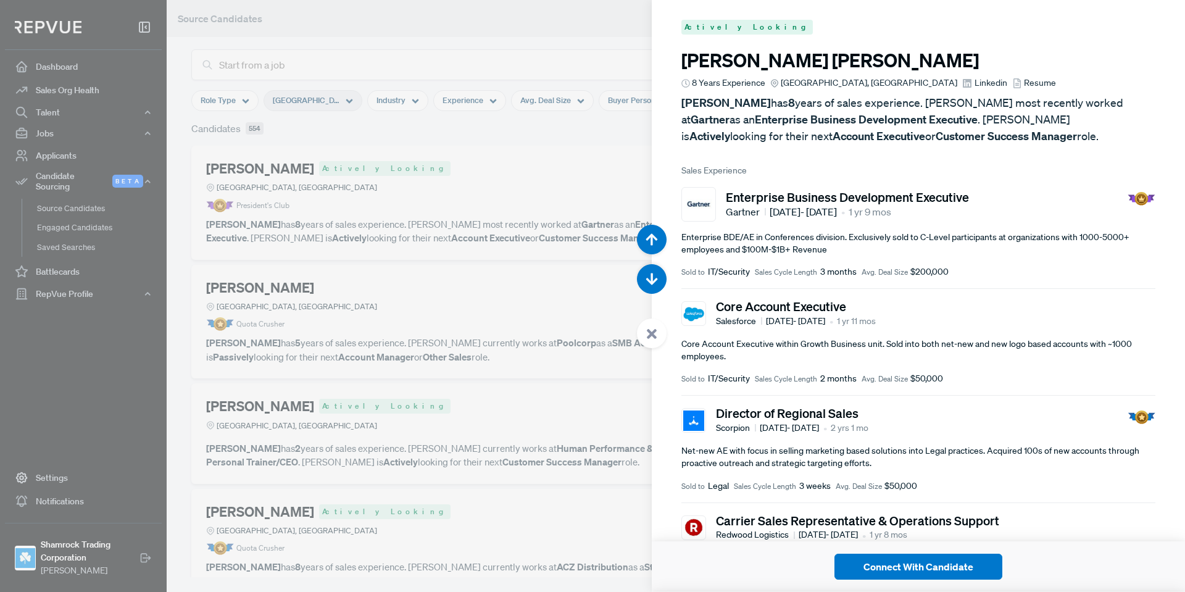
click at [657, 330] on icon at bounding box center [651, 333] width 11 height 11
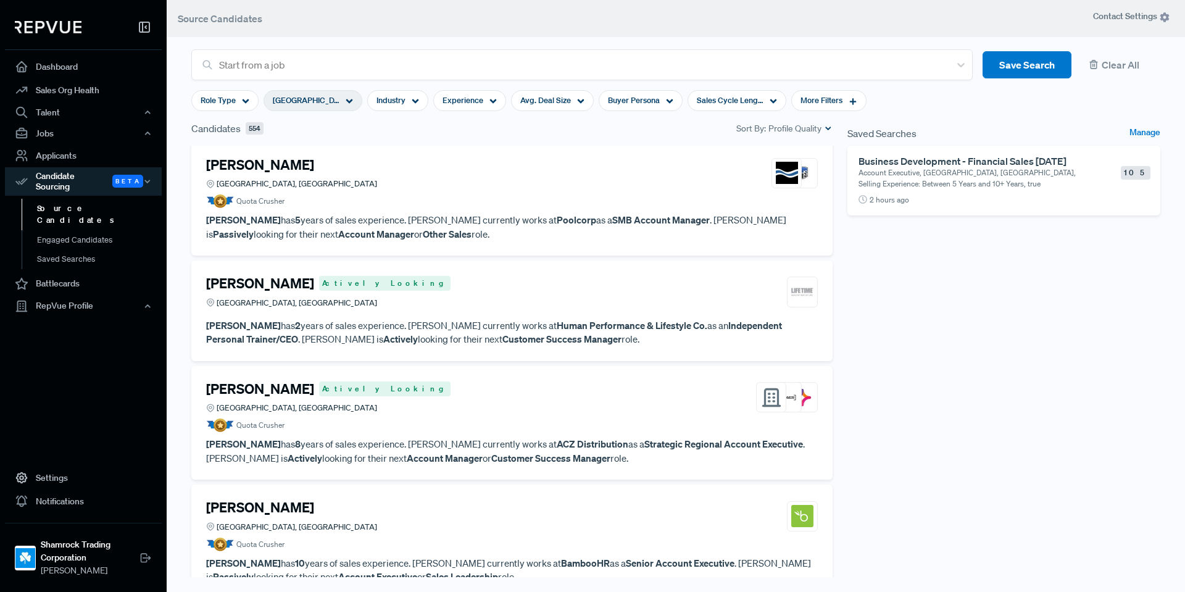
scroll to position [123, 0]
click at [505, 205] on article "Quota Crusher" at bounding box center [512, 201] width 612 height 14
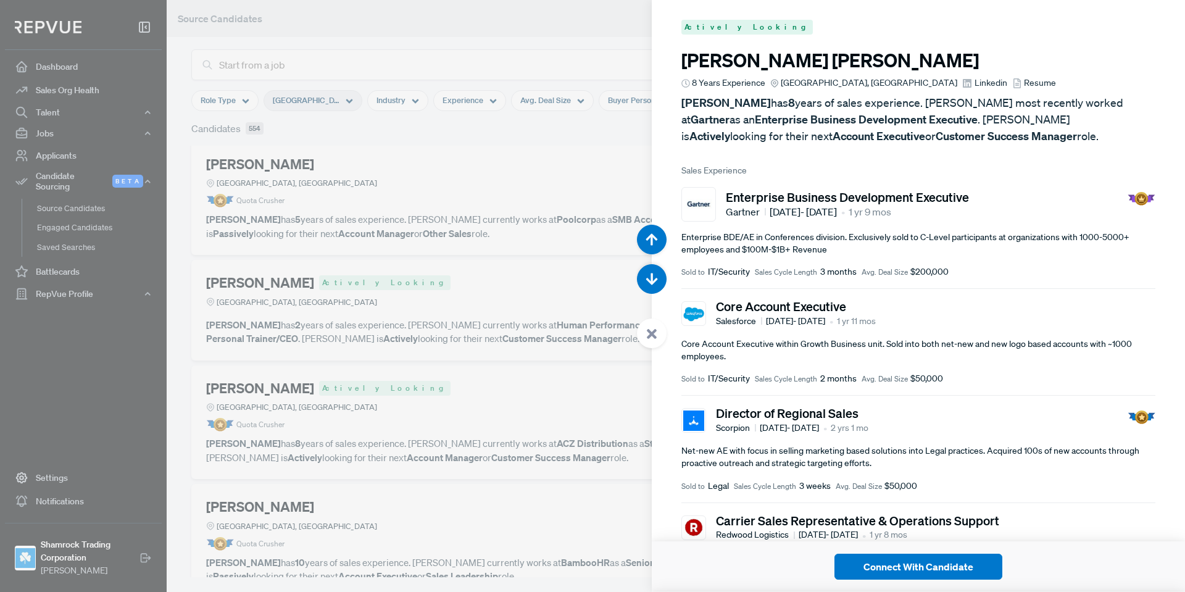
scroll to position [592, 0]
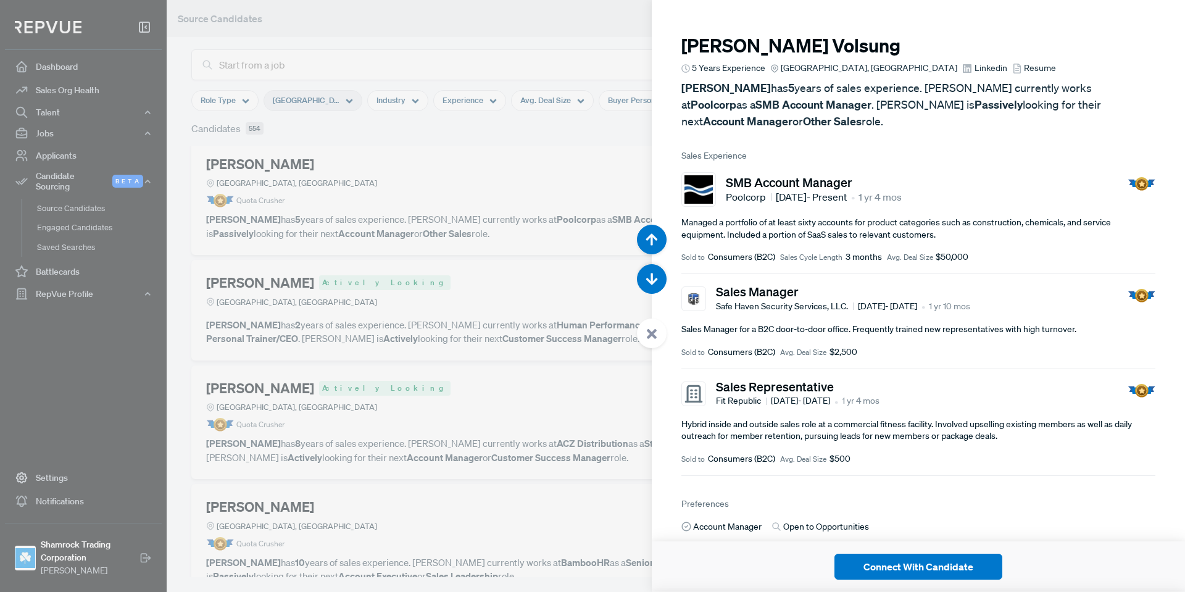
click at [975, 70] on span "Linkedin" at bounding box center [991, 68] width 33 height 13
click at [667, 335] on article "Chad Volsung 5 Years Experience Greater Dallas Area, TX Linkedin Resume Chad Vo…" at bounding box center [918, 334] width 533 height 668
click at [655, 335] on icon at bounding box center [651, 333] width 11 height 11
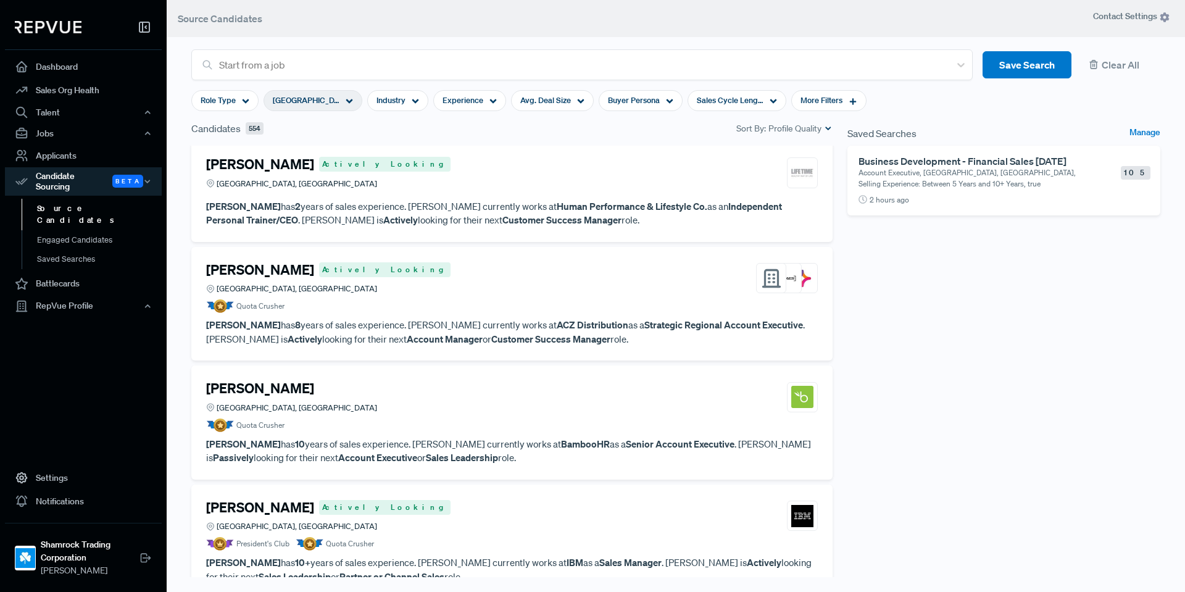
scroll to position [247, 0]
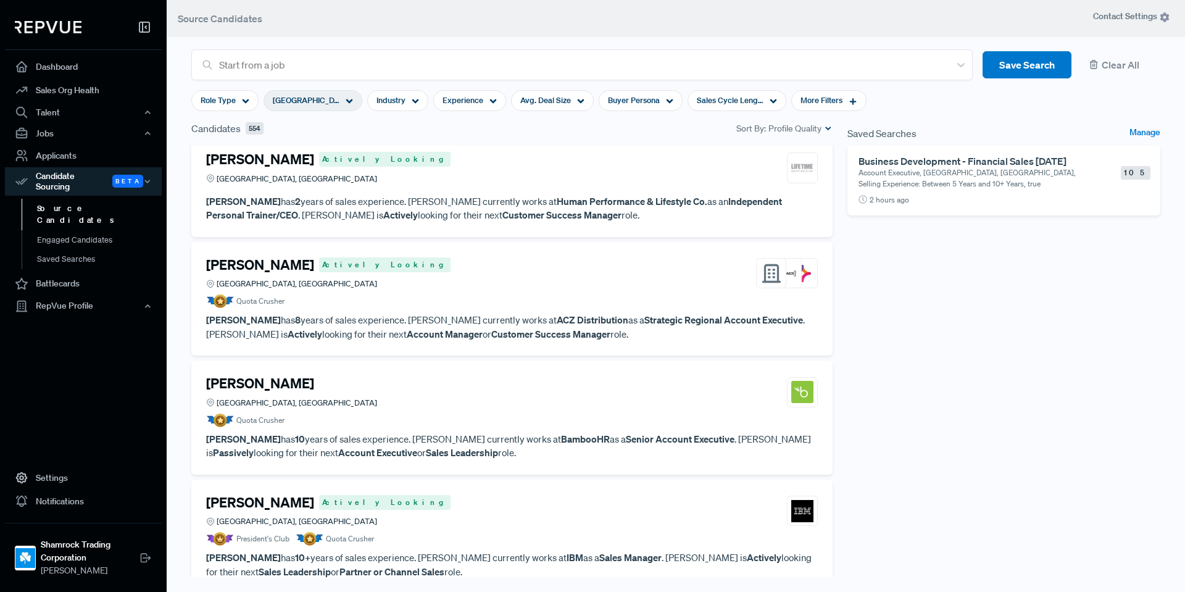
click at [483, 267] on div "Steven Rose Actively Looking Dallas, TX" at bounding box center [512, 273] width 612 height 33
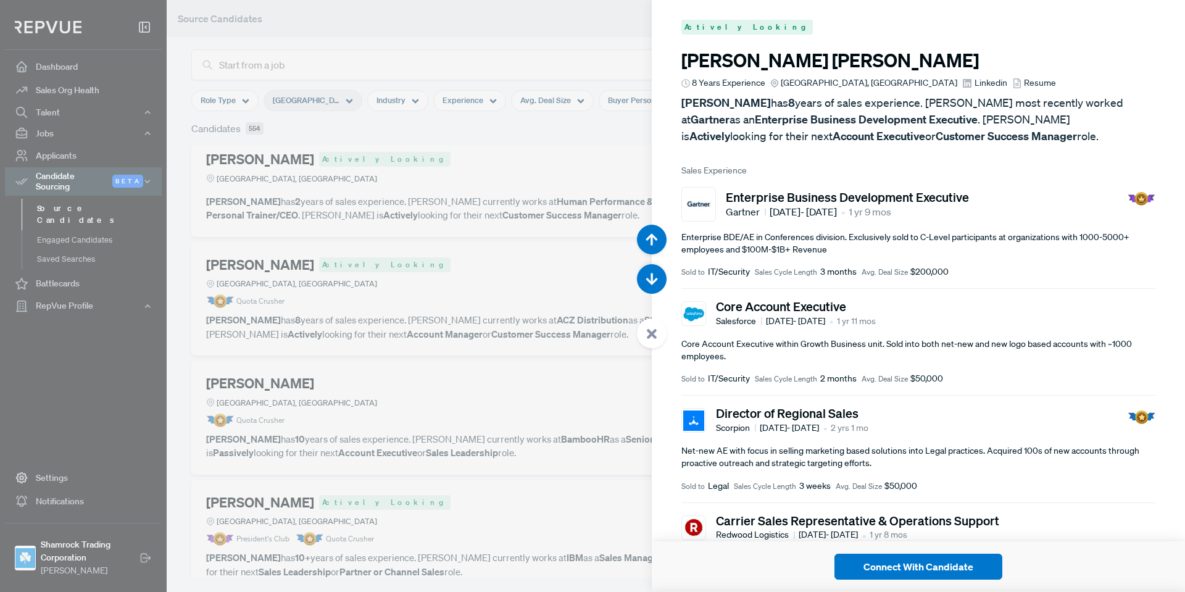
scroll to position [1776, 0]
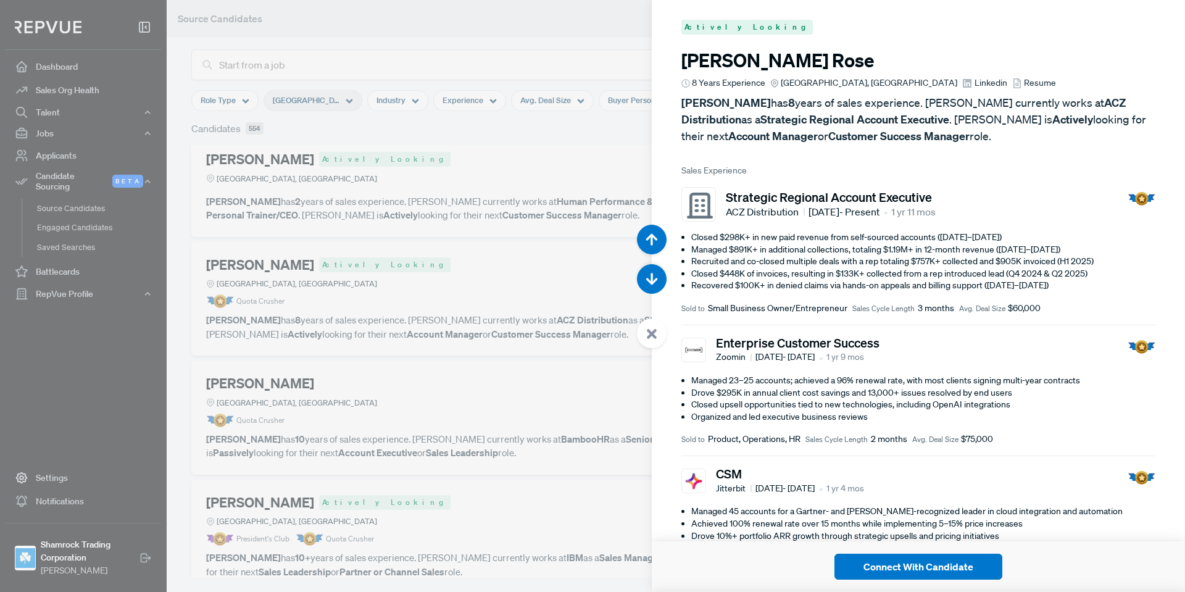
click at [975, 85] on span "Linkedin" at bounding box center [991, 83] width 33 height 13
click at [662, 336] on div at bounding box center [652, 333] width 30 height 30
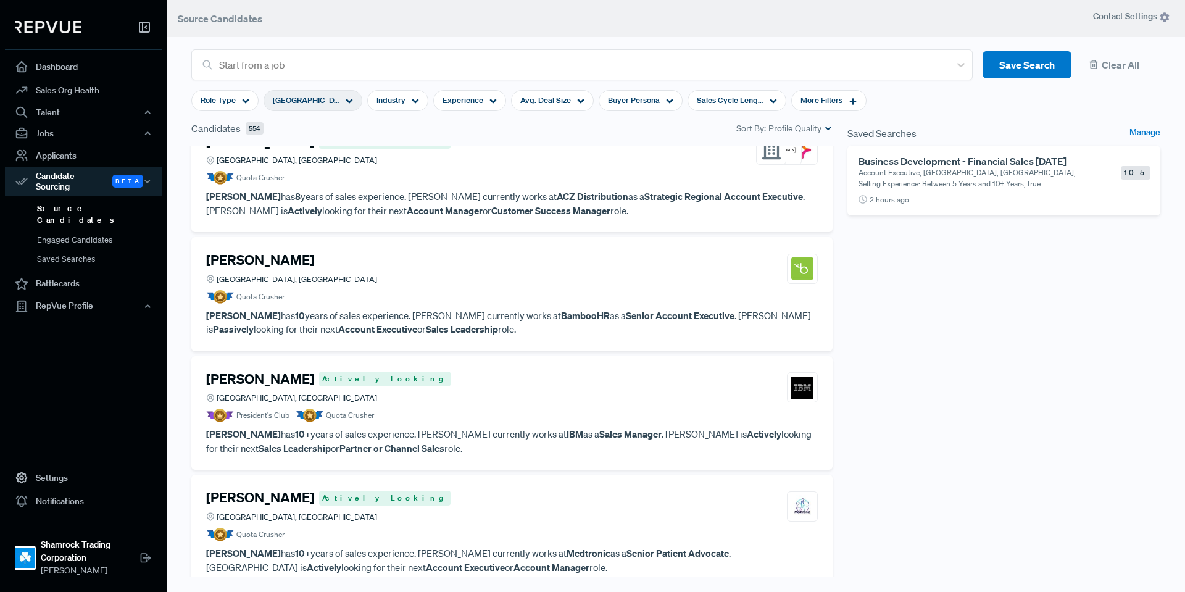
scroll to position [247, 0]
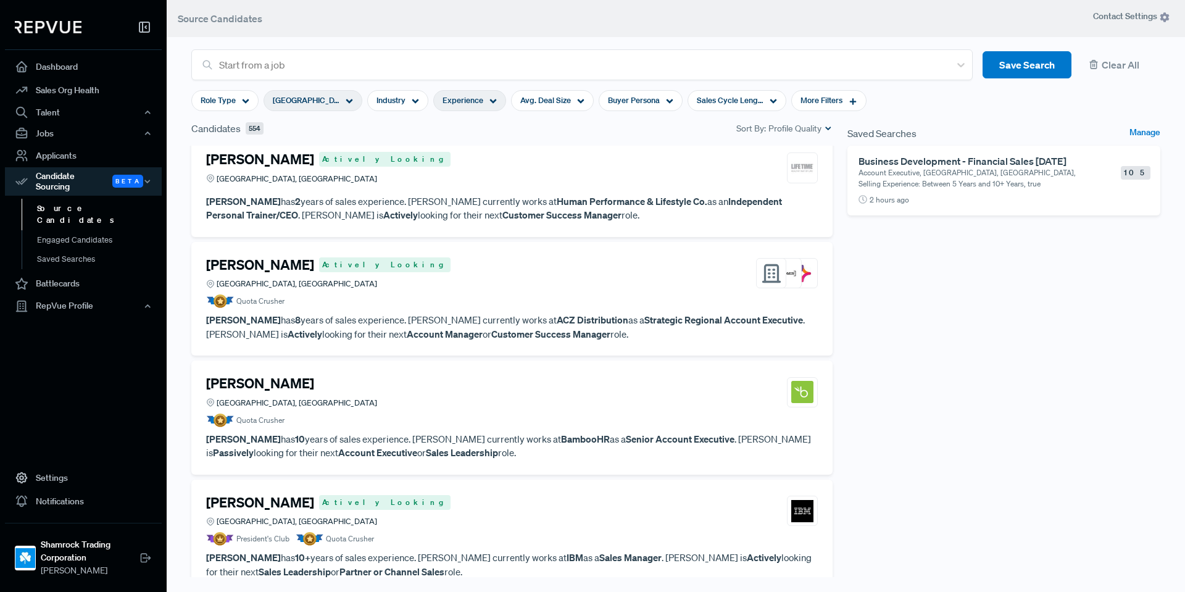
click at [478, 106] on span "Experience" at bounding box center [463, 100] width 41 height 12
type input "6 Years"
drag, startPoint x: 525, startPoint y: 163, endPoint x: 471, endPoint y: 168, distance: 53.9
click at [471, 168] on div "<1Y 10Y+" at bounding box center [469, 162] width 173 height 13
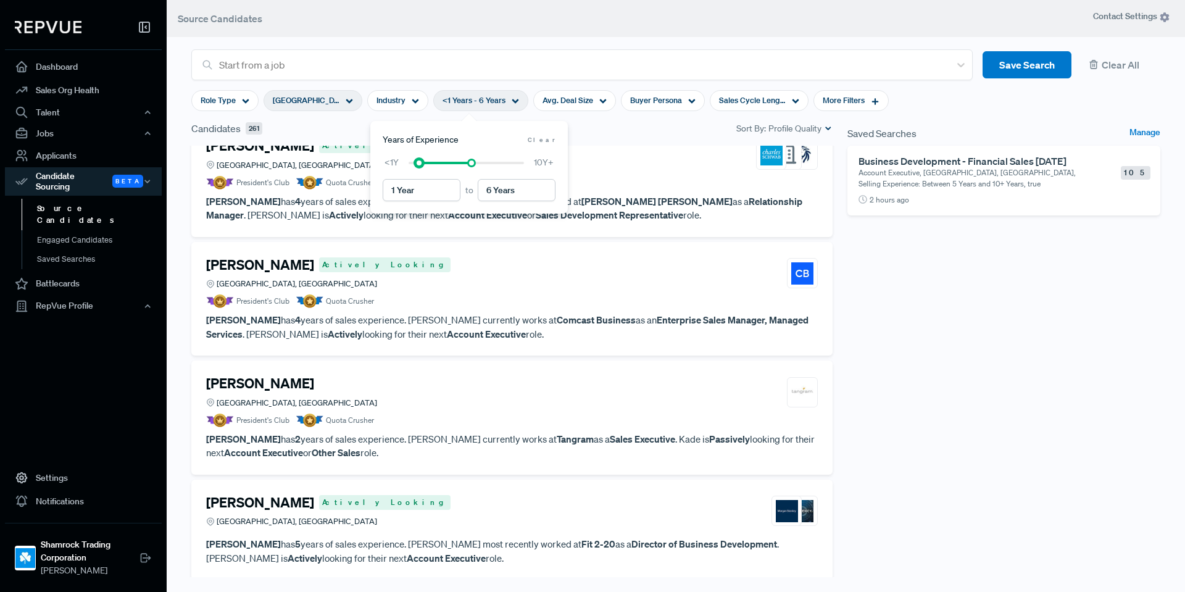
scroll to position [233, 0]
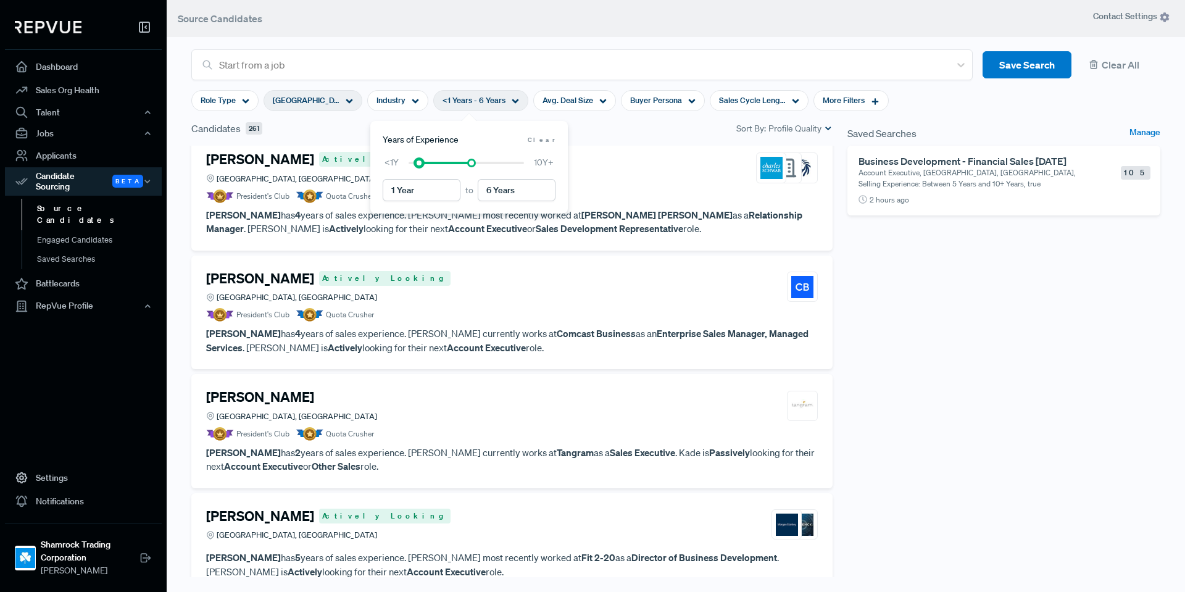
type input "2 Years"
drag, startPoint x: 407, startPoint y: 161, endPoint x: 425, endPoint y: 162, distance: 17.9
click at [425, 162] on div at bounding box center [429, 163] width 9 height 9
click at [646, 143] on div "Candidates 243 Sort By: Profile Quality" at bounding box center [512, 133] width 656 height 25
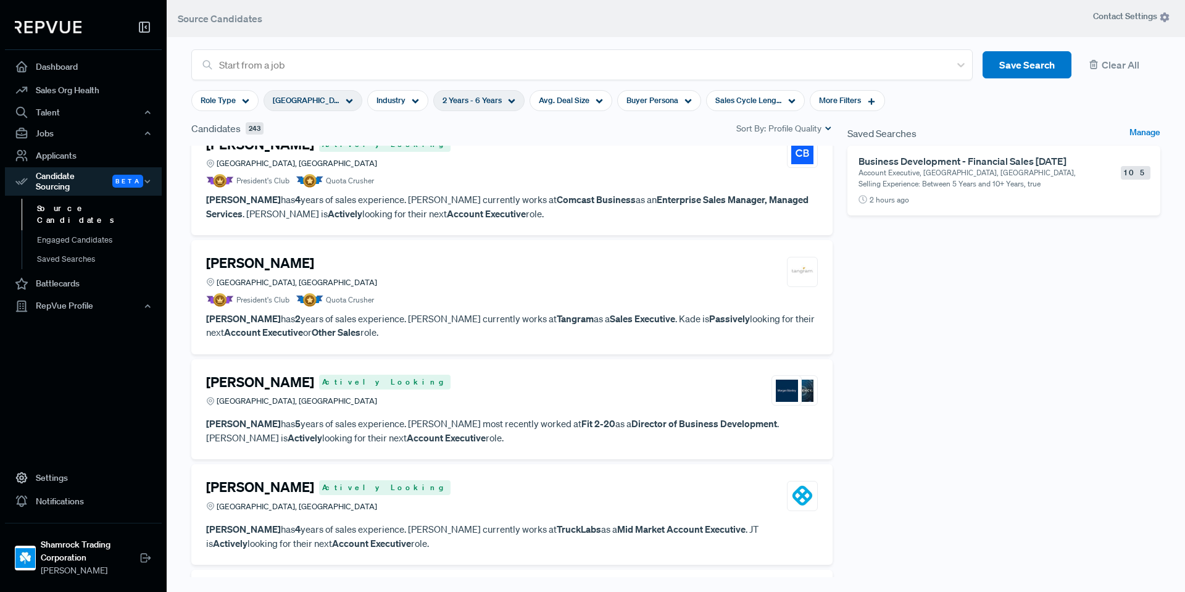
scroll to position [370, 0]
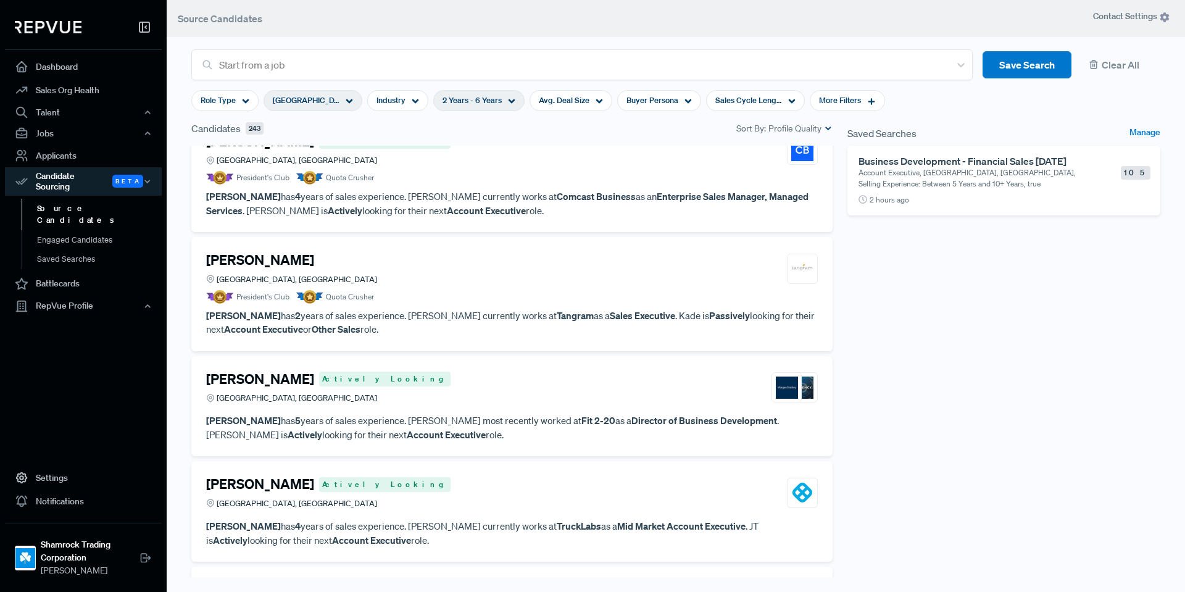
click at [422, 288] on article "Kade Turnage Fort Worth, TX President's Club Quota Crusher" at bounding box center [512, 278] width 612 height 52
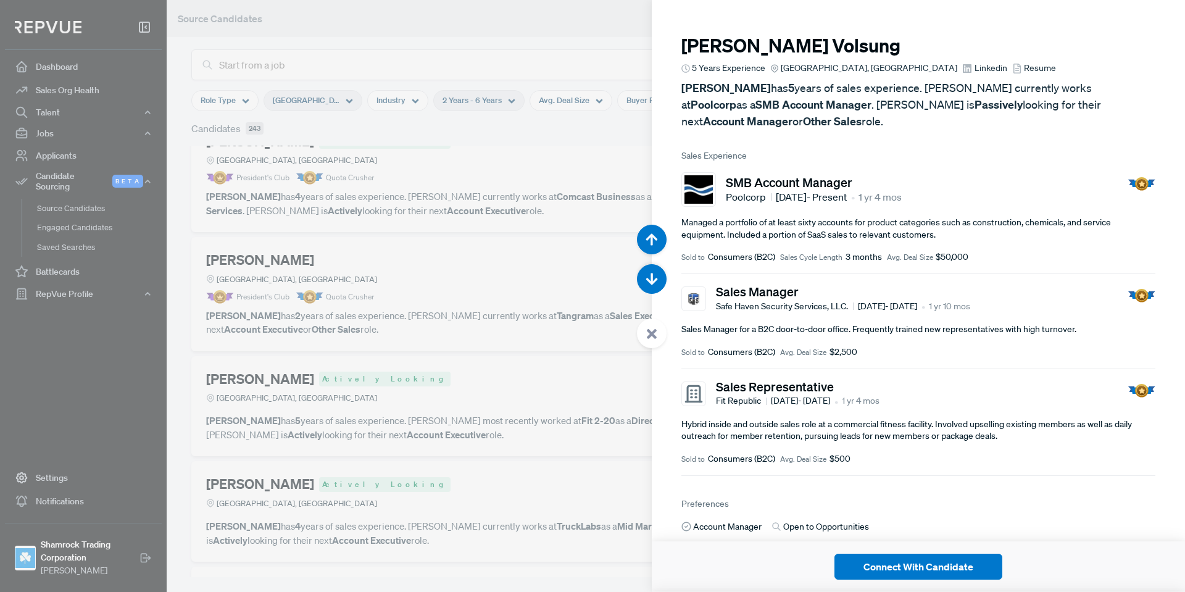
scroll to position [2368, 0]
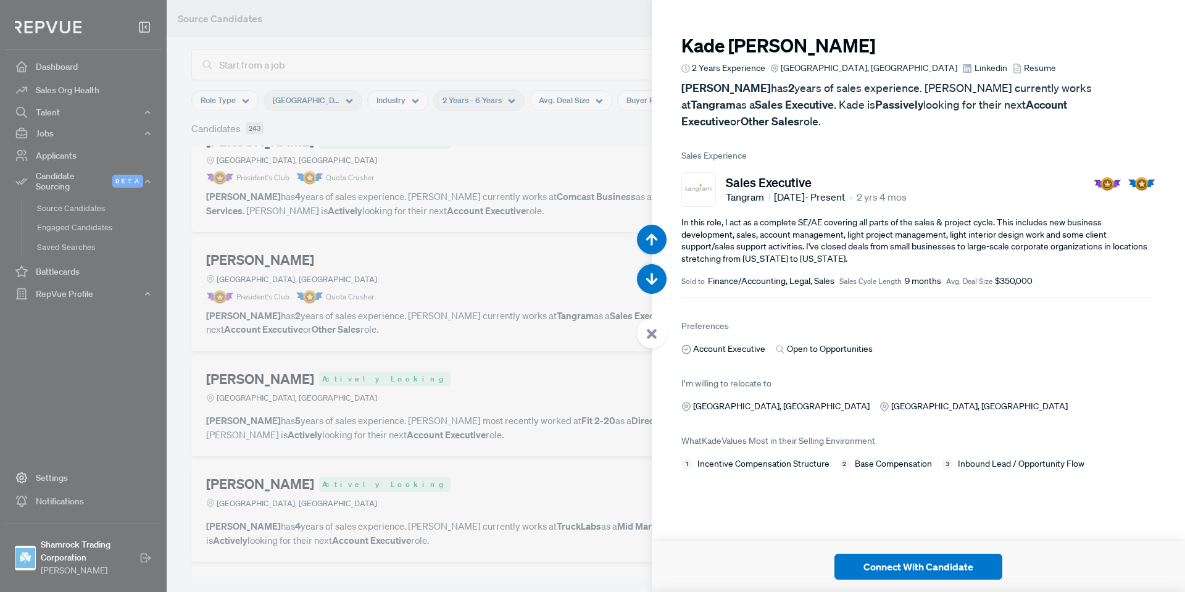
click at [975, 72] on span "Linkedin" at bounding box center [991, 68] width 33 height 13
click at [647, 332] on icon at bounding box center [651, 333] width 11 height 11
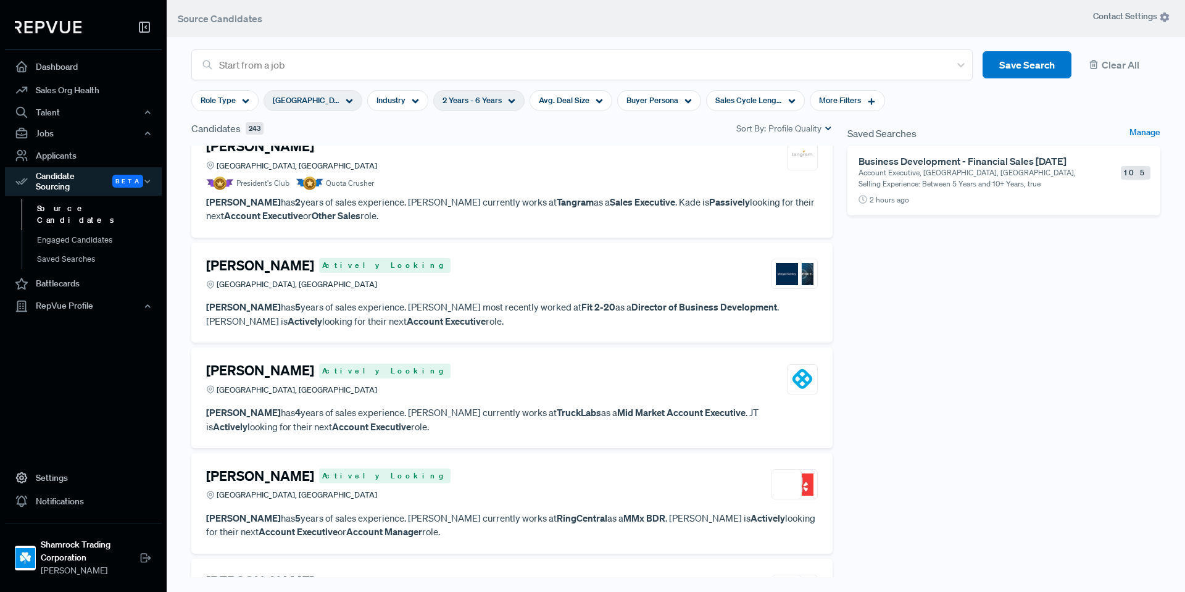
scroll to position [494, 0]
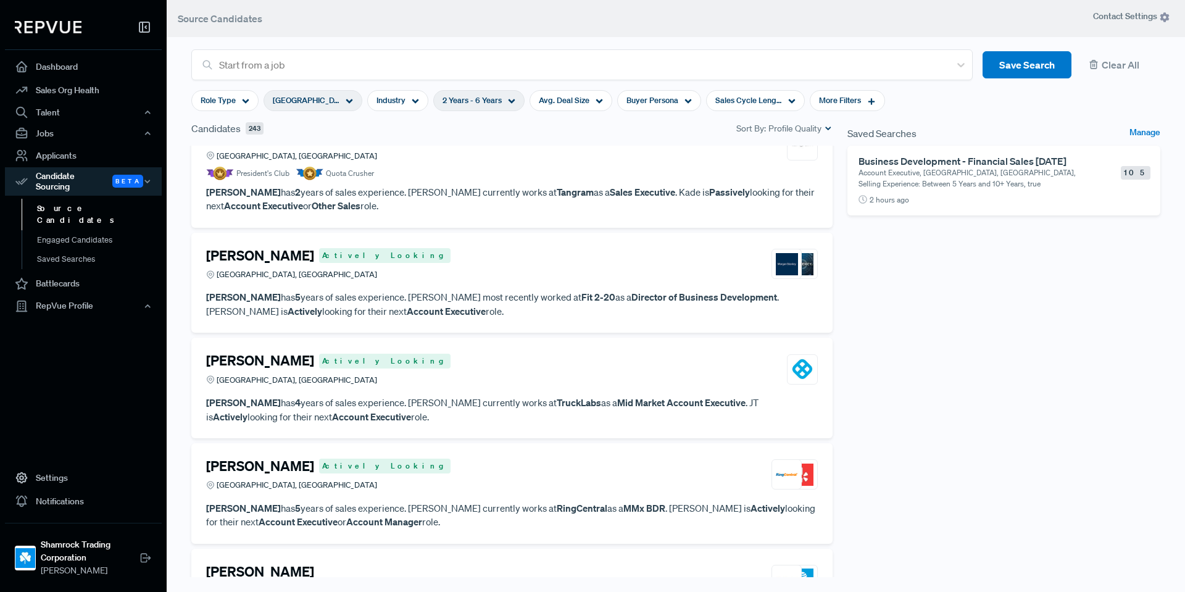
click at [551, 312] on p "Aaron Chaffee has 5 years of sales experience. Aaron most recently worked at Fi…" at bounding box center [512, 304] width 612 height 28
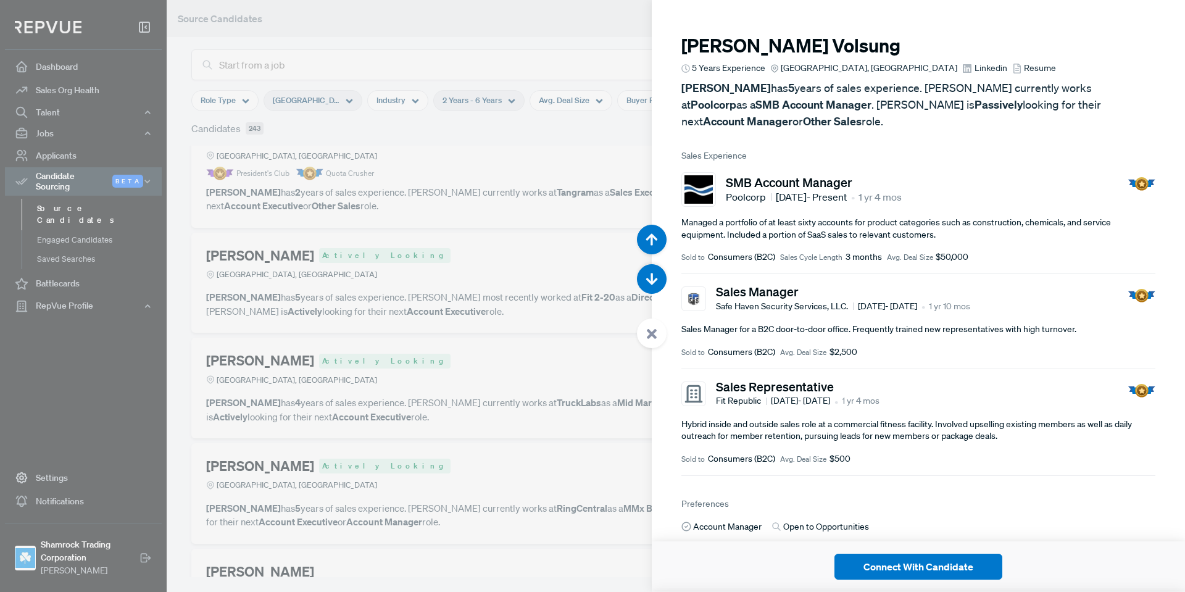
scroll to position [2959, 0]
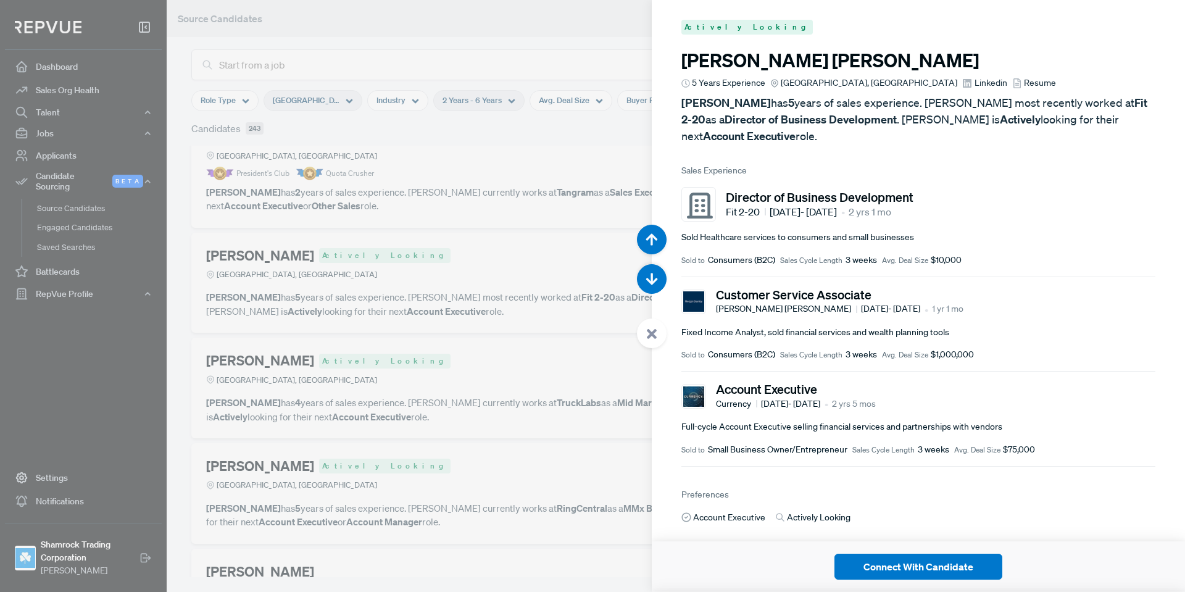
click at [647, 330] on icon at bounding box center [651, 333] width 11 height 11
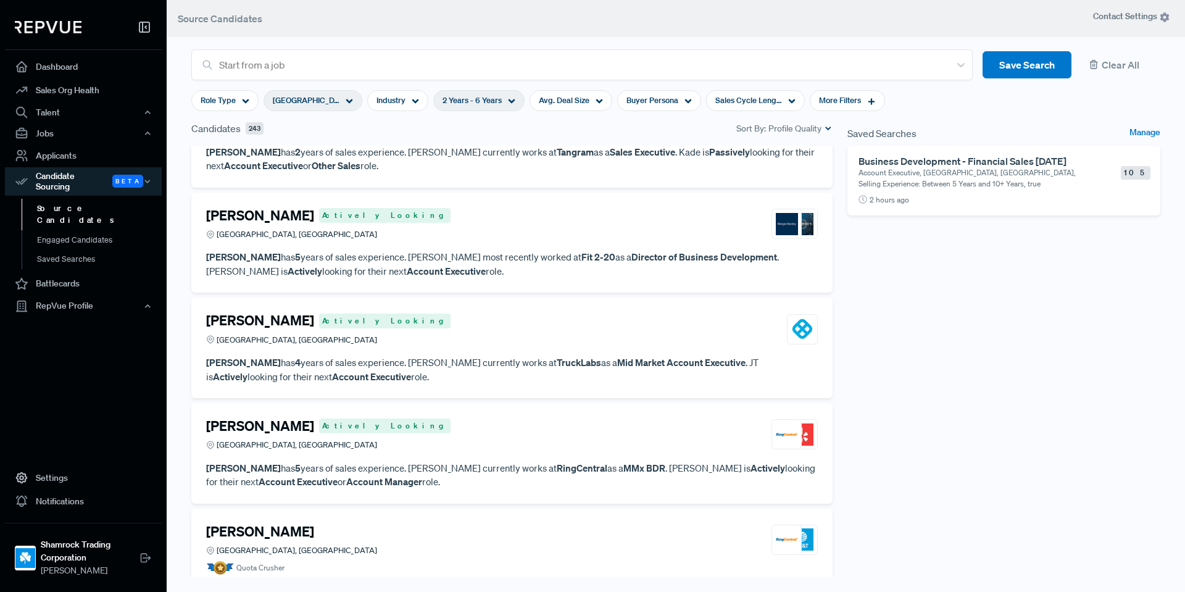
scroll to position [555, 0]
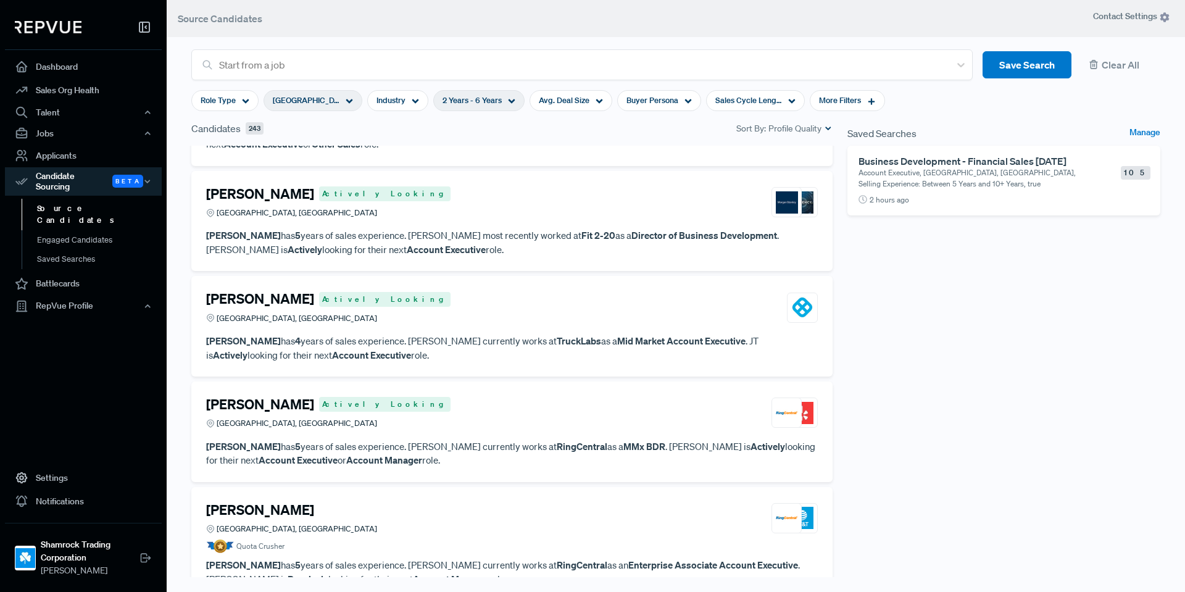
click at [617, 341] on strong "Mid Market Account Executive" at bounding box center [681, 341] width 128 height 12
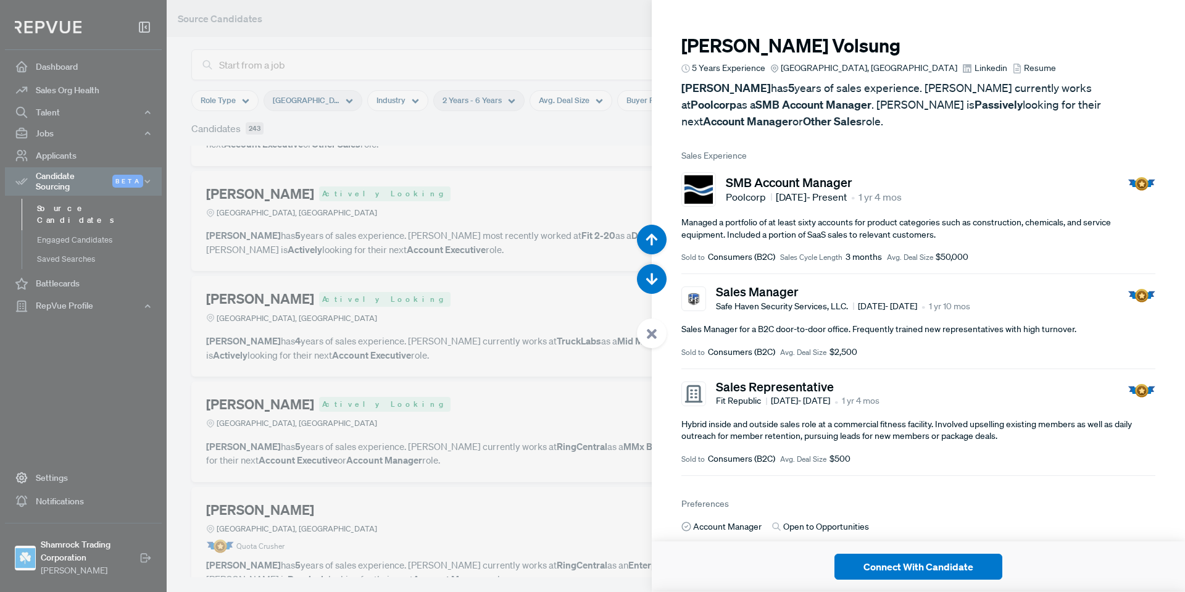
scroll to position [3551, 0]
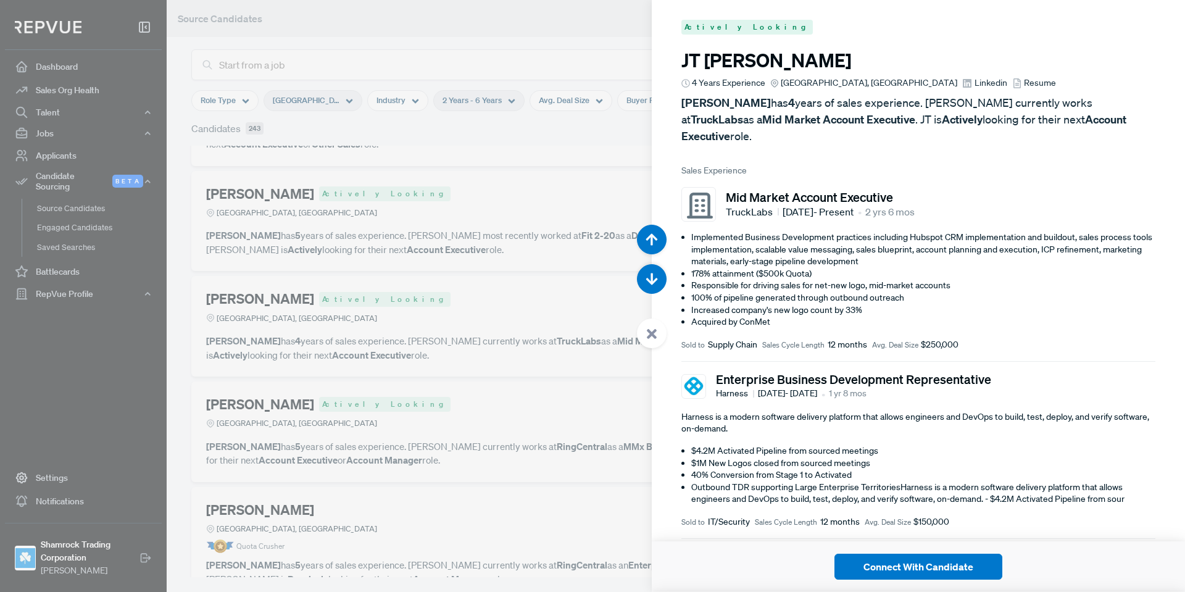
click at [975, 83] on span "Linkedin" at bounding box center [991, 83] width 33 height 13
click at [654, 344] on div at bounding box center [652, 333] width 30 height 30
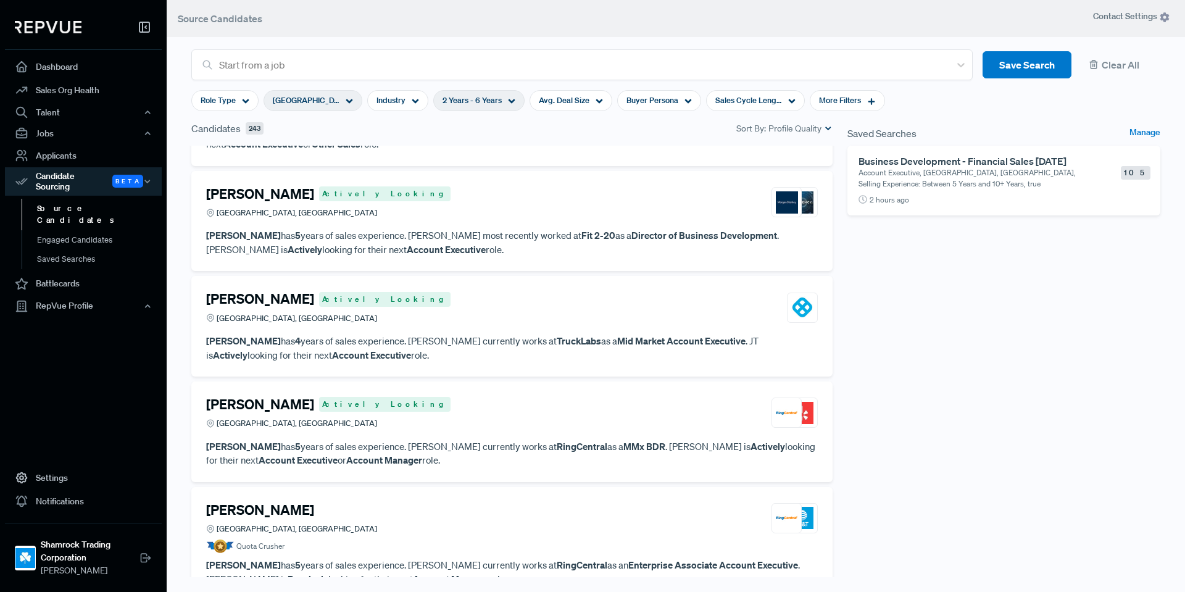
click at [394, 315] on div "JT Kirtley Actively Looking Dallas, TX" at bounding box center [512, 307] width 612 height 33
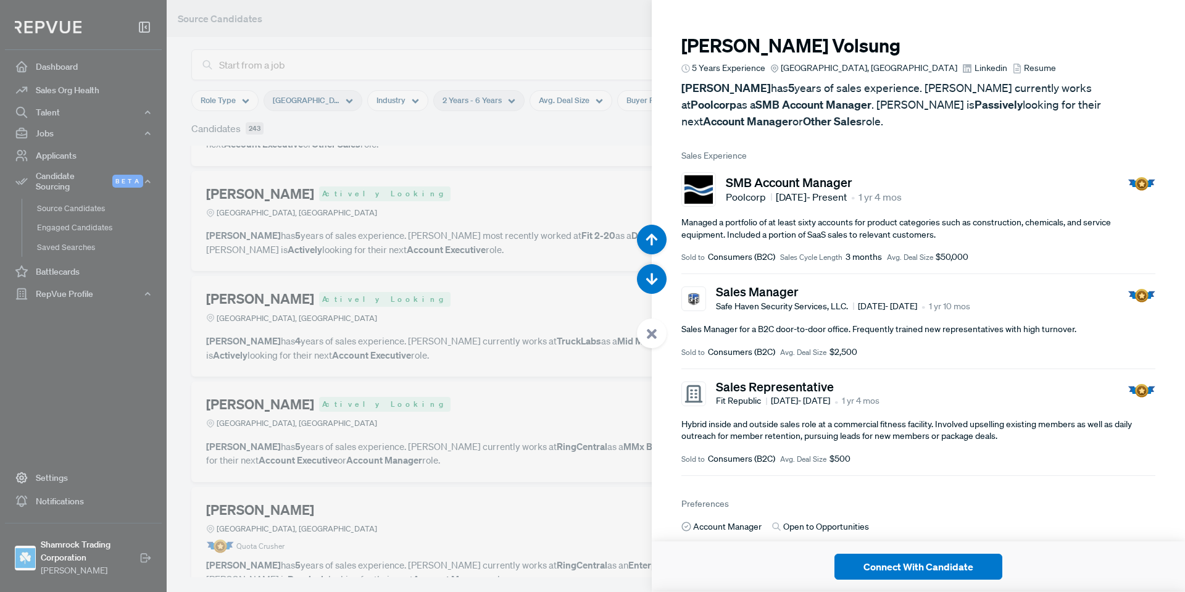
scroll to position [3551, 0]
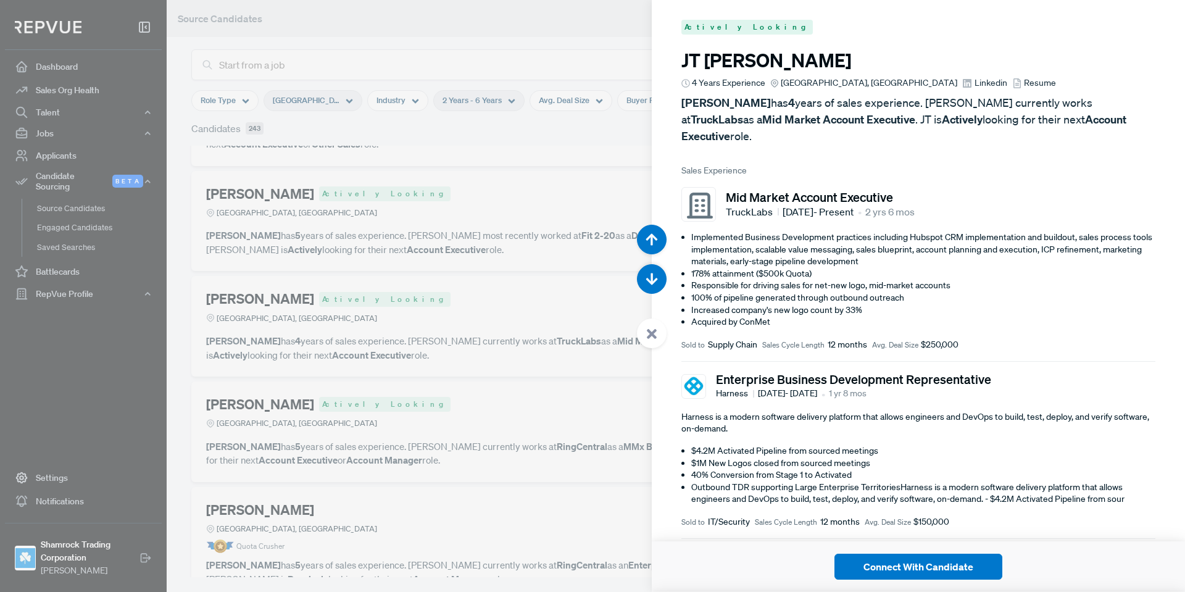
click at [975, 82] on span "Linkedin" at bounding box center [991, 83] width 33 height 13
click at [654, 327] on div at bounding box center [652, 333] width 30 height 30
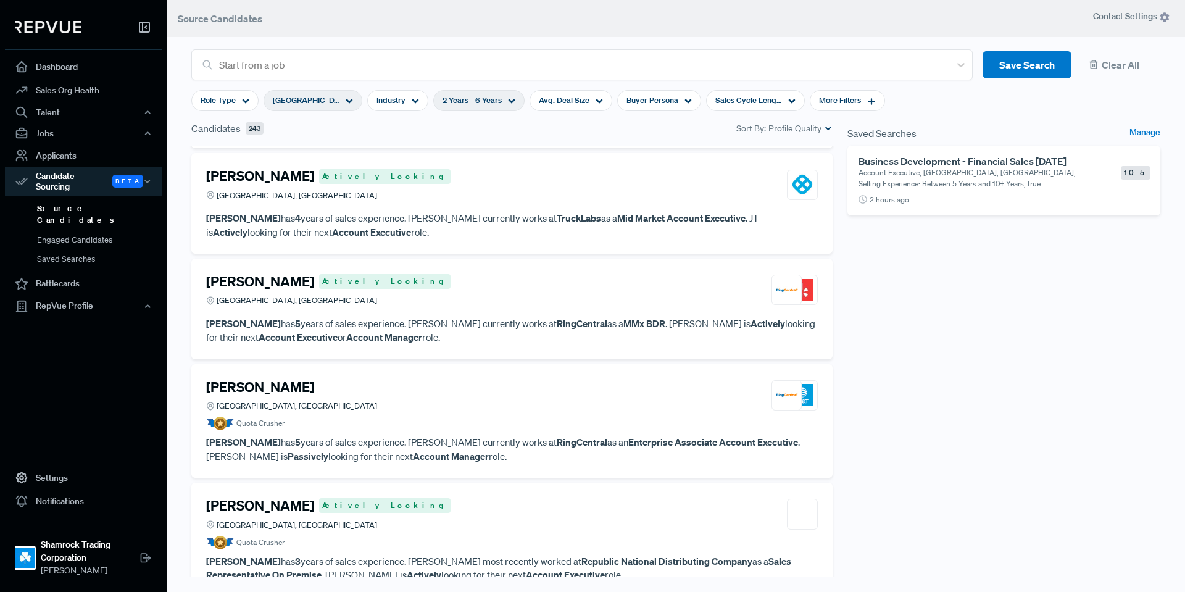
scroll to position [679, 0]
click at [522, 343] on p "Robert Ortiz has 5 years of sales experience. Robert currently works at RingCen…" at bounding box center [512, 330] width 612 height 28
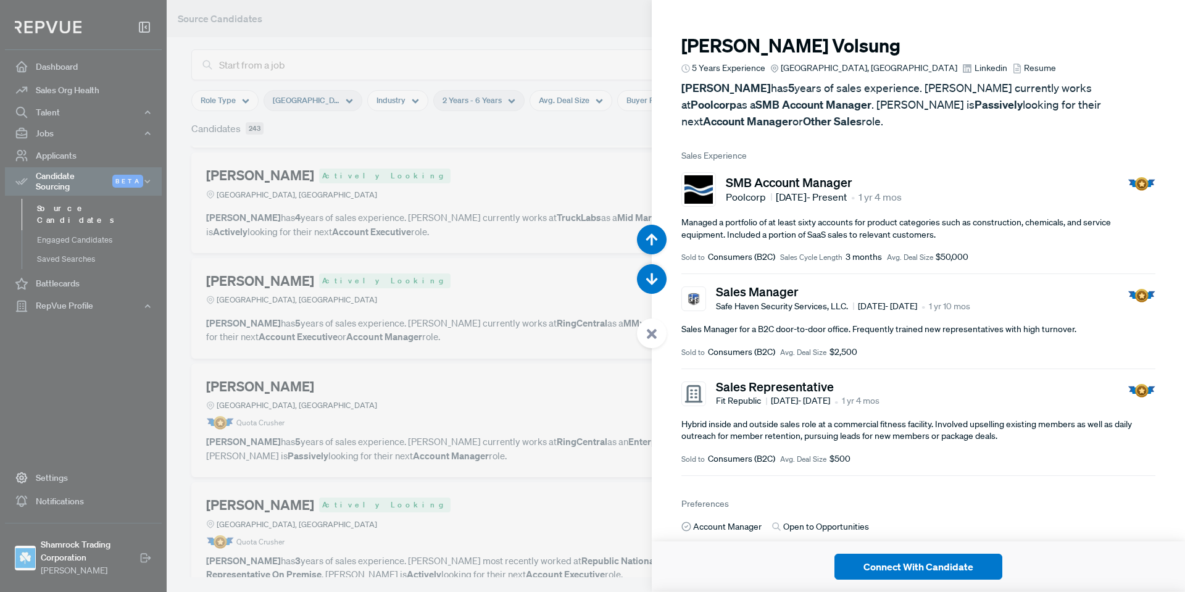
scroll to position [4143, 0]
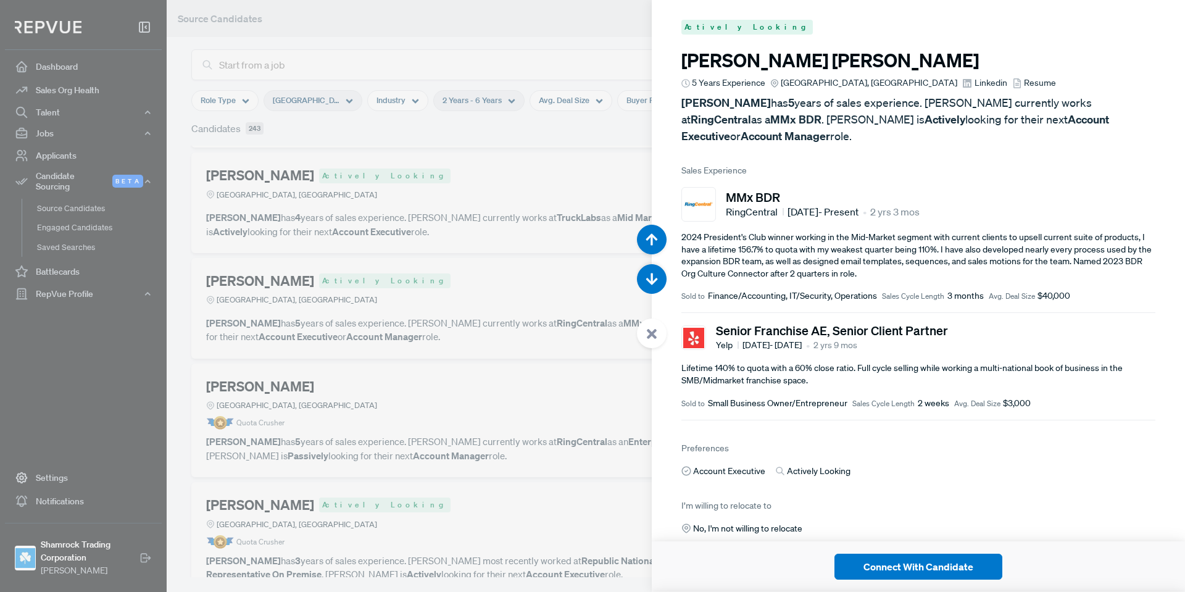
click at [975, 81] on span "Linkedin" at bounding box center [991, 83] width 33 height 13
click at [641, 335] on div at bounding box center [652, 333] width 30 height 30
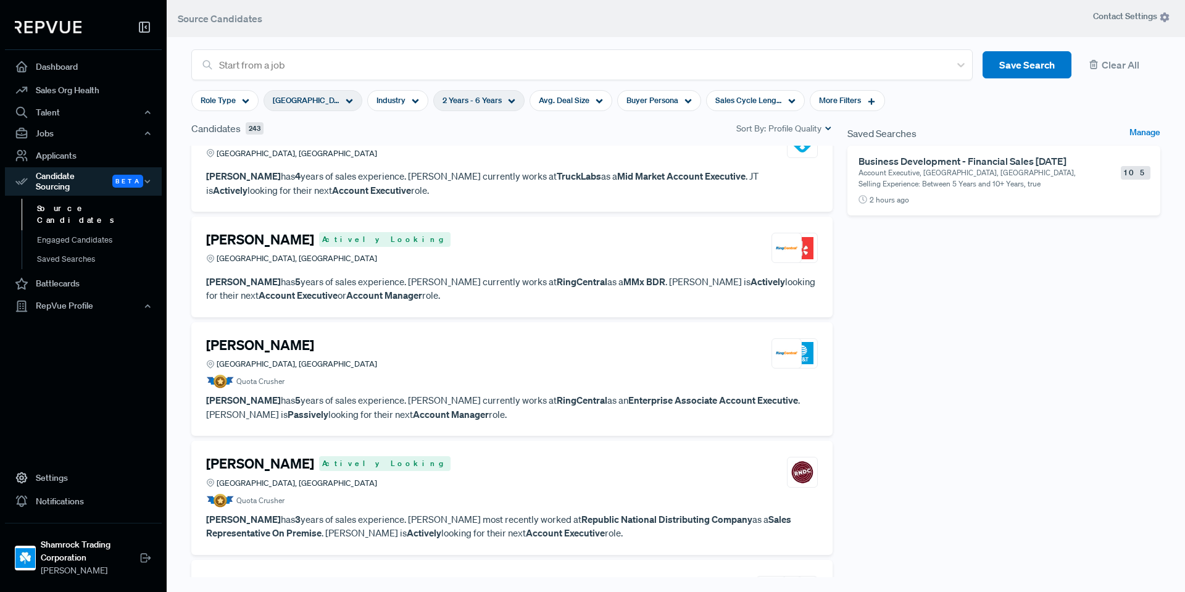
scroll to position [802, 0]
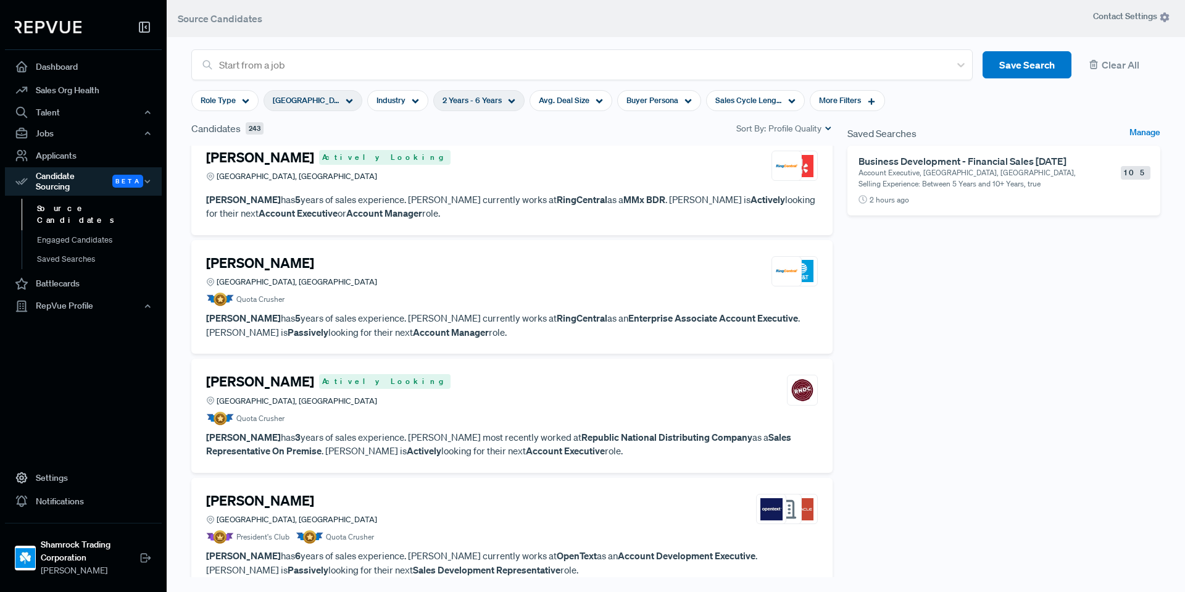
click at [431, 395] on div "Edward Calderon Actively Looking Fort Worth, TX" at bounding box center [512, 389] width 612 height 33
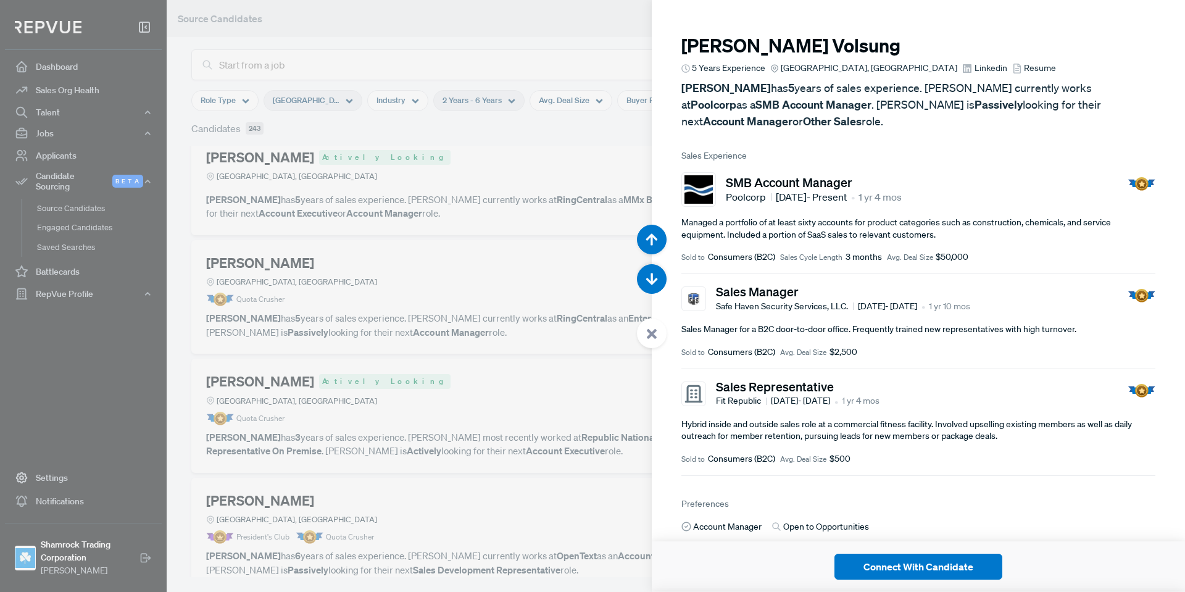
scroll to position [5327, 0]
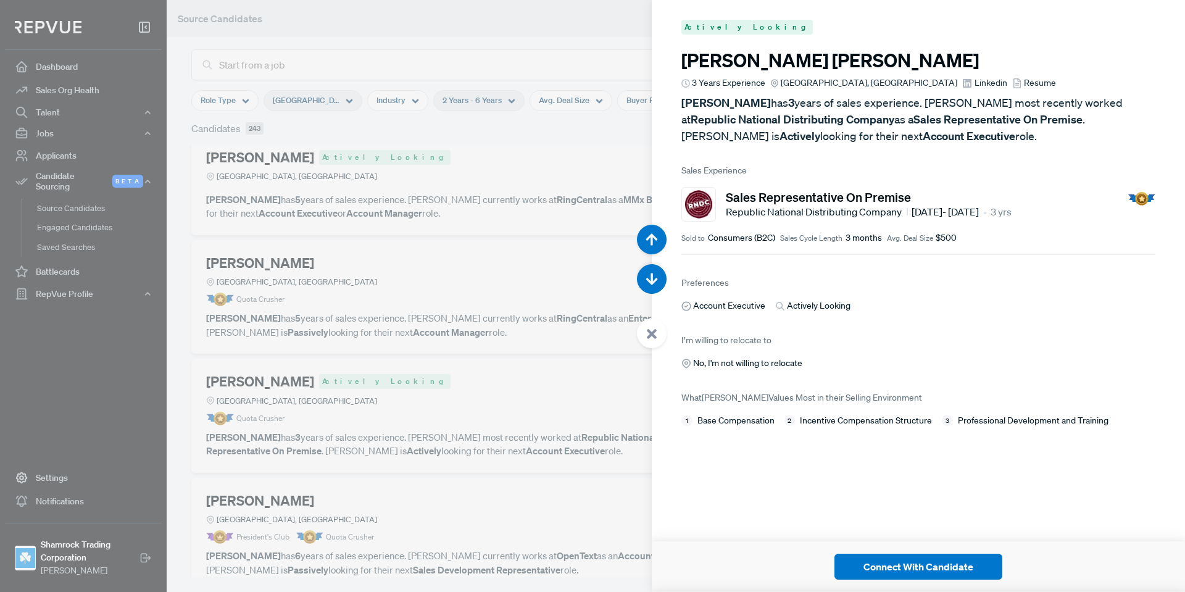
click at [648, 336] on use at bounding box center [652, 334] width 10 height 10
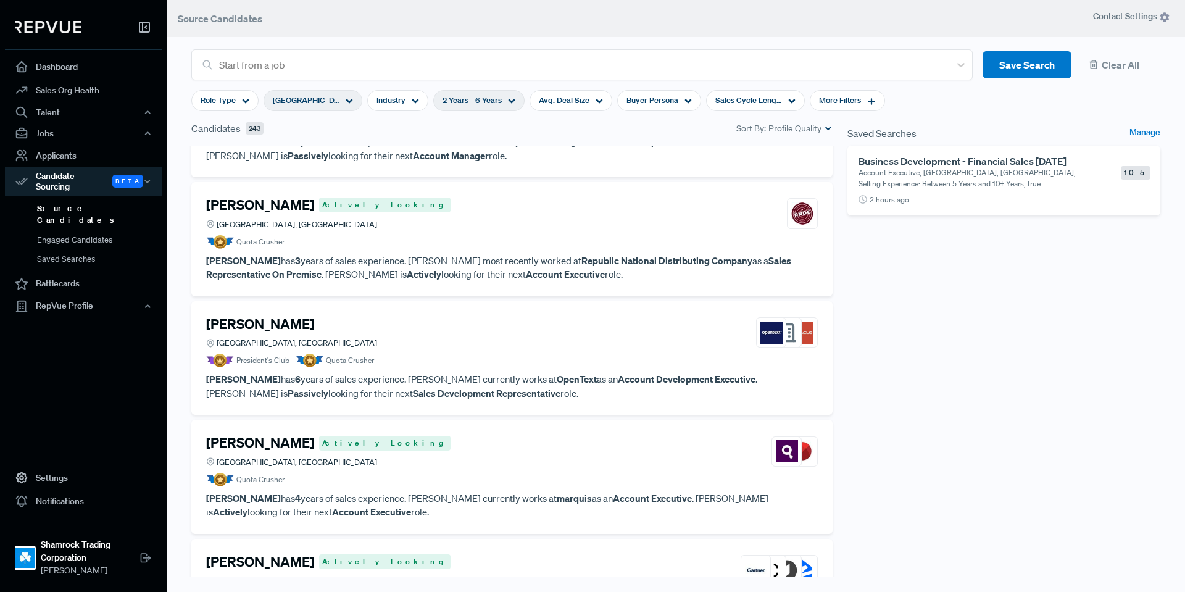
scroll to position [988, 0]
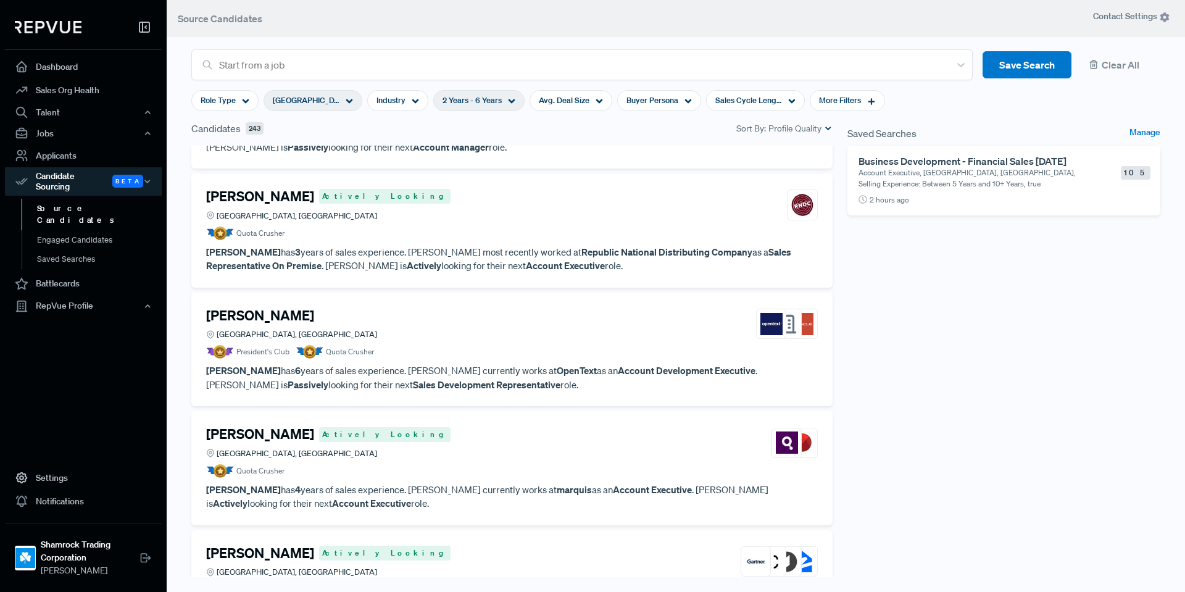
click at [499, 332] on div "Brian Johnson Greater Dallas Area, TX" at bounding box center [512, 323] width 612 height 33
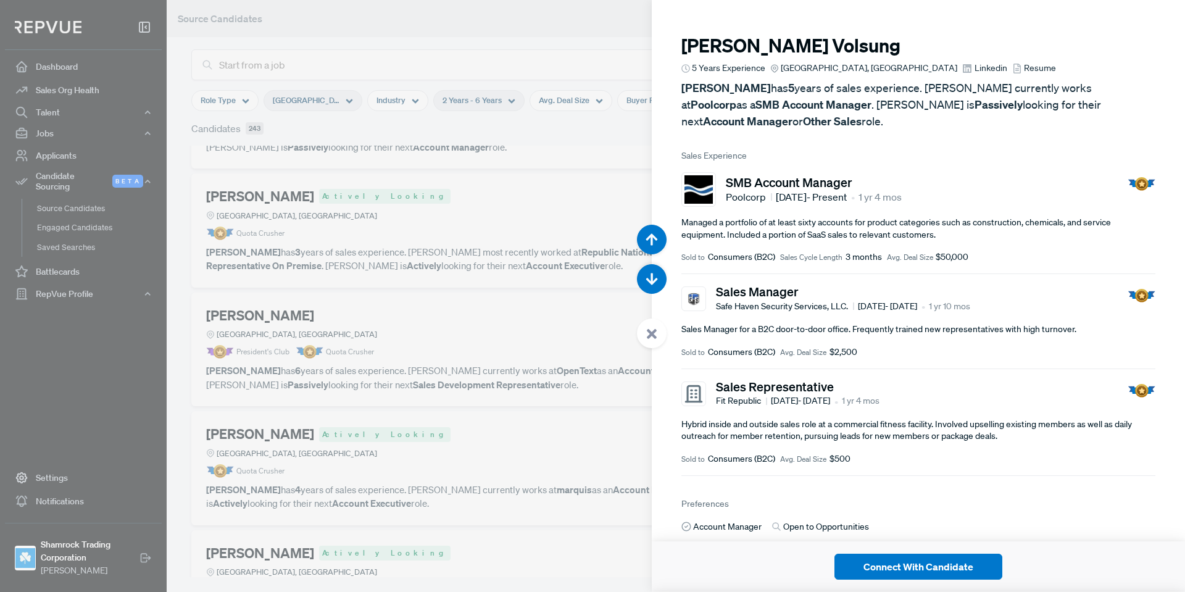
scroll to position [5919, 0]
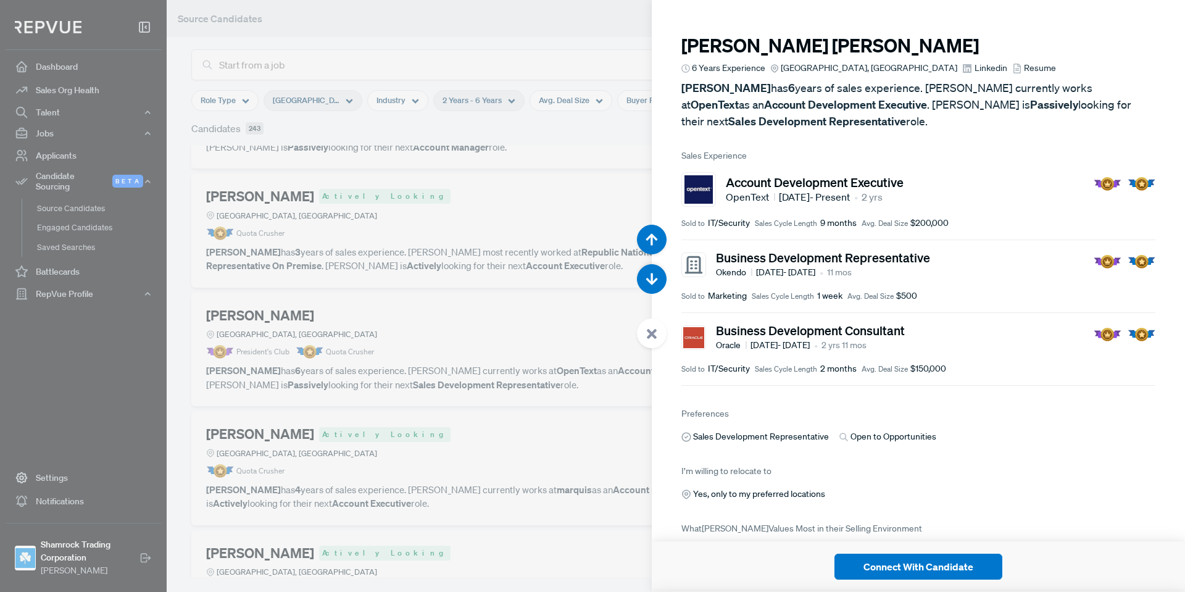
click at [975, 70] on span "Linkedin" at bounding box center [991, 68] width 33 height 13
click at [662, 335] on div at bounding box center [652, 333] width 30 height 30
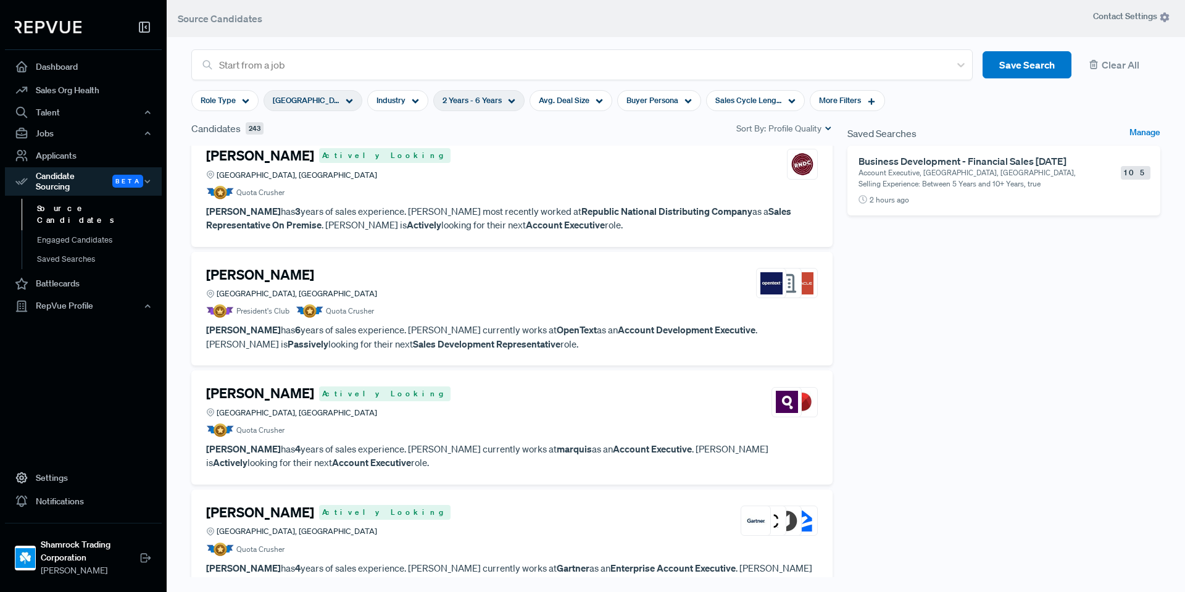
scroll to position [1111, 0]
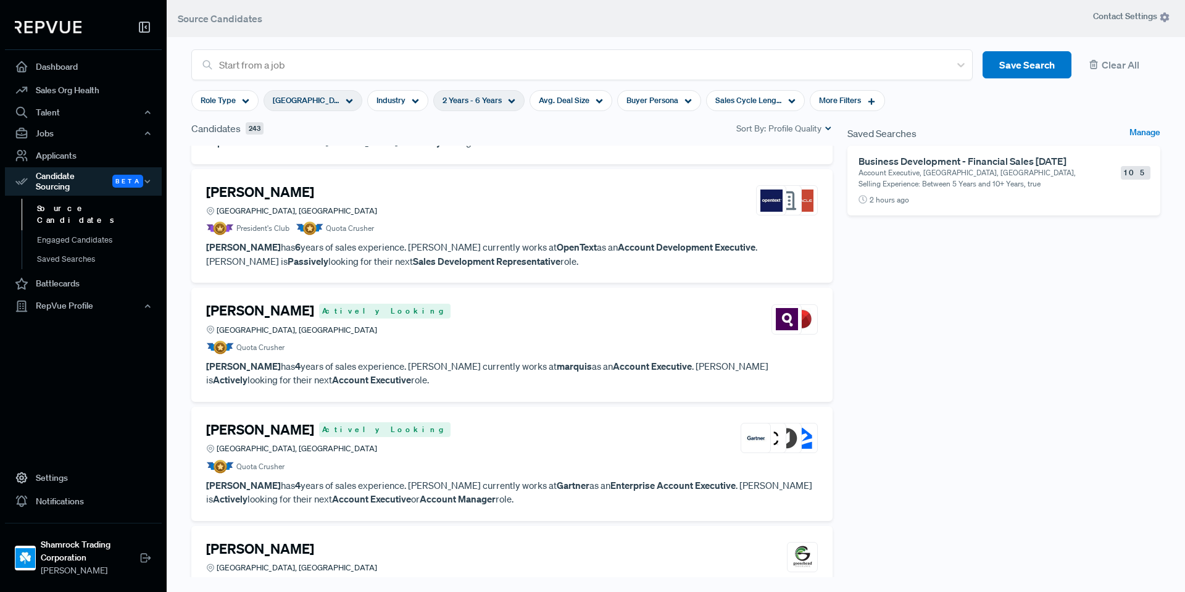
click at [417, 338] on article "Daniel Friedman Actively Looking Dallas, TX Quota Crusher" at bounding box center [512, 328] width 612 height 52
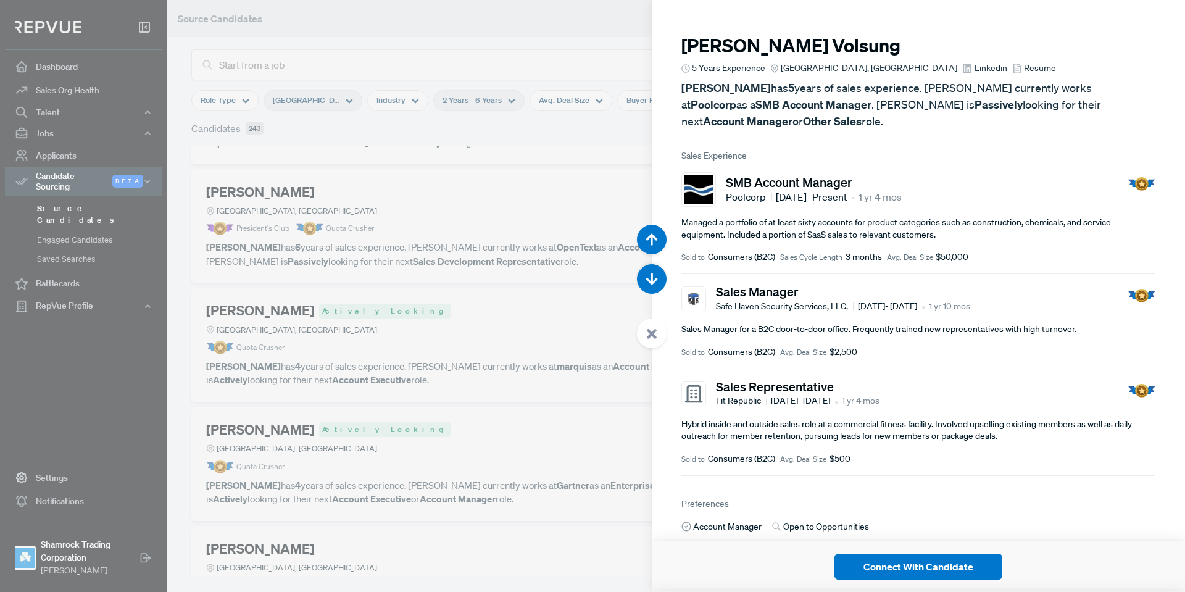
scroll to position [6511, 0]
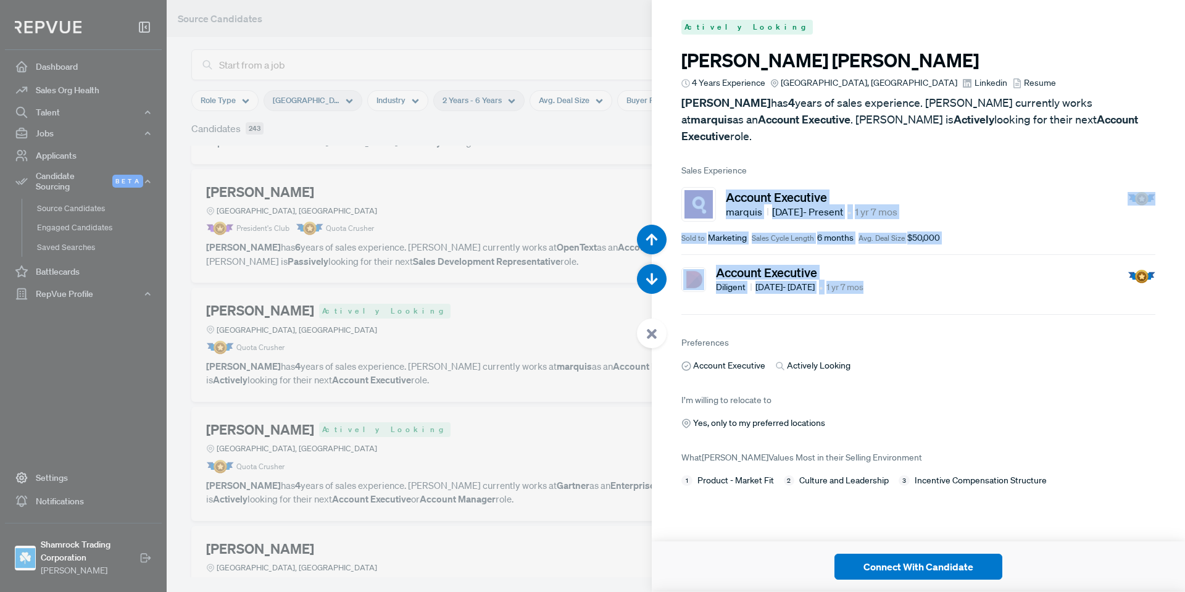
drag, startPoint x: 896, startPoint y: 277, endPoint x: 710, endPoint y: 201, distance: 201.3
click at [710, 201] on article "Sales Experience Account Executive marquis Feb 2024 - Present • 1 yr 7 mos Sold…" at bounding box center [918, 239] width 474 height 151
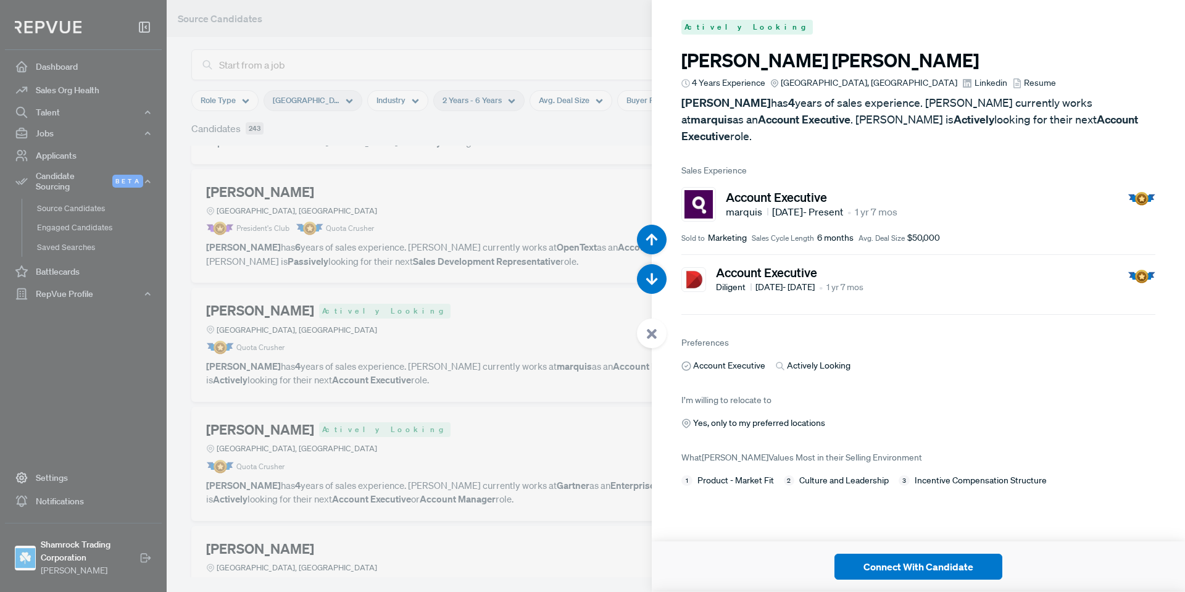
click at [390, 373] on div at bounding box center [592, 296] width 1185 height 592
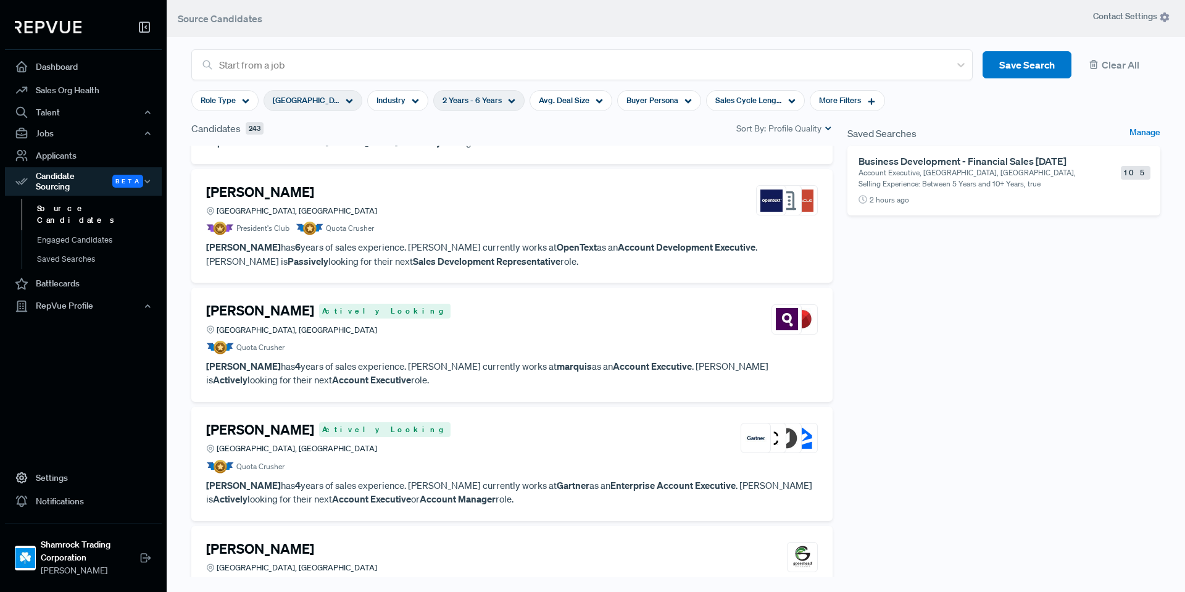
click at [511, 320] on div "Daniel Friedman Actively Looking Dallas, TX" at bounding box center [512, 318] width 612 height 33
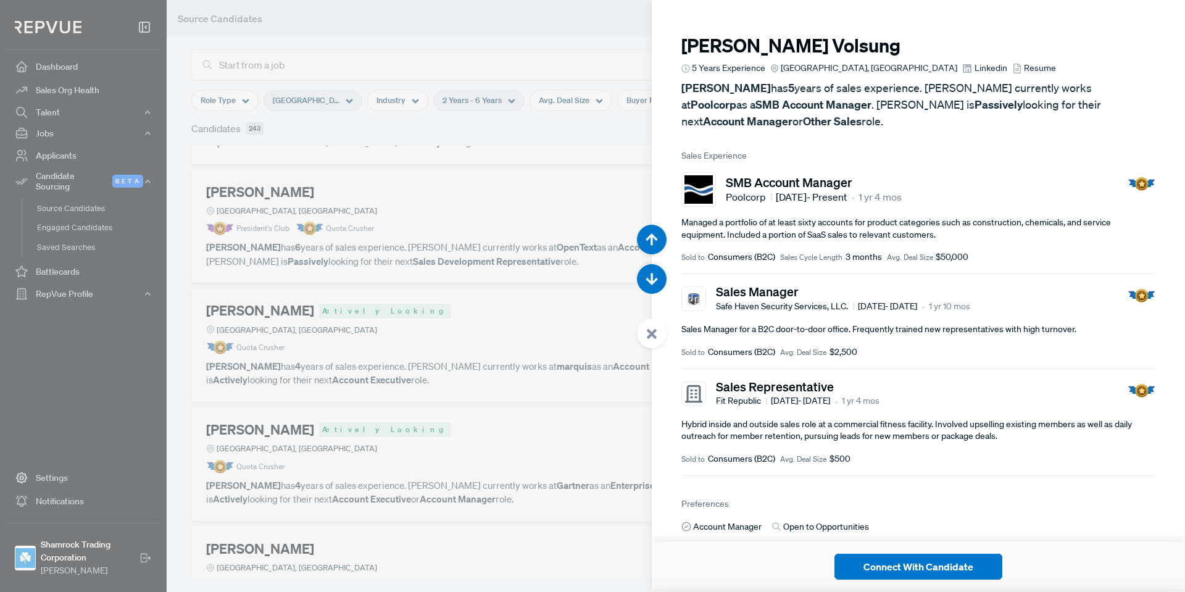
scroll to position [6511, 0]
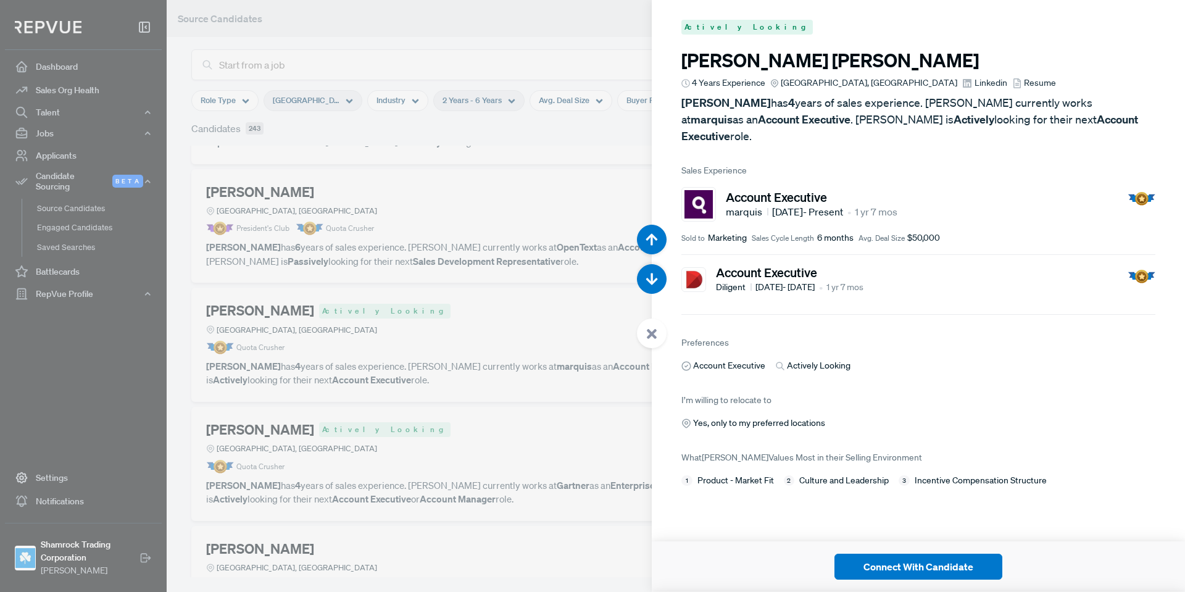
click at [975, 80] on span "Linkedin" at bounding box center [991, 83] width 33 height 13
click at [649, 326] on div at bounding box center [652, 333] width 30 height 30
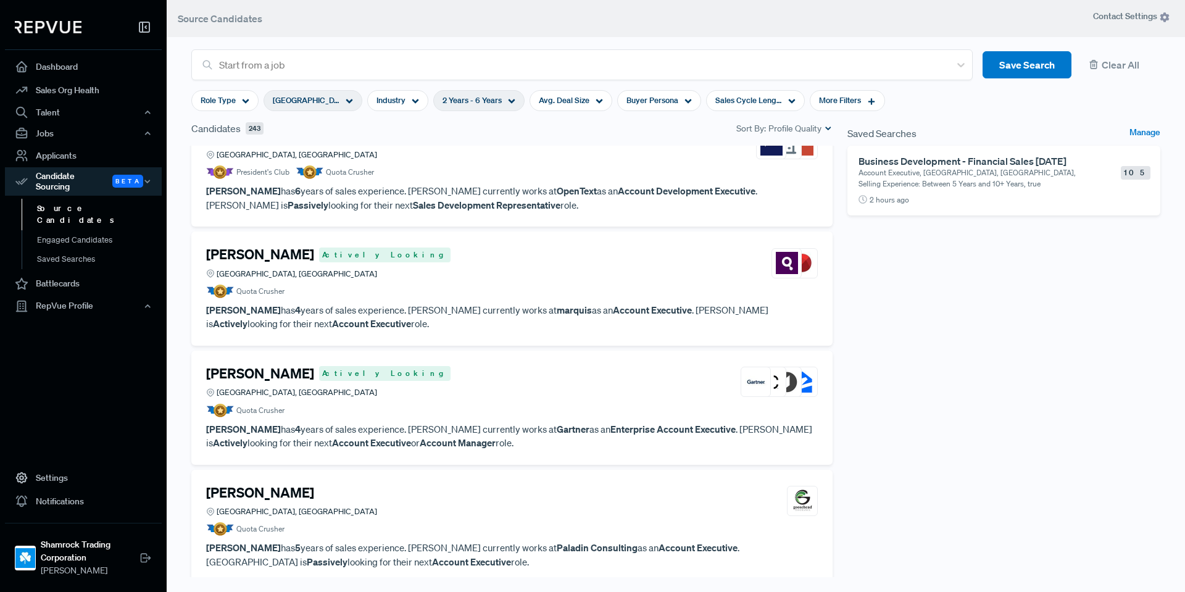
scroll to position [1234, 0]
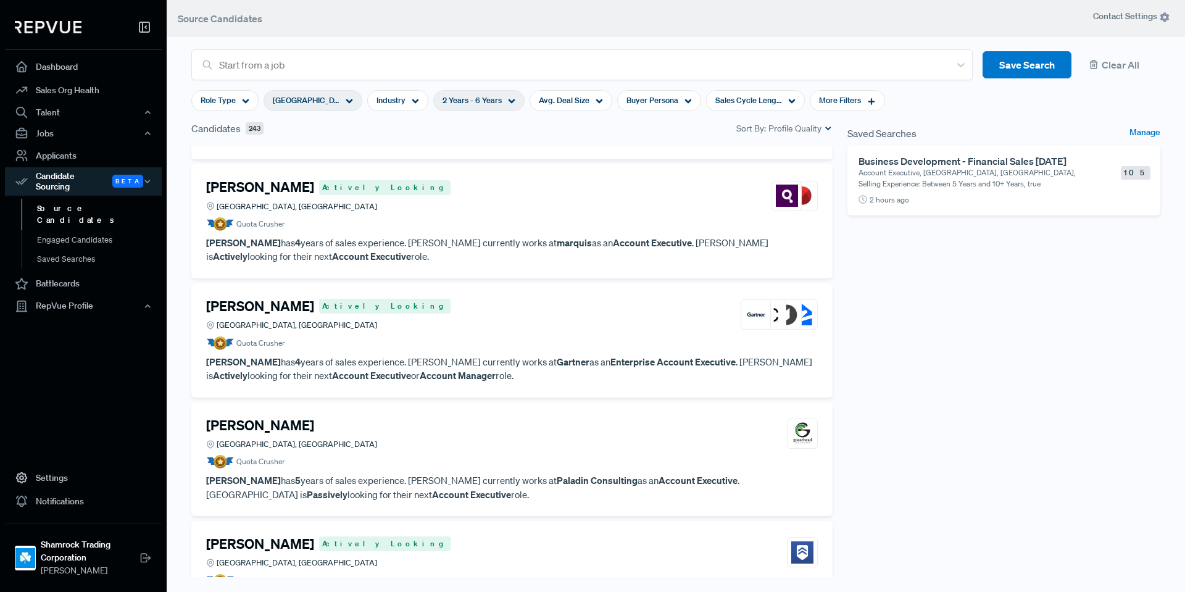
click at [531, 339] on article "Quota Crusher" at bounding box center [512, 343] width 612 height 14
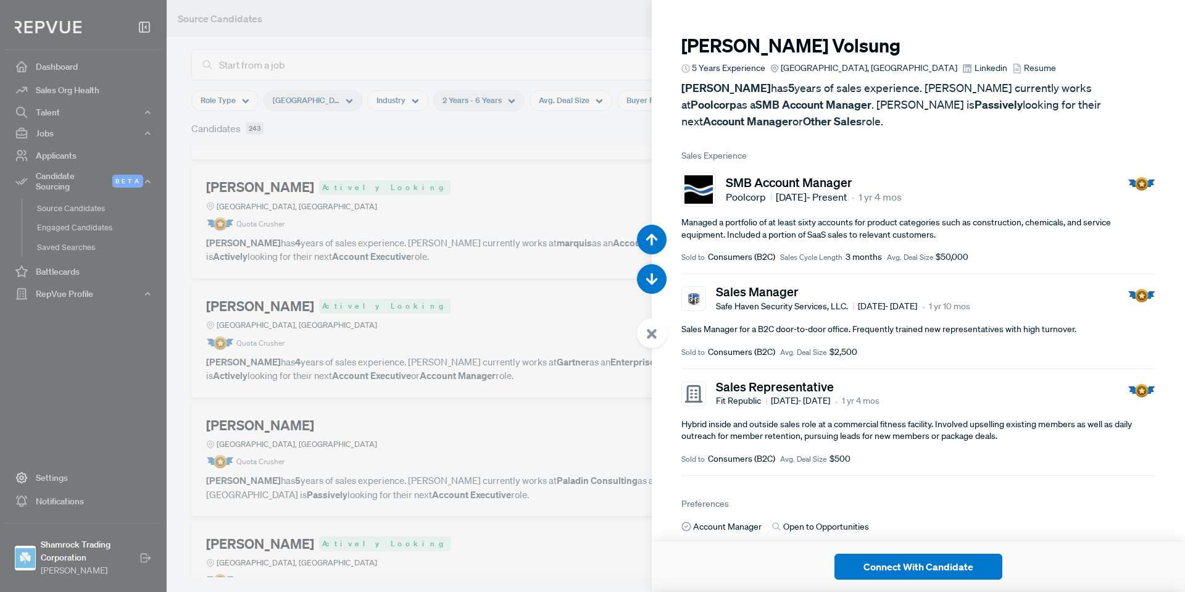
scroll to position [7103, 0]
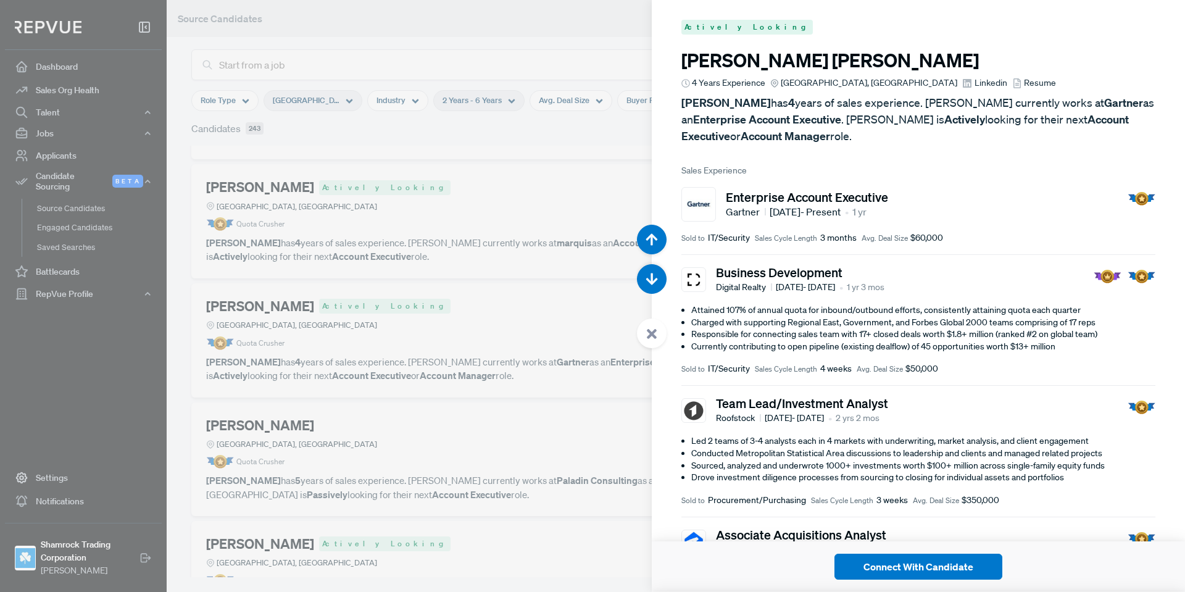
click at [975, 88] on span "Linkedin" at bounding box center [991, 83] width 33 height 13
click at [647, 335] on icon at bounding box center [651, 333] width 11 height 11
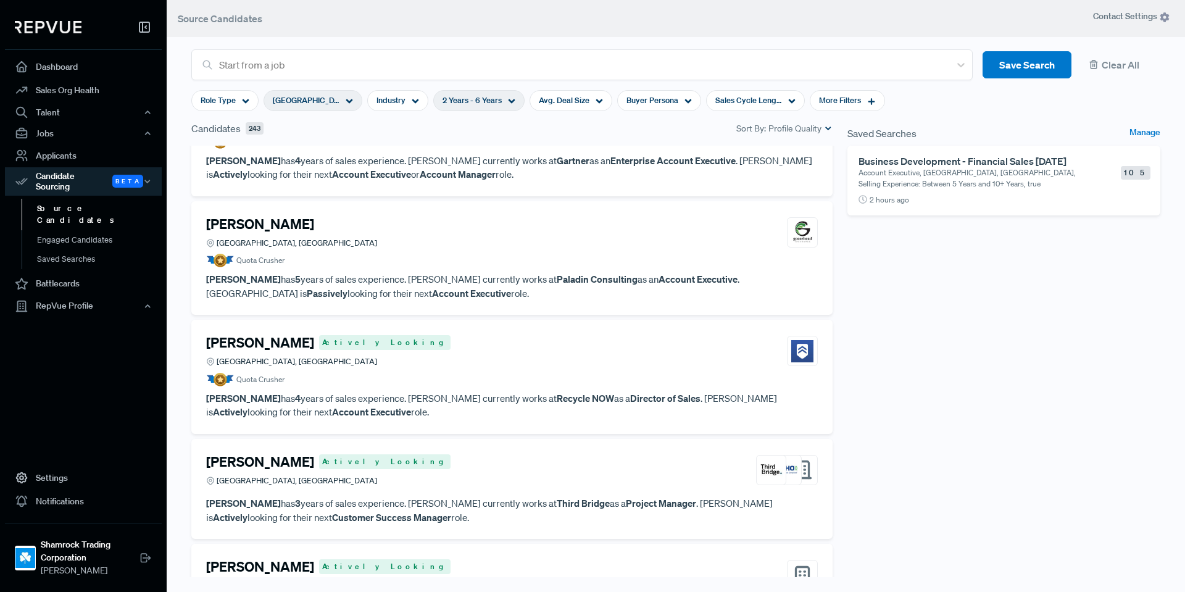
scroll to position [1543, 0]
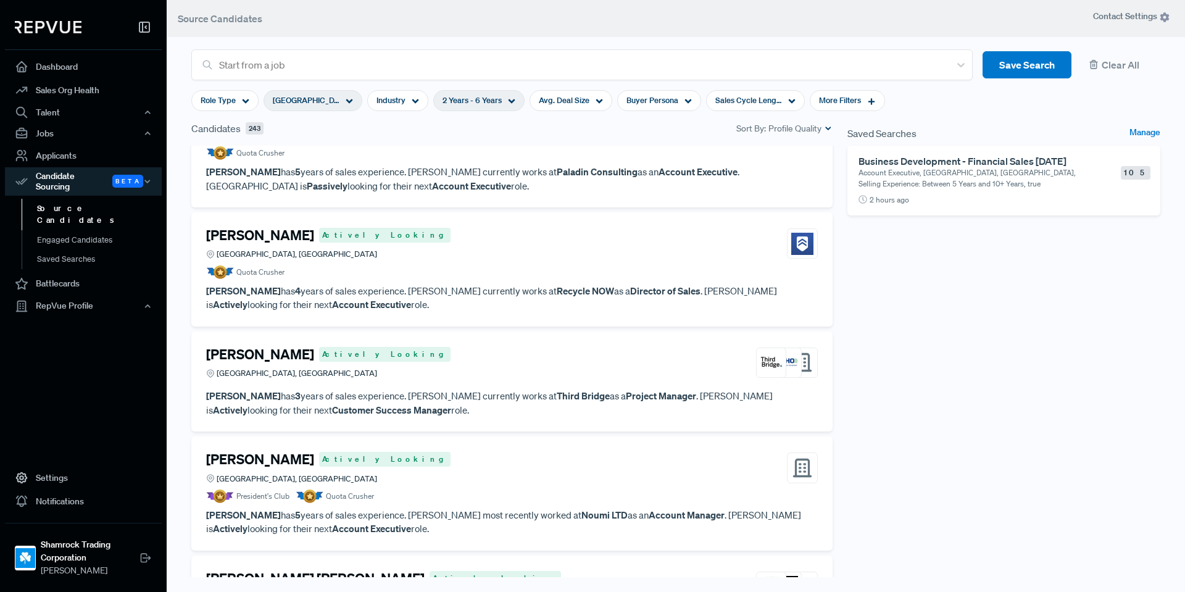
click at [443, 304] on p "Kevin Smith has 4 years of sales experience. Kevin currently works at Recycle N…" at bounding box center [512, 298] width 612 height 28
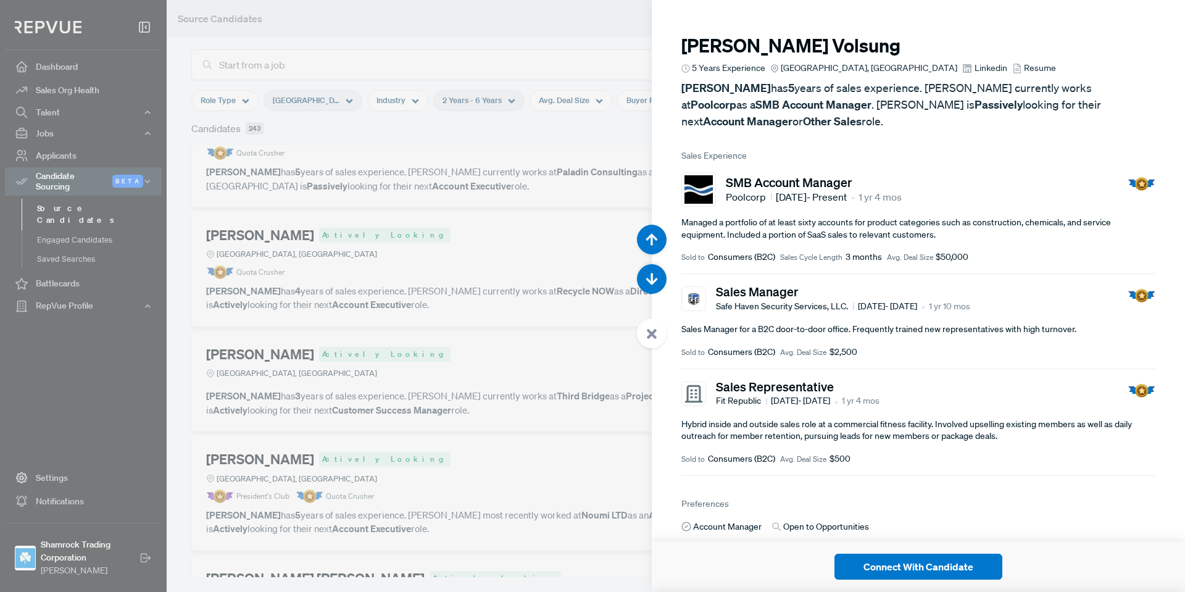
scroll to position [8287, 0]
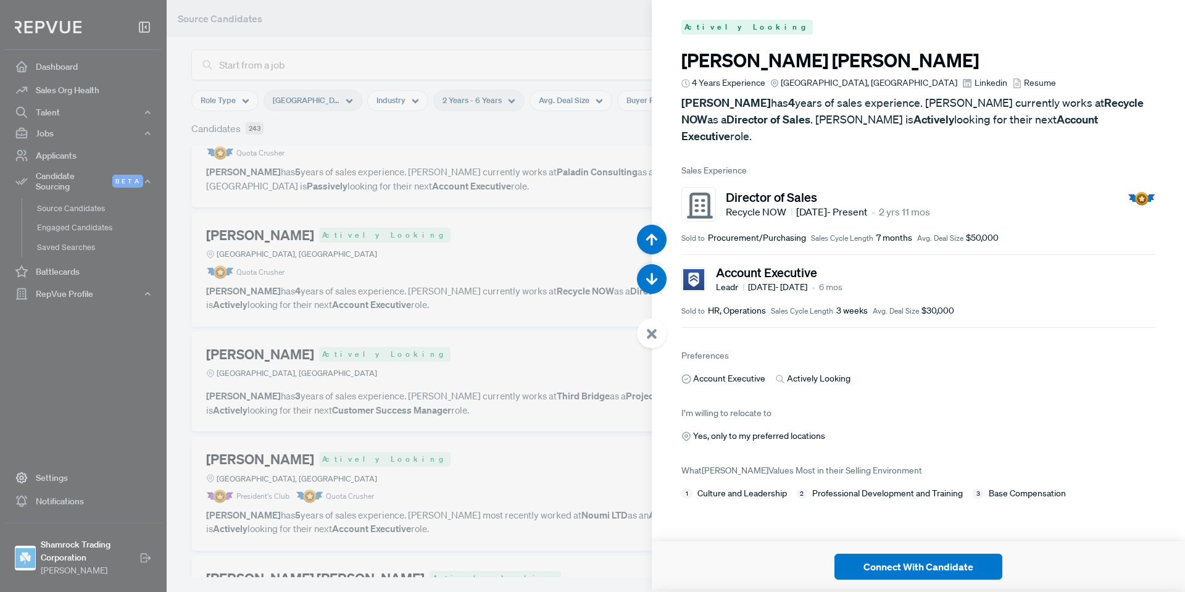
click at [975, 80] on span "Linkedin" at bounding box center [991, 83] width 33 height 13
click at [657, 331] on div at bounding box center [652, 333] width 30 height 30
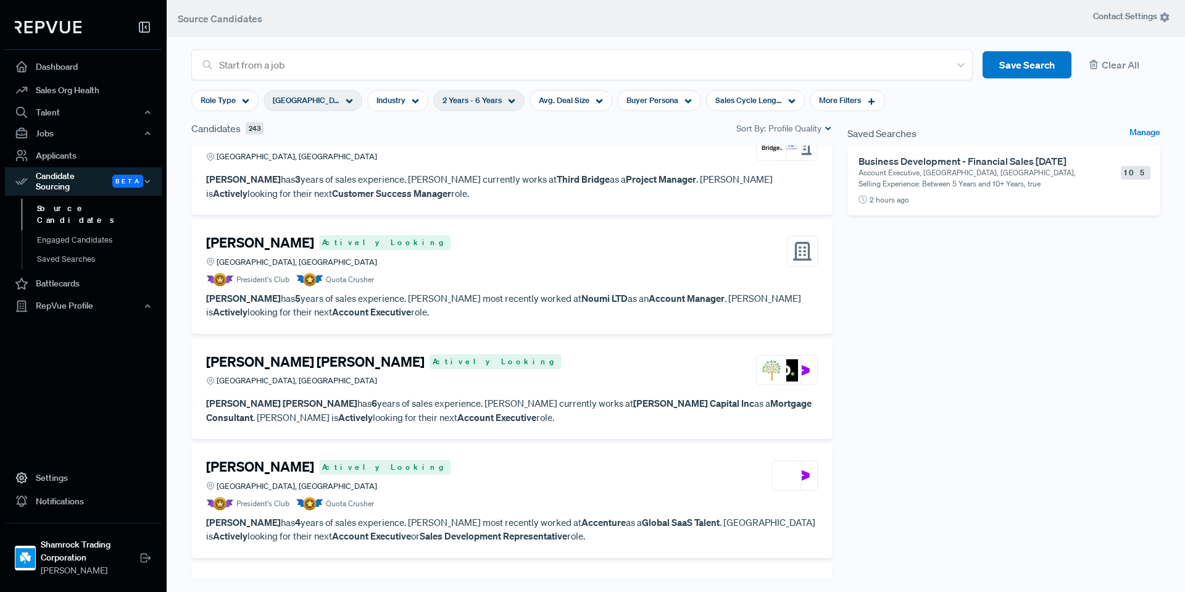
scroll to position [1852, 0]
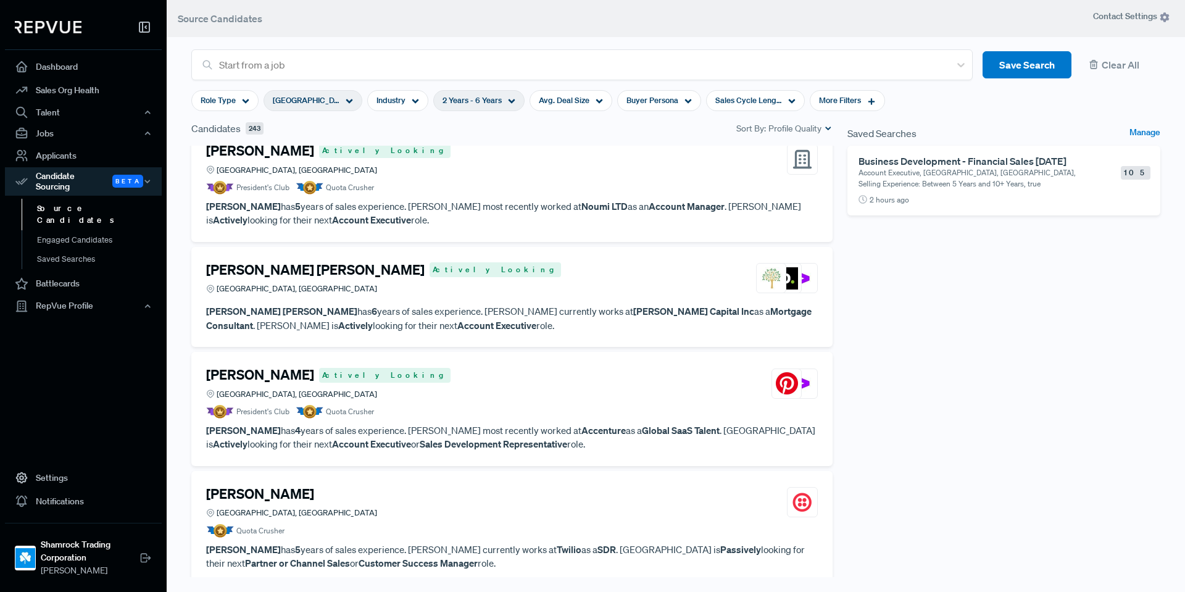
click at [570, 186] on article "President's Club Quota Crusher" at bounding box center [512, 188] width 612 height 14
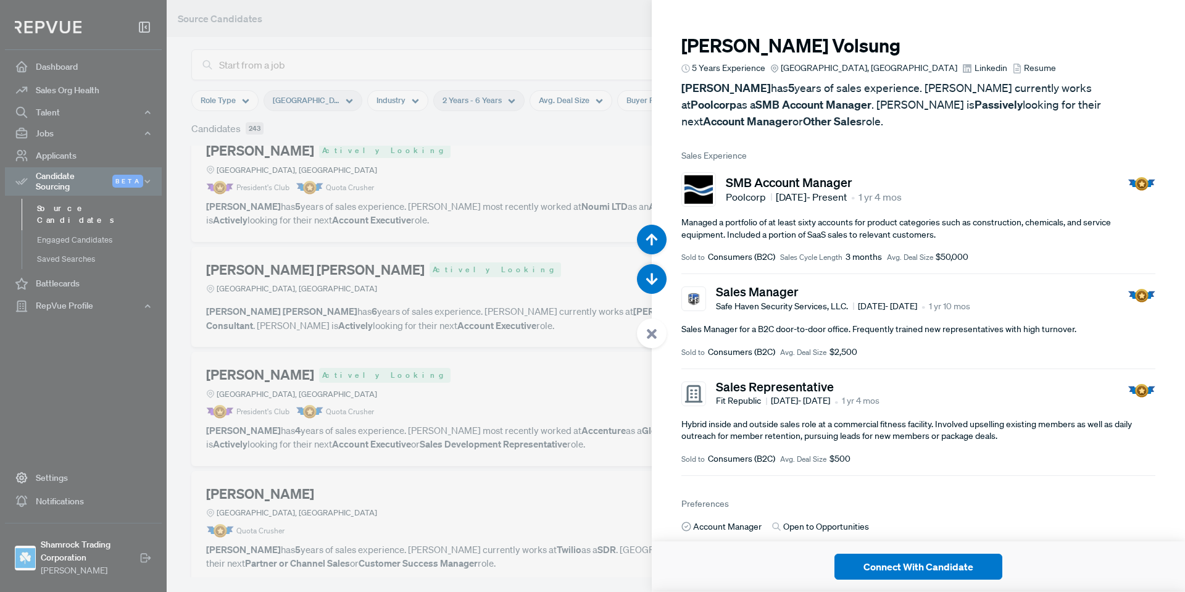
scroll to position [9470, 0]
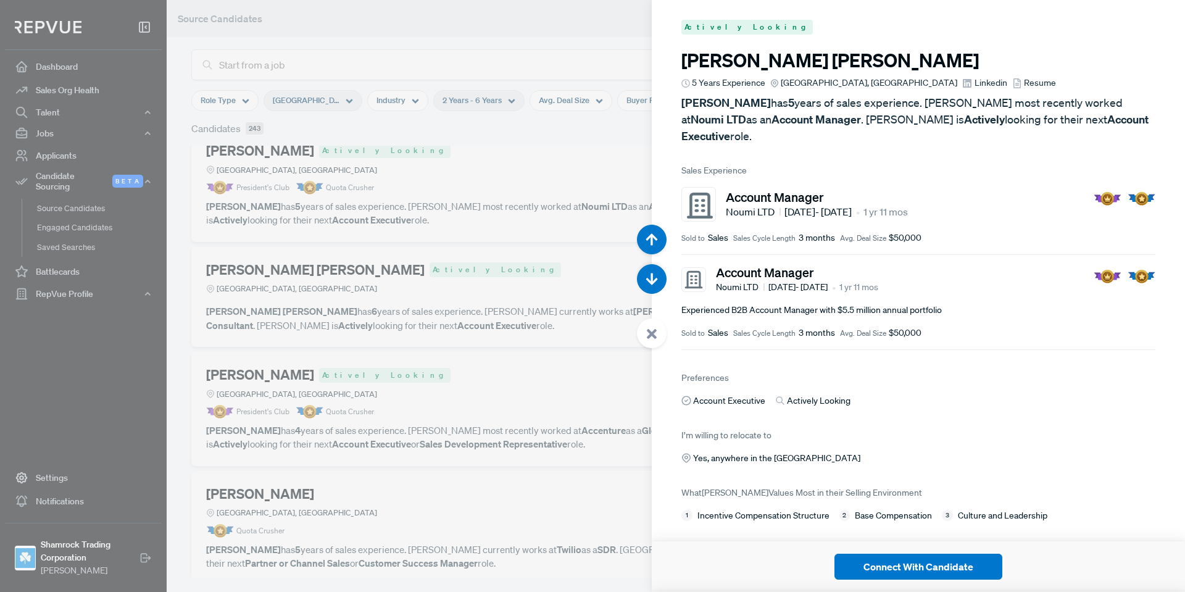
click at [975, 86] on span "Linkedin" at bounding box center [991, 83] width 33 height 13
click at [652, 328] on icon at bounding box center [651, 333] width 11 height 11
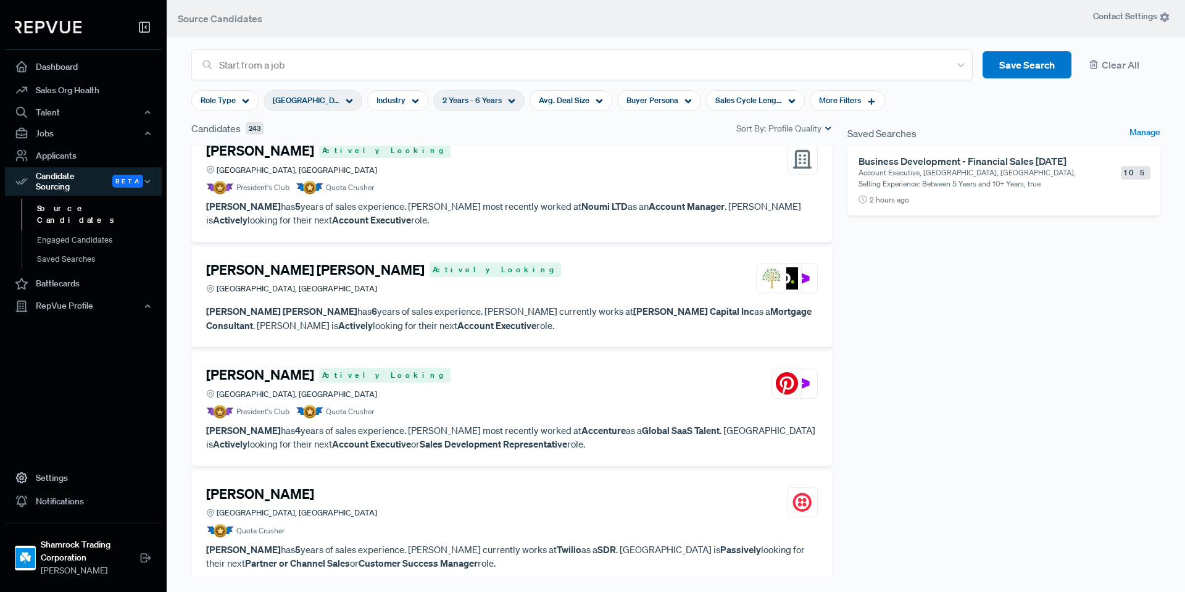
click at [936, 320] on div "Saved Searches Manage Business Development - Financial Sales 09/17/2025 Account…" at bounding box center [1004, 357] width 328 height 472
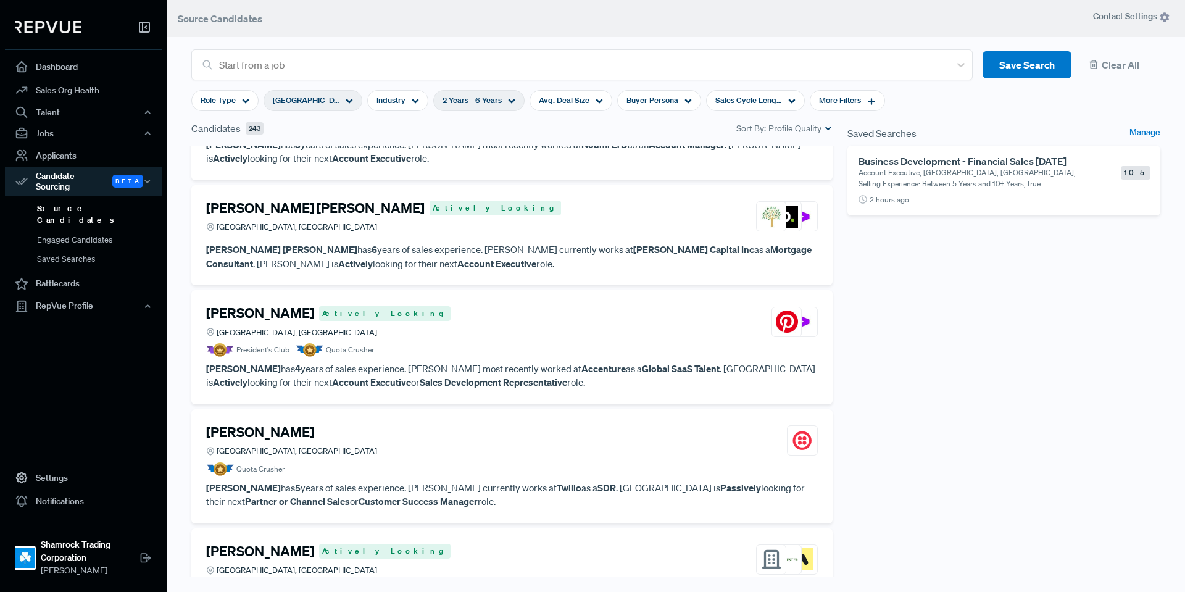
click at [548, 270] on p "Igwe Nwankwor has 6 years of sales experience. Igwe currently works at Groves C…" at bounding box center [512, 257] width 612 height 28
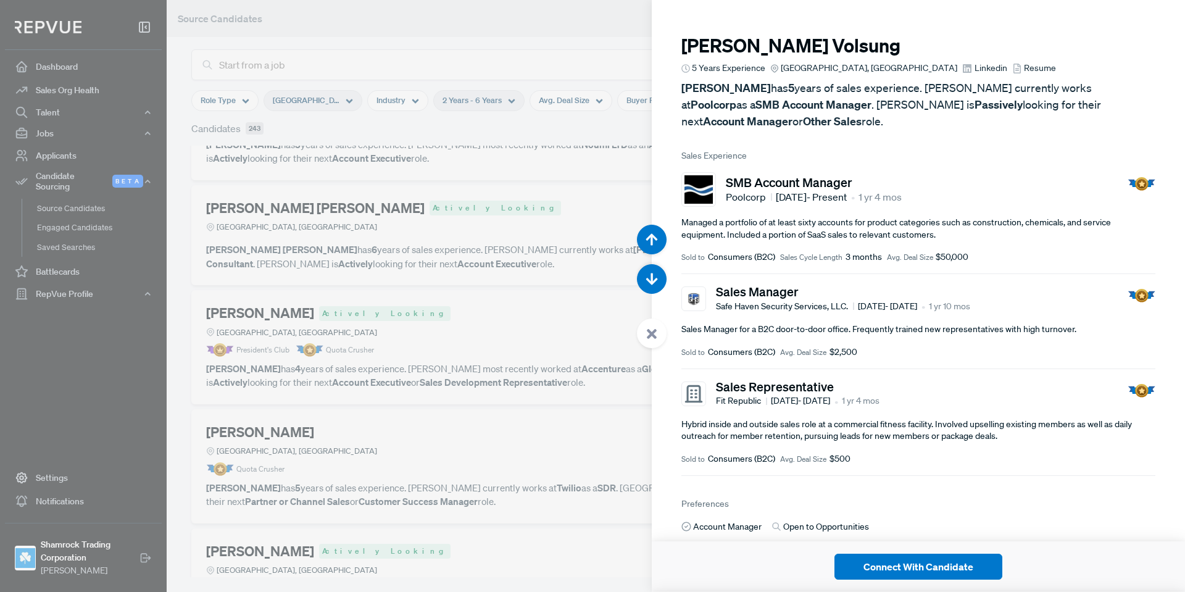
scroll to position [10062, 0]
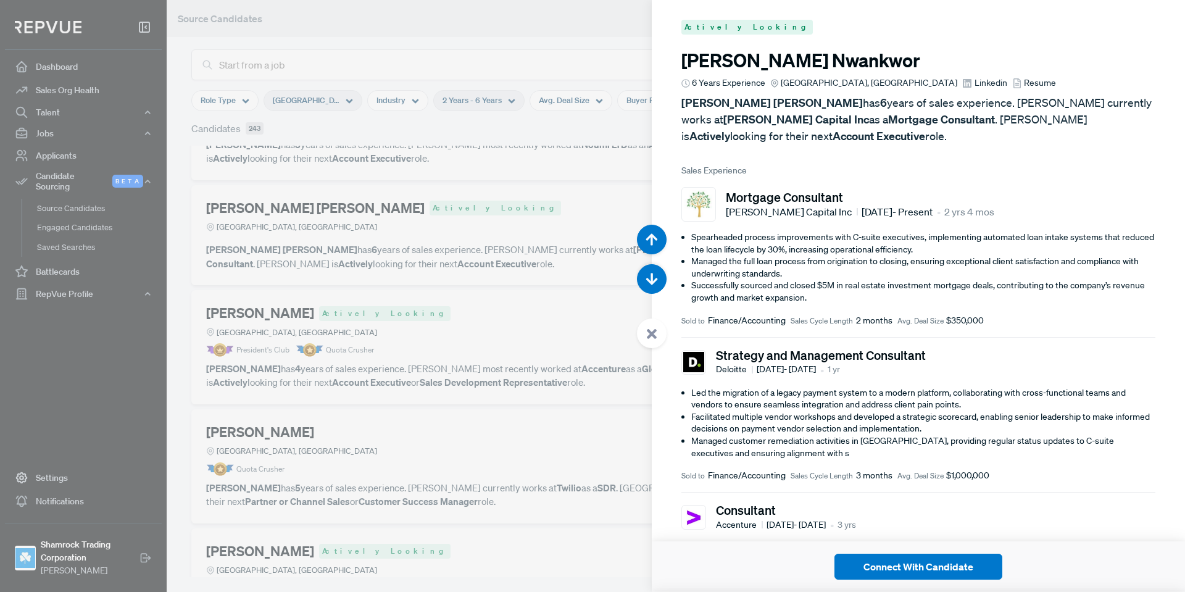
click at [963, 81] on use at bounding box center [967, 83] width 9 height 9
drag, startPoint x: 647, startPoint y: 331, endPoint x: 700, endPoint y: 345, distance: 54.2
click at [649, 331] on icon at bounding box center [651, 333] width 11 height 11
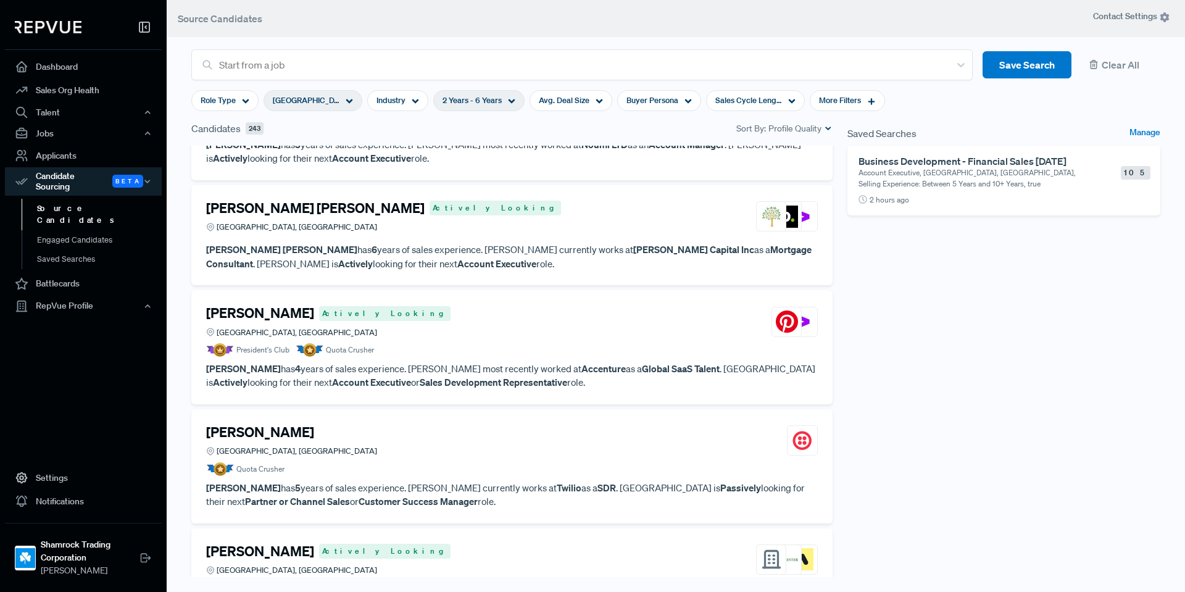
click at [467, 346] on article "President's Club Quota Crusher" at bounding box center [512, 350] width 612 height 14
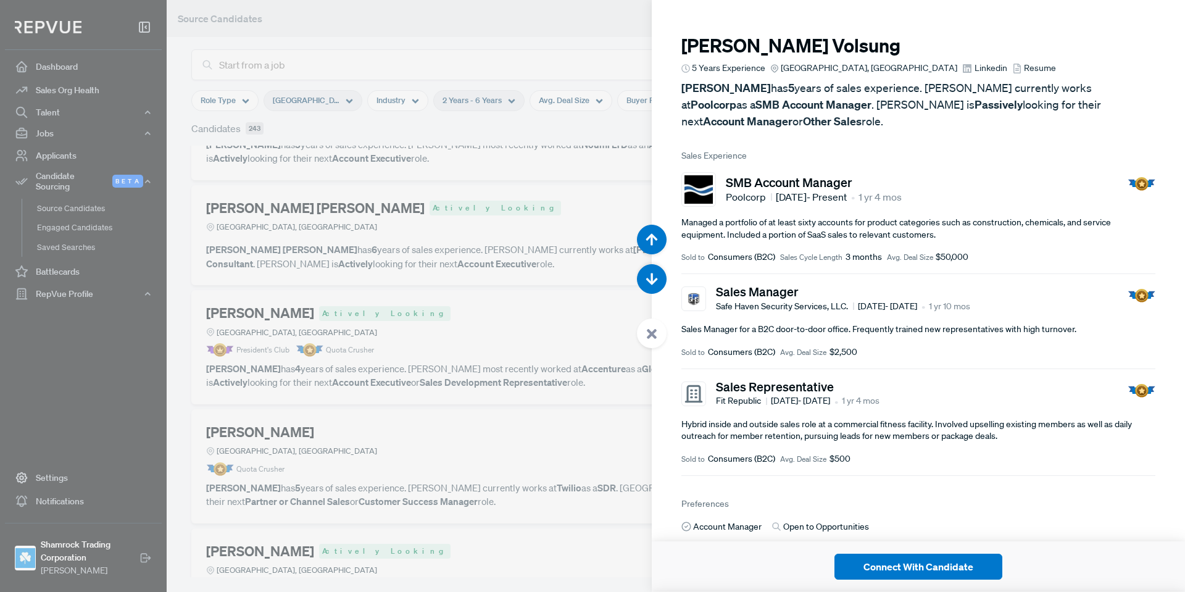
scroll to position [10654, 0]
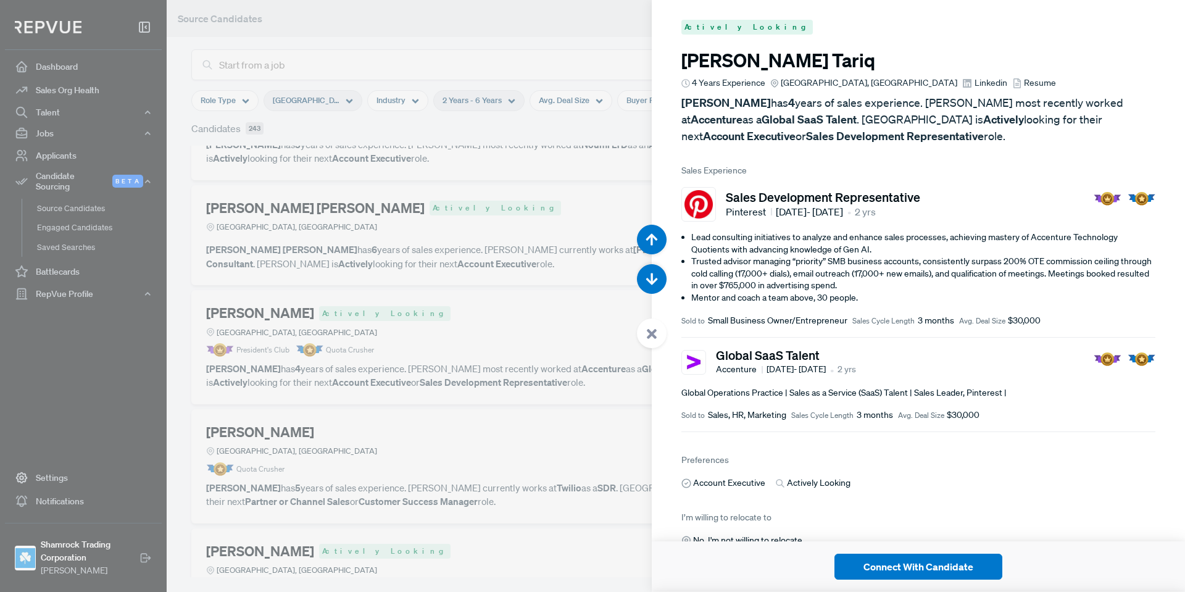
click at [963, 81] on use at bounding box center [967, 83] width 9 height 9
click at [643, 334] on div at bounding box center [652, 333] width 30 height 30
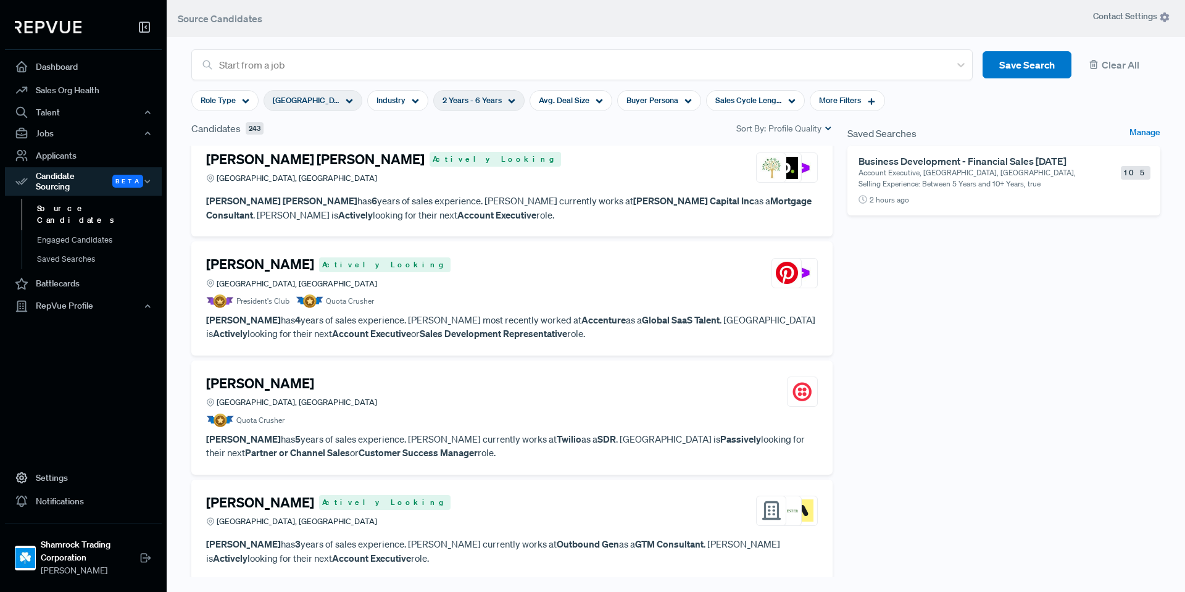
scroll to position [2037, 0]
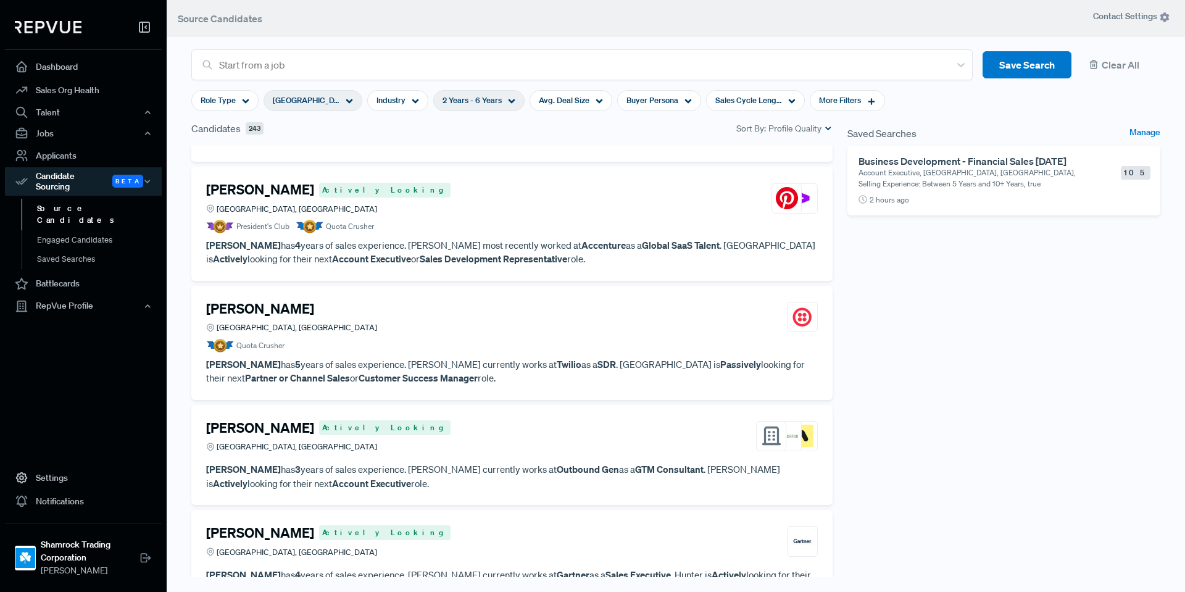
click at [339, 337] on article "Madison Cox North Richland Hills, TX Quota Crusher" at bounding box center [512, 327] width 612 height 52
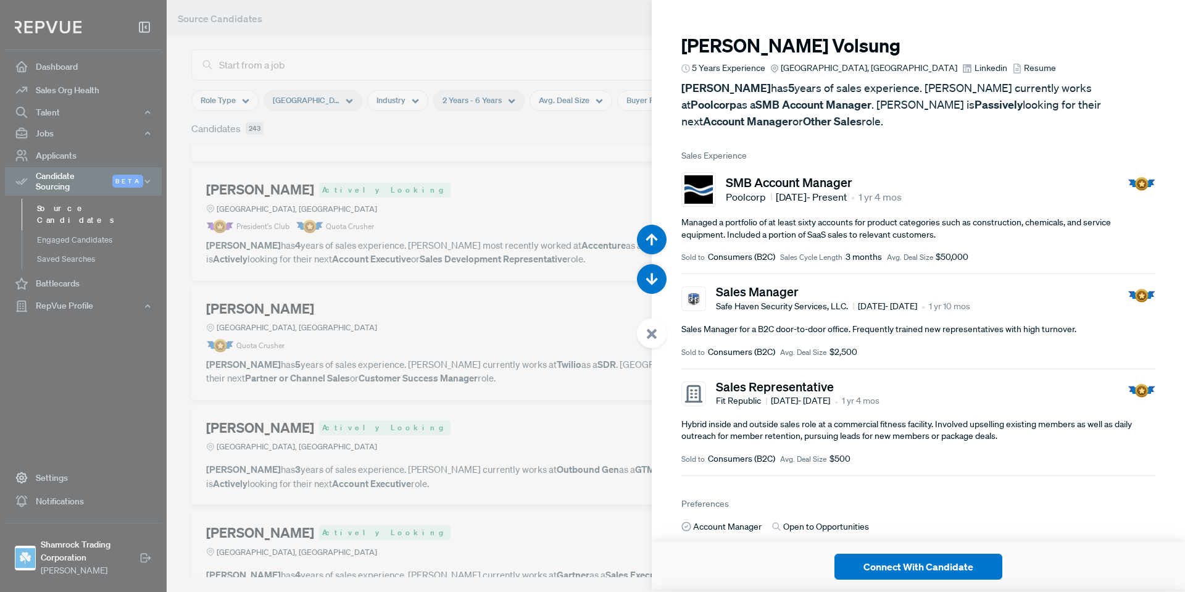
scroll to position [11246, 0]
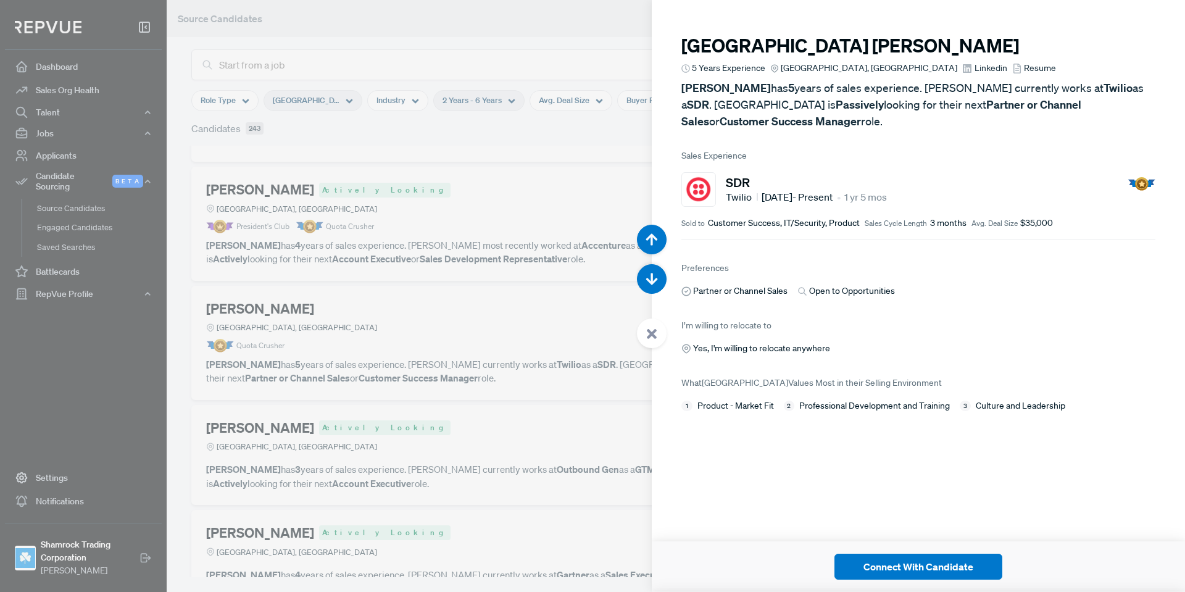
click at [963, 65] on use at bounding box center [967, 68] width 9 height 9
click at [963, 66] on use at bounding box center [967, 68] width 9 height 9
click at [651, 332] on use at bounding box center [652, 334] width 10 height 10
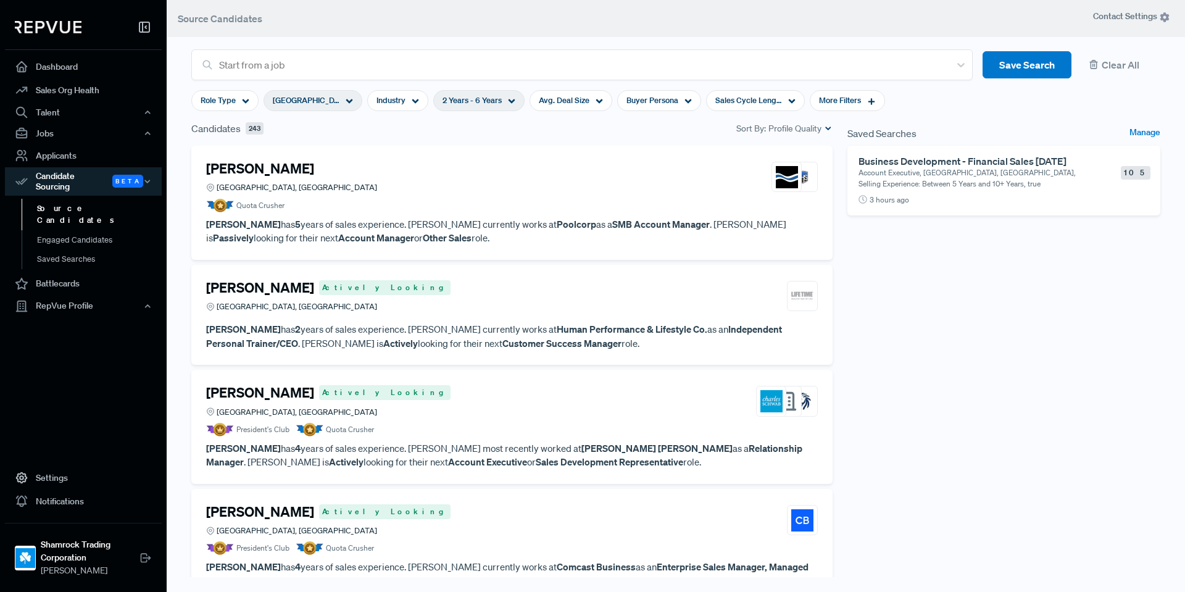
scroll to position [2037, 0]
